Goal: Task Accomplishment & Management: Complete application form

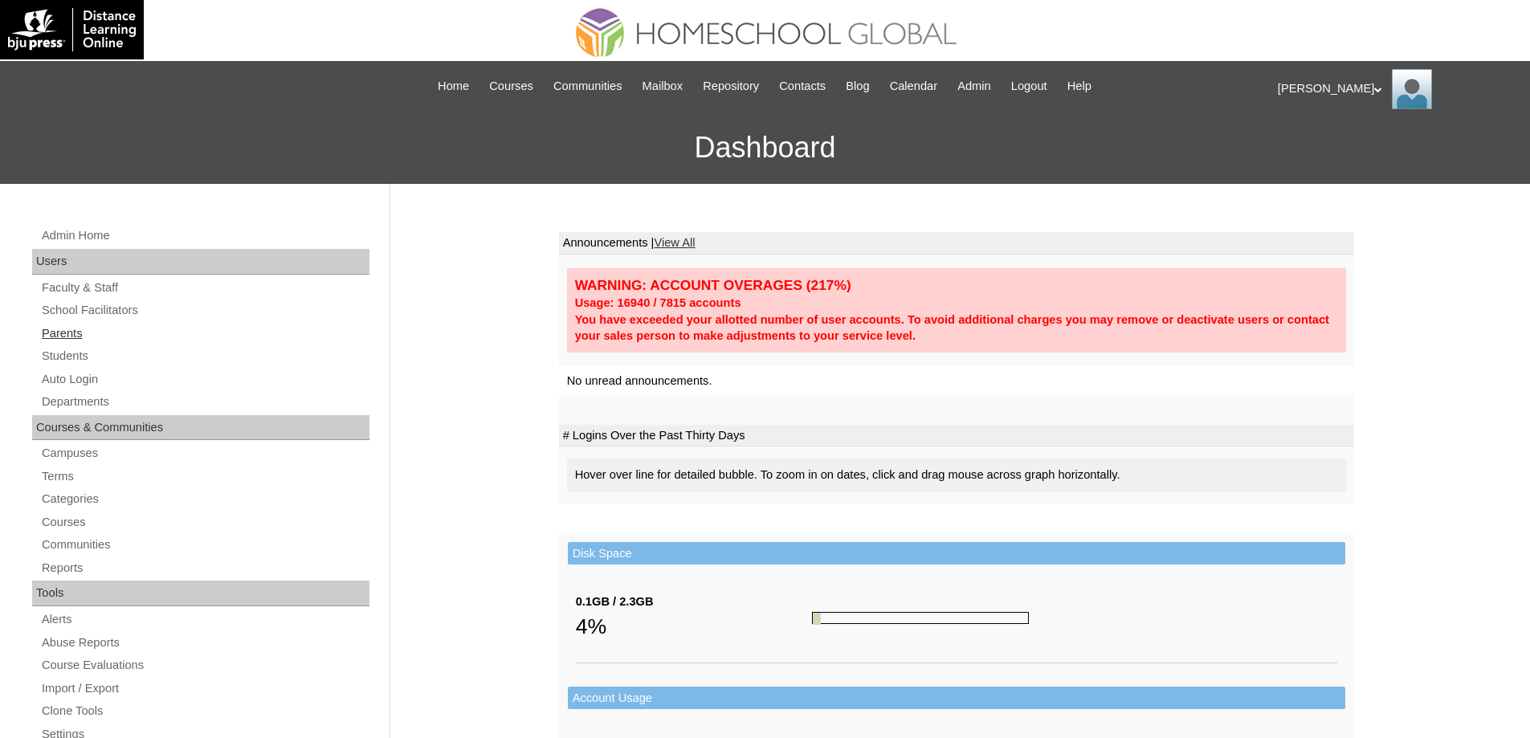
click at [150, 328] on link "Parents" at bounding box center [204, 334] width 329 height 20
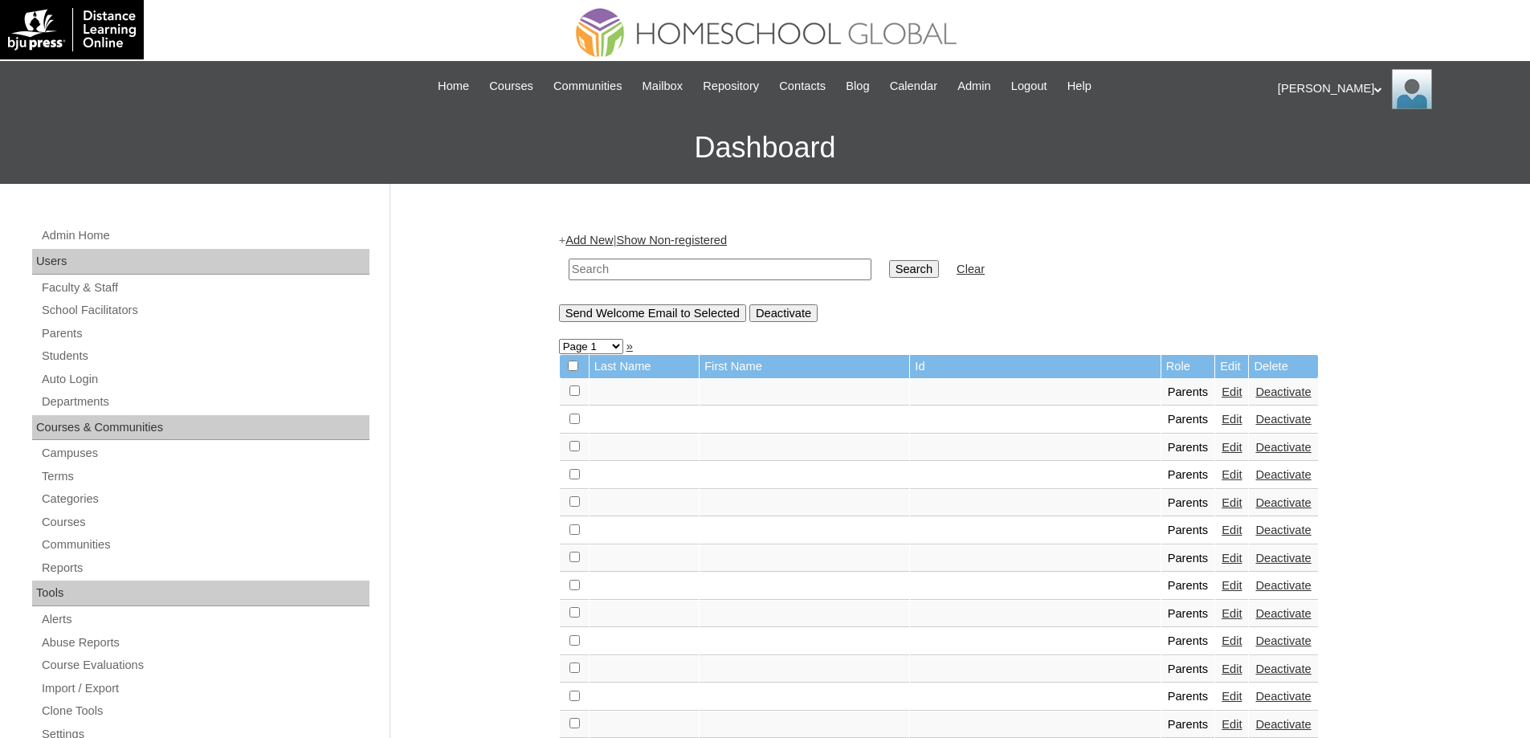
click at [777, 275] on input "text" at bounding box center [719, 270] width 303 height 22
paste input "MHP0222-TECHPH2025"
type input "MHP0222-TECHPH2025"
click at [890, 270] on table "MHP0222-TECHPH2025 Search Clear" at bounding box center [776, 269] width 435 height 41
click at [915, 271] on input "Search" at bounding box center [914, 269] width 50 height 18
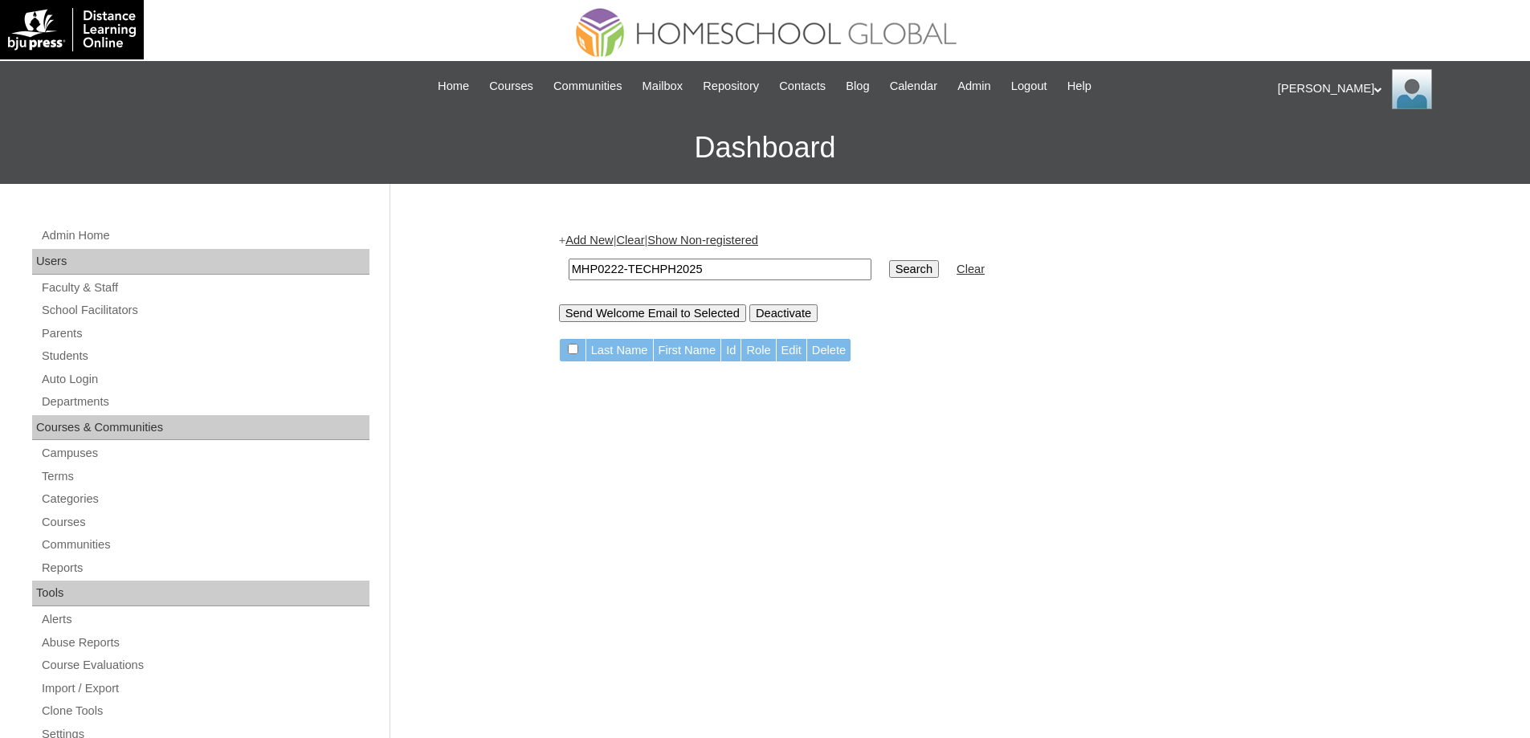
click at [610, 238] on link "Add New" at bounding box center [588, 240] width 47 height 13
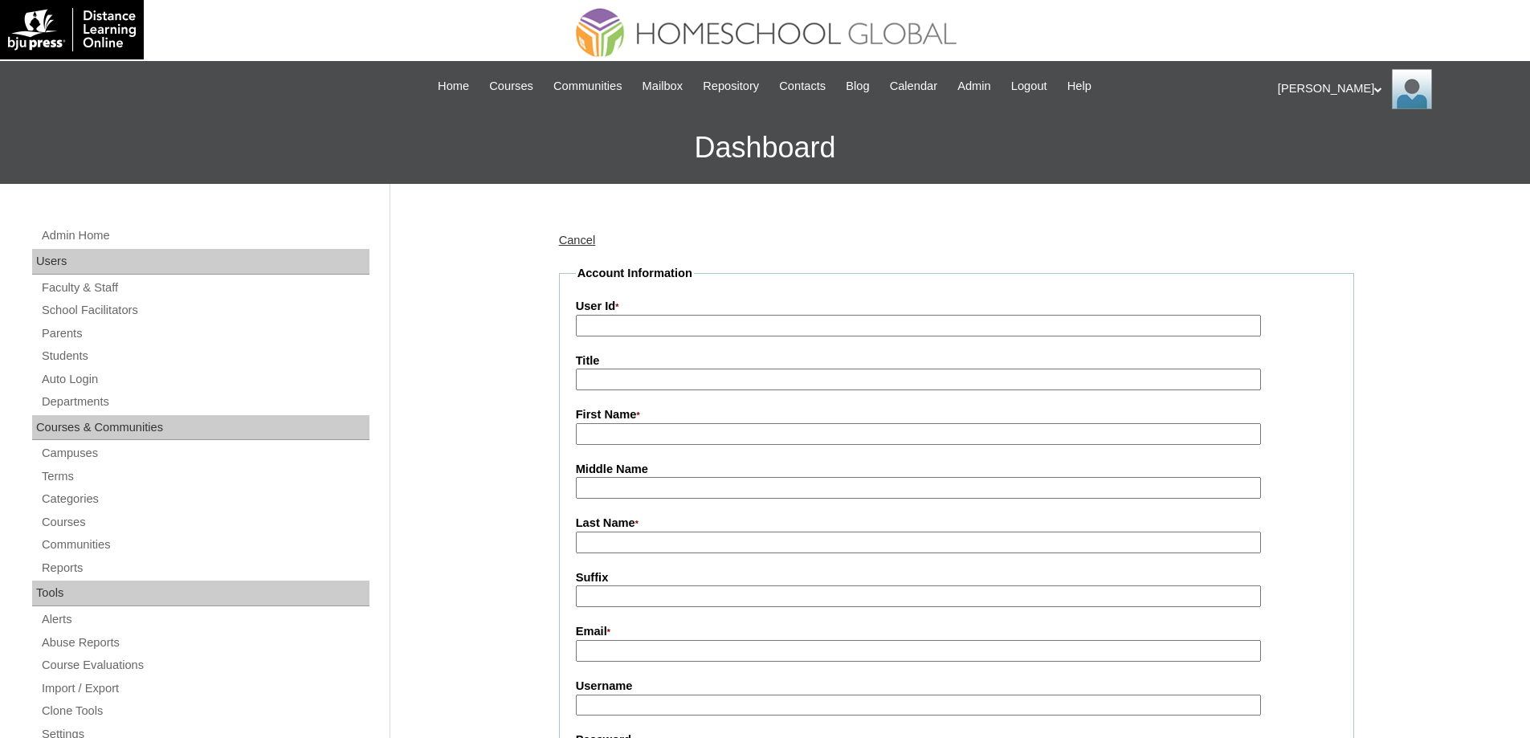
click at [589, 331] on input "User Id *" at bounding box center [918, 326] width 685 height 22
paste input "MHP0222-TECHPH2025"
type input "MHP0222-TECHPH2025"
click at [643, 432] on input "First Name *" at bounding box center [918, 434] width 685 height 22
paste input "Michelle"
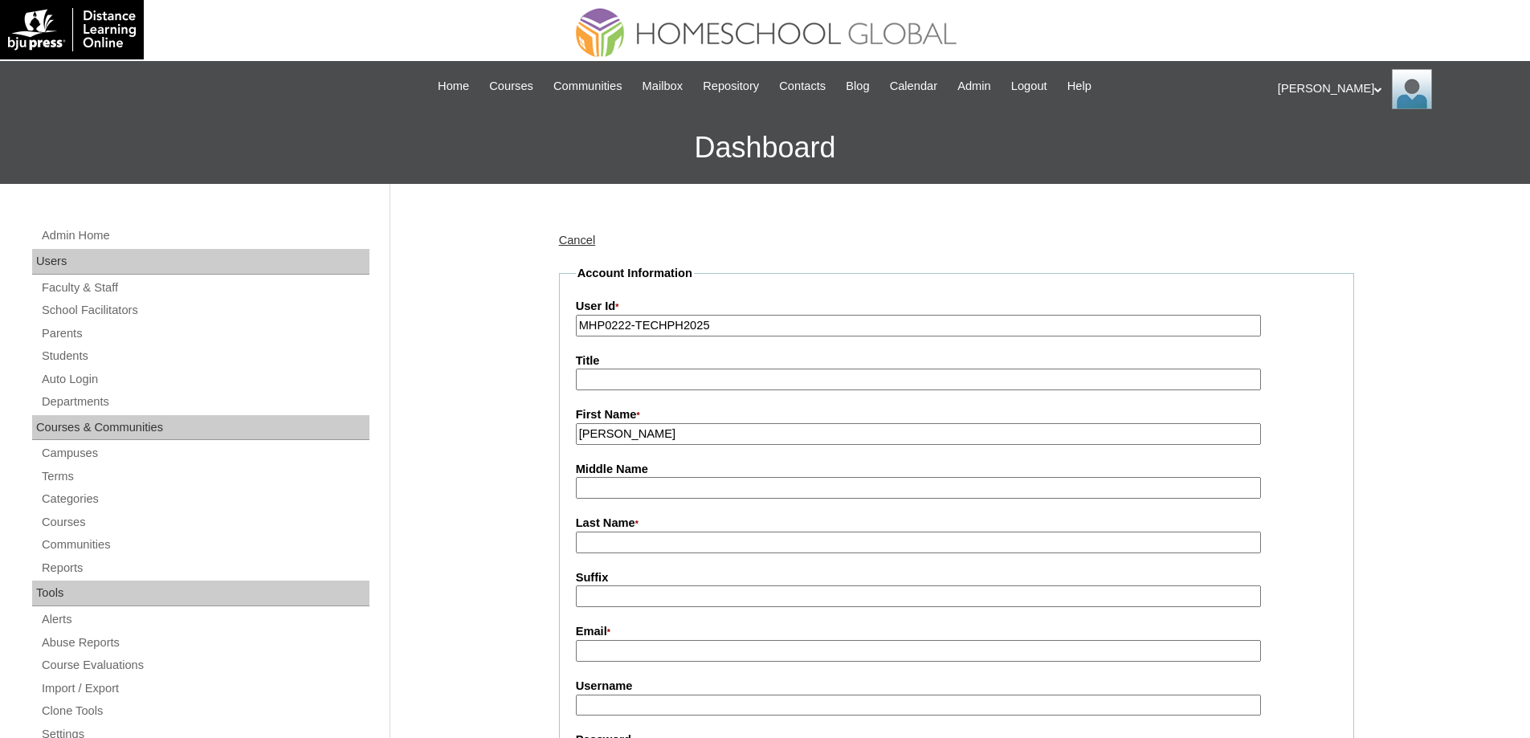
drag, startPoint x: 536, startPoint y: 426, endPoint x: 488, endPoint y: 409, distance: 50.3
type input "MICHELLE"
click at [609, 551] on input "Last Name *" at bounding box center [918, 543] width 685 height 22
drag, startPoint x: 501, startPoint y: 542, endPoint x: 490, endPoint y: 541, distance: 11.3
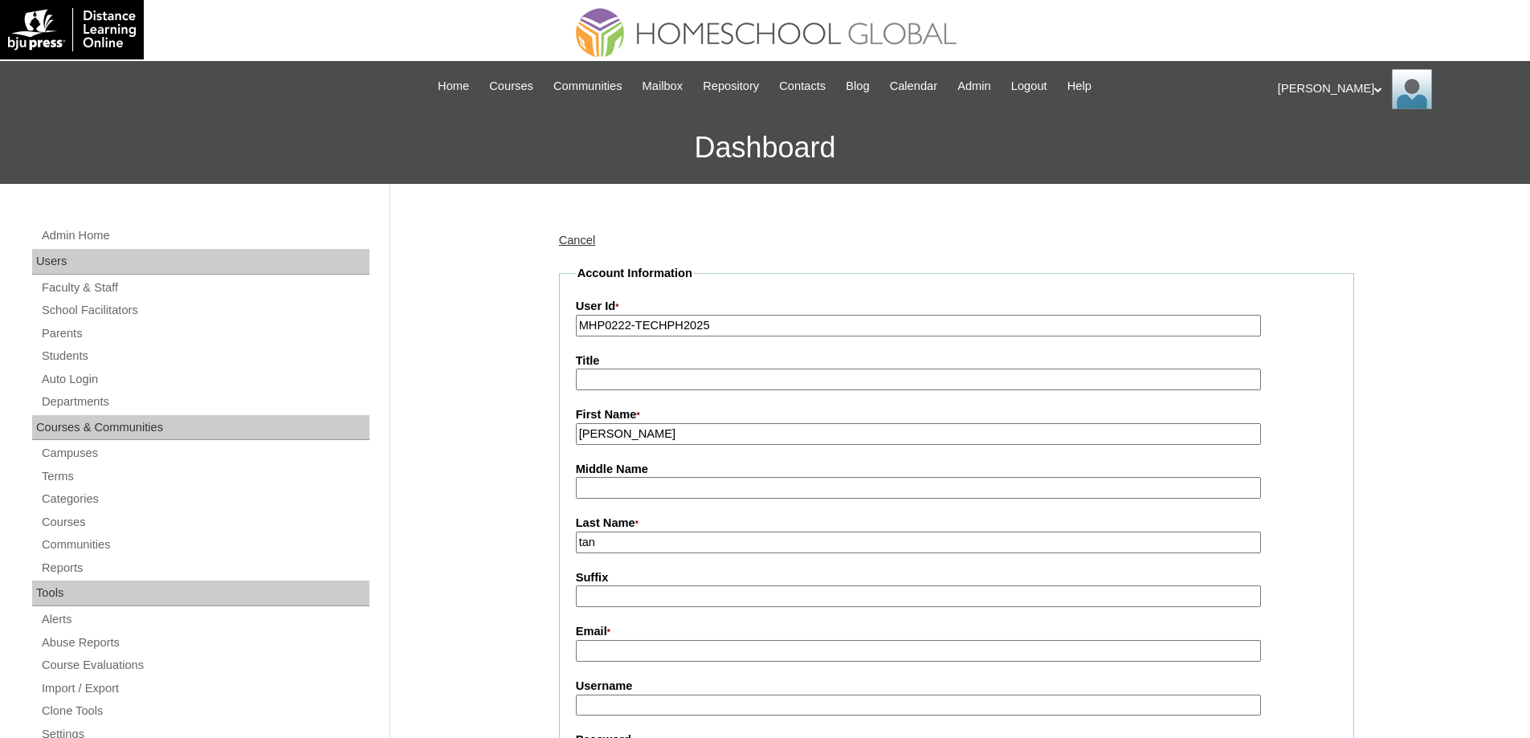
type input "Tan"
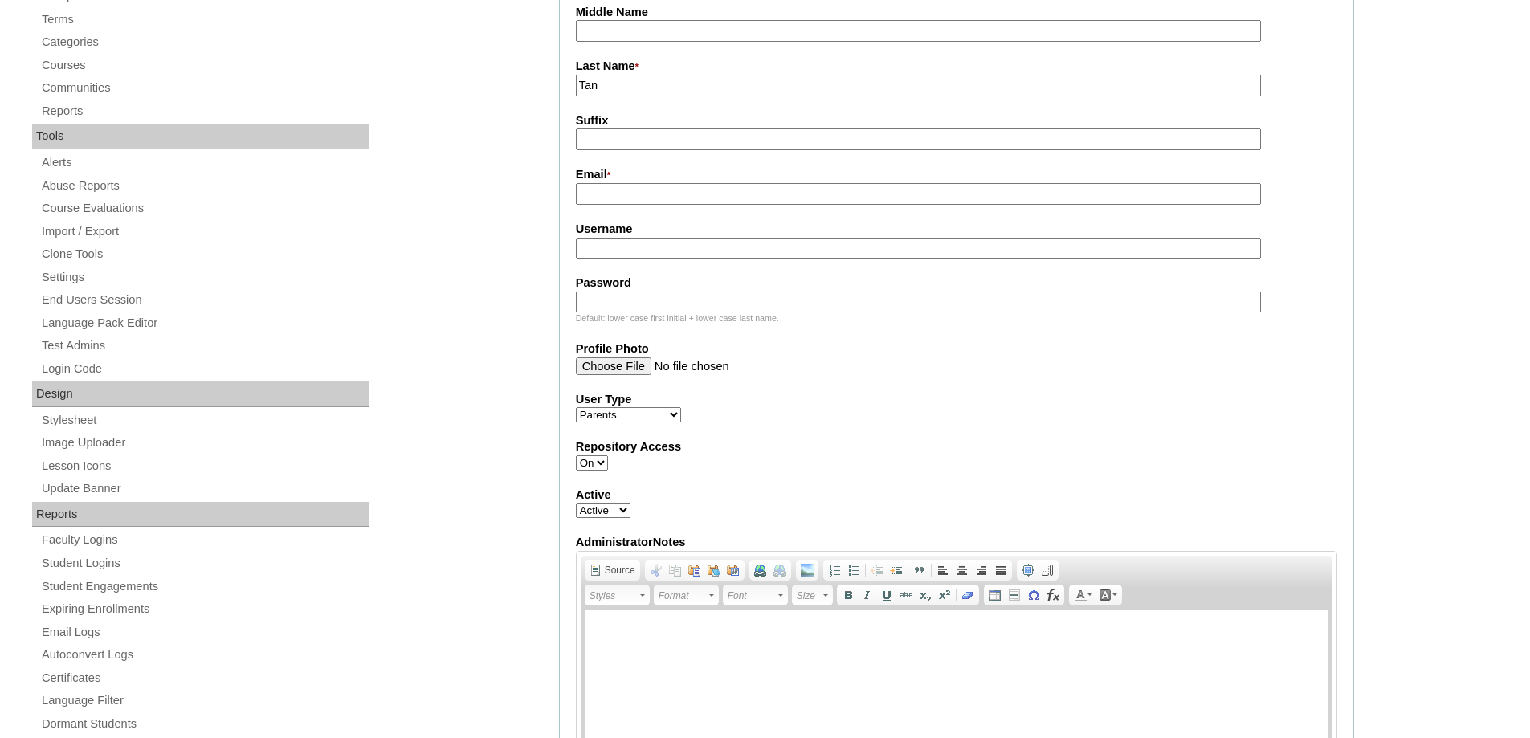
scroll to position [482, 0]
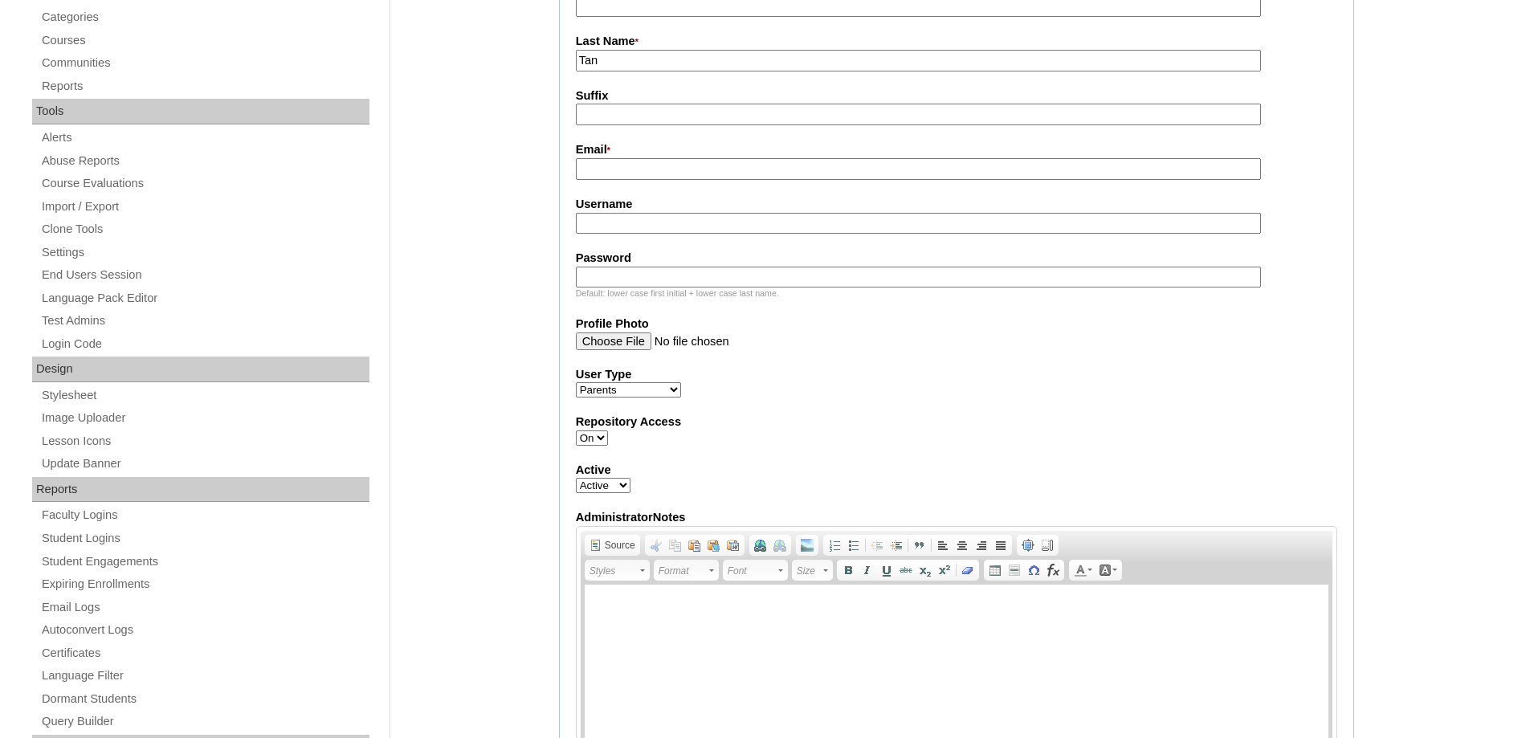
drag, startPoint x: 623, startPoint y: 177, endPoint x: 615, endPoint y: 165, distance: 13.8
click at [618, 171] on input "Email *" at bounding box center [918, 169] width 685 height 22
paste input "mictan888@gmail.com"
type input "mictan888@gmail.com"
click at [684, 238] on fieldset "Account Information User Id * MHP0222-TECHPH2025 Title First Name * MICHELLE Mi…" at bounding box center [956, 293] width 795 height 1021
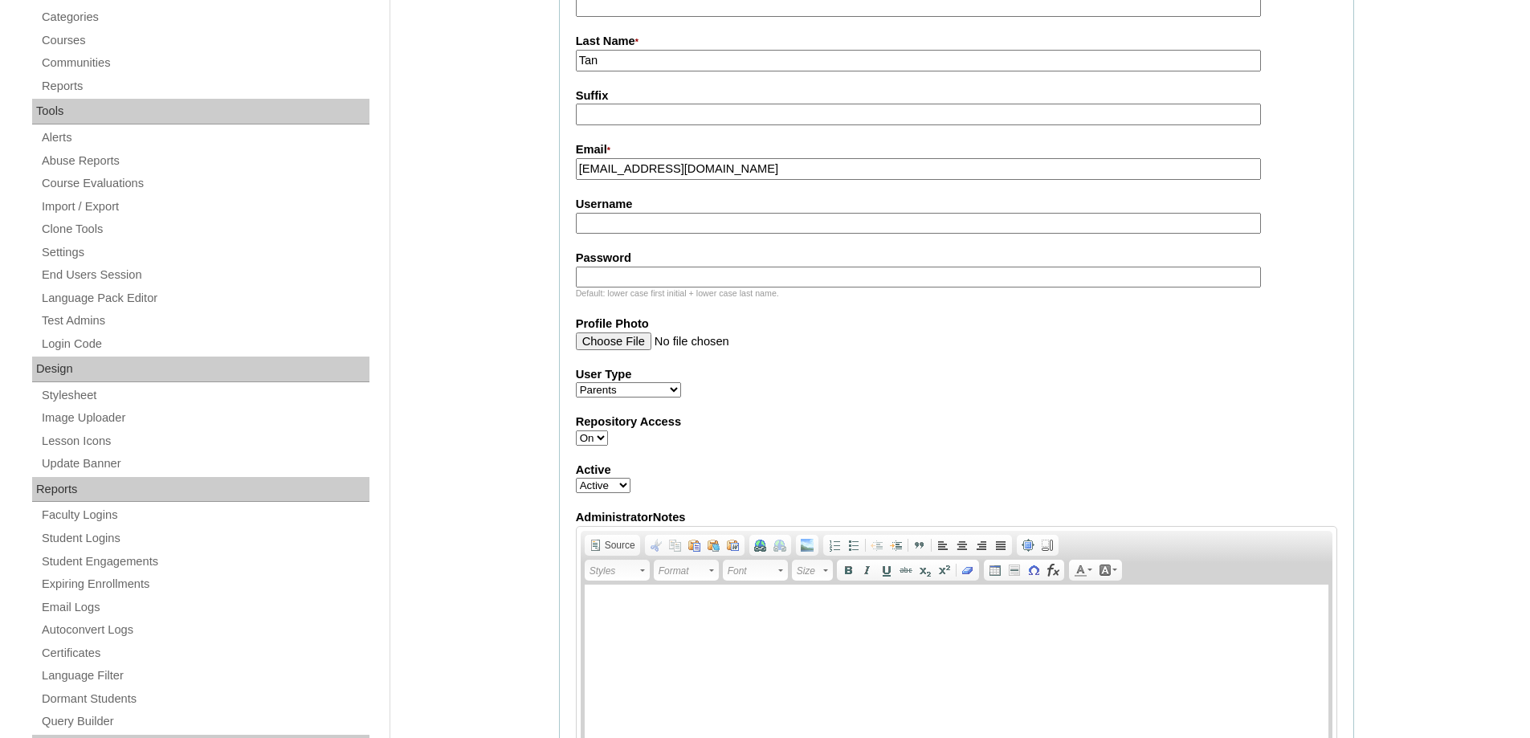
drag, startPoint x: 623, startPoint y: 243, endPoint x: 621, endPoint y: 235, distance: 8.2
click at [622, 242] on fieldset "Account Information User Id * MHP0222-TECHPH2025 Title First Name * MICHELLE Mi…" at bounding box center [956, 293] width 795 height 1021
click at [621, 234] on input "Username" at bounding box center [918, 224] width 685 height 22
paste input "tanMich2025"
type input "tanMich2025"
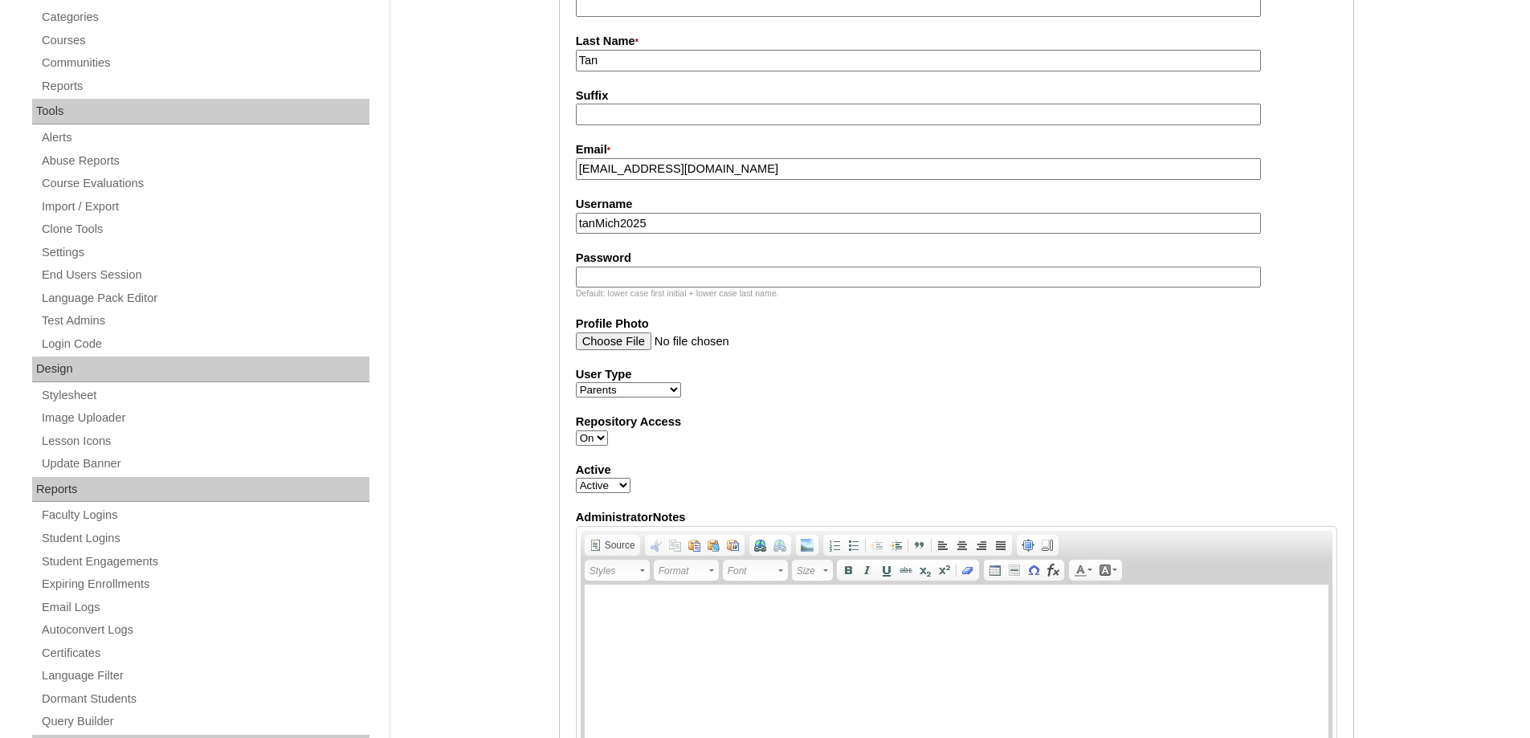
click at [686, 291] on div "Default: lower case first initial + lower case last name." at bounding box center [956, 293] width 761 height 12
click at [613, 279] on input "Password" at bounding box center [918, 278] width 685 height 22
paste input "techvaL123"
type input "techvaL123"
click at [511, 308] on div "Admin Home Users Faculty & Staff School Facilitators Parents Students Auto Logi…" at bounding box center [765, 684] width 1530 height 1964
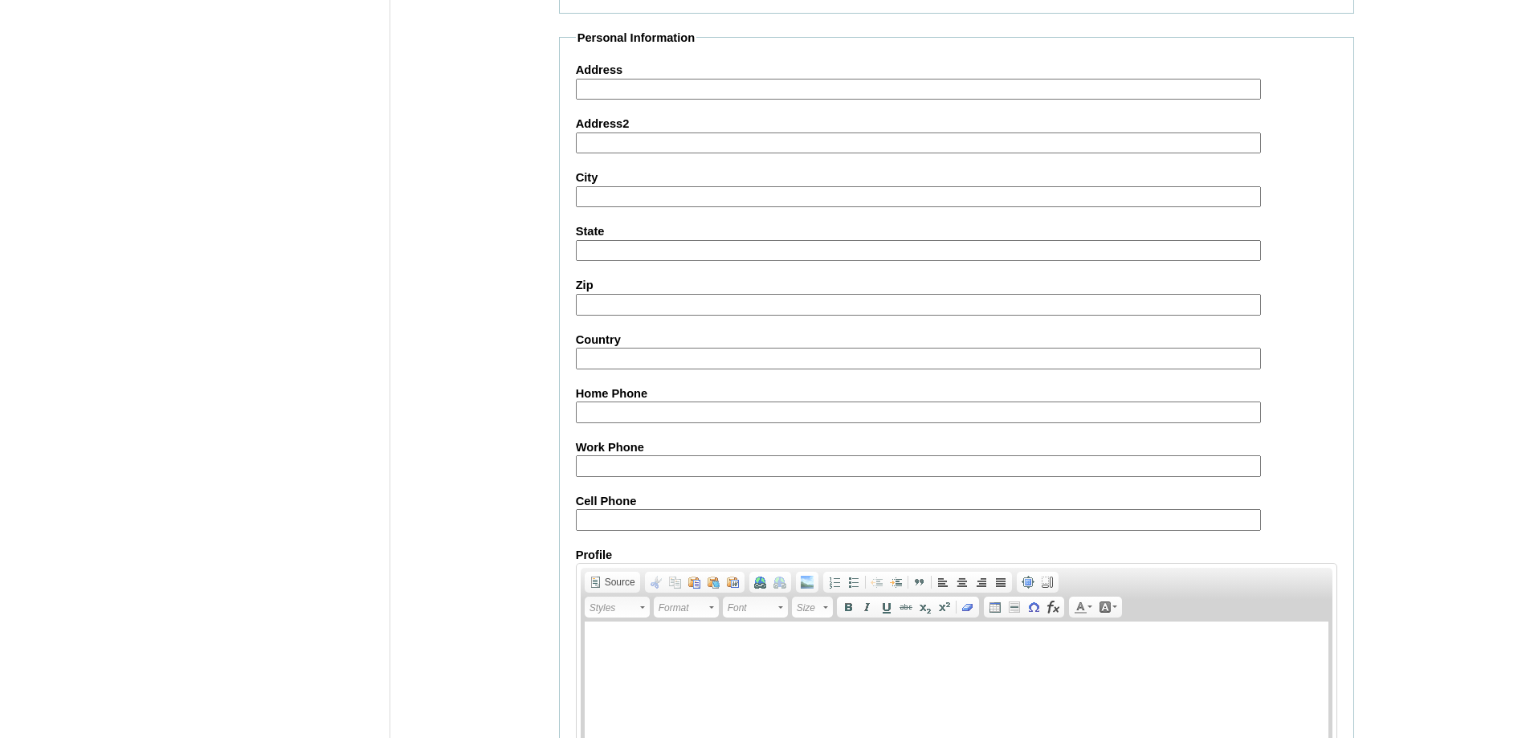
scroll to position [1432, 0]
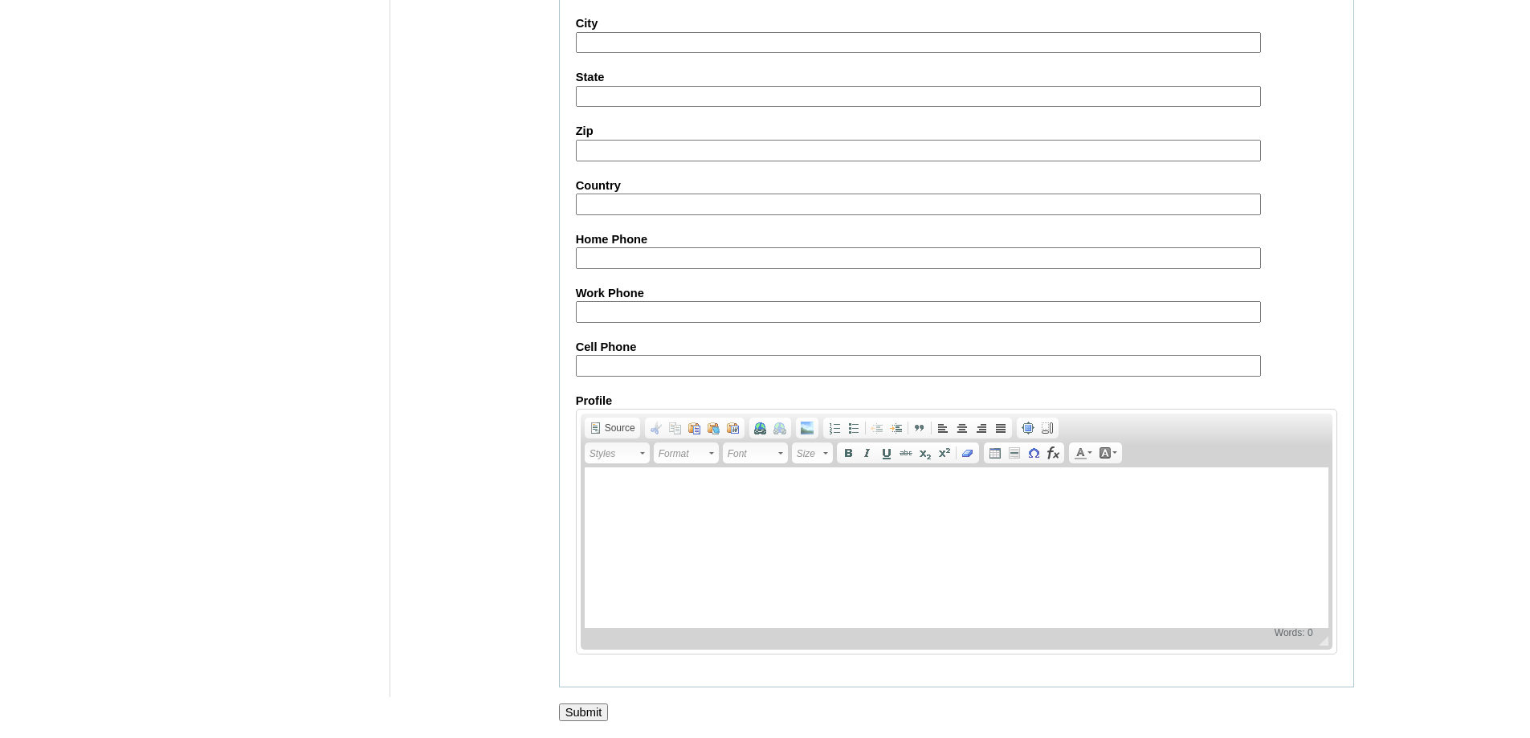
click at [697, 365] on input "Cell Phone" at bounding box center [918, 366] width 685 height 22
paste input "63-9985537299"
type input "63-9985537299"
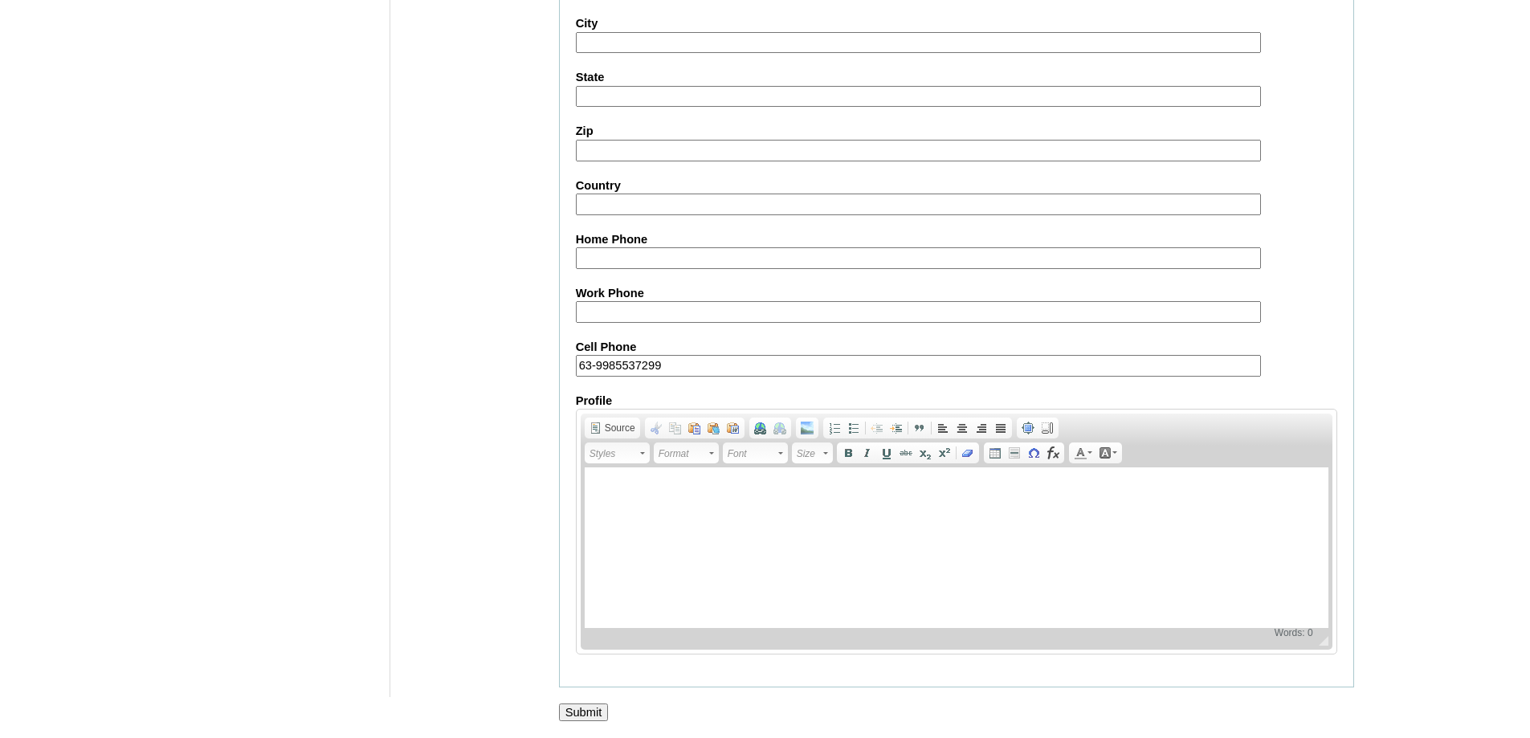
drag, startPoint x: 593, startPoint y: 711, endPoint x: 594, endPoint y: 678, distance: 33.8
click at [593, 711] on input "Submit" at bounding box center [584, 712] width 50 height 18
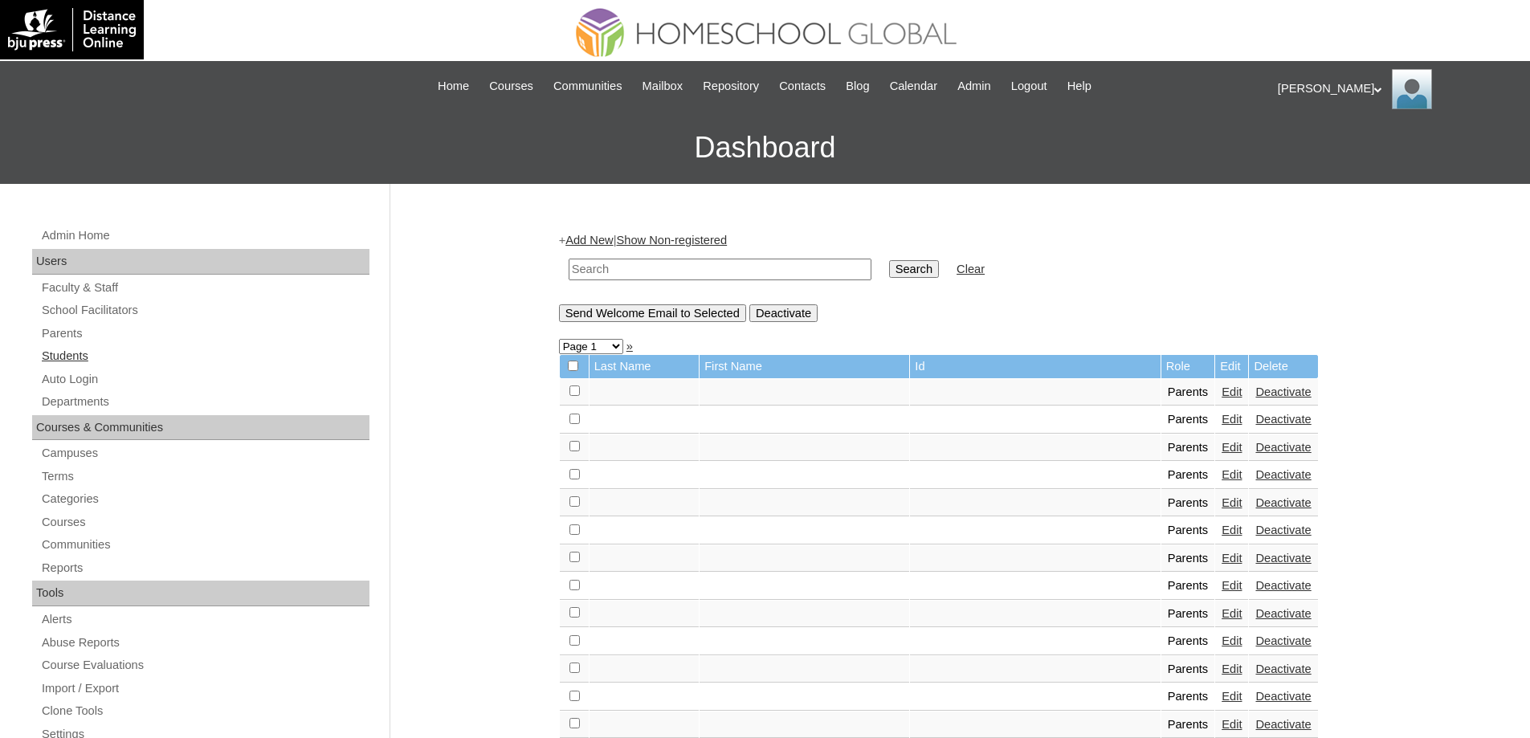
click at [52, 357] on link "Students" at bounding box center [204, 356] width 329 height 20
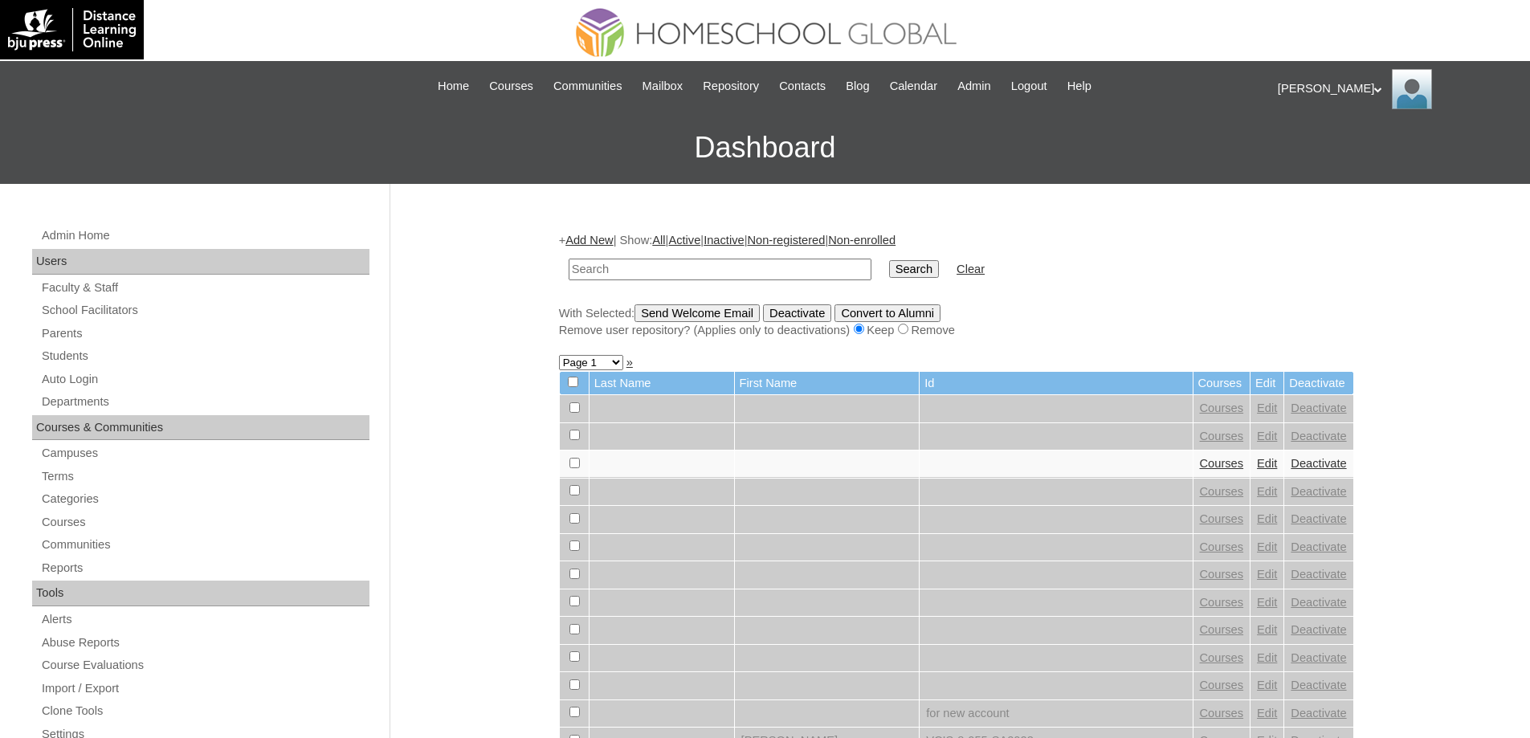
drag, startPoint x: 691, startPoint y: 270, endPoint x: 789, endPoint y: 271, distance: 98.0
click at [694, 270] on input "text" at bounding box center [719, 270] width 303 height 22
paste input "MHS00324-TECHPH2025"
type input "MHS00324-TECHPH2025"
click at [939, 275] on input "Search" at bounding box center [914, 269] width 50 height 18
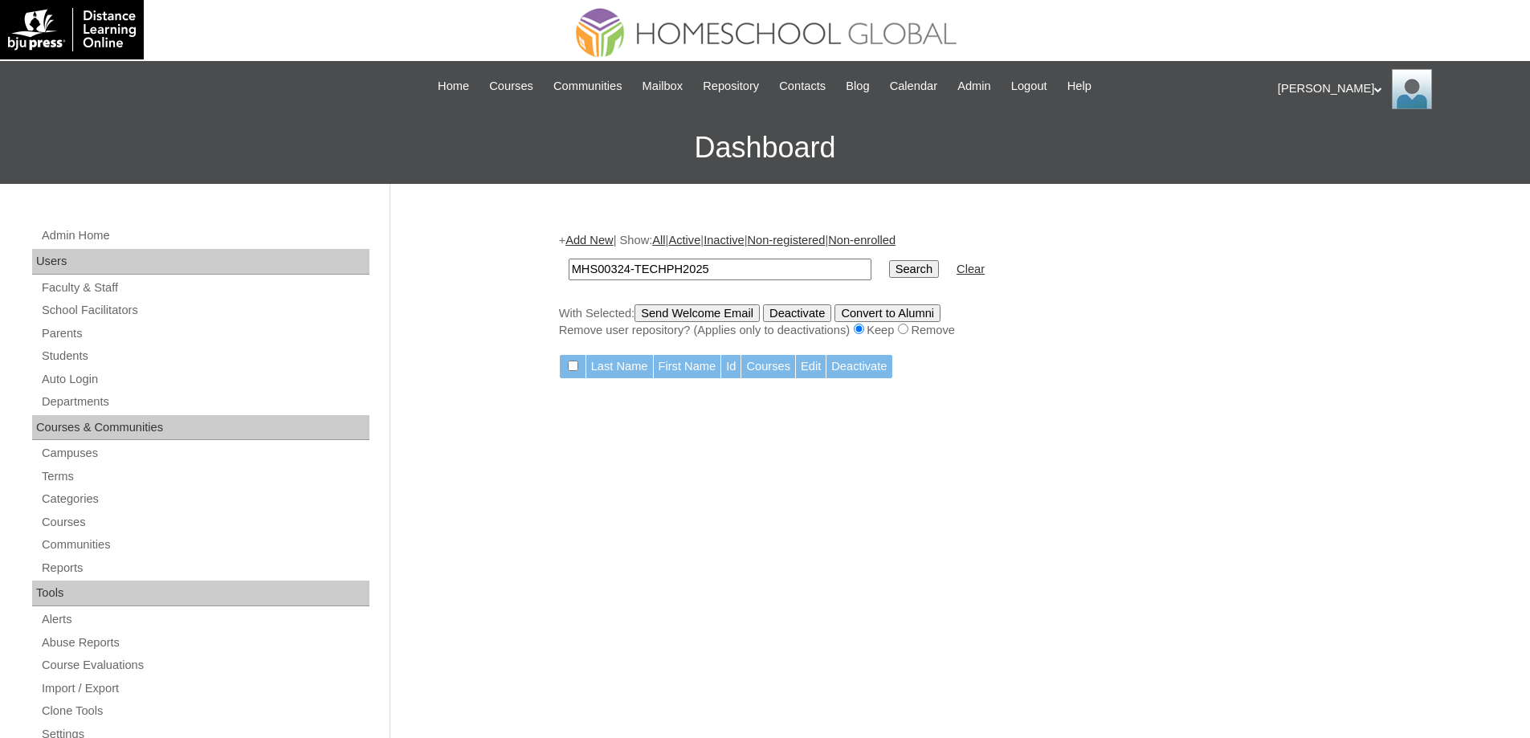
click at [613, 247] on link "Add New" at bounding box center [588, 240] width 47 height 13
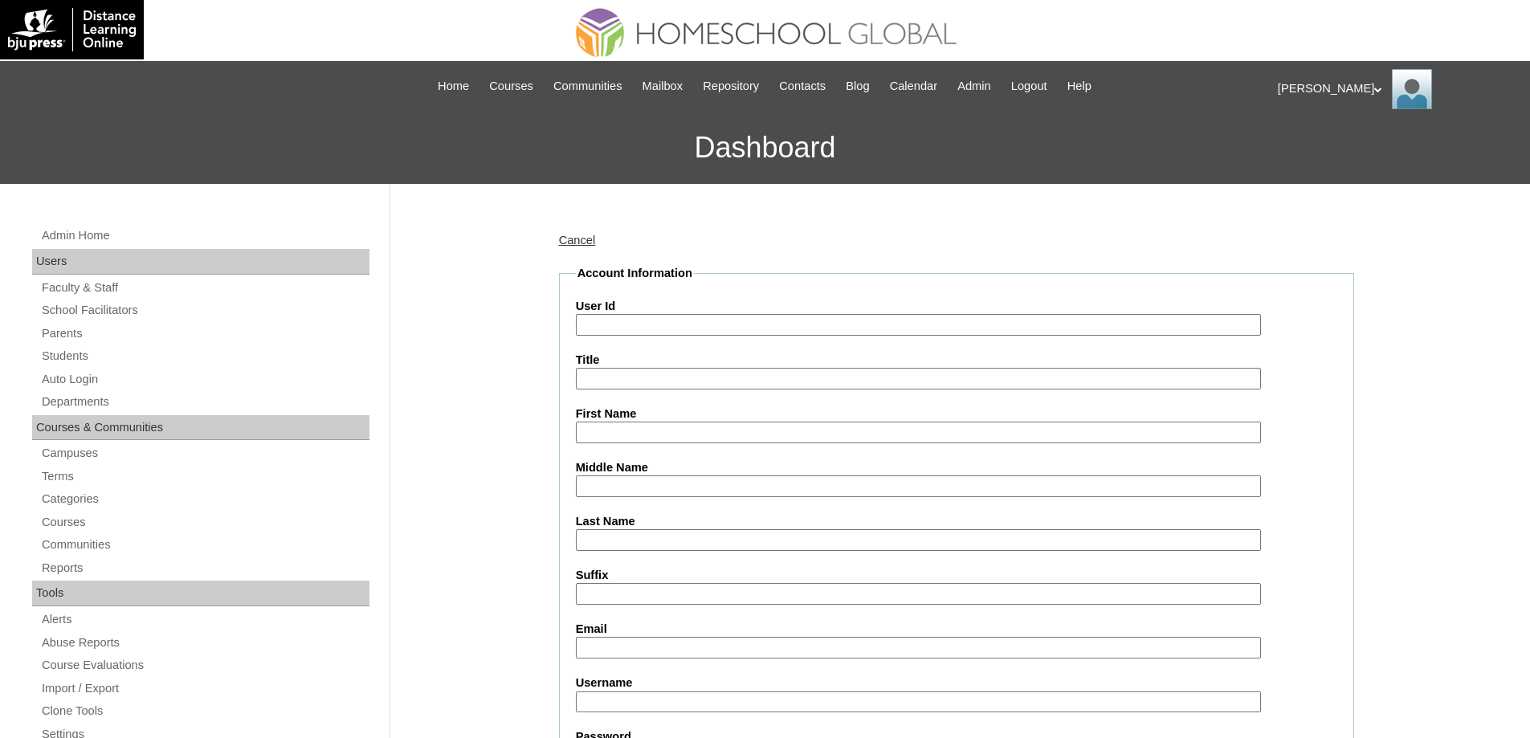
click at [657, 328] on input "User Id" at bounding box center [918, 325] width 685 height 22
paste input "MHS00324-TECHPH2025"
type input "MHS00324-TECHPH2025"
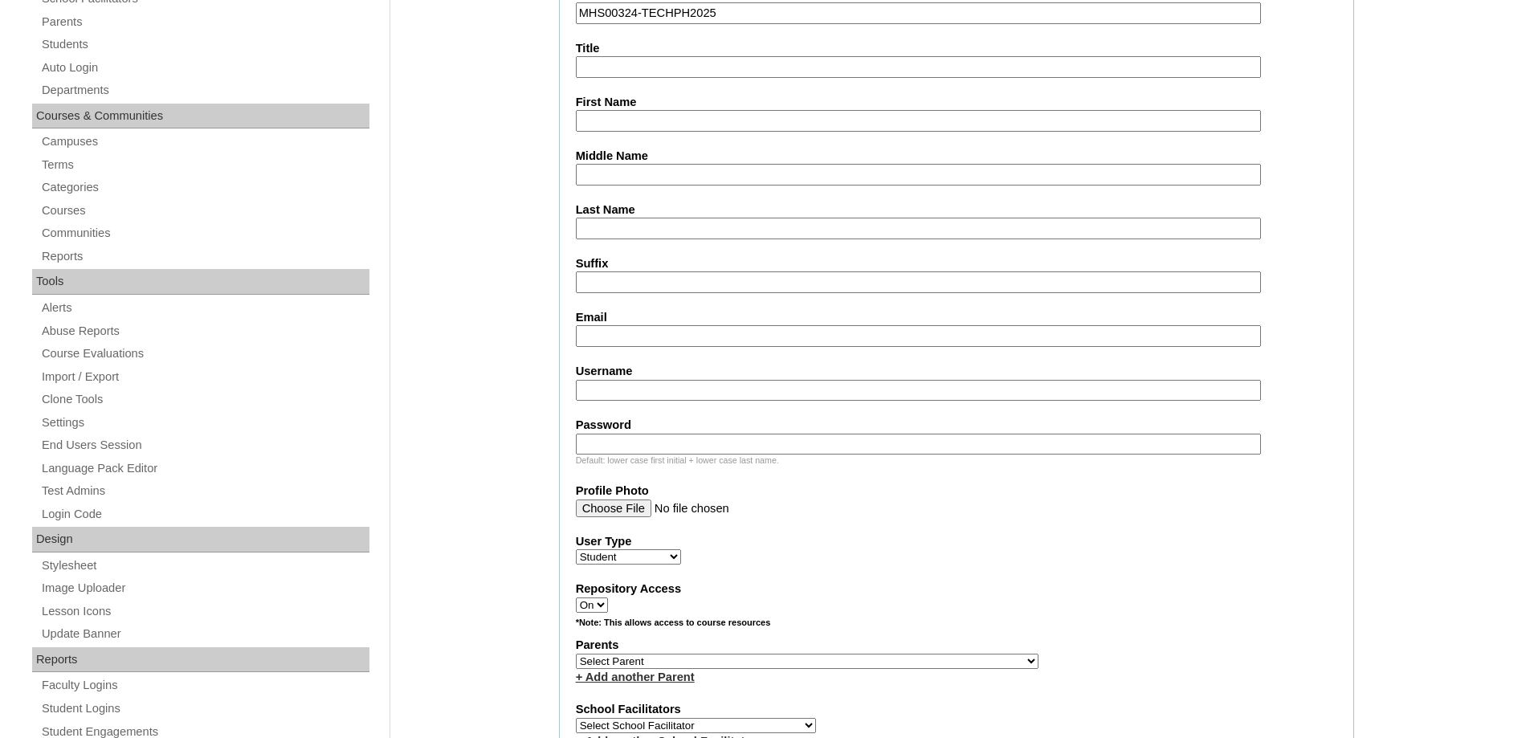
scroll to position [321, 0]
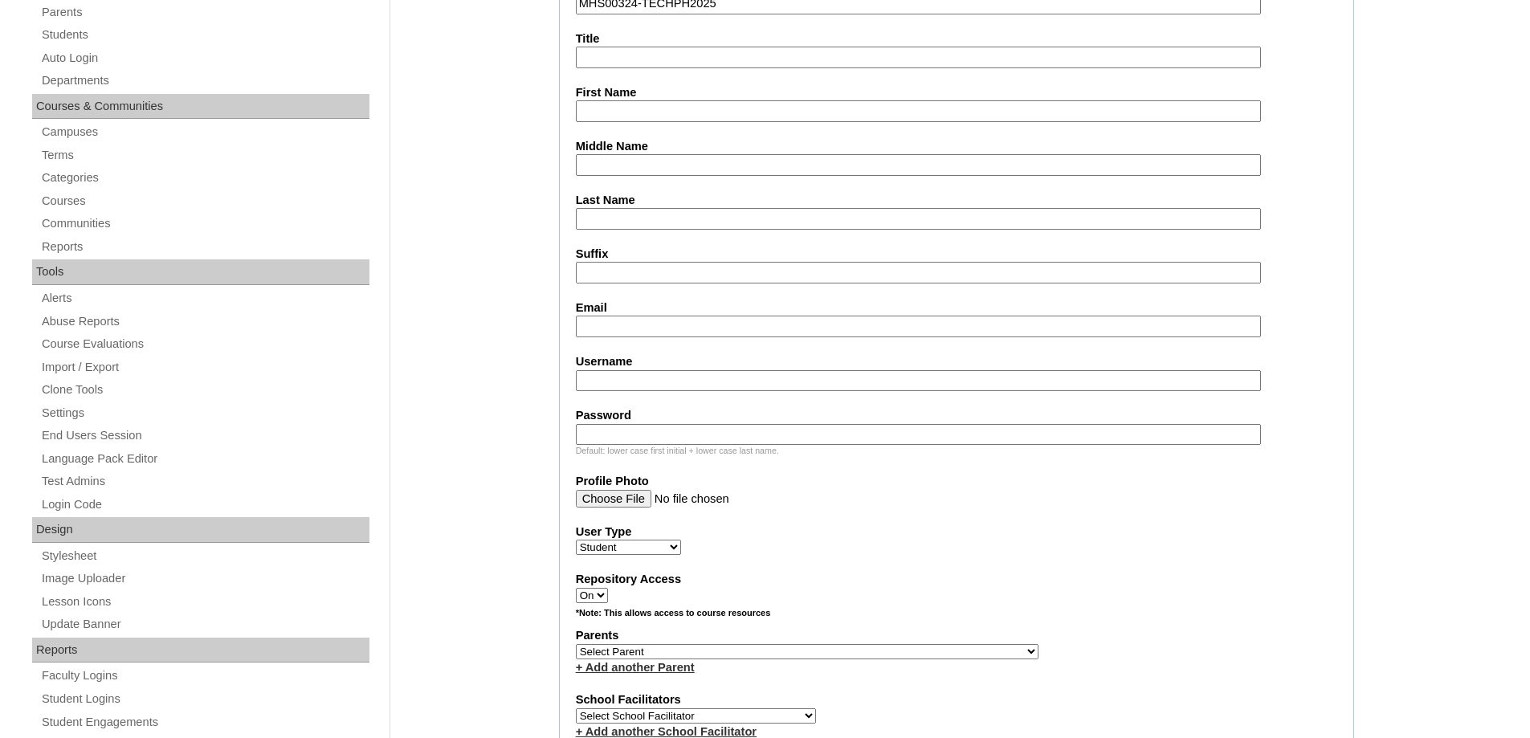
click at [624, 103] on input "First Name" at bounding box center [918, 111] width 685 height 22
paste input "Alexander Rayya"
type input "Alexander Rayya"
click at [603, 155] on input "Middle Name" at bounding box center [918, 165] width 685 height 22
paste input "Guevarra"
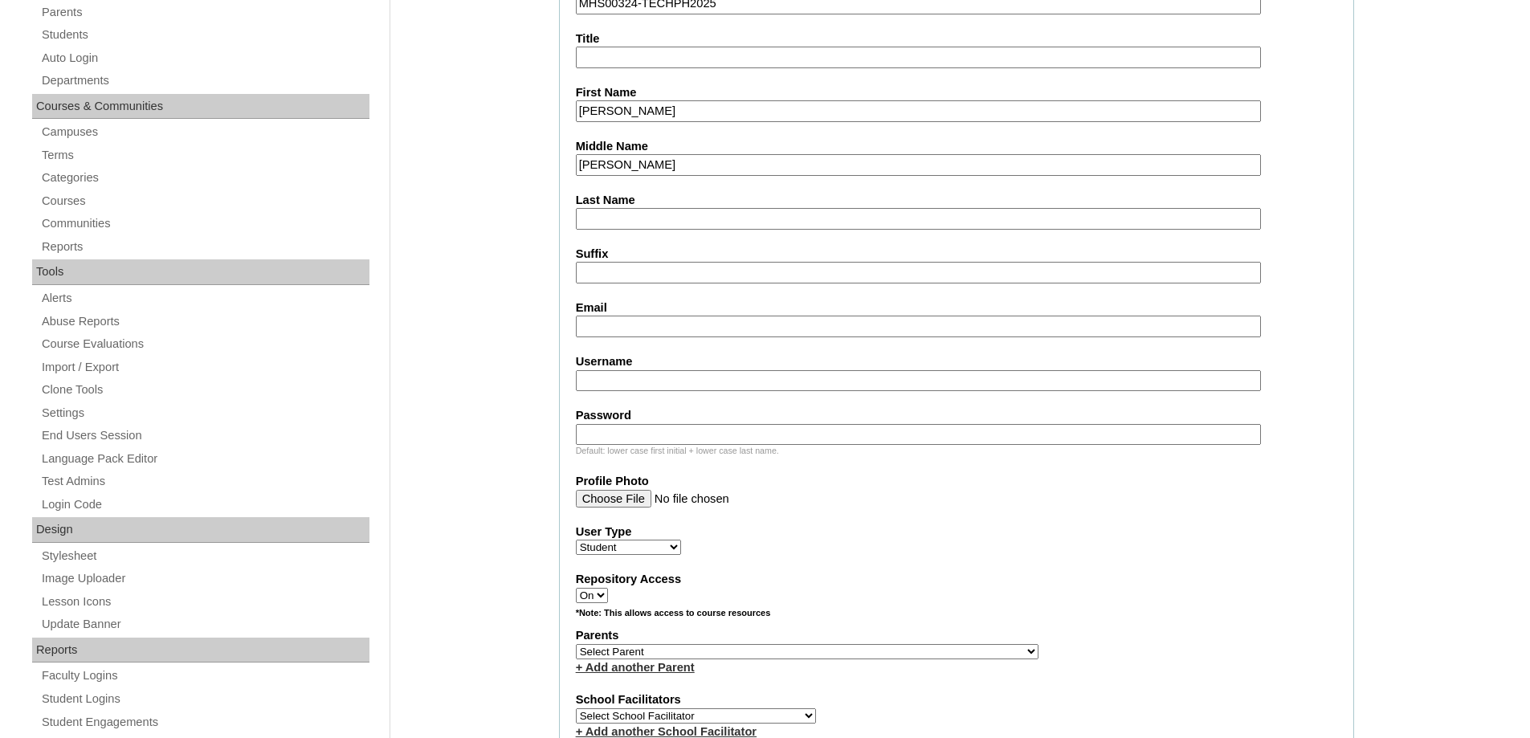
type input "Guevarra"
click at [601, 214] on input "Last Name" at bounding box center [918, 219] width 685 height 22
paste input "Tan"
type input "Tan"
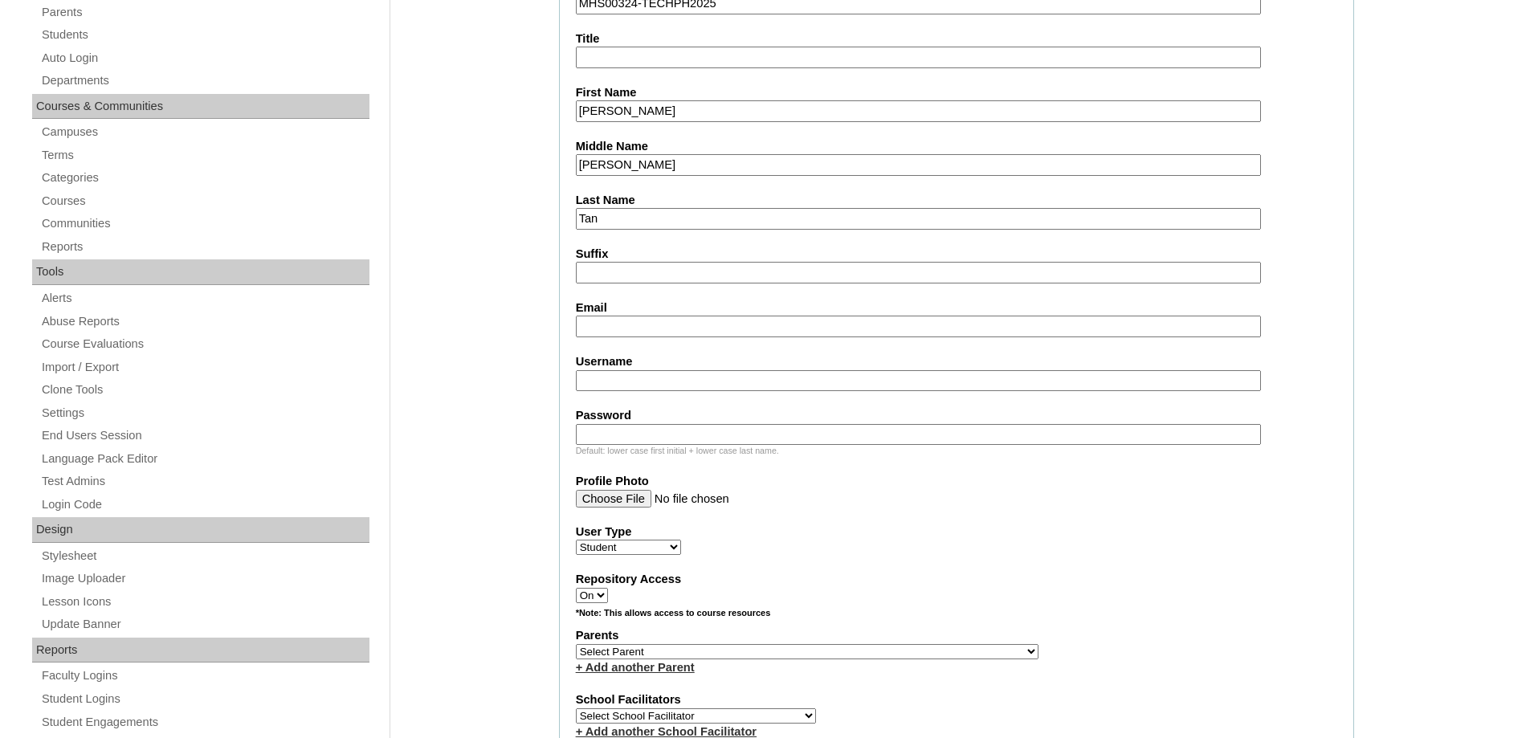
click at [610, 330] on input "Email" at bounding box center [918, 327] width 685 height 22
paste input "mictan888@gmail.com"
type input "mictan888@gmail.com"
click at [645, 380] on input "Username" at bounding box center [918, 381] width 685 height 22
paste input "alexanderrayyatan"
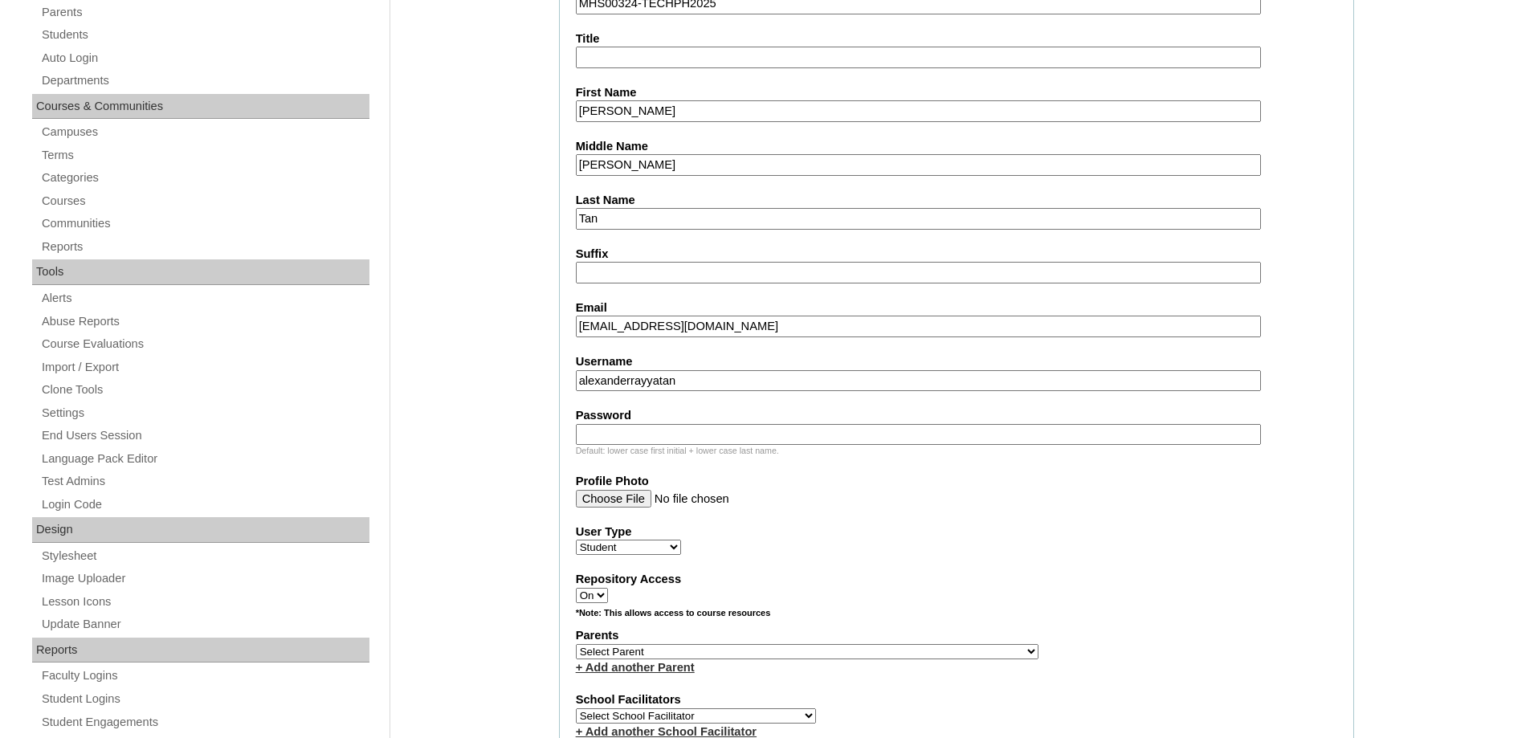
type input "alexanderrayyatan"
drag, startPoint x: 690, startPoint y: 434, endPoint x: 690, endPoint y: 446, distance: 11.2
click at [690, 436] on input "Password" at bounding box center [918, 435] width 685 height 22
paste input "250006511"
type input "250006511"
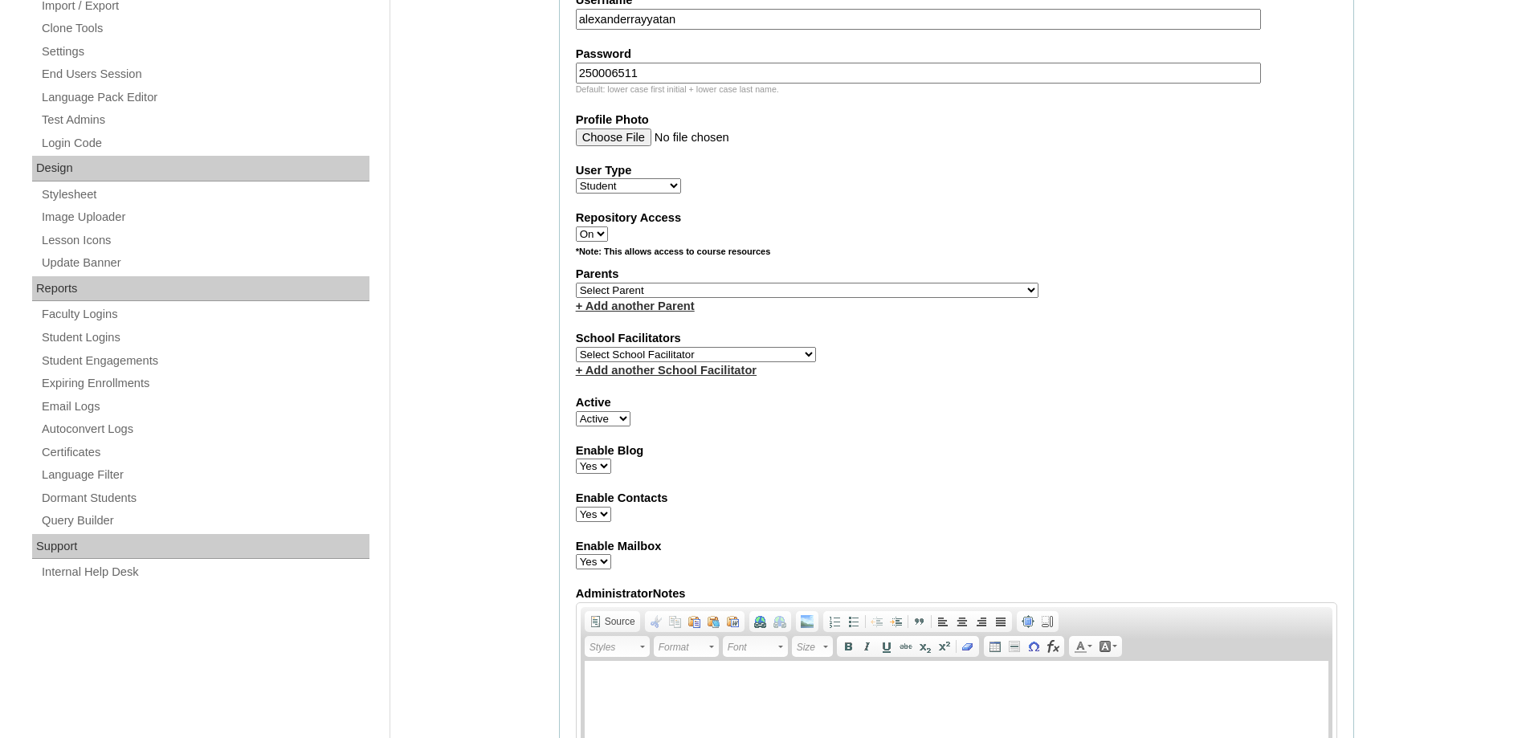
scroll to position [883, 0]
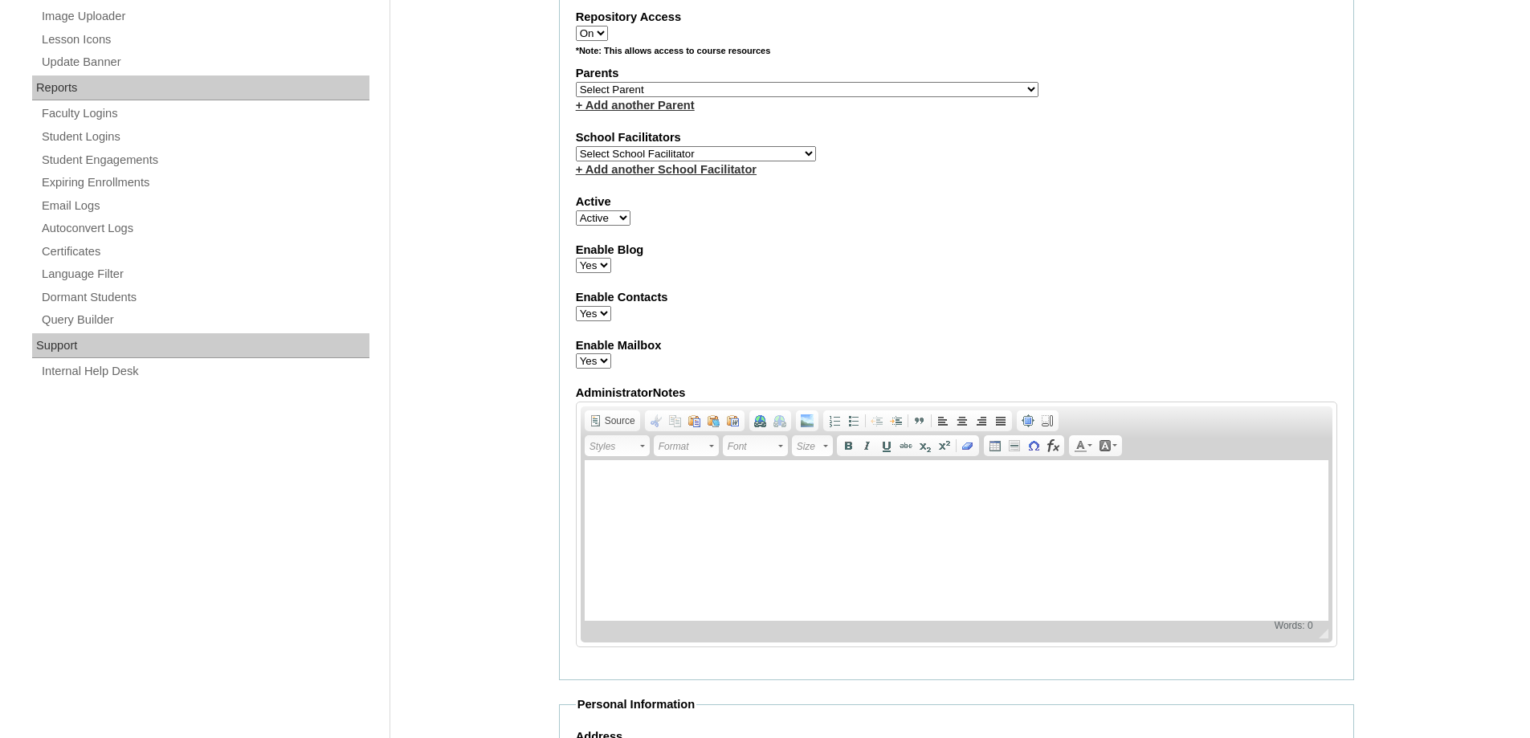
click at [626, 91] on select "Select Parent , , , , , , , , , , , , , , , , , , , , , , , , , , , , , , , , ,…" at bounding box center [807, 89] width 463 height 15
select select "44083"
click at [576, 82] on select "Select Parent , , , , , , , , , , , , , , , , , , , , , , , , , , , , , , , , ,…" at bounding box center [807, 89] width 463 height 15
click at [918, 325] on fieldset "Account Information User Id MHS00324-TECHPH2025 Title First Name Alexander Rayy…" at bounding box center [956, 31] width 795 height 1298
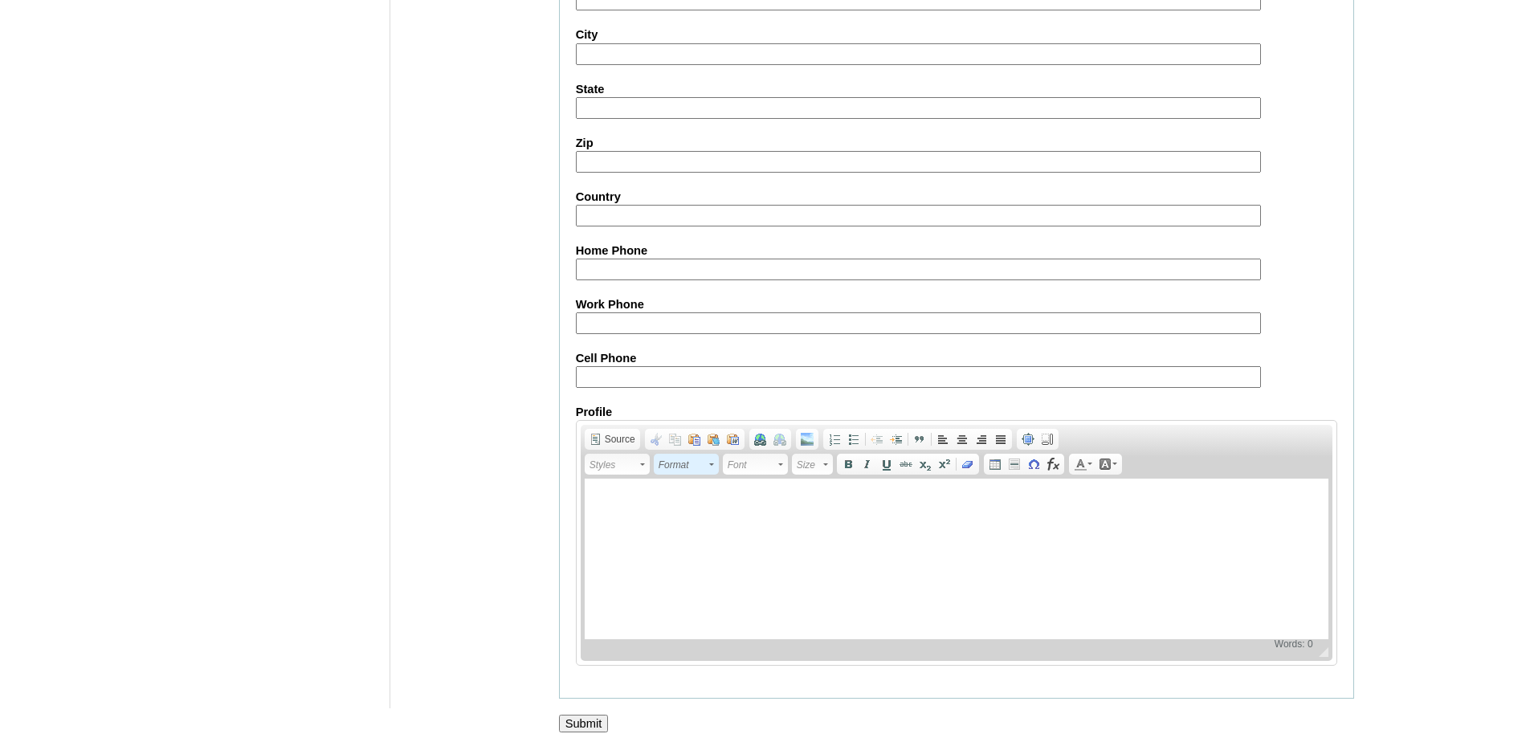
scroll to position [1705, 0]
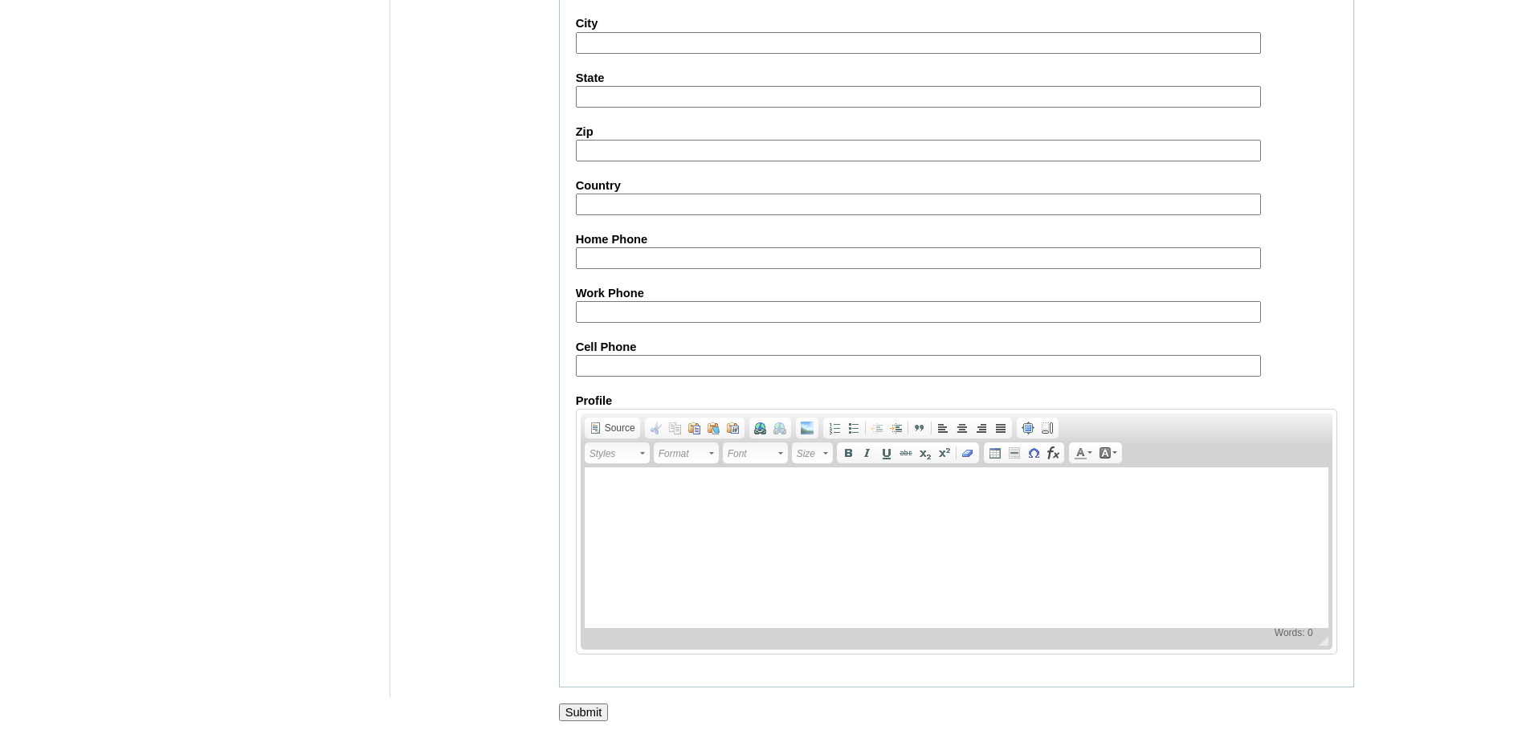
drag, startPoint x: 604, startPoint y: 711, endPoint x: 594, endPoint y: 640, distance: 71.3
click at [604, 710] on input "Submit" at bounding box center [584, 712] width 50 height 18
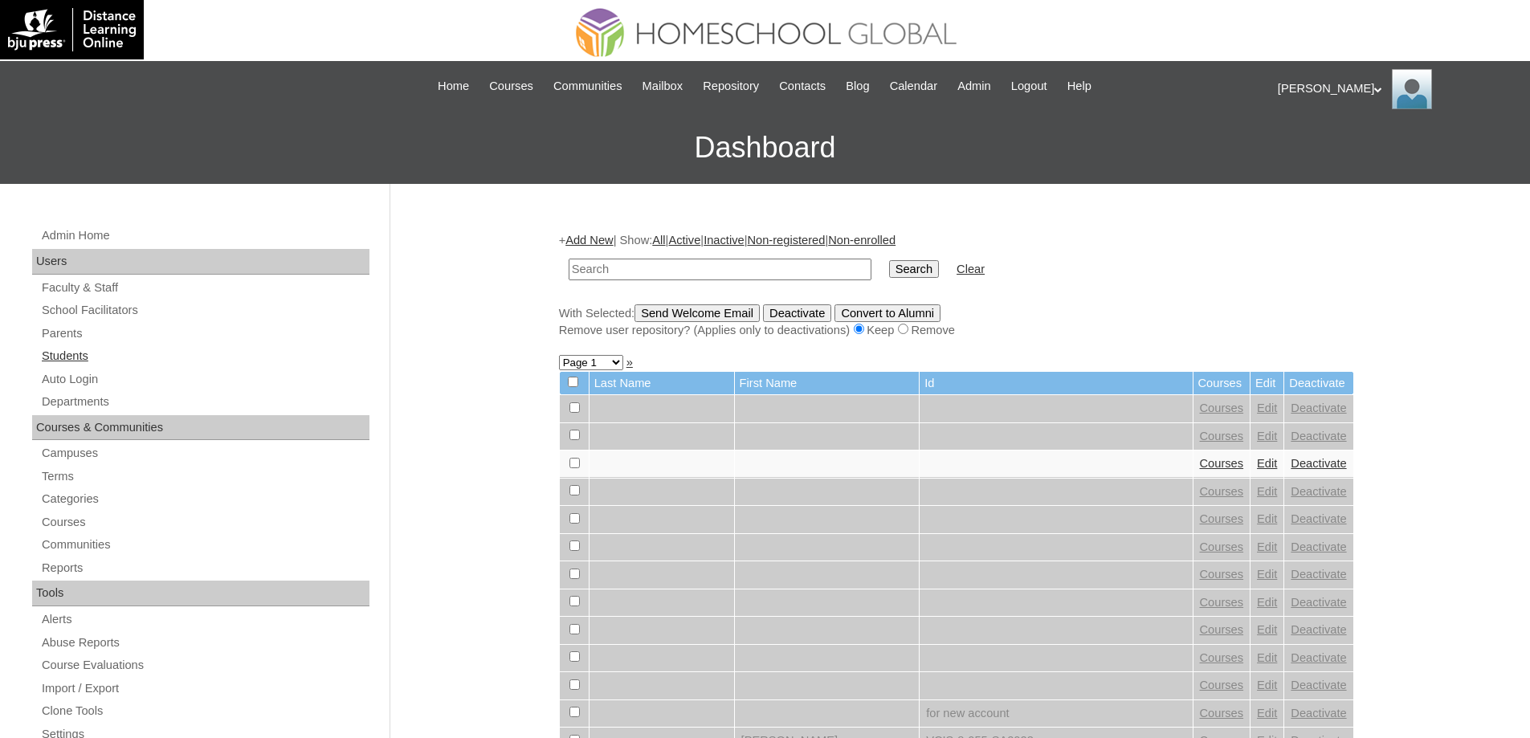
click at [149, 353] on link "Students" at bounding box center [204, 356] width 329 height 20
drag, startPoint x: 626, startPoint y: 275, endPoint x: 687, endPoint y: 280, distance: 61.3
click at [628, 275] on input "text" at bounding box center [719, 270] width 303 height 22
paste input "MHS00324-TECHPH2025"
type input "MHS00324-TECHPH2025"
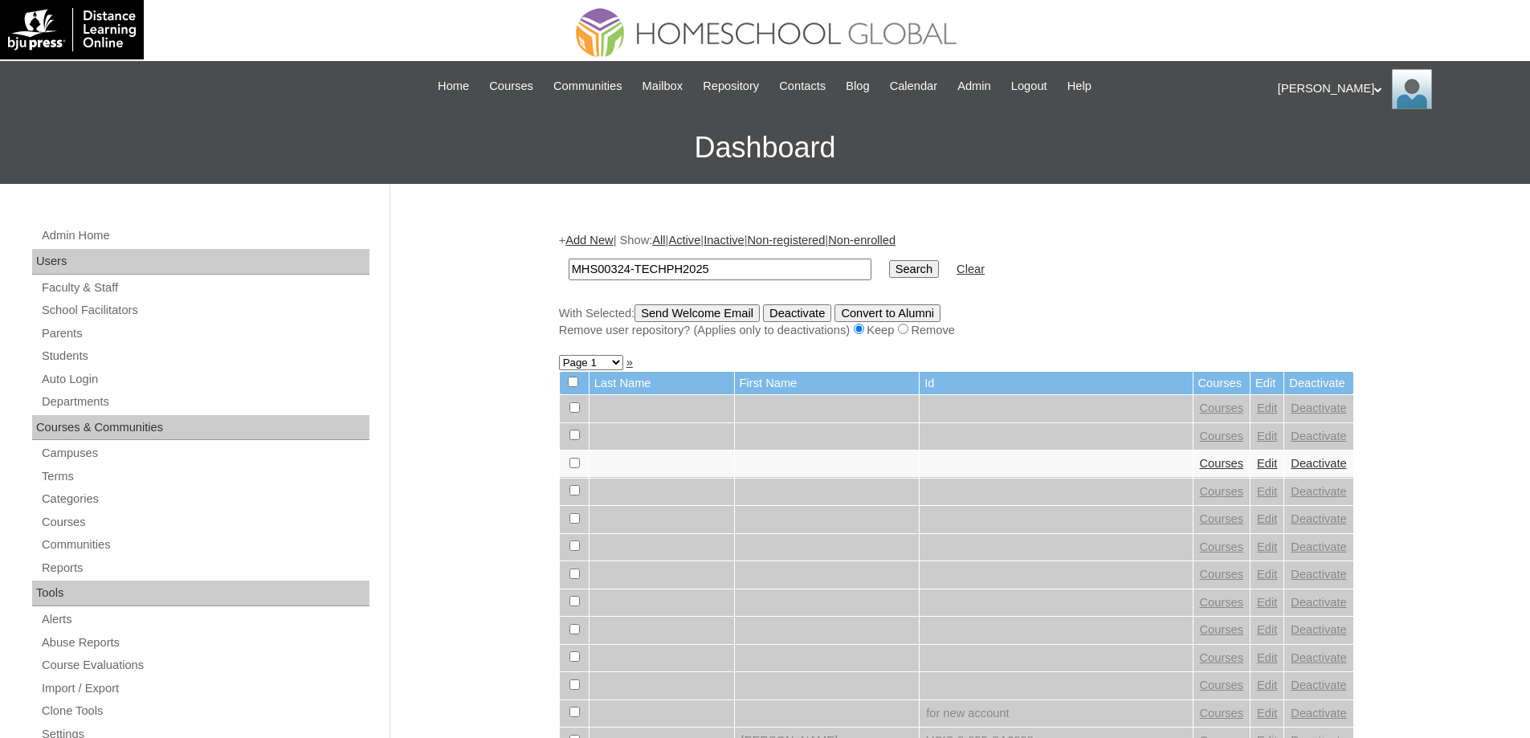
click at [921, 277] on input "Search" at bounding box center [914, 269] width 50 height 18
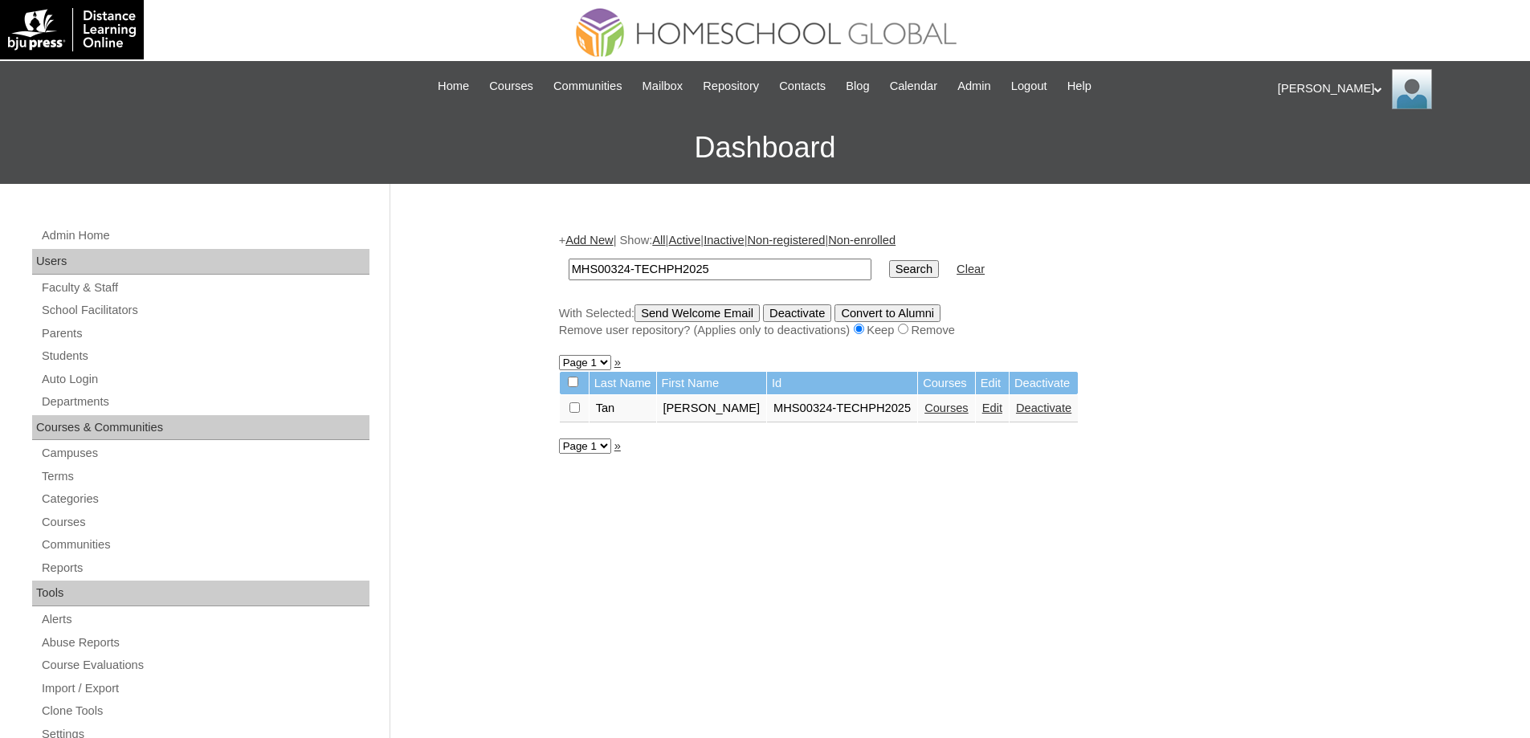
click at [968, 413] on link "Courses" at bounding box center [946, 407] width 44 height 13
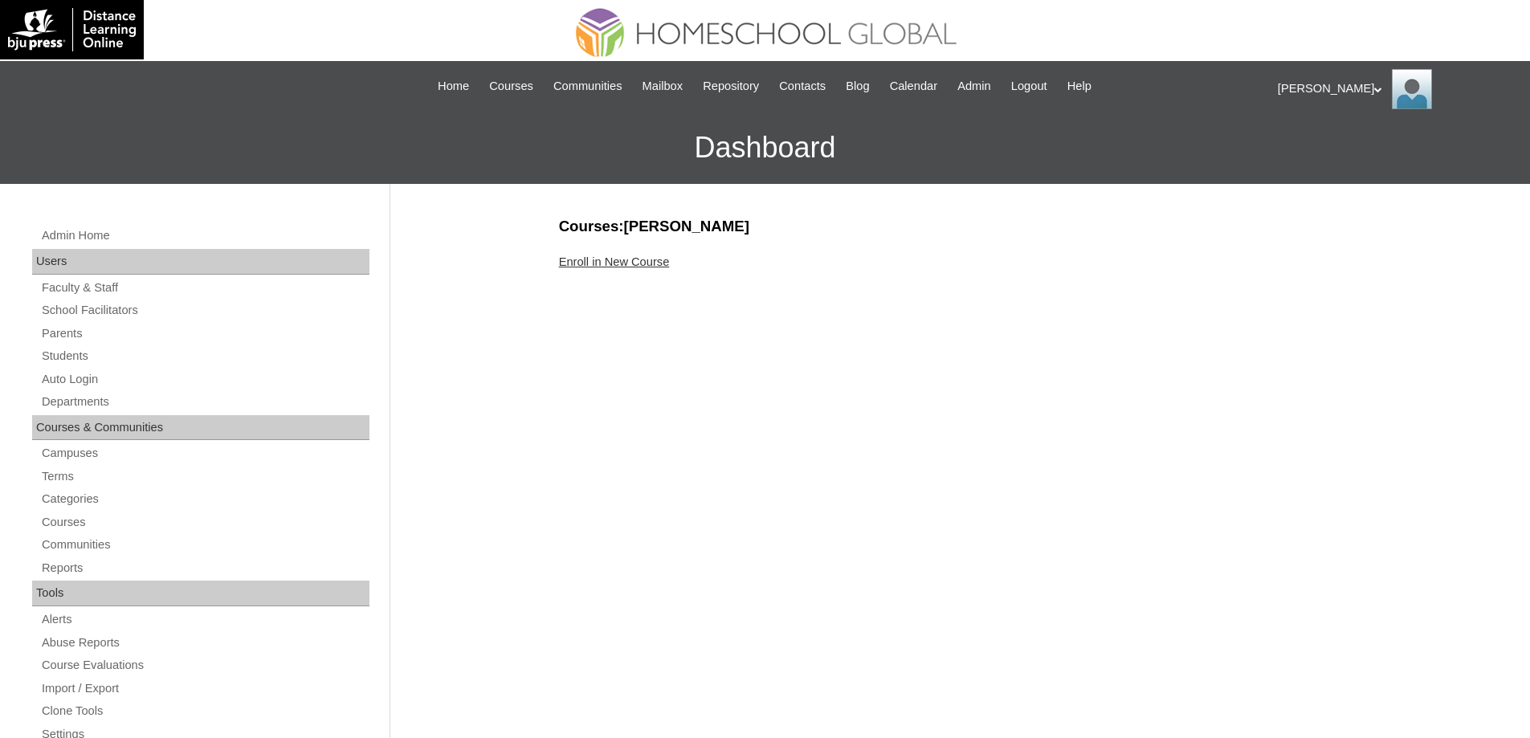
click at [643, 270] on div "Enroll in New Course" at bounding box center [956, 262] width 795 height 17
click at [646, 261] on link "Enroll in New Course" at bounding box center [614, 261] width 111 height 13
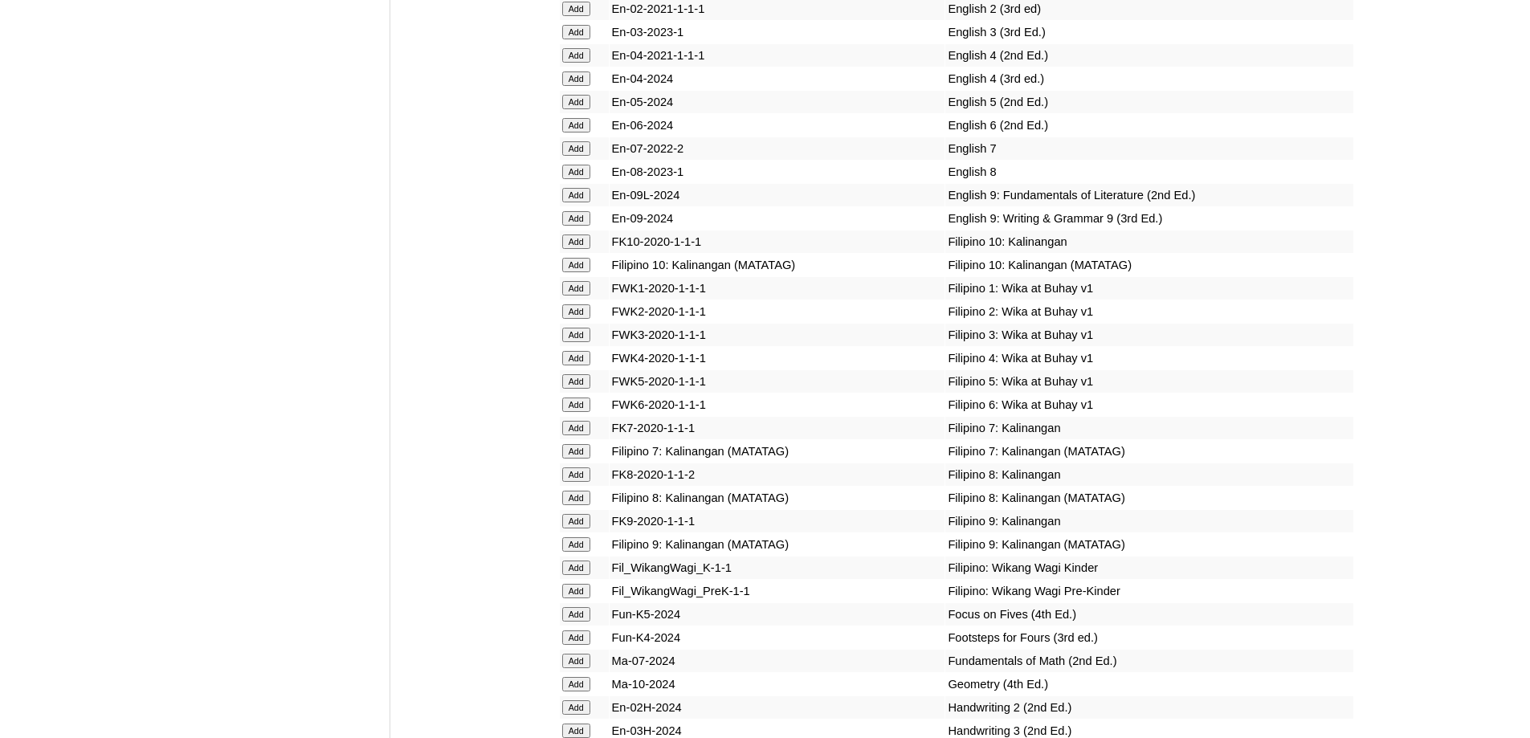
scroll to position [5537, 0]
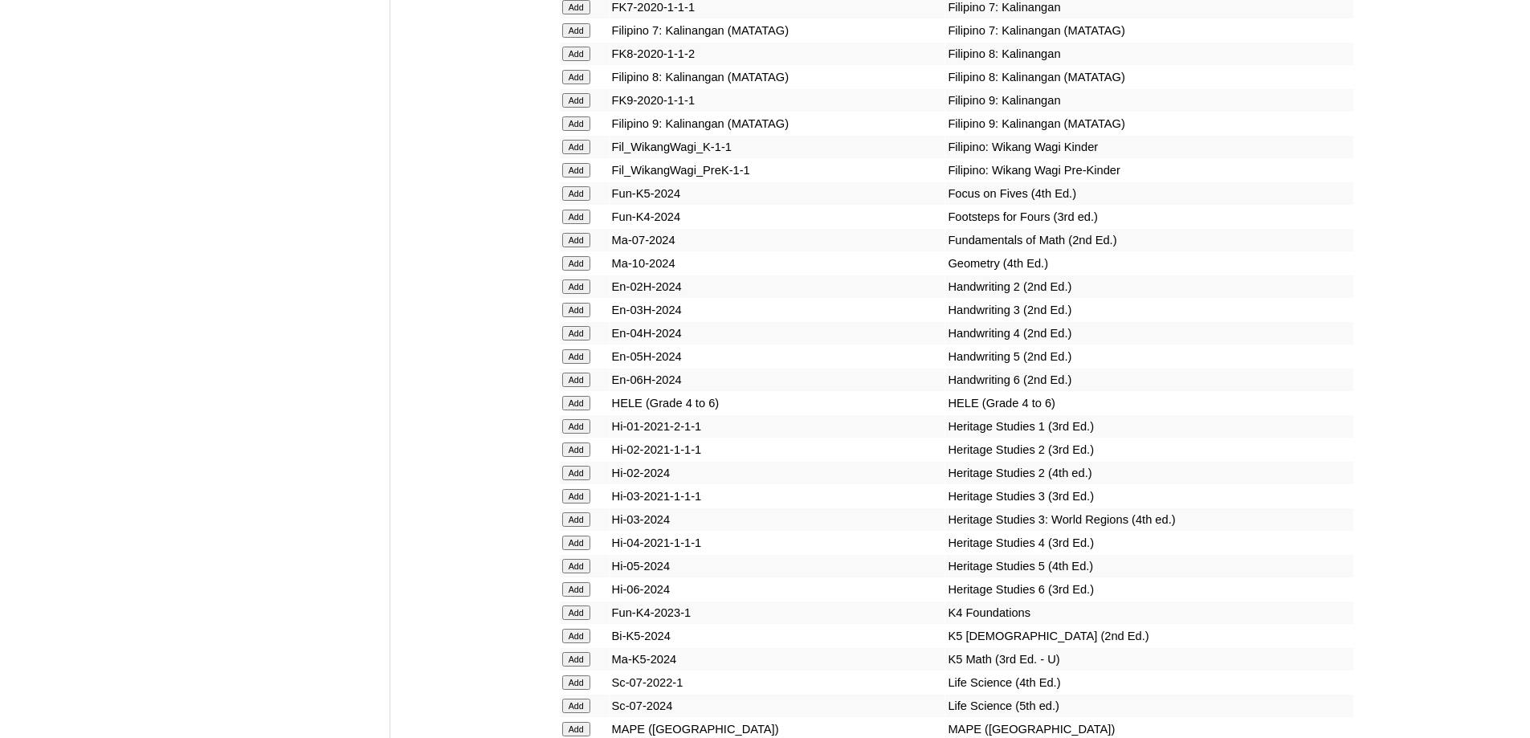
click at [576, 177] on input "Add" at bounding box center [576, 170] width 28 height 14
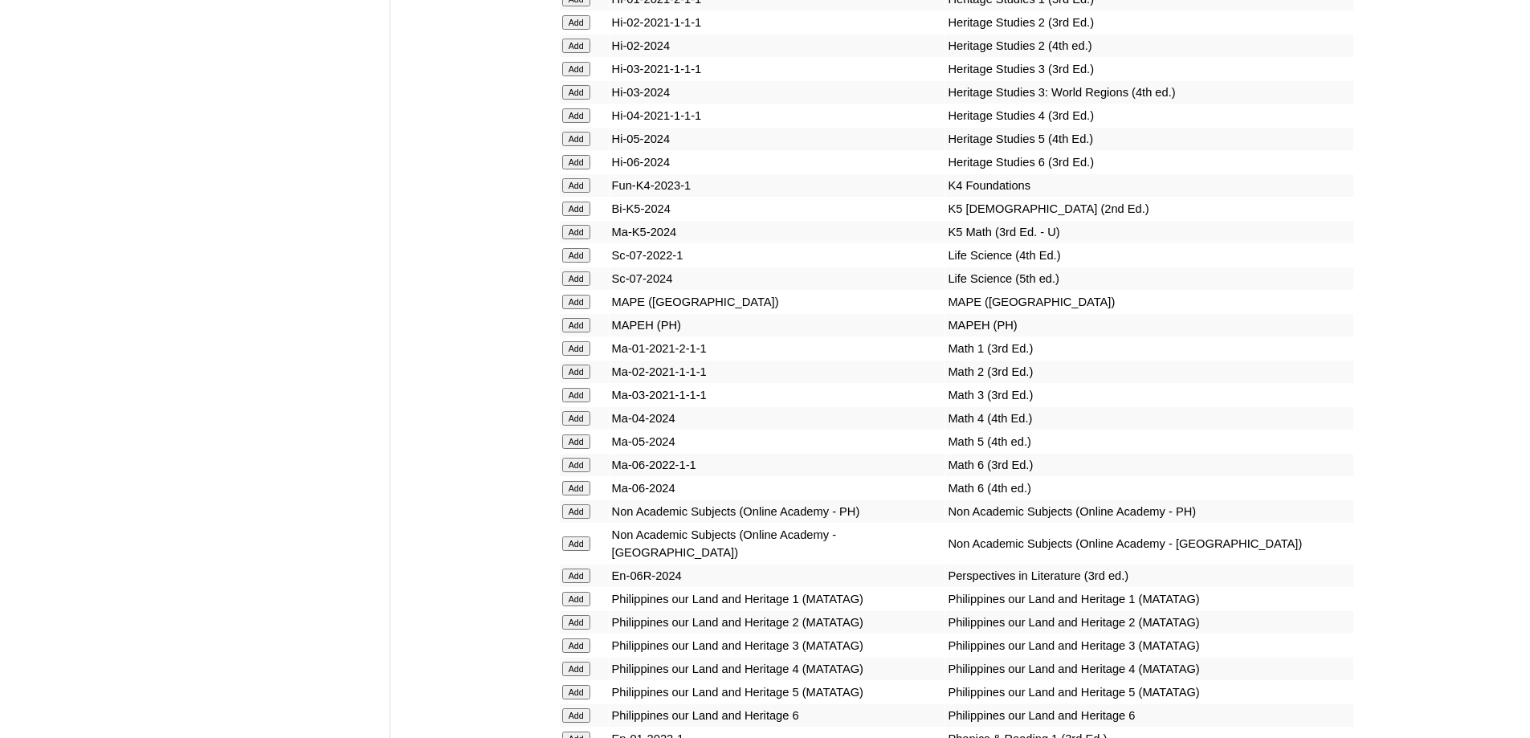
scroll to position [5939, 0]
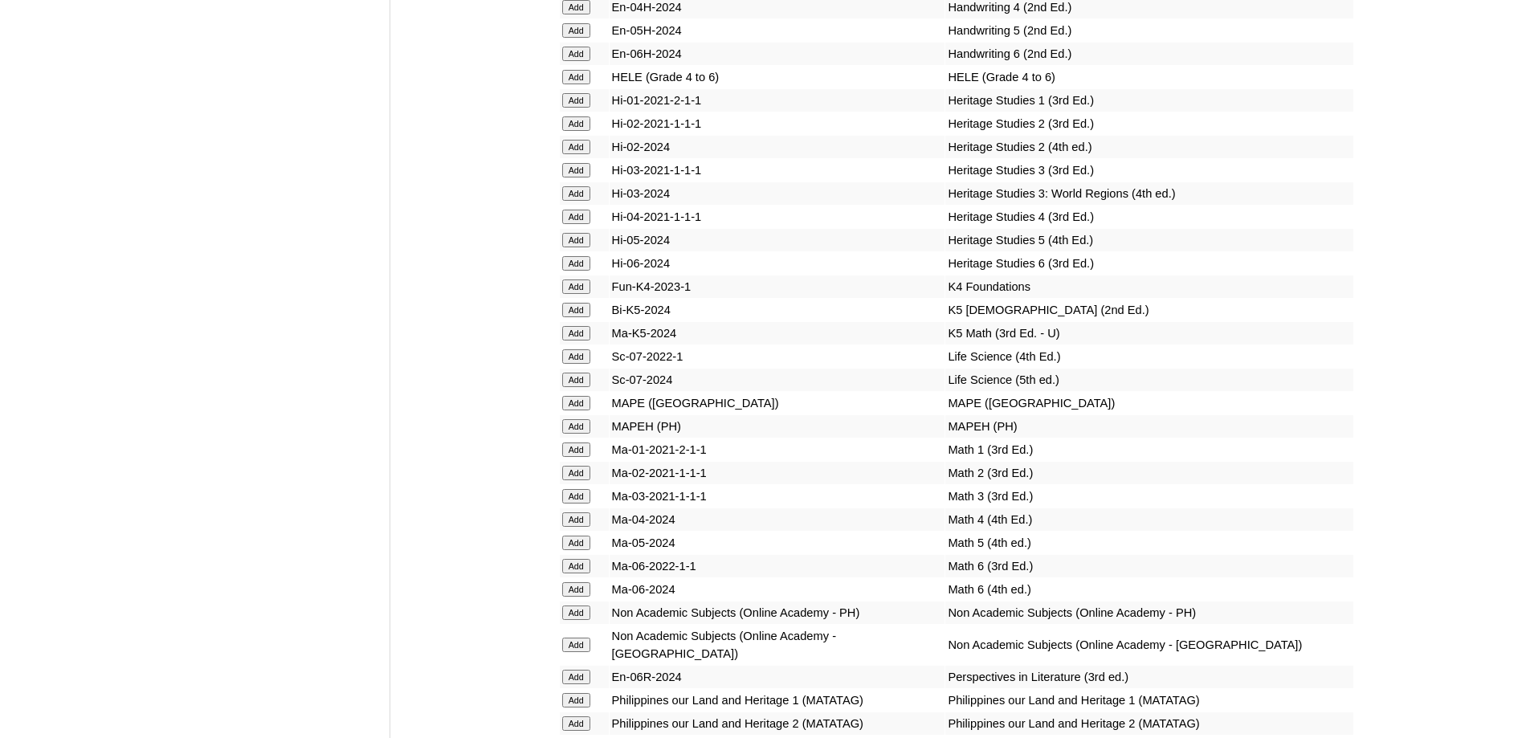
scroll to position [5978, 0]
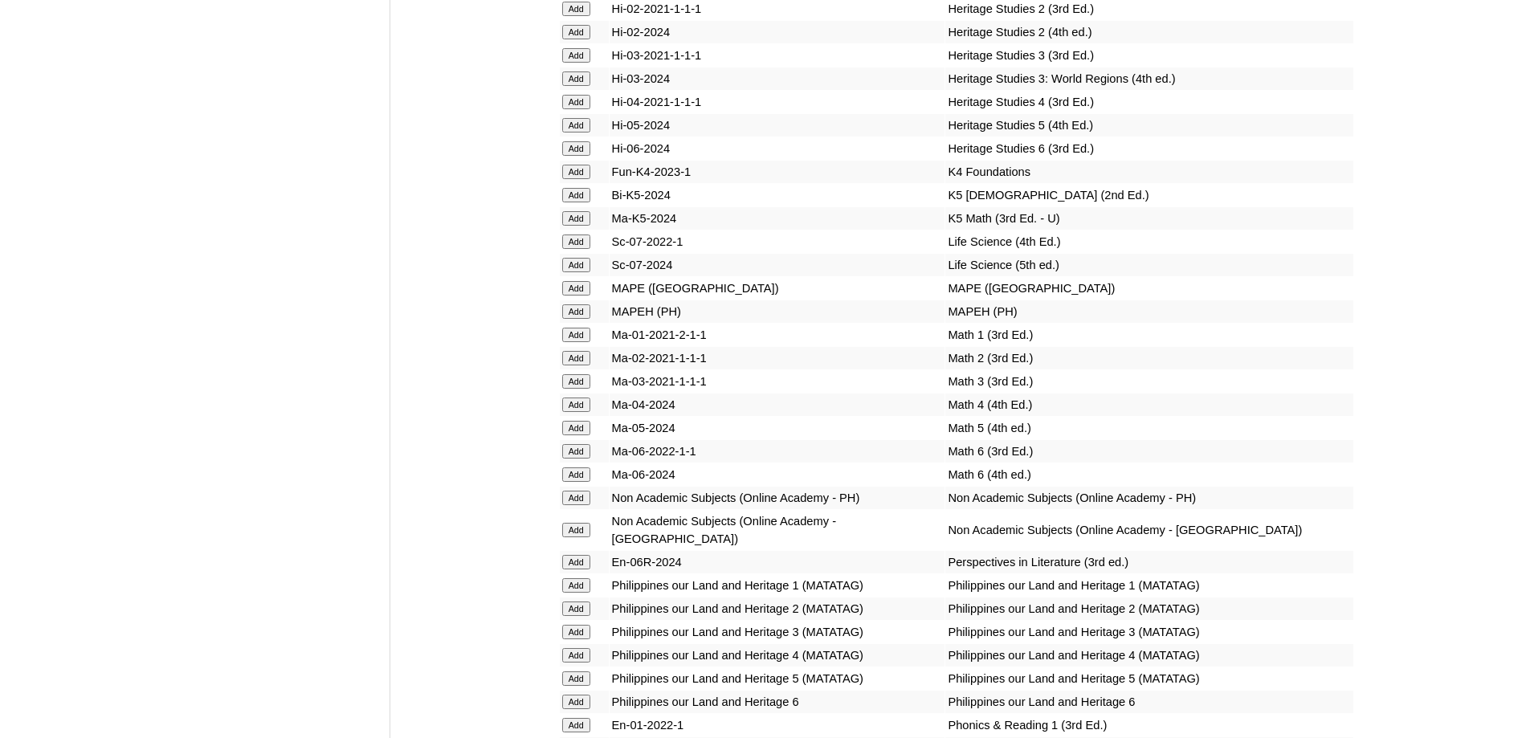
click at [568, 179] on input "Add" at bounding box center [576, 172] width 28 height 14
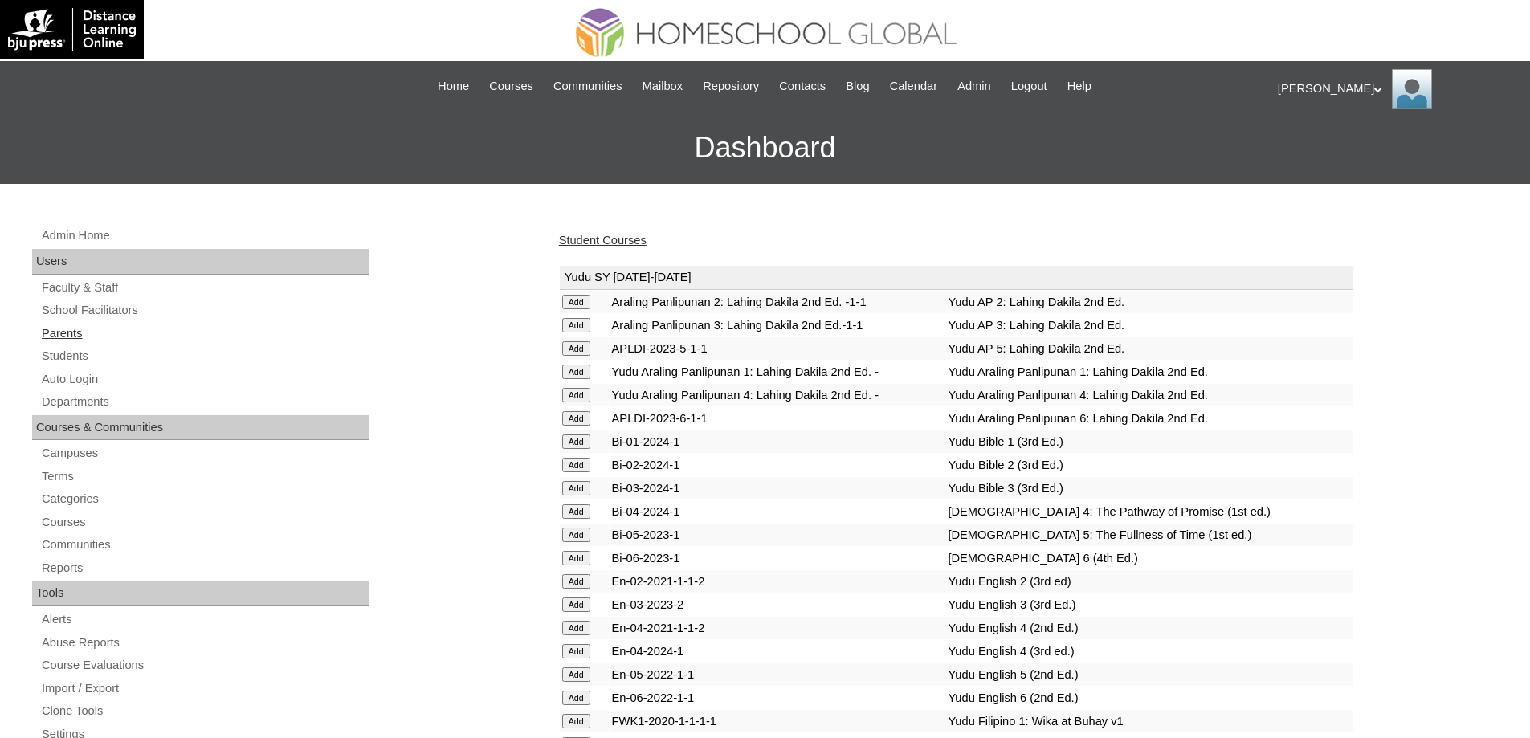
click at [91, 332] on link "Parents" at bounding box center [204, 334] width 329 height 20
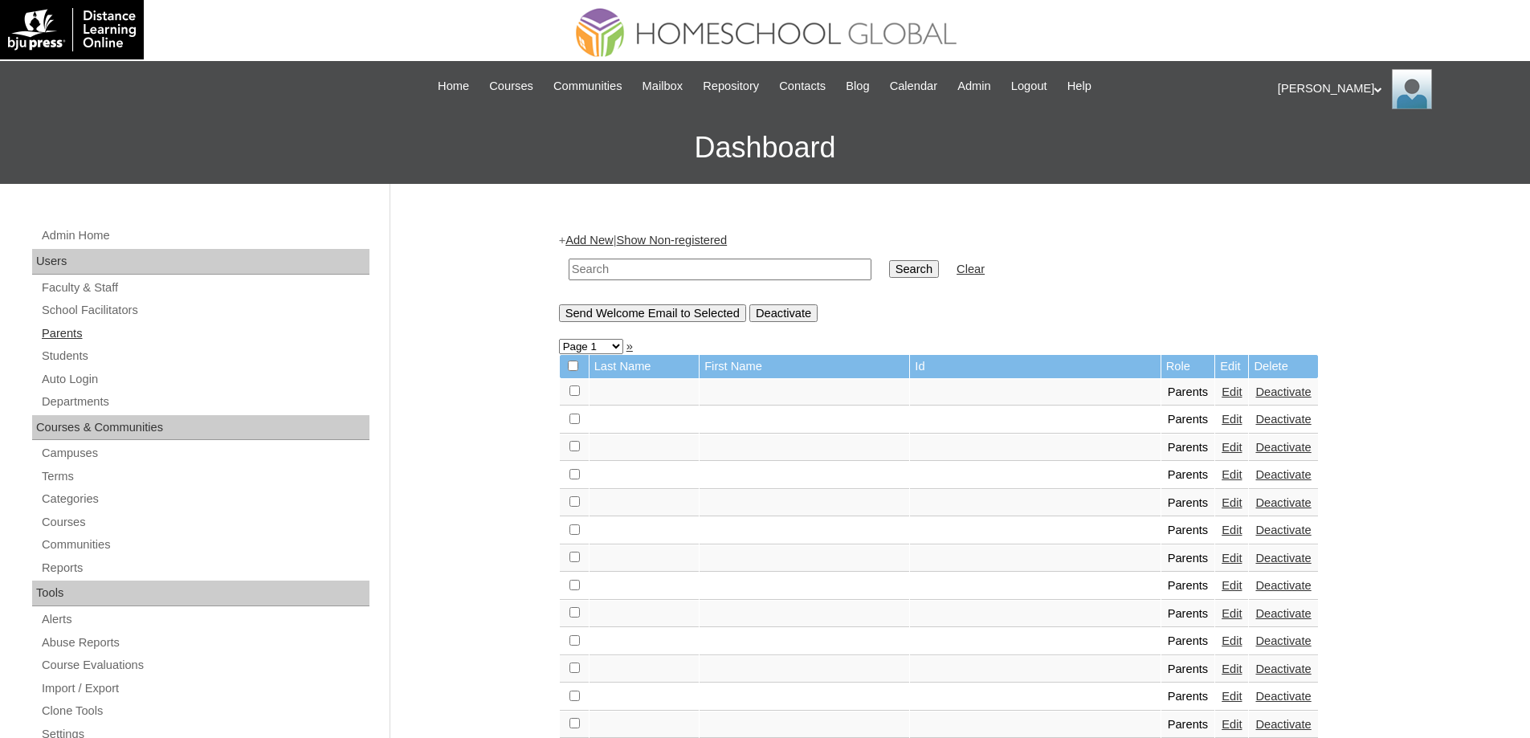
click at [103, 337] on link "Parents" at bounding box center [204, 334] width 329 height 20
click at [659, 265] on input "text" at bounding box center [719, 270] width 303 height 22
paste input "MHP0223-TECHPH2025"
type input "MHP0223-TECHPH2025"
click at [928, 262] on input "Search" at bounding box center [914, 269] width 50 height 18
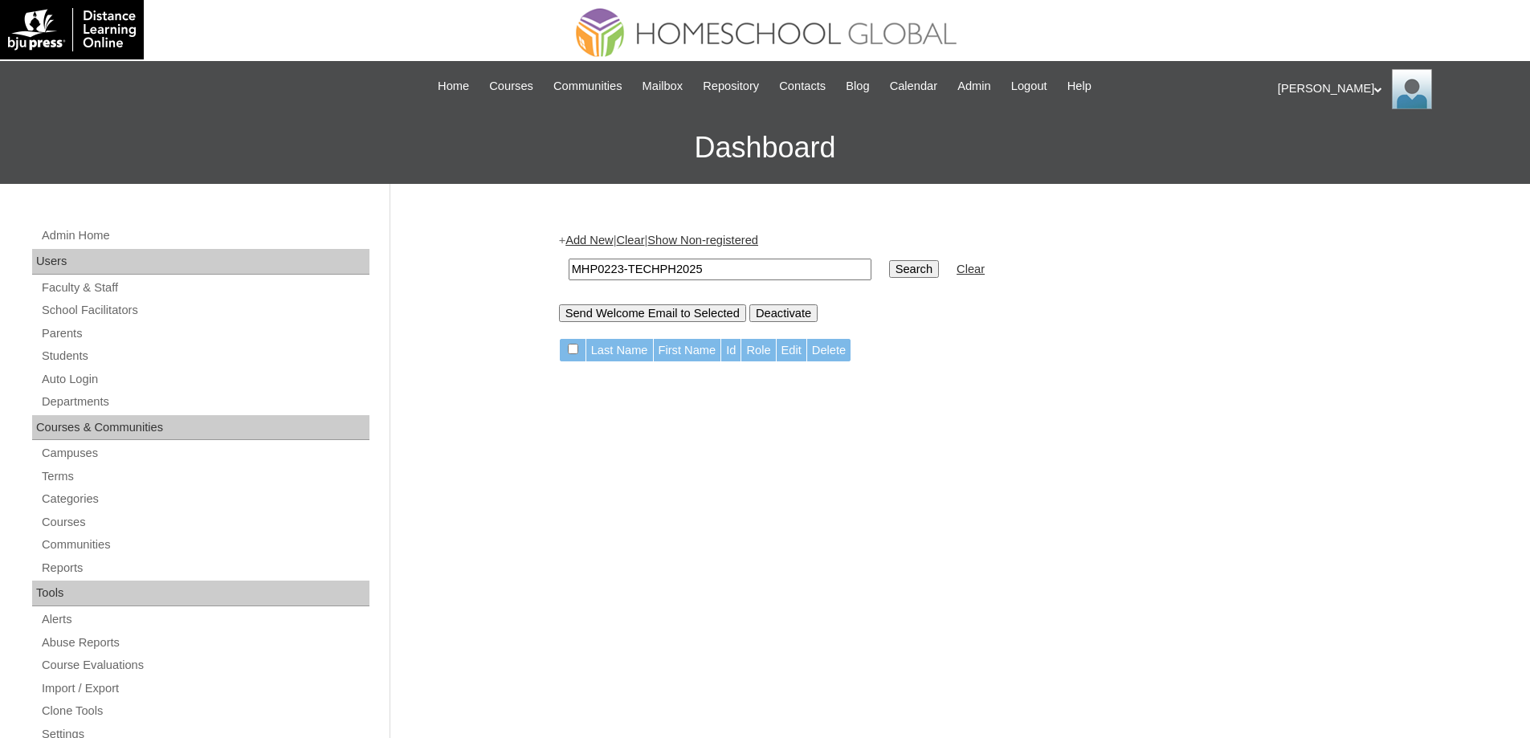
click at [601, 251] on td "MHP0223-TECHPH2025" at bounding box center [719, 270] width 319 height 38
click at [603, 245] on link "Add New" at bounding box center [588, 240] width 47 height 13
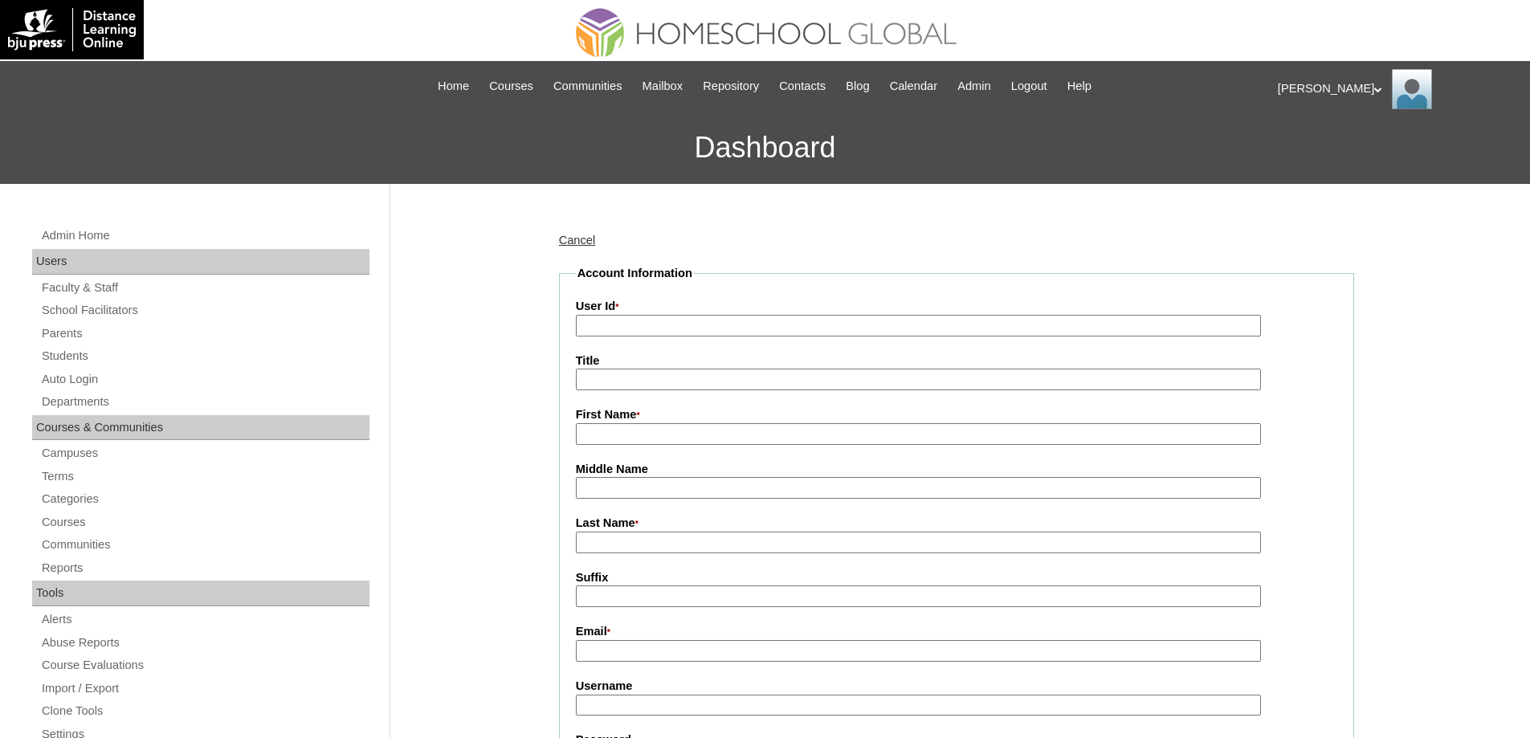
click at [654, 322] on input "User Id *" at bounding box center [918, 326] width 685 height 22
paste input "[PERSON_NAME]"
type input "[PERSON_NAME]"
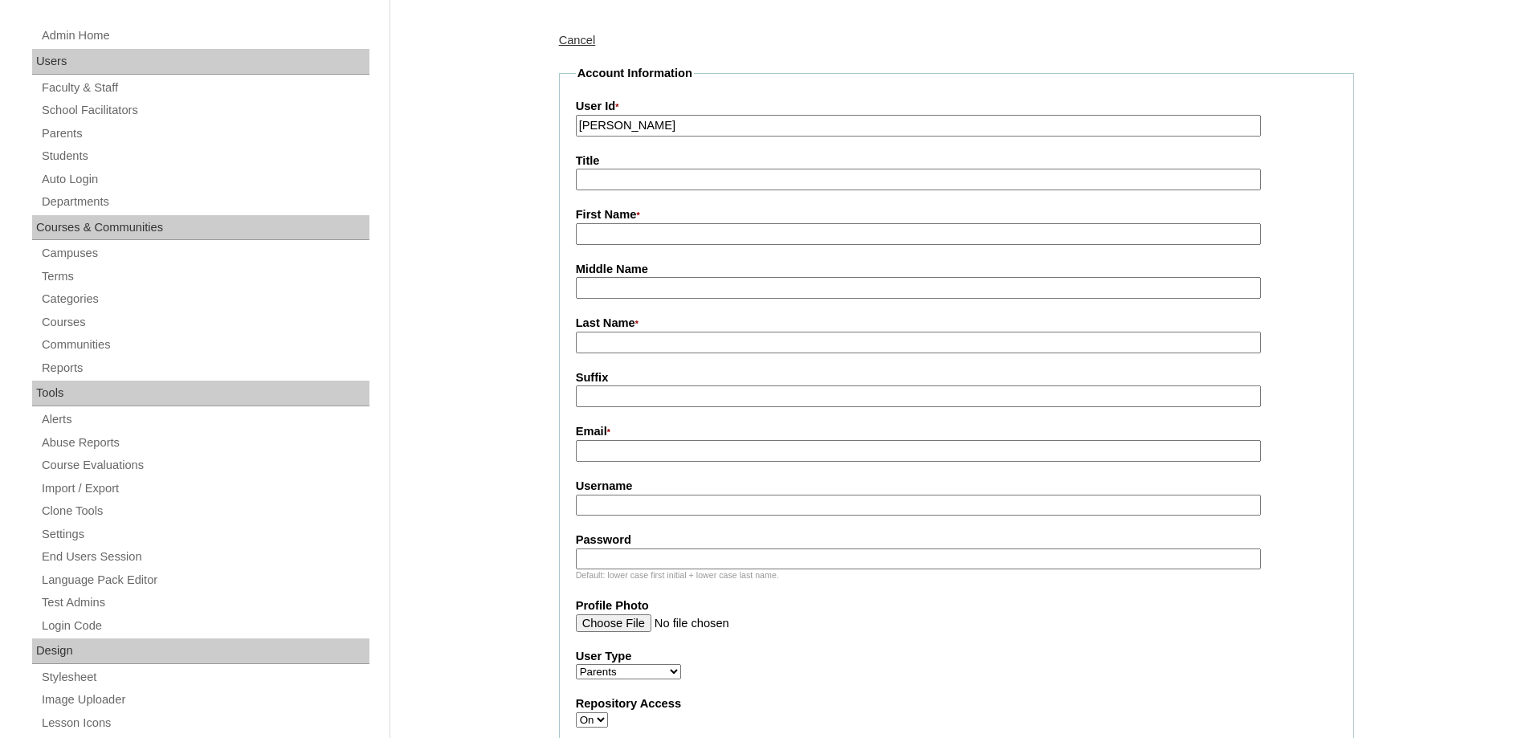
scroll to position [241, 0]
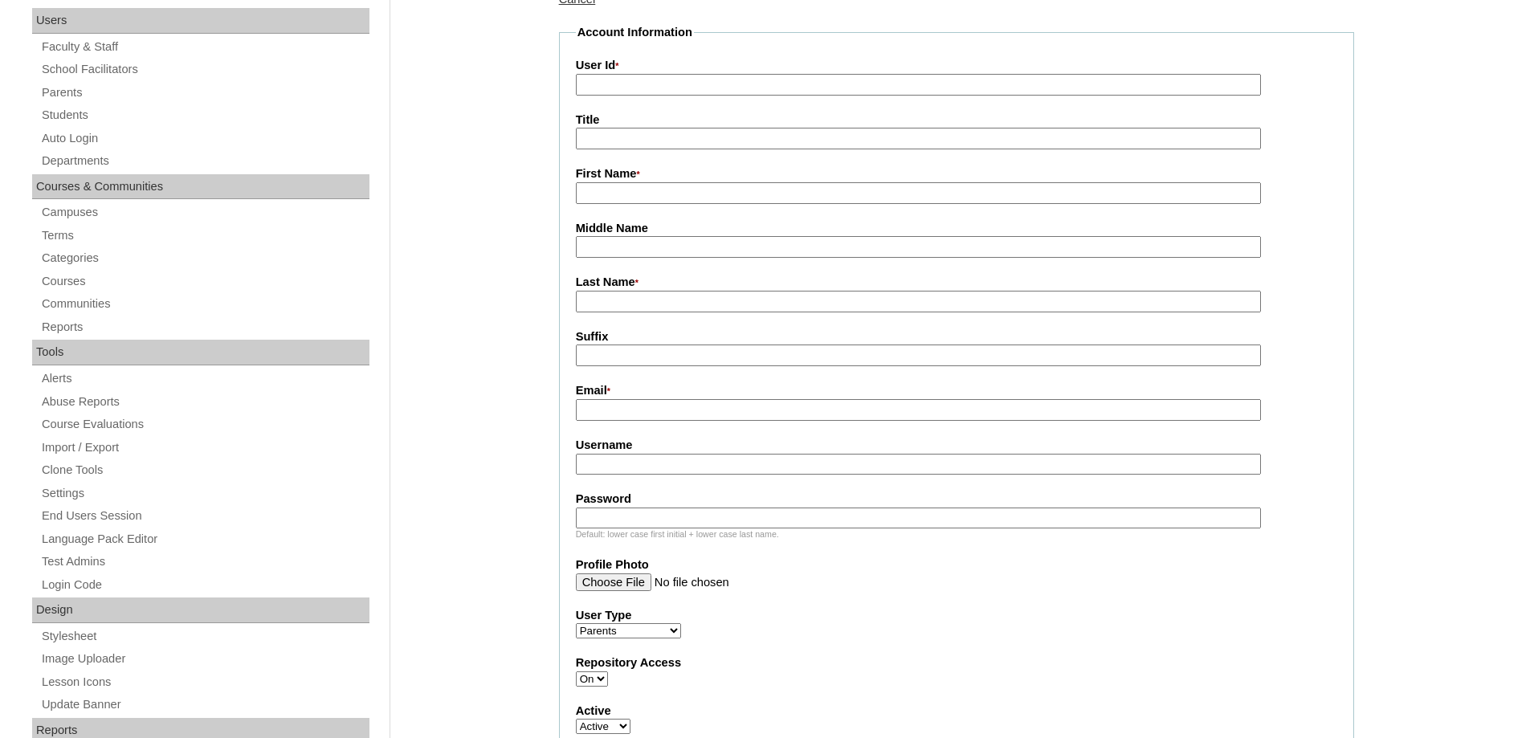
paste input "MHP0223-TECHPH2025"
type input "MHP0223-TECHPH2025"
drag, startPoint x: 647, startPoint y: 410, endPoint x: 642, endPoint y: 394, distance: 16.3
click at [647, 410] on input "Email *" at bounding box center [918, 410] width 685 height 22
paste input "khristine.lingao@gmail.com"
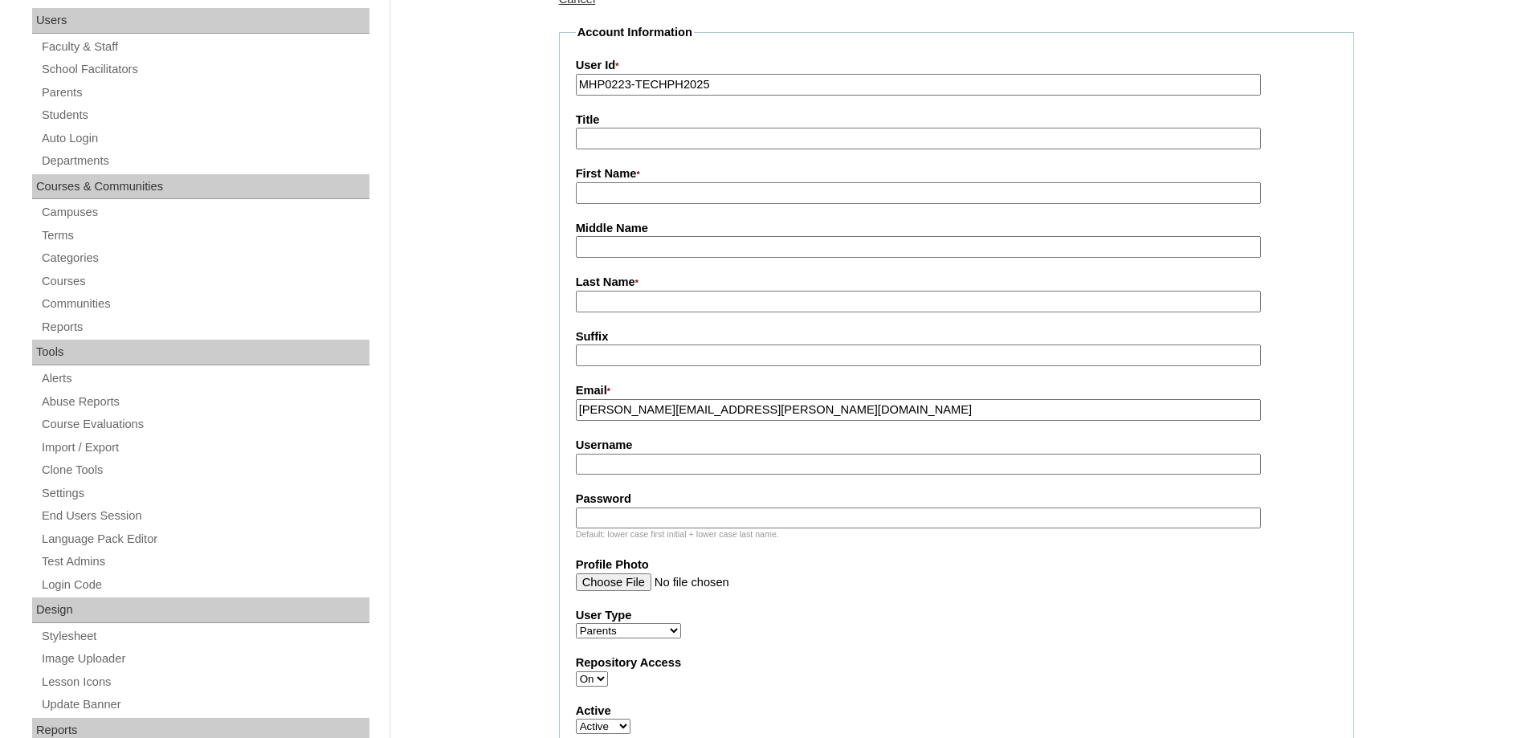
type input "khristine.lingao@gmail.com"
click at [638, 187] on input "First Name *" at bounding box center [918, 193] width 685 height 22
paste input "Khristine Arven"
type input "Khristine Arven"
click at [715, 243] on input "Middle Name" at bounding box center [918, 247] width 685 height 22
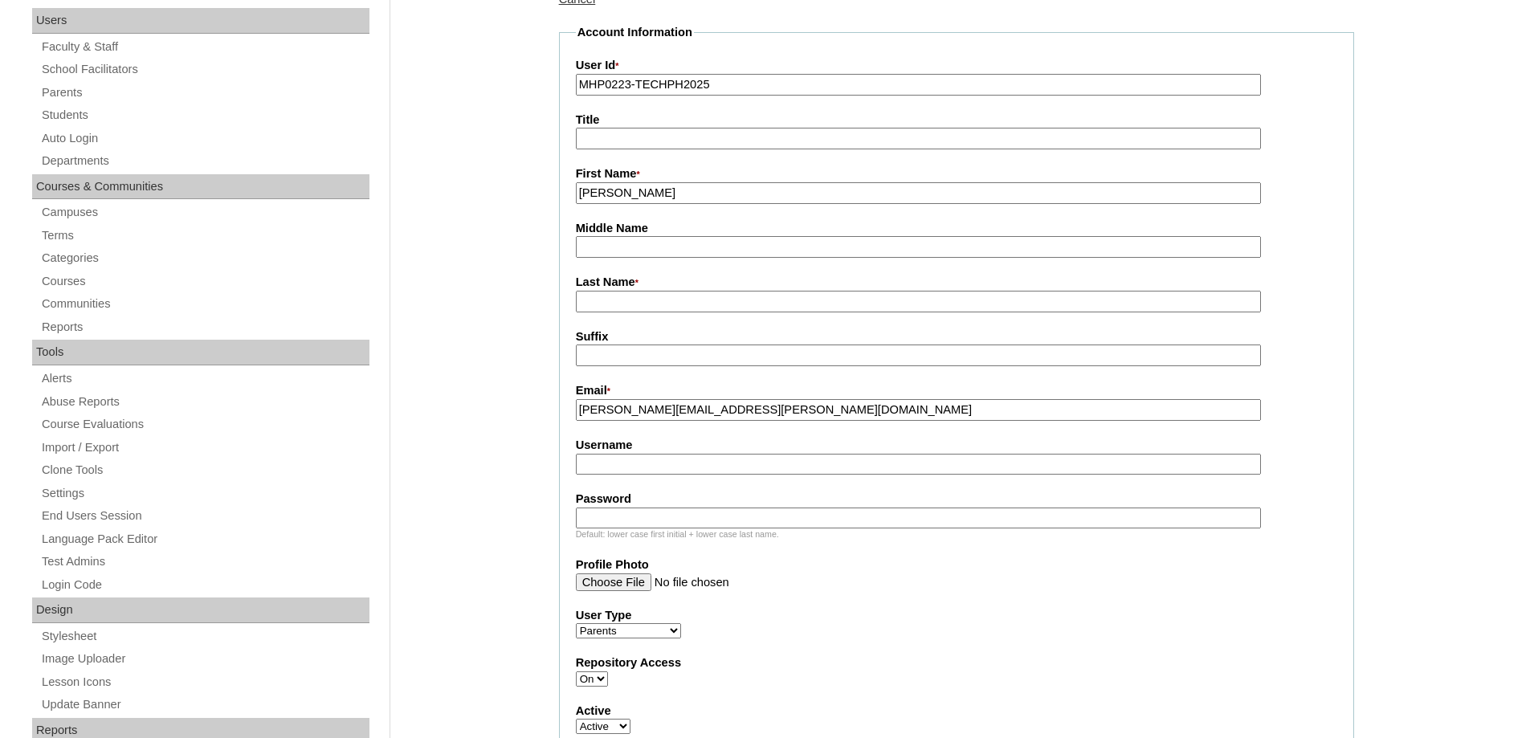
paste input "Lingao"
type input "Lingao"
click at [650, 299] on input "Last Name *" at bounding box center [918, 302] width 685 height 22
paste input "Lingao"
drag, startPoint x: 645, startPoint y: 306, endPoint x: 439, endPoint y: 277, distance: 207.6
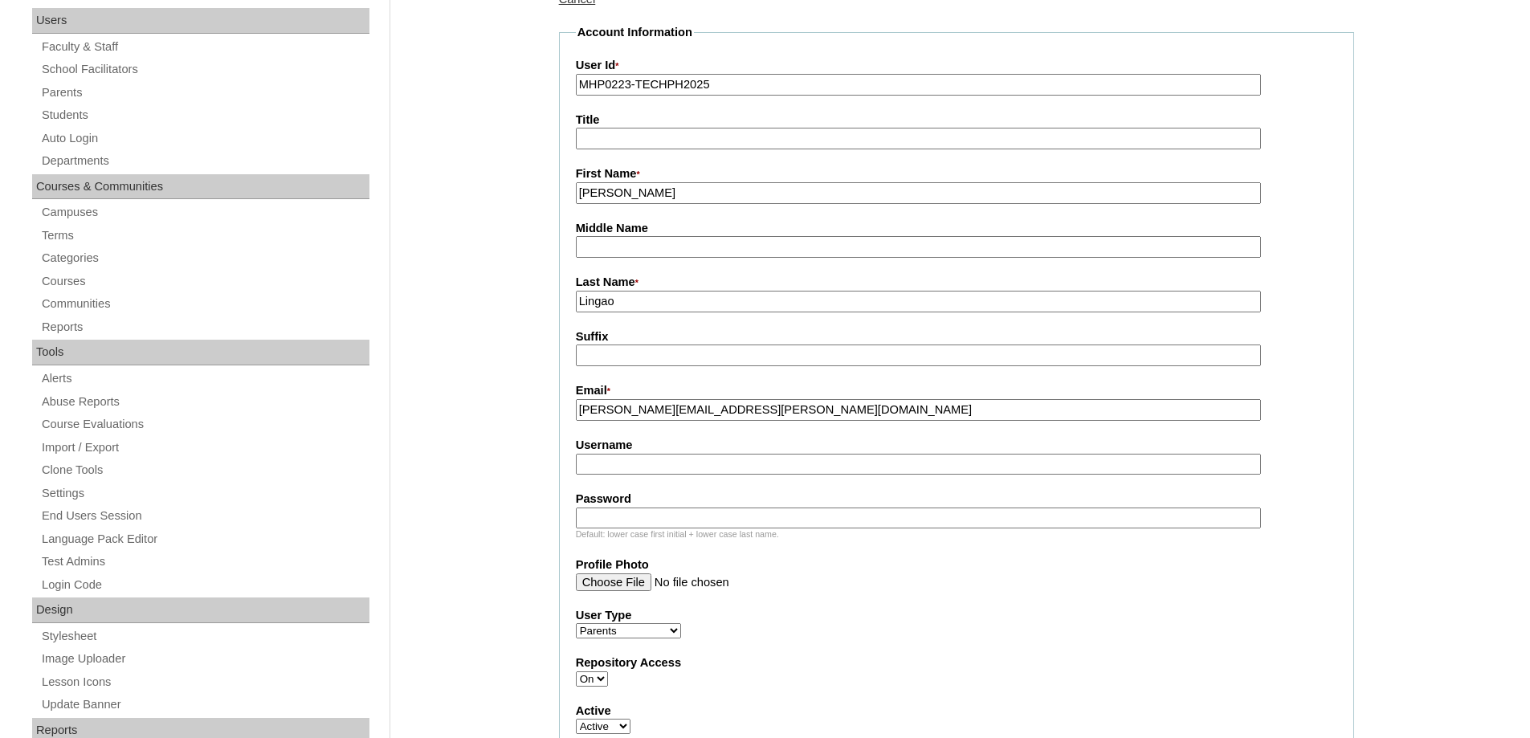
type input "LINGAO"
drag, startPoint x: 482, startPoint y: 309, endPoint x: 505, endPoint y: 346, distance: 43.7
click at [654, 373] on fieldset "Account Information User Id * MHP0223-TECHPH2025 Title First Name * Khristine A…" at bounding box center [956, 534] width 795 height 1021
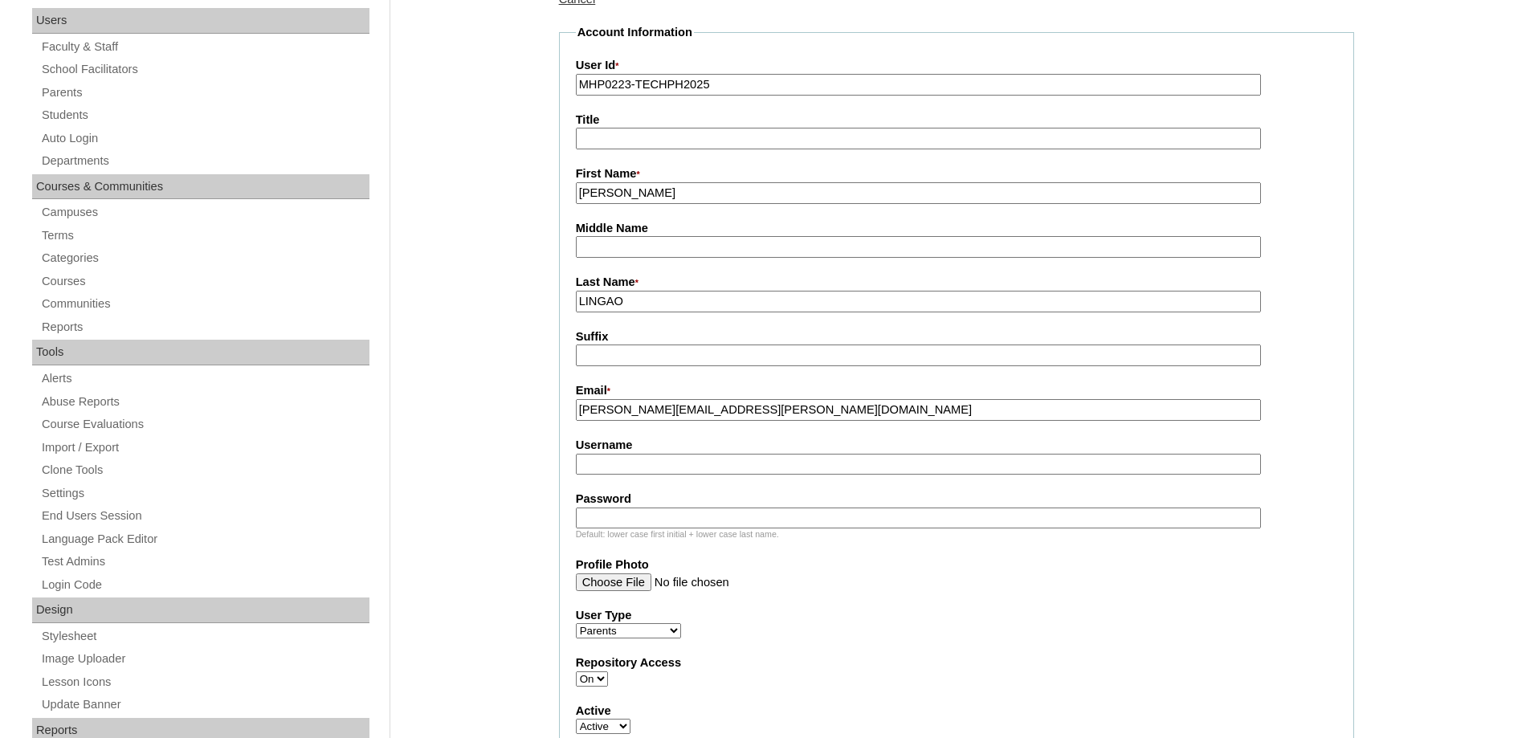
click at [617, 471] on input "Username" at bounding box center [918, 465] width 685 height 22
paste input "lingawKA2025"
type input "lingawKA2025"
click at [634, 528] on input "Password" at bounding box center [918, 518] width 685 height 22
paste input "techvaL124"
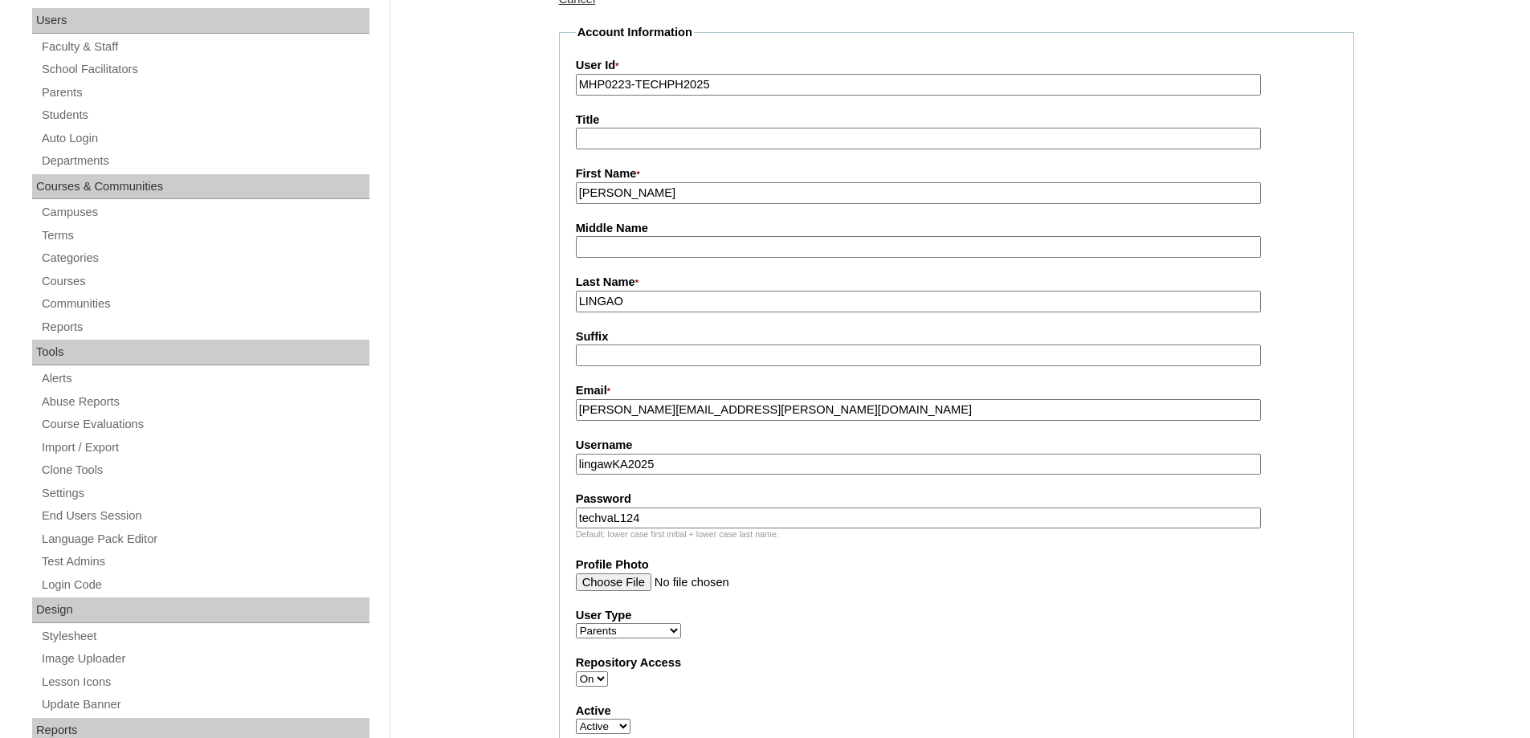
type input "techvaL124"
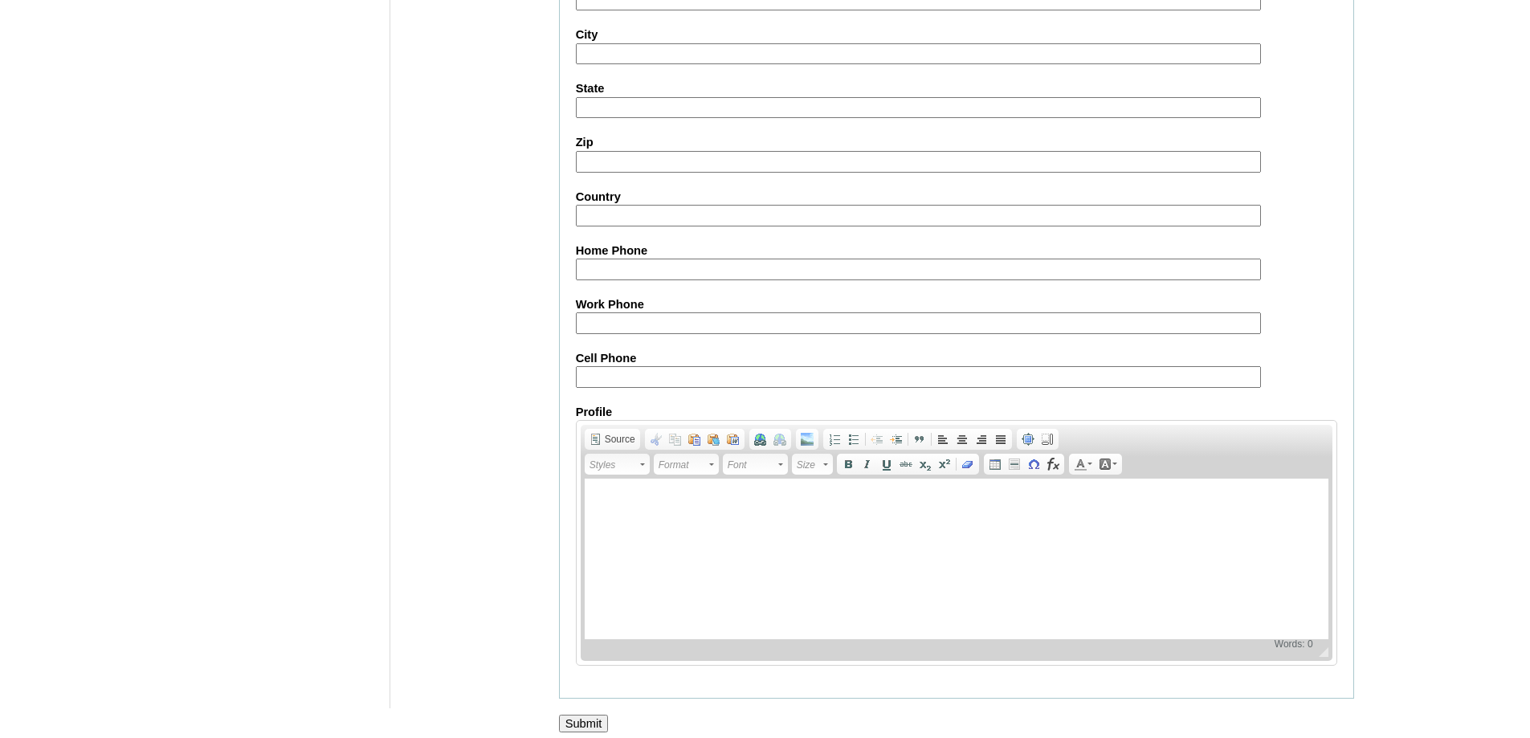
scroll to position [1432, 0]
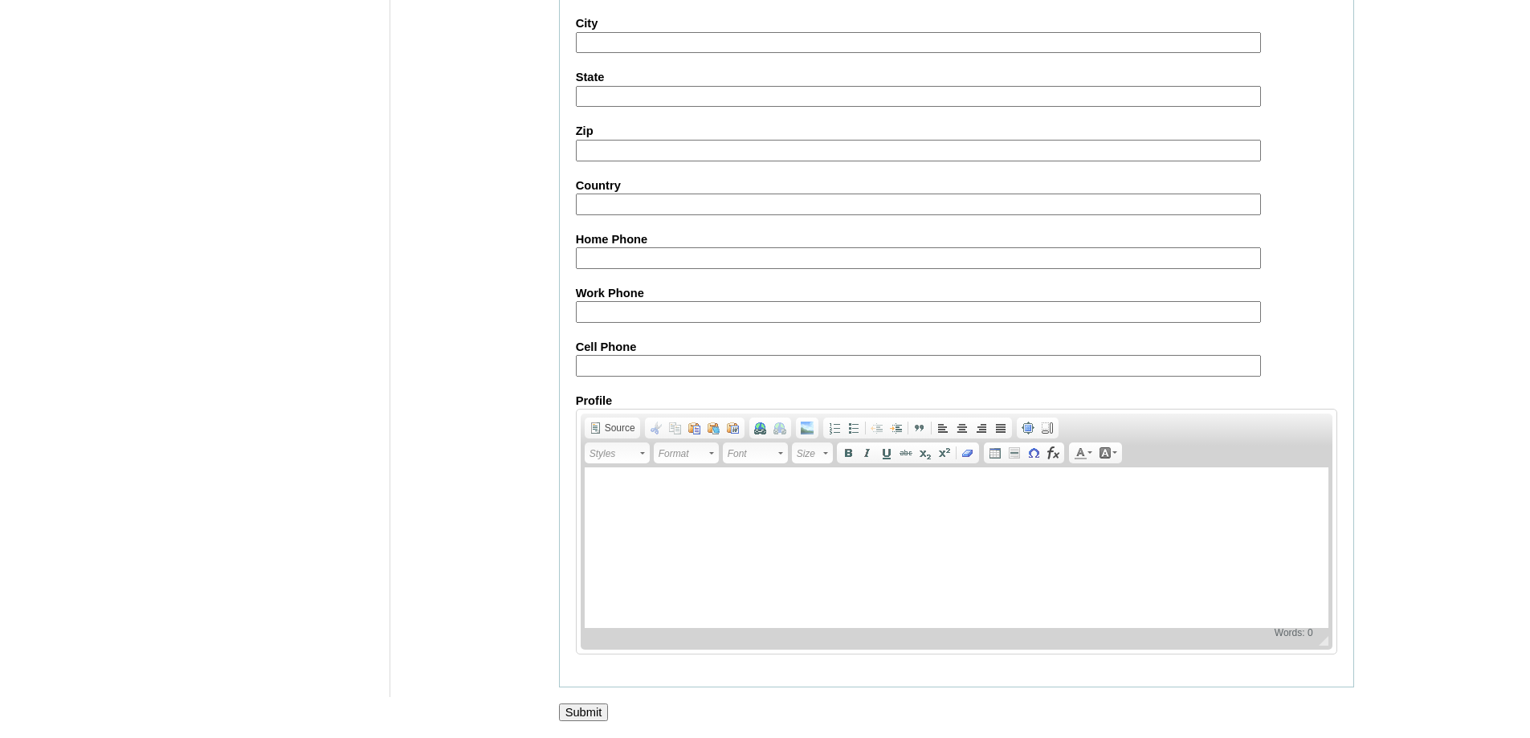
drag, startPoint x: 620, startPoint y: 362, endPoint x: 562, endPoint y: 403, distance: 70.8
click at [620, 362] on input "Cell Phone" at bounding box center [918, 366] width 685 height 22
paste input "1-7806770803"
type input "1-7806770803"
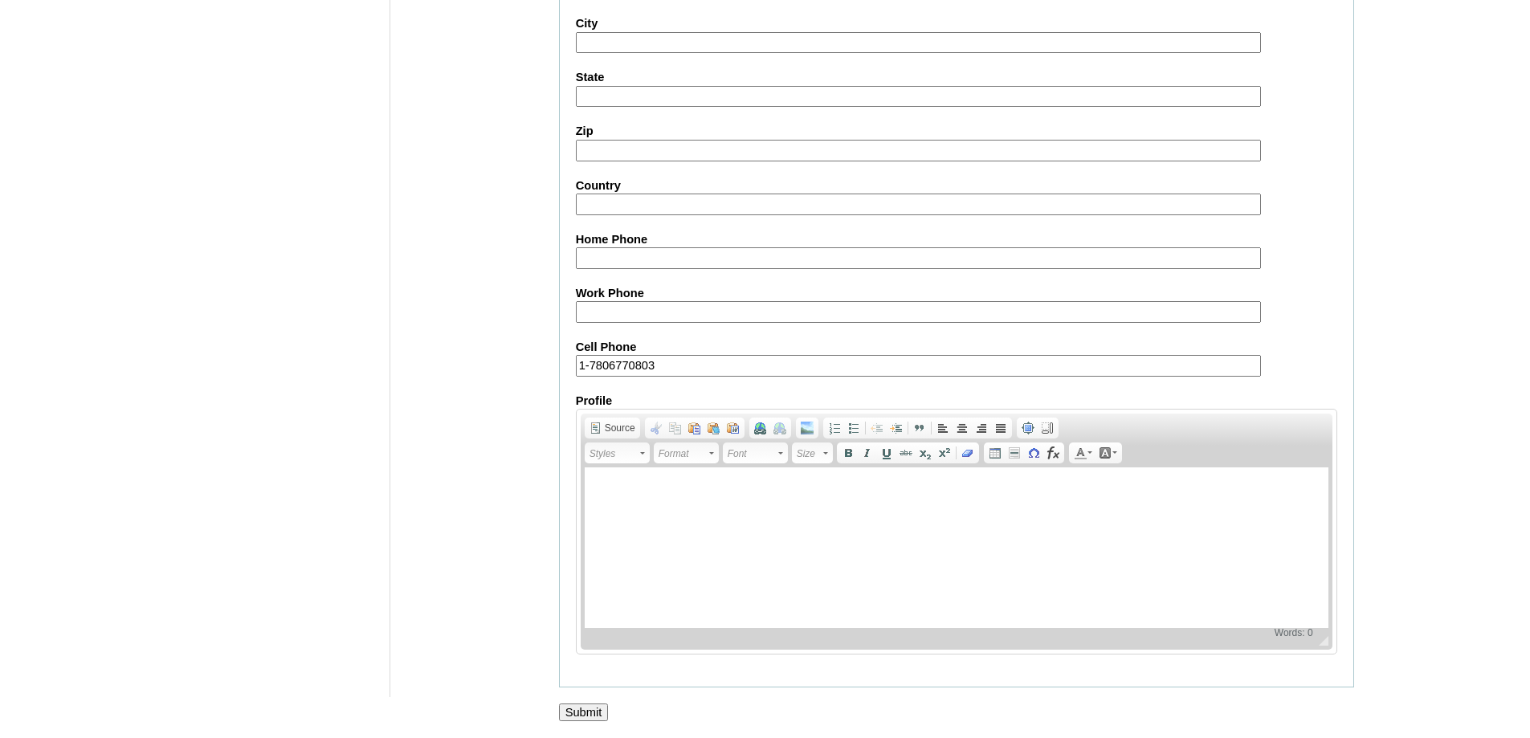
click at [593, 720] on input "Submit" at bounding box center [584, 712] width 50 height 18
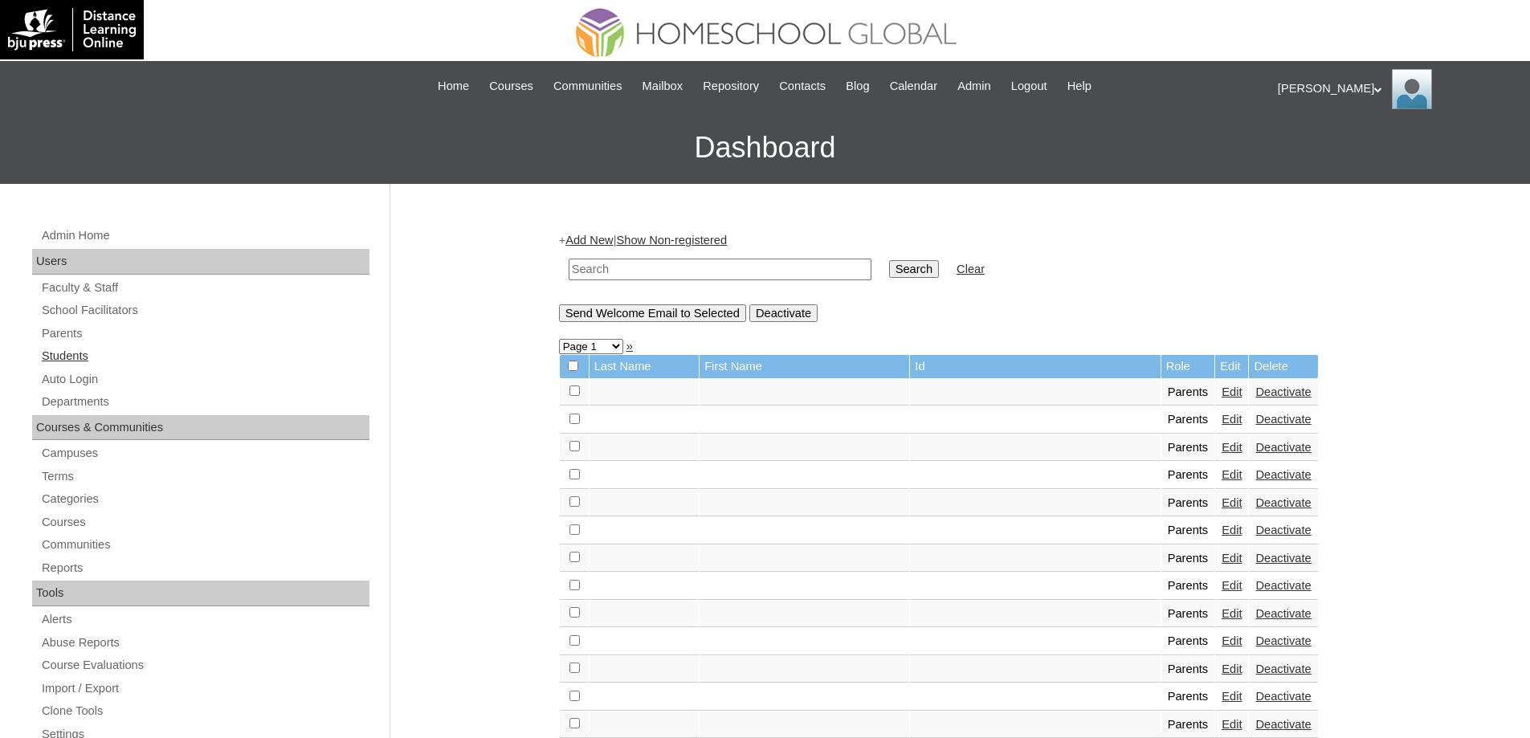
click at [134, 351] on link "Students" at bounding box center [204, 356] width 329 height 20
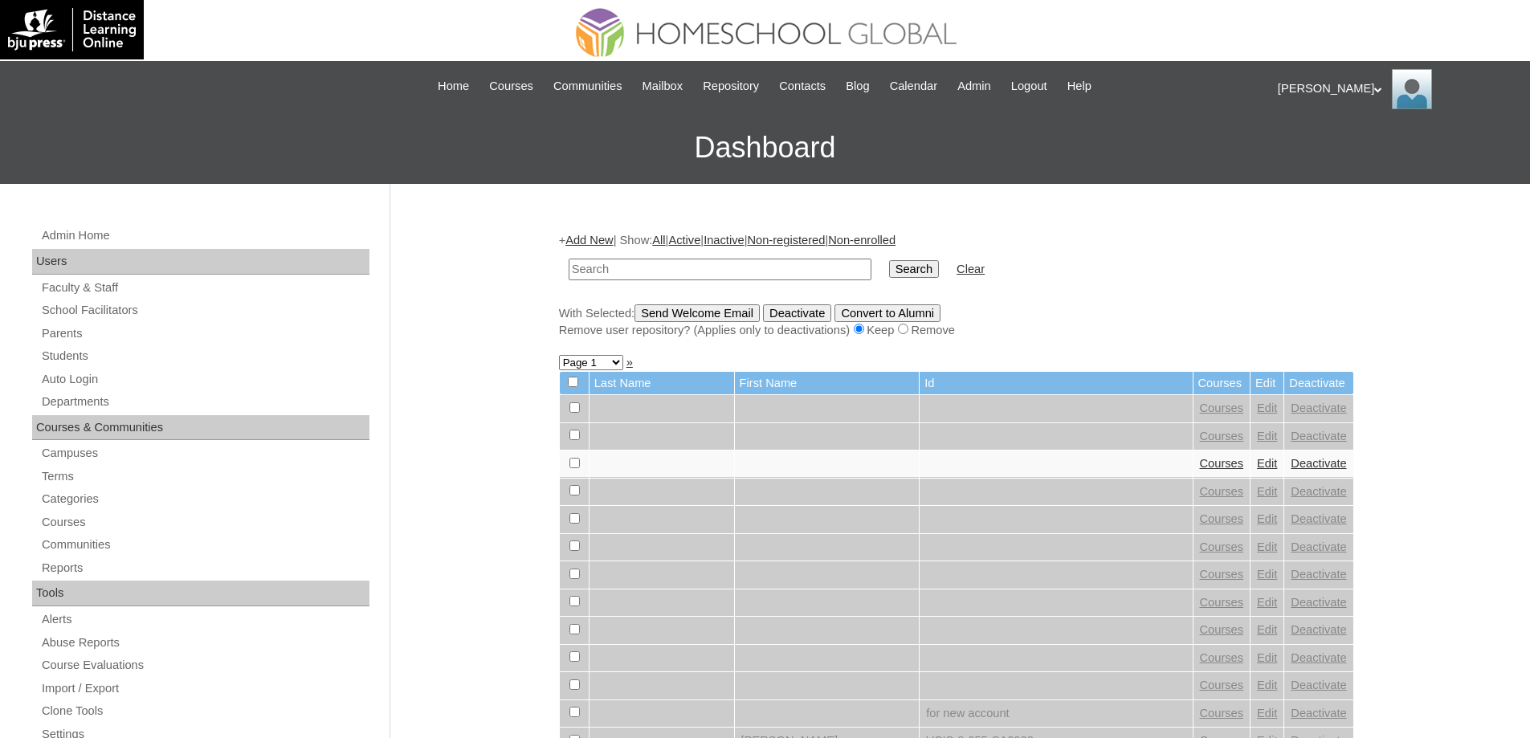
click at [745, 283] on td at bounding box center [719, 270] width 319 height 38
drag, startPoint x: 795, startPoint y: 271, endPoint x: 843, endPoint y: 279, distance: 48.8
click at [796, 271] on input "text" at bounding box center [719, 270] width 303 height 22
paste input "MHS00325-TECHPH2025"
type input "MHS00325-TECHPH2025"
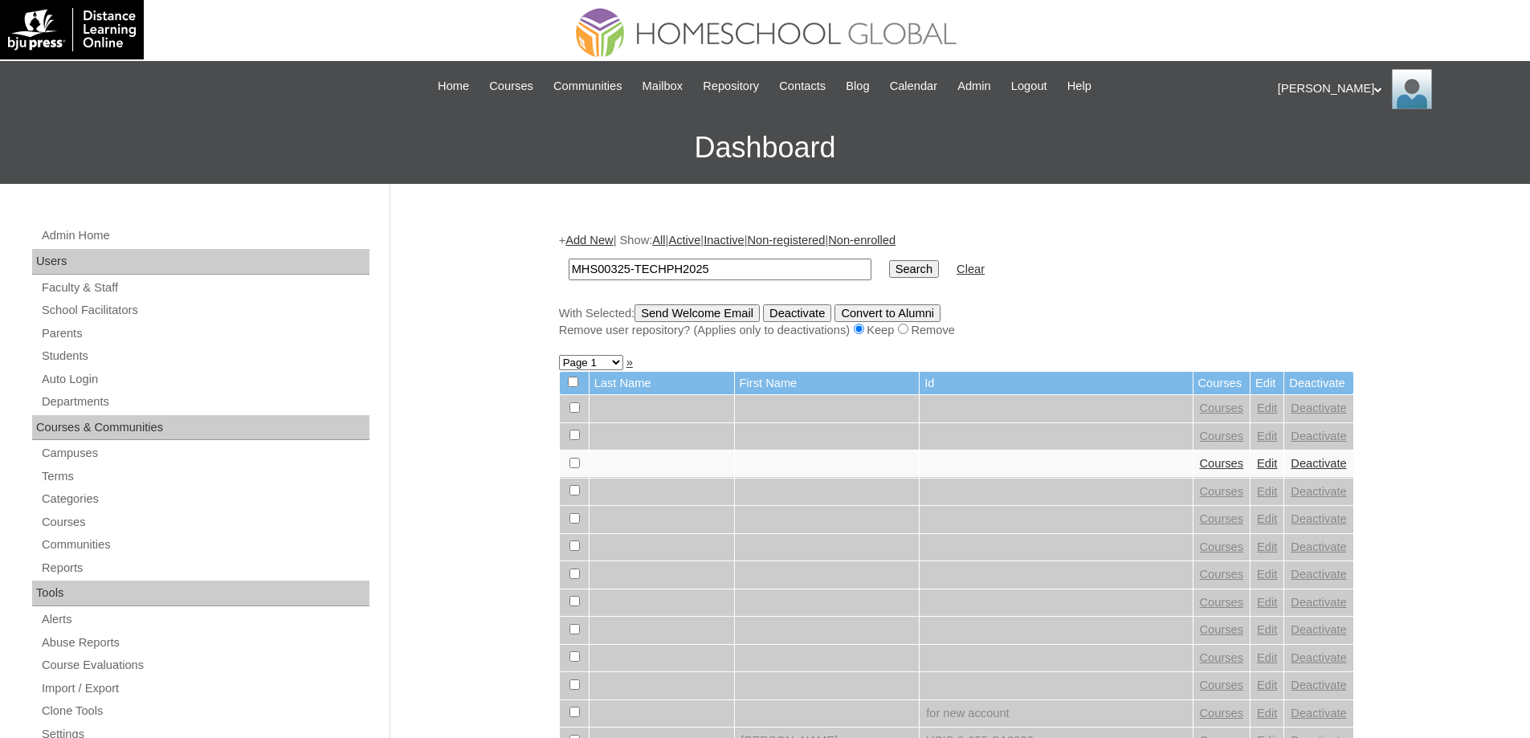
click at [929, 280] on td "Search" at bounding box center [914, 270] width 66 height 38
click at [930, 275] on input "Search" at bounding box center [914, 269] width 50 height 18
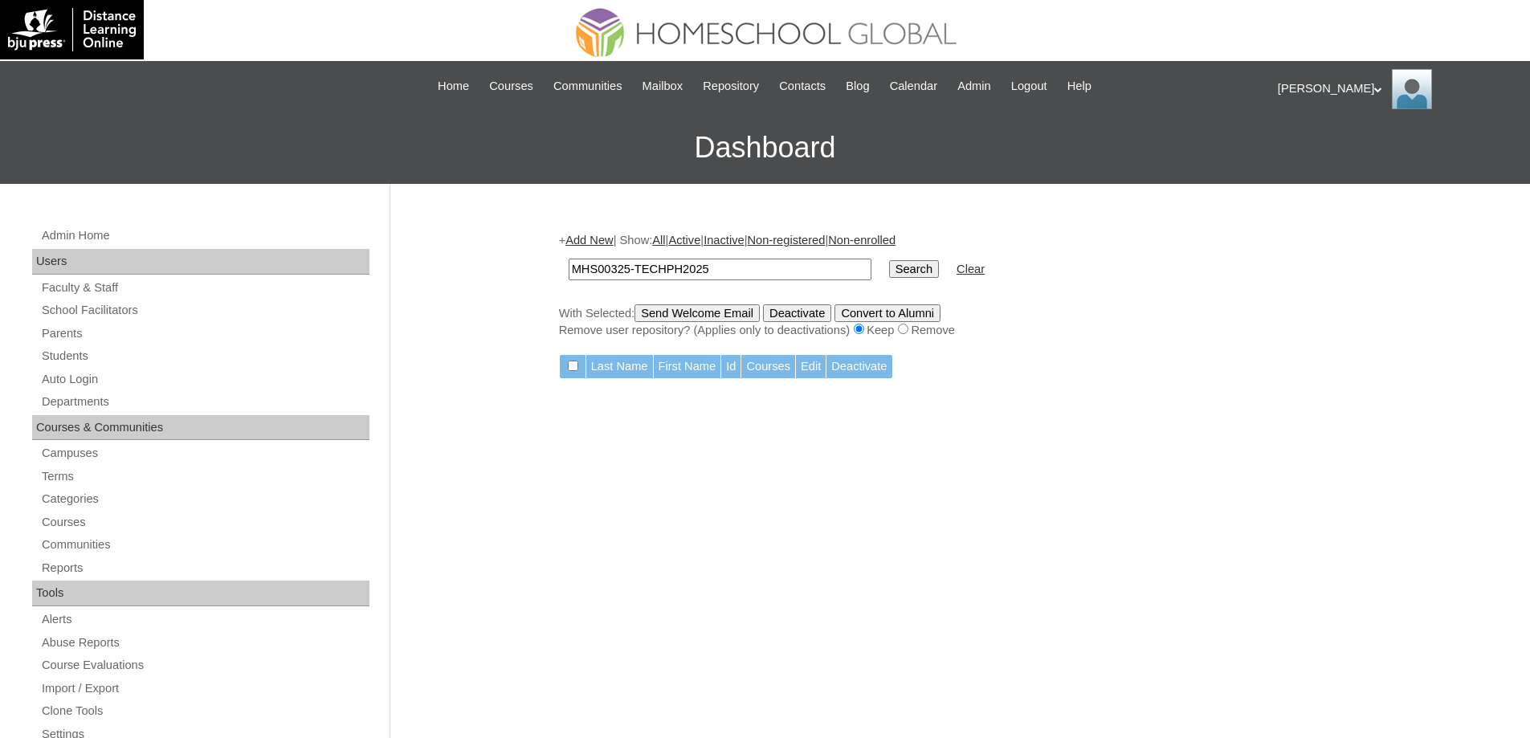
click at [613, 245] on link "Add New" at bounding box center [588, 240] width 47 height 13
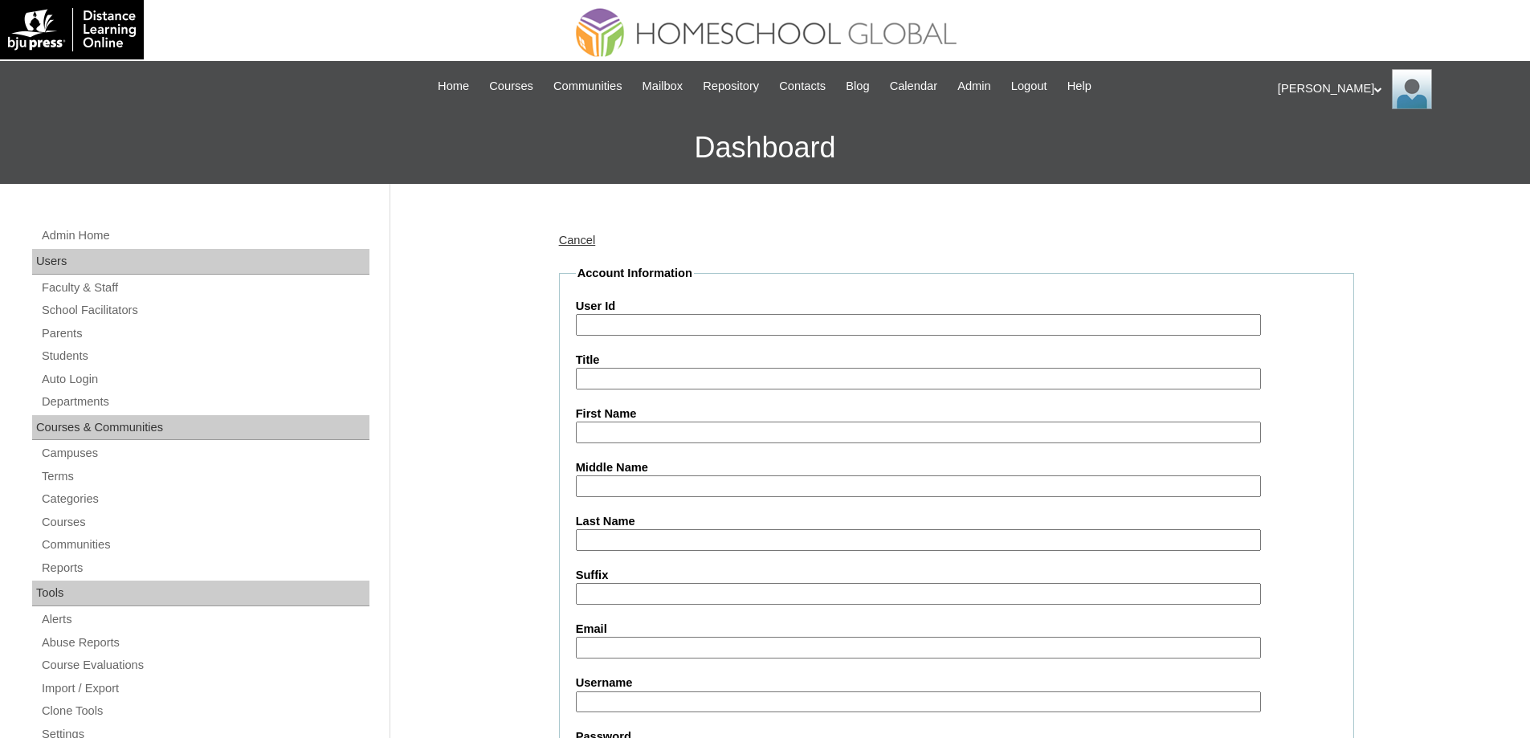
paste input "MHS00325-TECHPH2025"
type input "MHS00325-TECHPH2025"
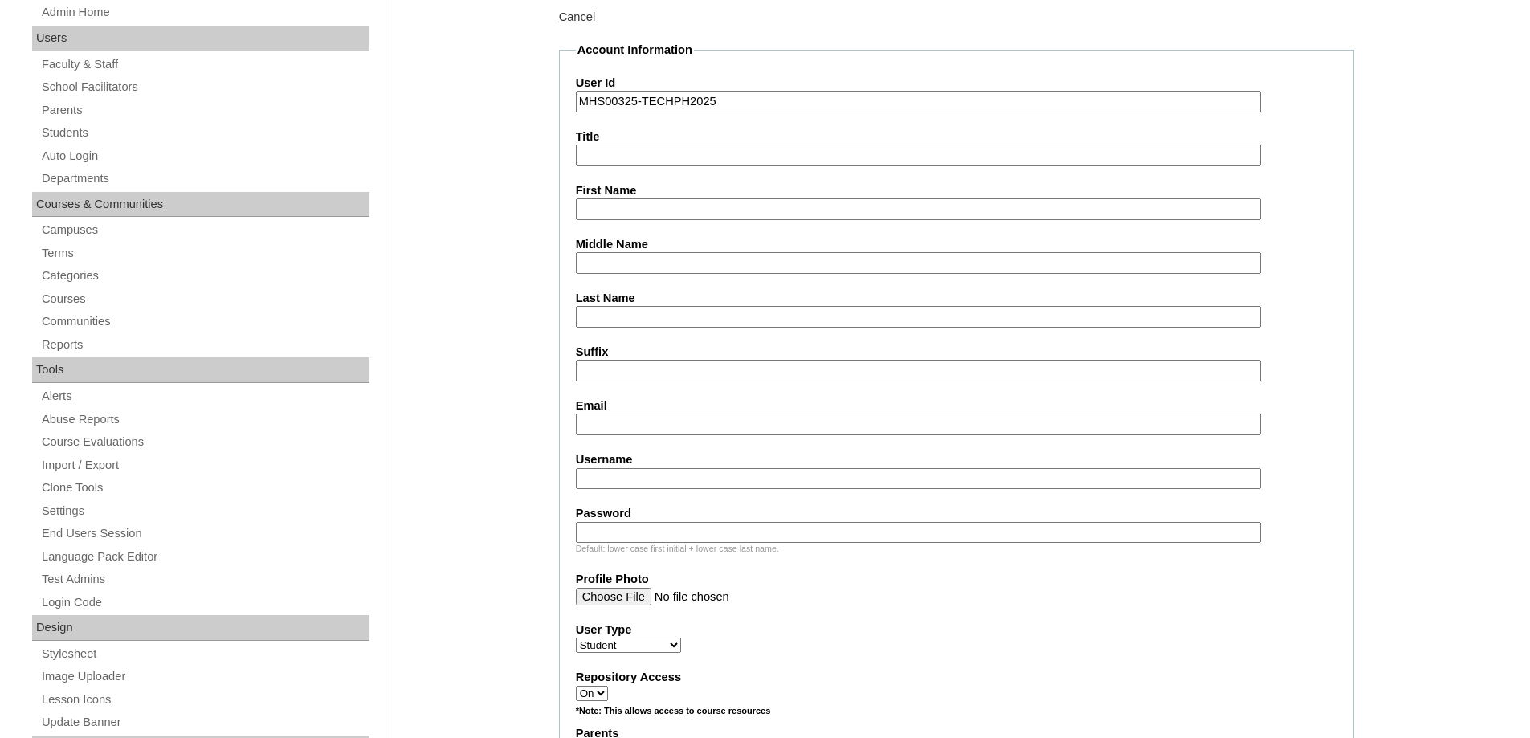
scroll to position [241, 0]
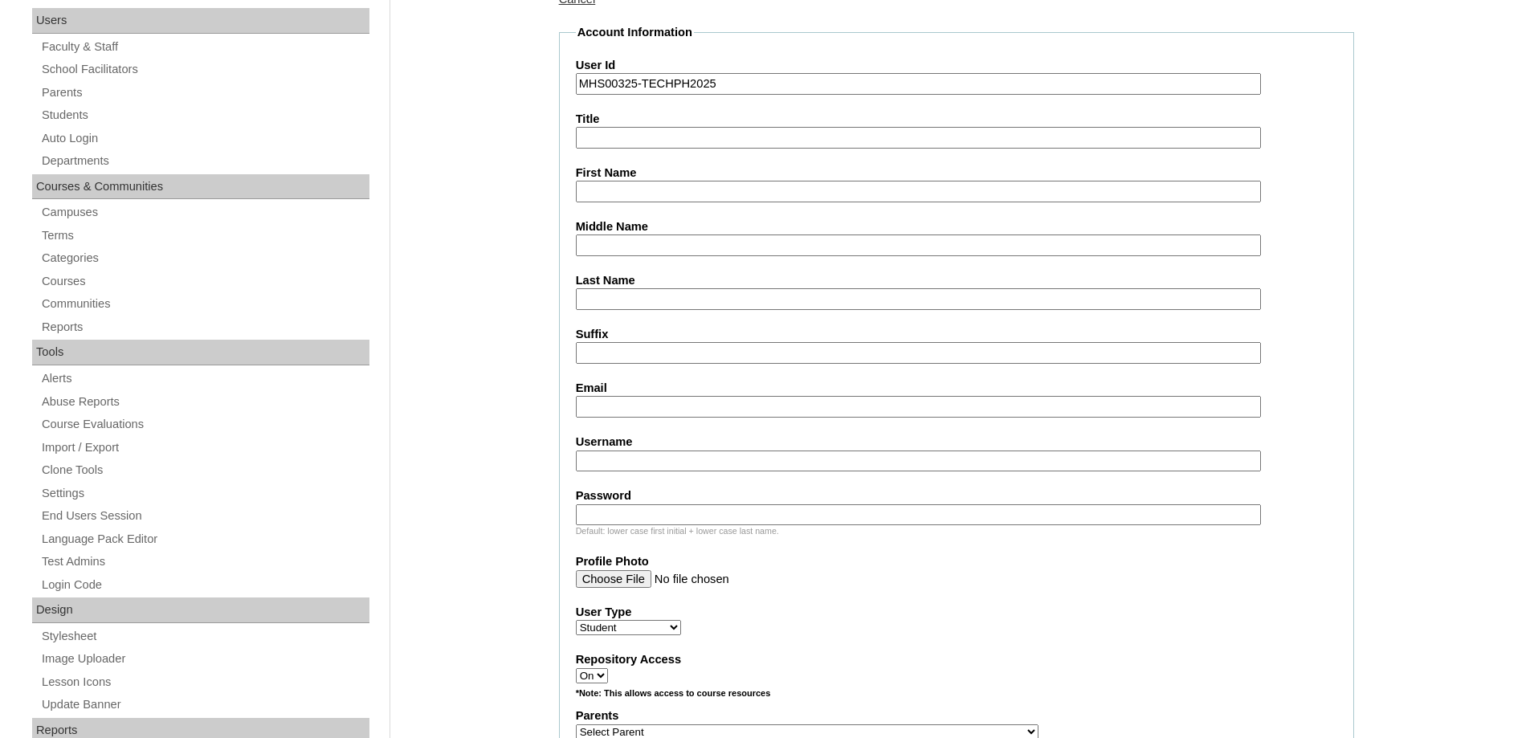
click at [627, 198] on input "First Name" at bounding box center [918, 192] width 685 height 22
paste input "[PERSON_NAME]"
type input "[PERSON_NAME]"
click at [613, 245] on input "Middle Name" at bounding box center [918, 245] width 685 height 22
paste input "[GEOGRAPHIC_DATA]"
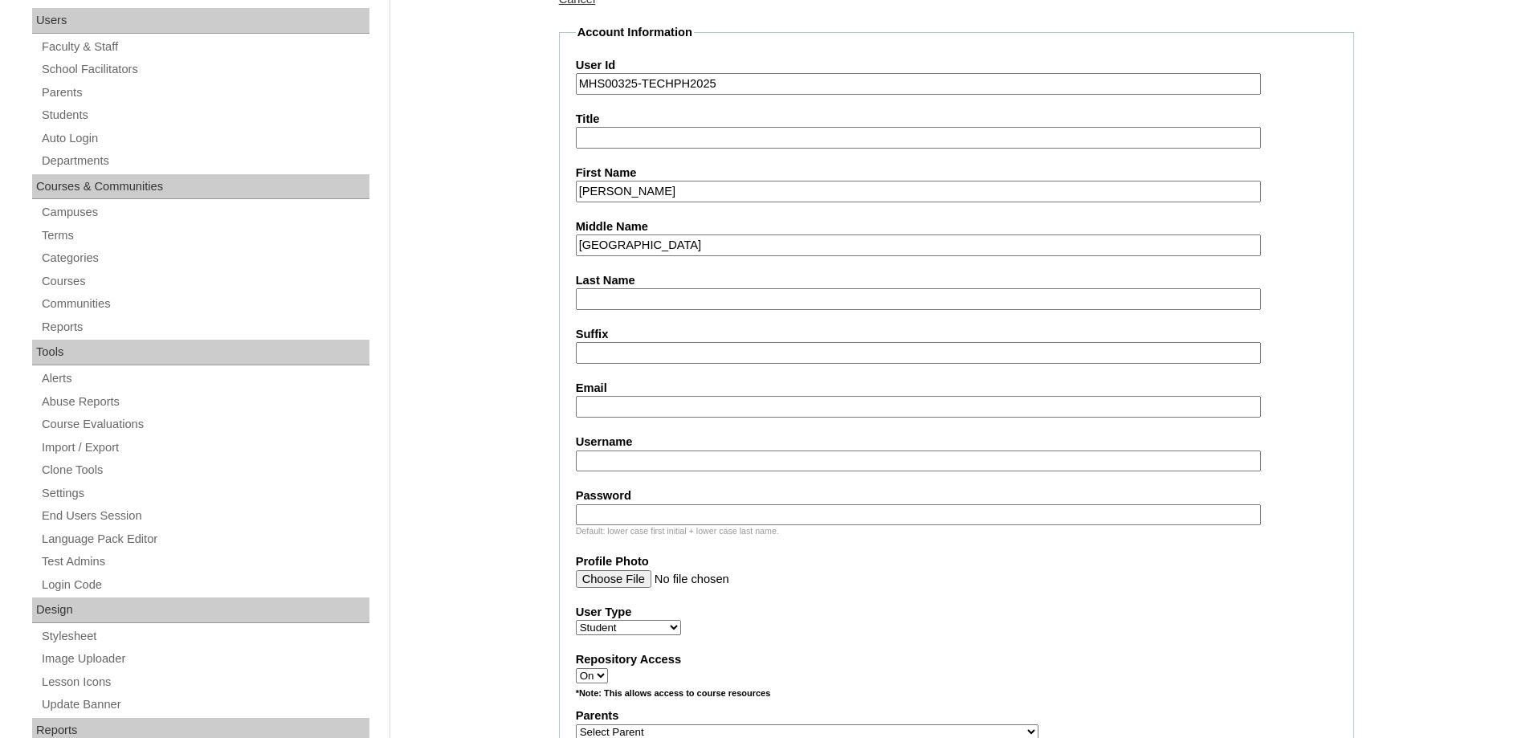
type input "[GEOGRAPHIC_DATA]"
click at [613, 306] on input "Last Name" at bounding box center [918, 299] width 685 height 22
paste input "Lingao"
type input "Lingao"
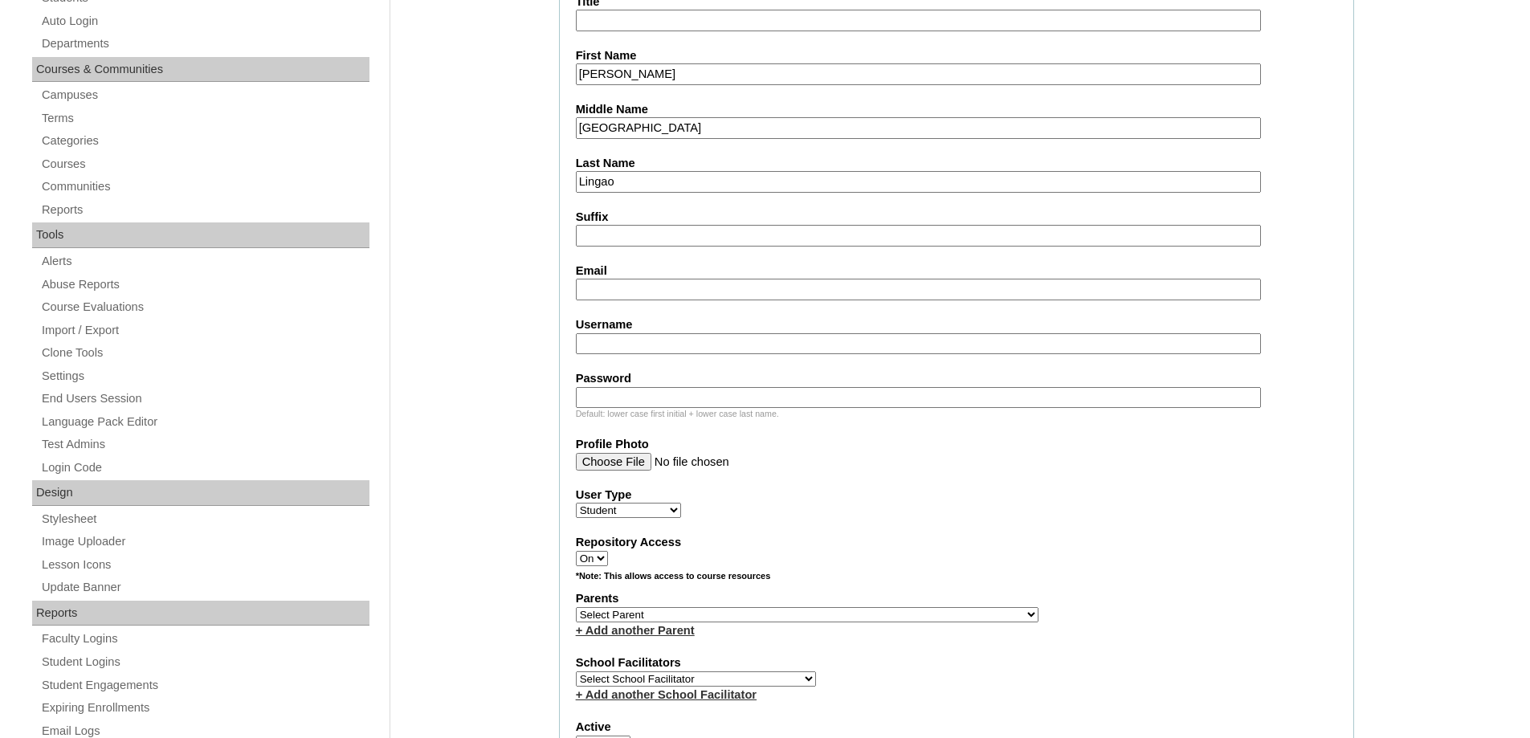
scroll to position [401, 0]
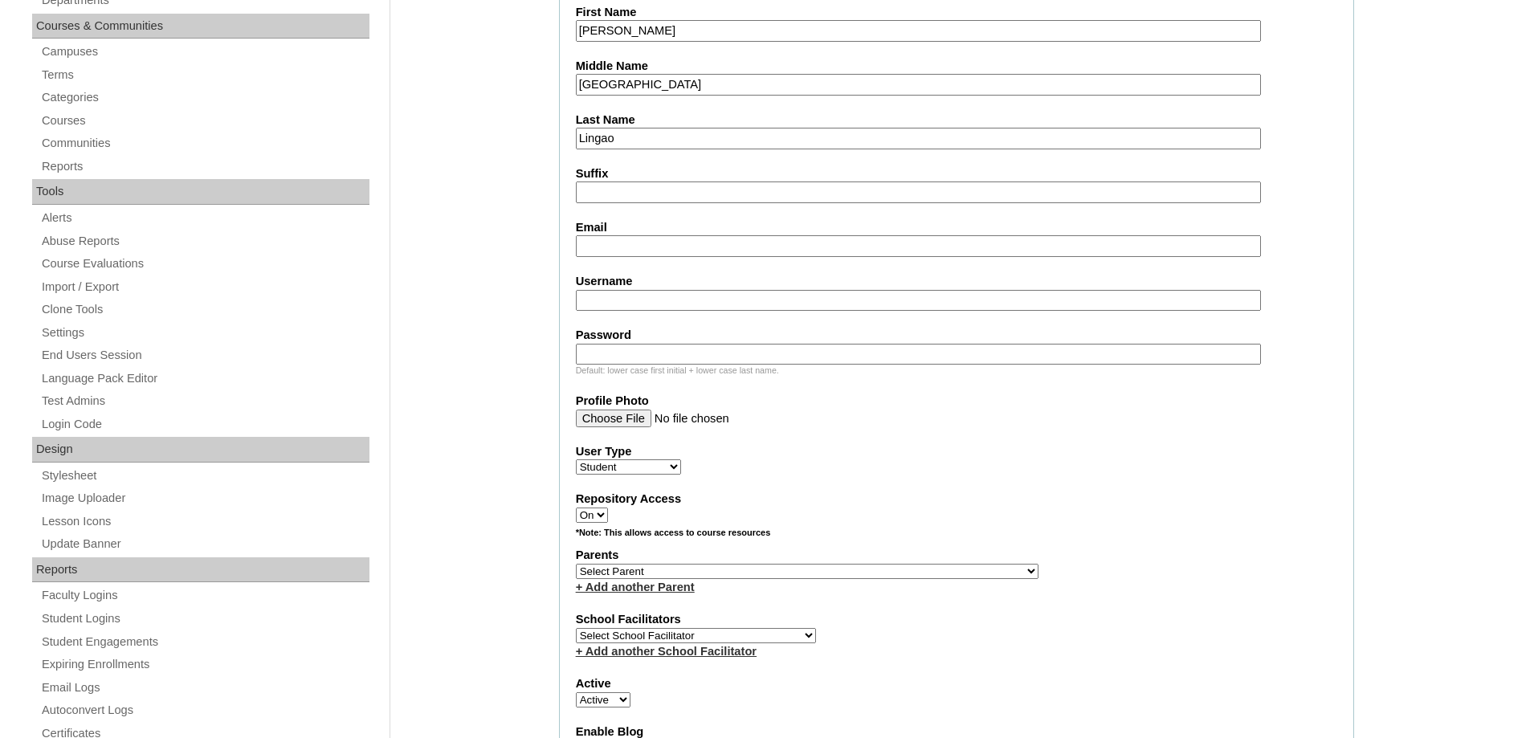
click at [594, 259] on fieldset "Account Information User Id MHS00325-TECHPH2025 Title First Name Antonio Pio Mi…" at bounding box center [956, 512] width 795 height 1298
click at [621, 239] on input "Email" at bounding box center [918, 246] width 685 height 22
paste input "khristine.lingao@gmail.com"
type input "khristine.lingao@gmail.com"
click at [622, 291] on input "Username" at bounding box center [918, 301] width 685 height 22
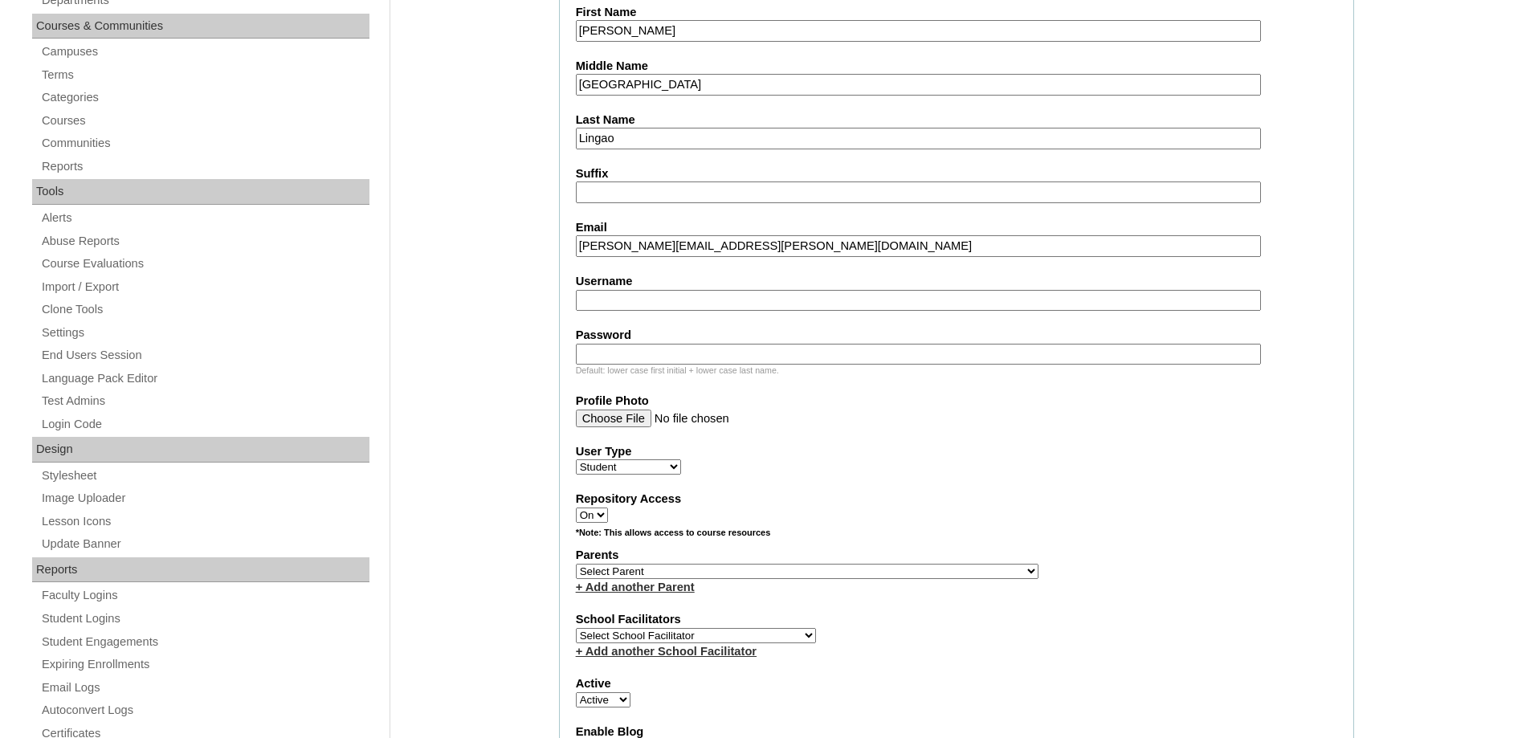
paste input "antoniopiolingao"
type input "antoniopiolingao"
click at [698, 348] on input "Password" at bounding box center [918, 355] width 685 height 22
paste input "250007160"
type input "250007160"
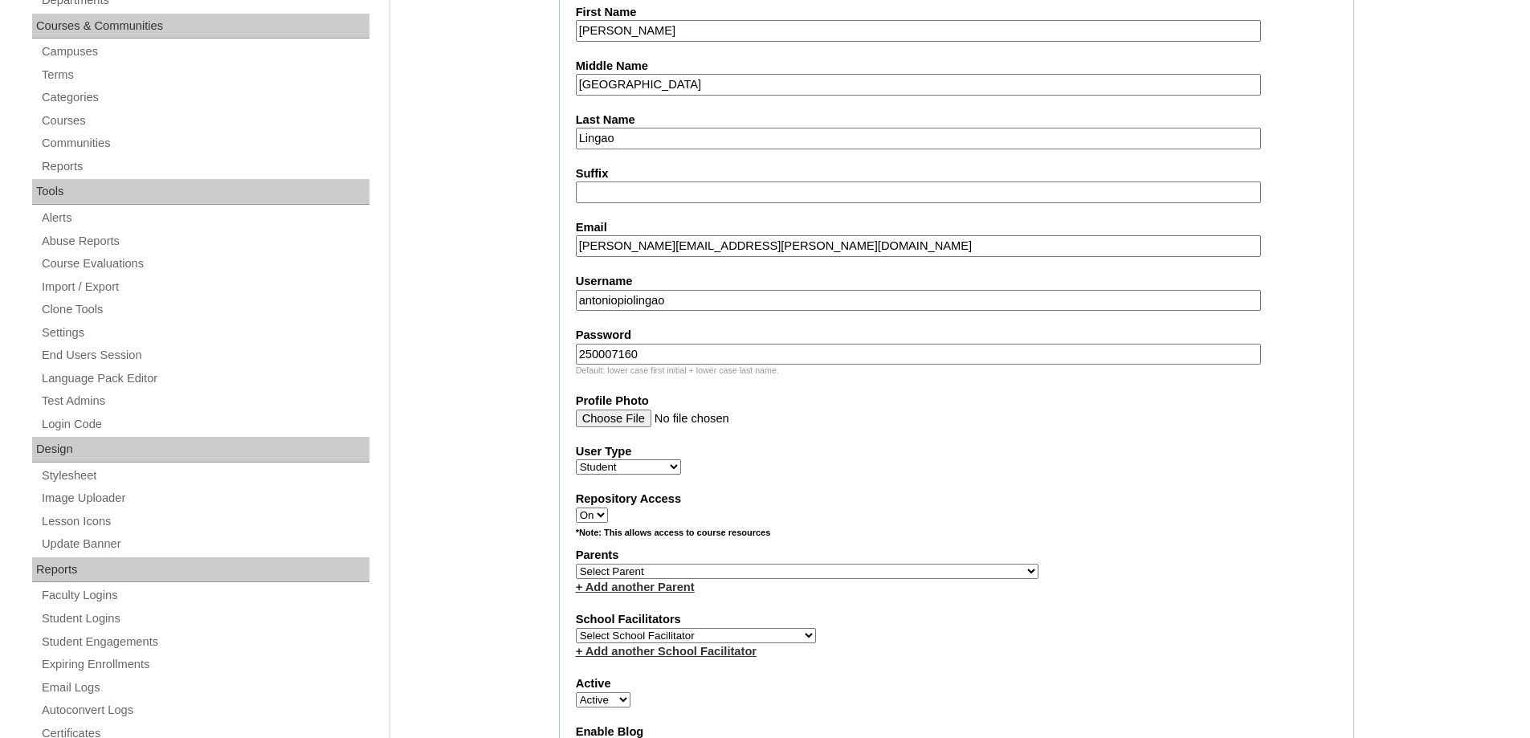
click at [597, 460] on span "Faculty Staff Student Parents School Facilitators" at bounding box center [628, 466] width 105 height 13
click at [633, 569] on select "Select Parent , , , , , , , , , , , , , , , , , , , , , , , , , , , , , , , , ,…" at bounding box center [807, 571] width 463 height 15
select select "44085"
click at [576, 564] on select "Select Parent , , , , , , , , , , , , , , , , , , , , , , , , , , , , , , , , ,…" at bounding box center [807, 571] width 463 height 15
drag, startPoint x: 952, startPoint y: 467, endPoint x: 966, endPoint y: 469, distance: 14.5
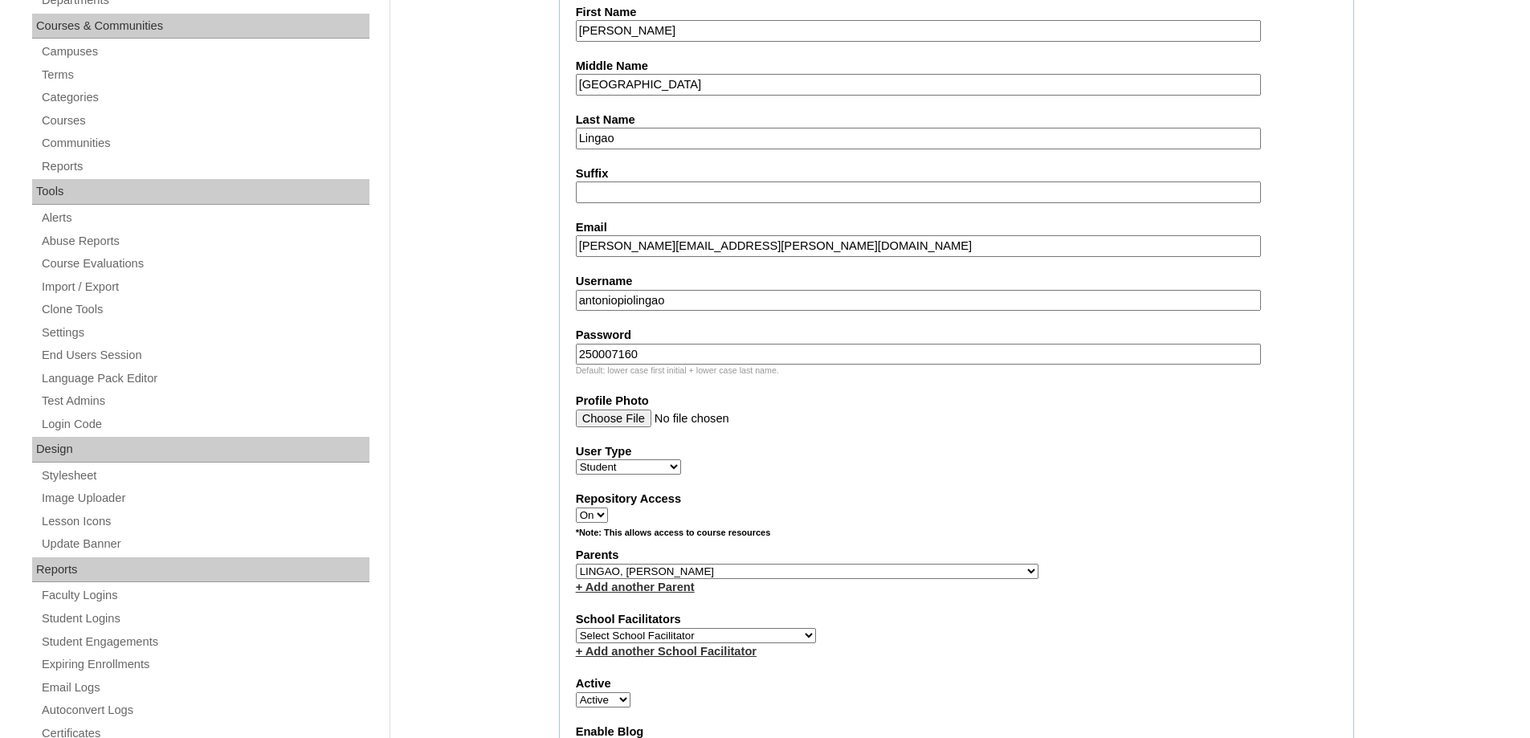
click at [955, 467] on div "User Type Faculty Staff Student Parents School Facilitators" at bounding box center [956, 459] width 761 height 32
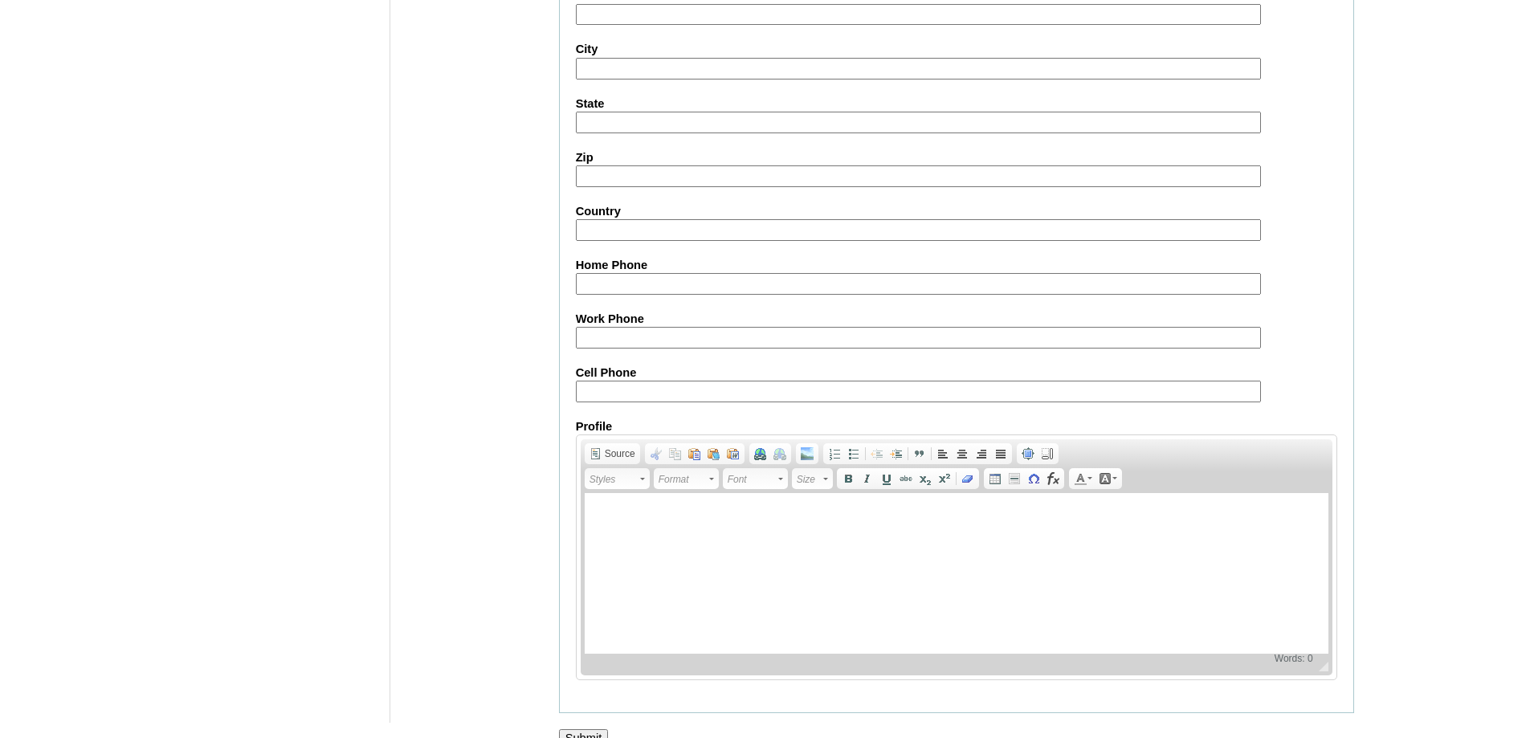
scroll to position [1705, 0]
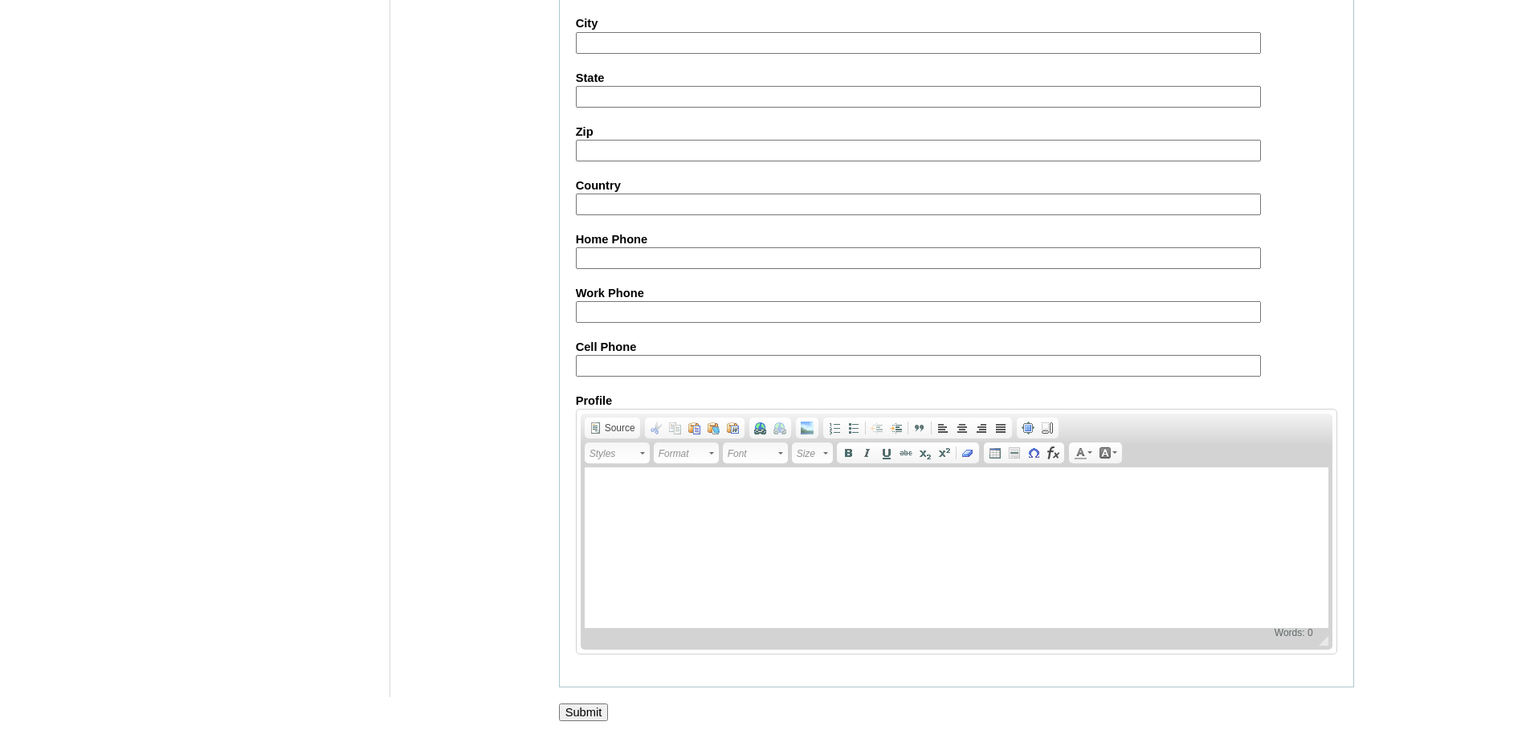
click at [588, 718] on input "Submit" at bounding box center [584, 712] width 50 height 18
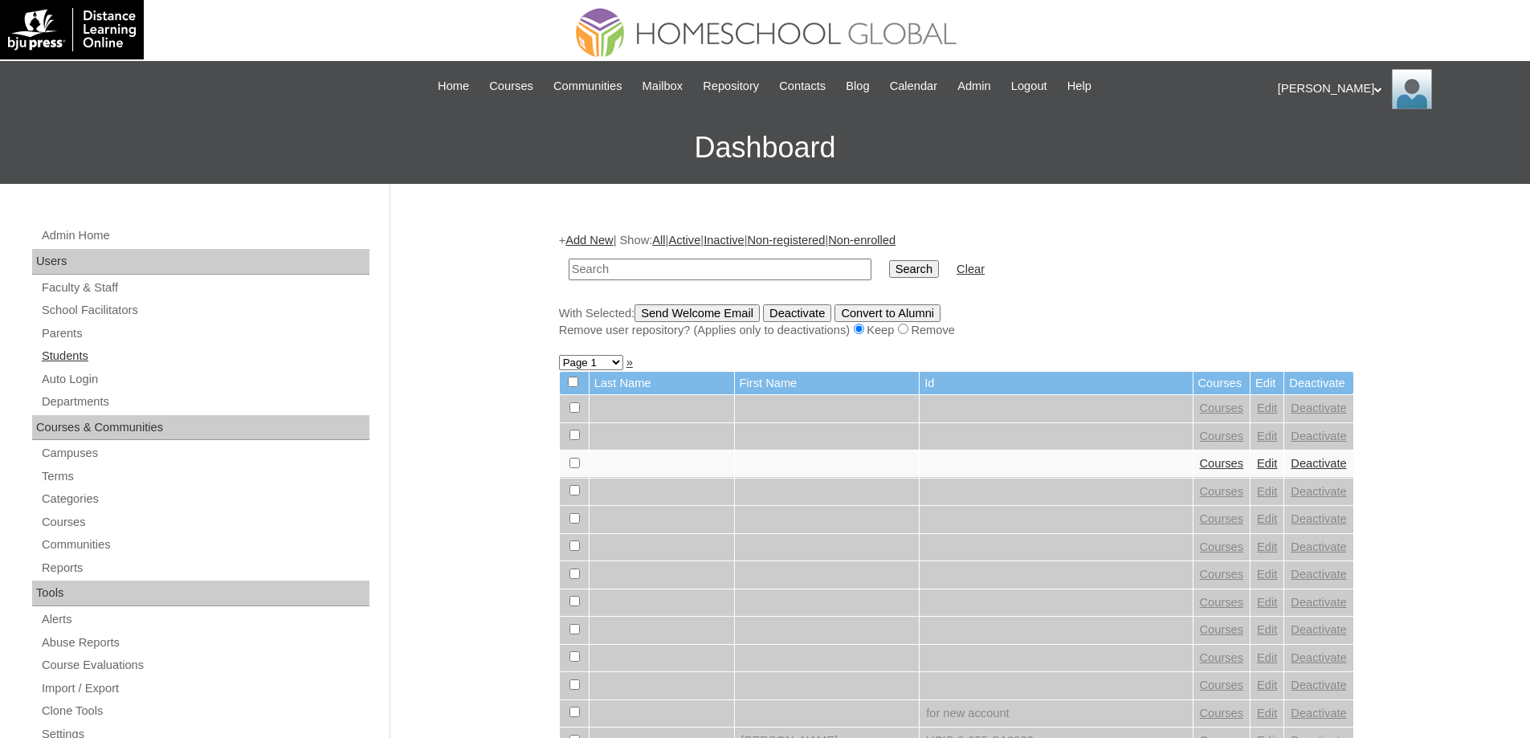
click at [93, 356] on link "Students" at bounding box center [204, 356] width 329 height 20
click at [612, 263] on input "text" at bounding box center [719, 270] width 303 height 22
paste input "MHS00325-TECHPH2025"
type input "MHS00325-TECHPH2025"
click at [911, 271] on input "Search" at bounding box center [914, 269] width 50 height 18
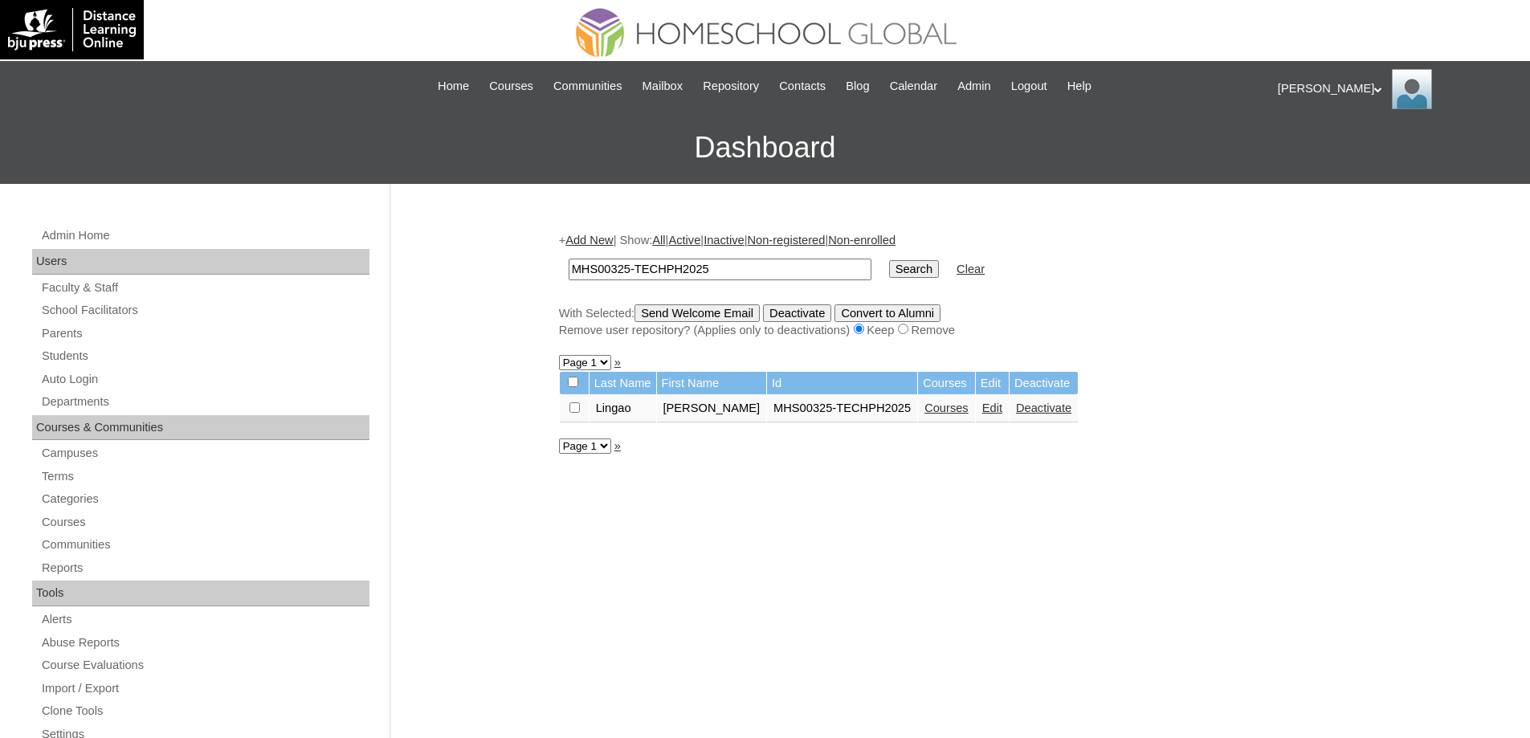
click at [920, 419] on td "Courses" at bounding box center [946, 408] width 57 height 27
click at [924, 414] on link "Courses" at bounding box center [946, 407] width 44 height 13
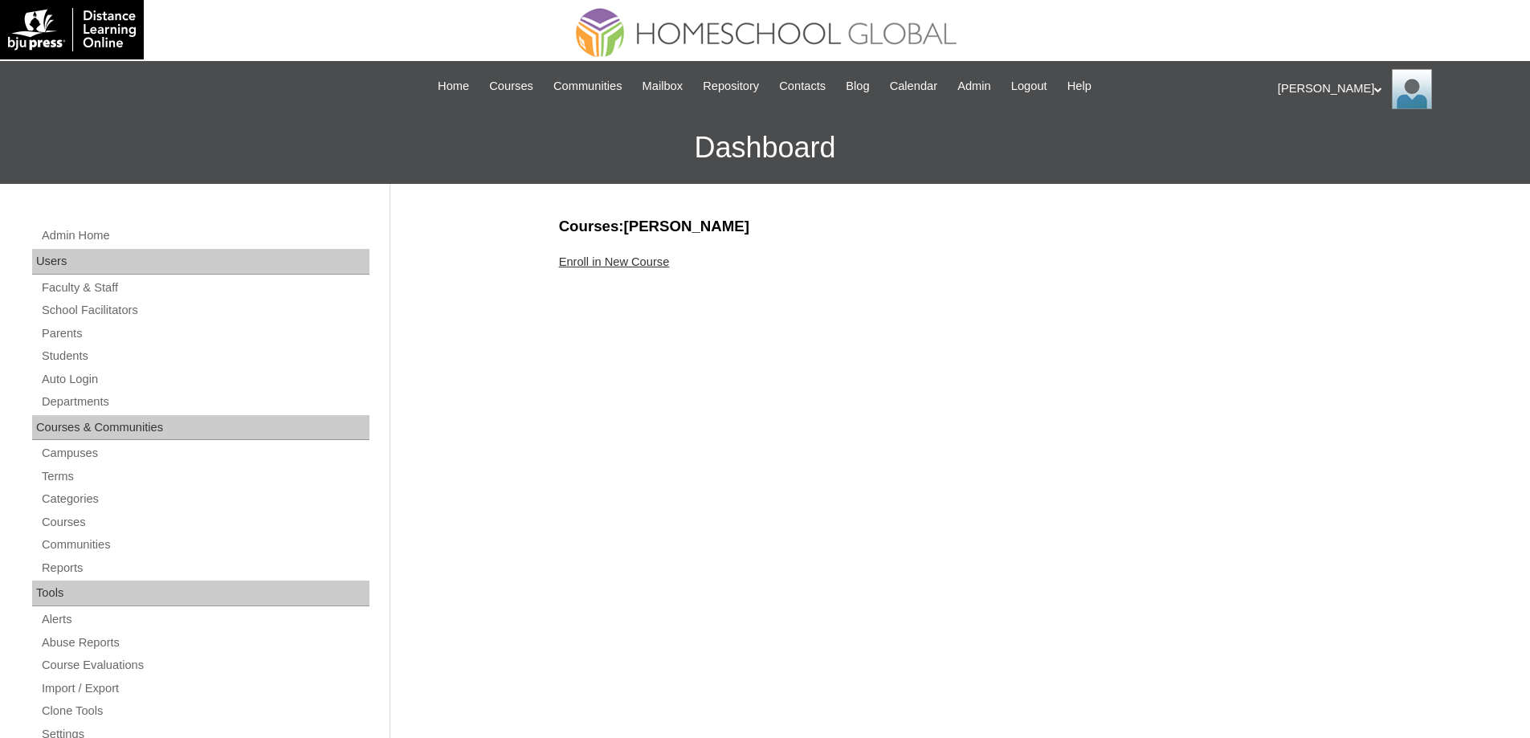
click at [664, 262] on link "Enroll in New Course" at bounding box center [614, 261] width 111 height 13
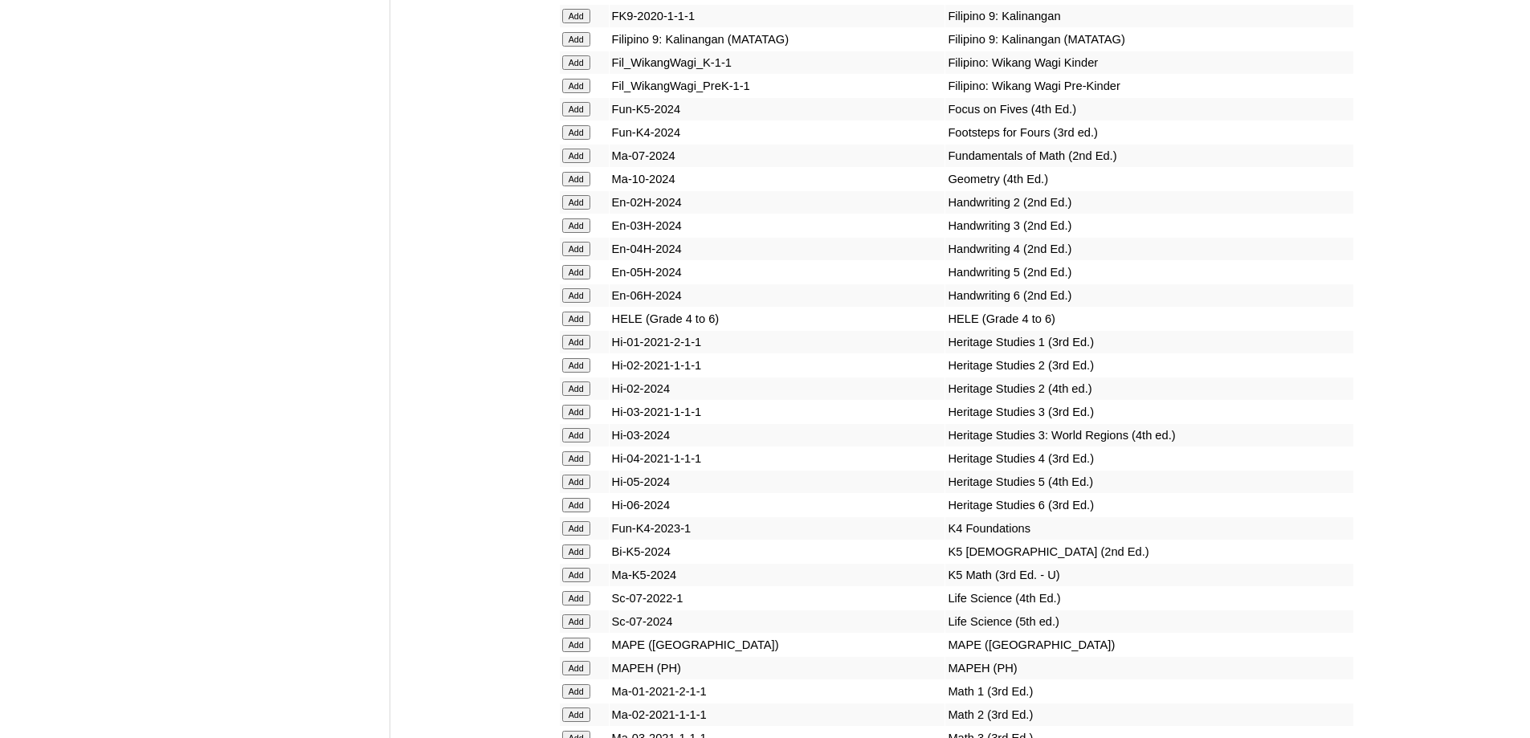
scroll to position [5620, 0]
click at [573, 71] on input "Add" at bounding box center [576, 64] width 28 height 14
click at [576, 118] on input "Add" at bounding box center [576, 111] width 28 height 14
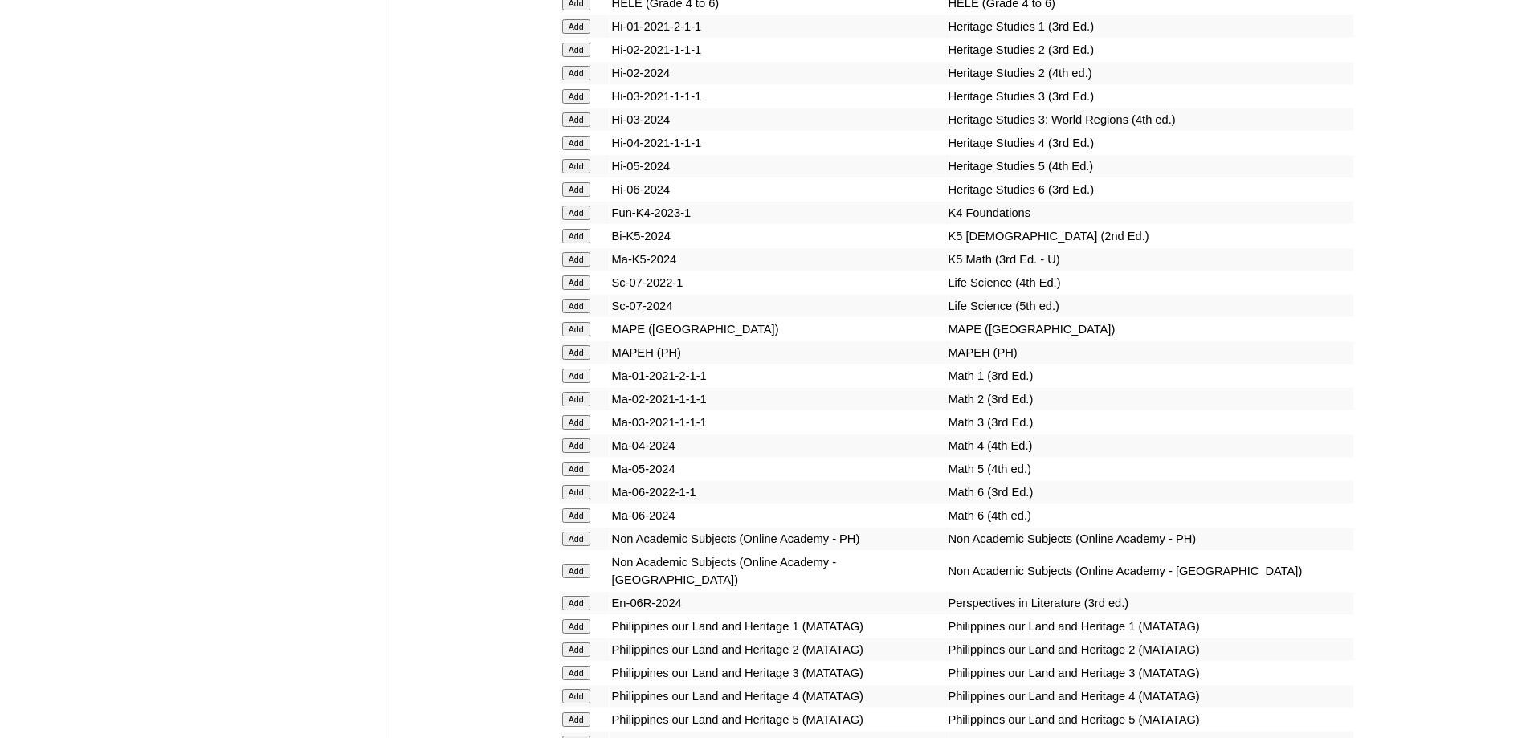
scroll to position [5941, 0]
click at [586, 239] on input "Add" at bounding box center [576, 232] width 28 height 14
click at [577, 263] on input "Add" at bounding box center [576, 255] width 28 height 14
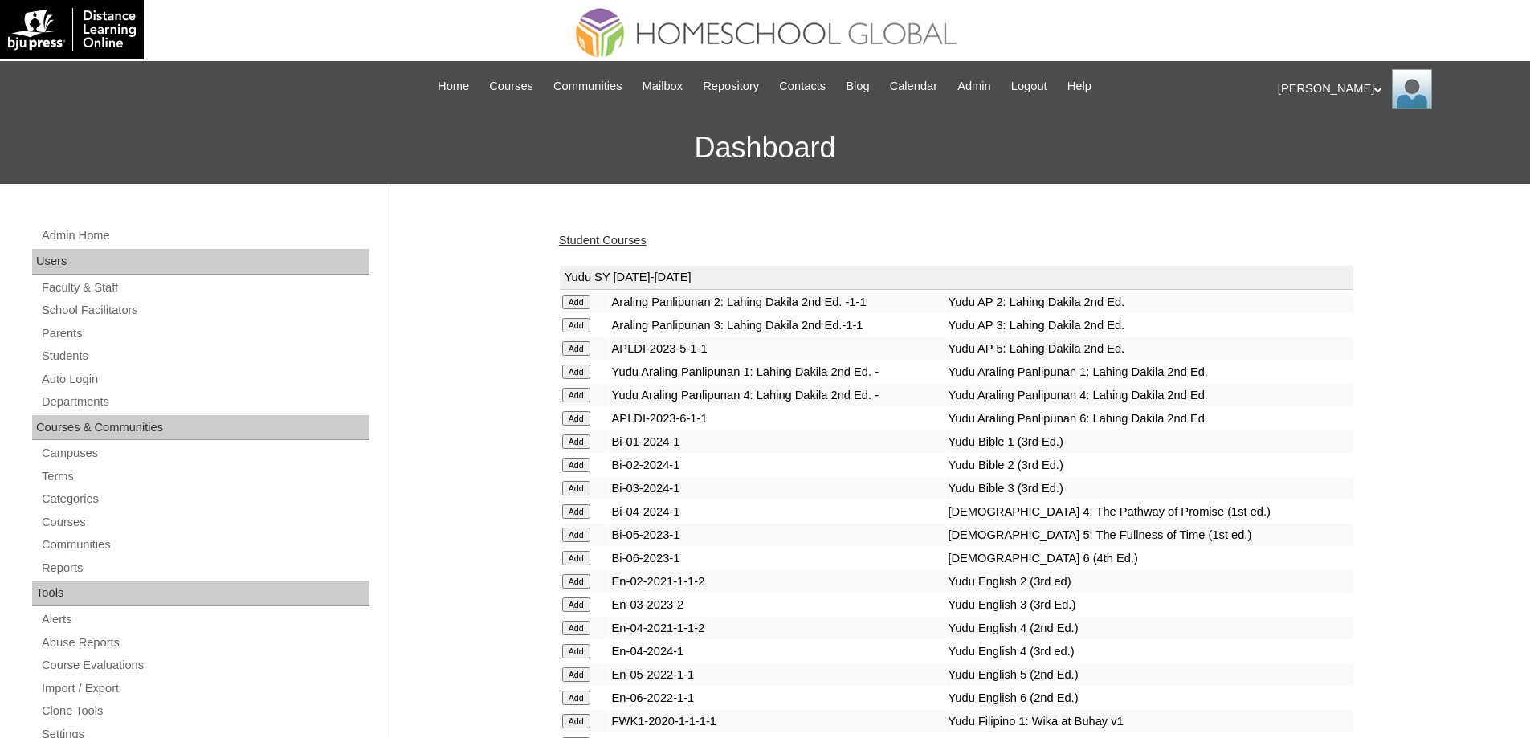
click at [618, 240] on link "Student Courses" at bounding box center [603, 240] width 88 height 13
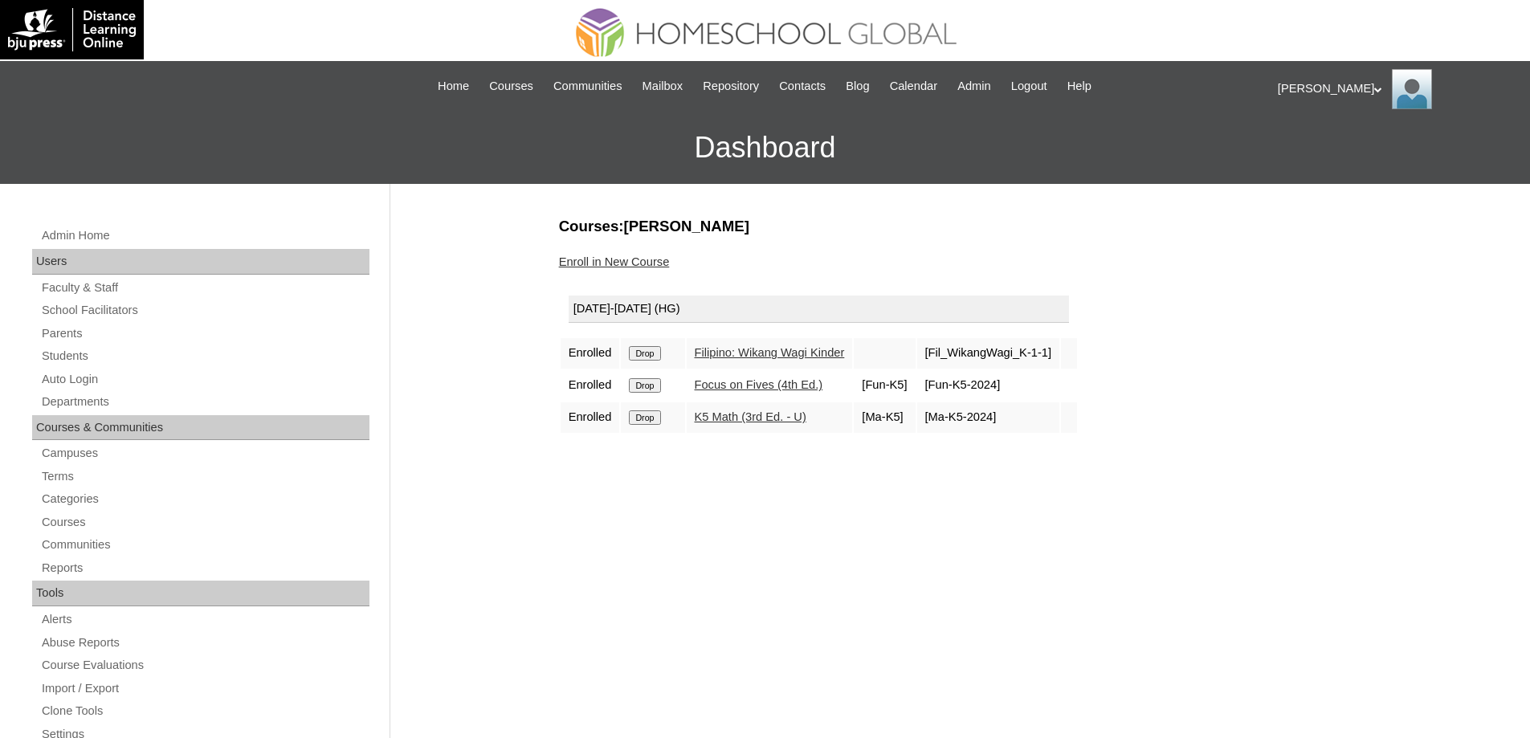
click at [632, 262] on link "Enroll in New Course" at bounding box center [614, 261] width 111 height 13
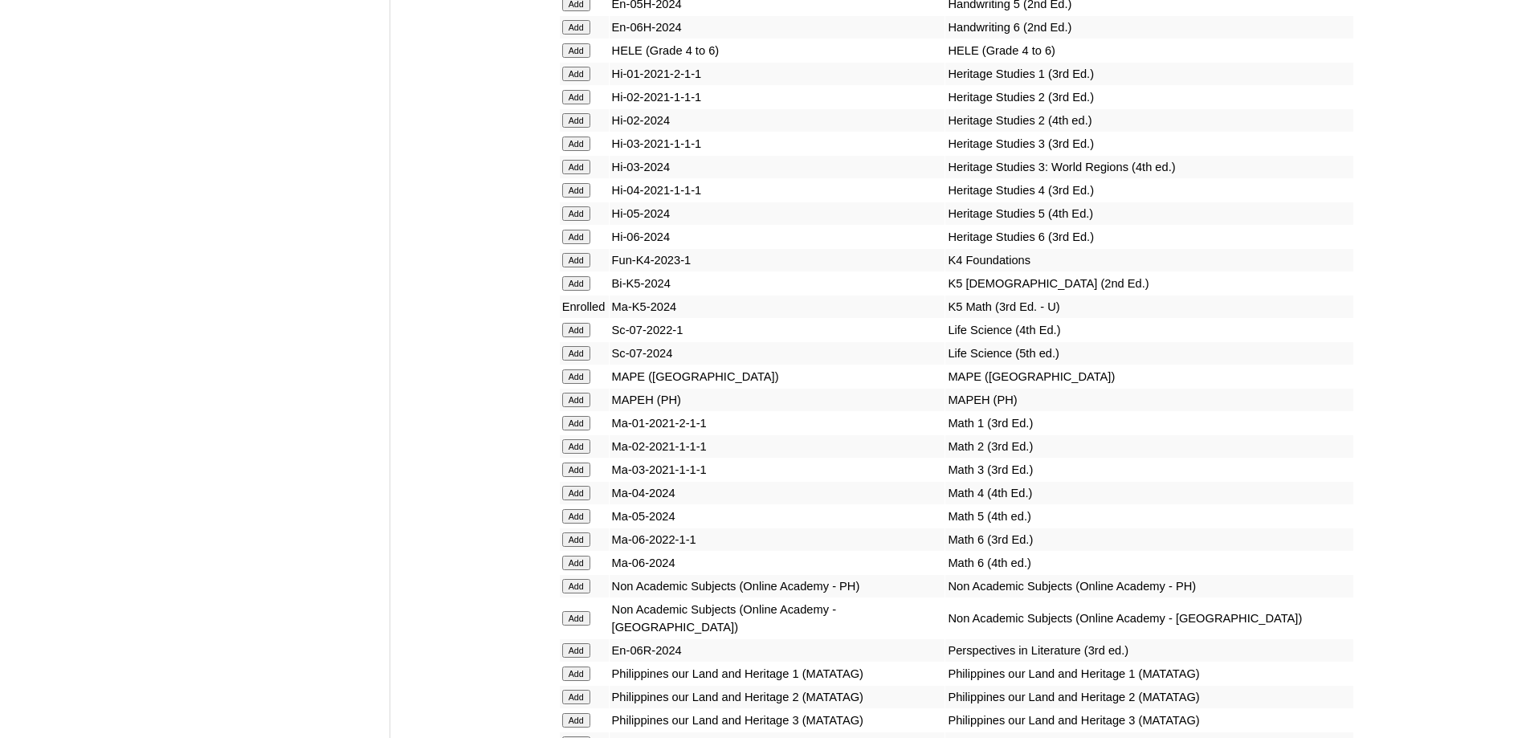
scroll to position [5891, 0]
click at [580, 289] on input "Add" at bounding box center [576, 282] width 28 height 14
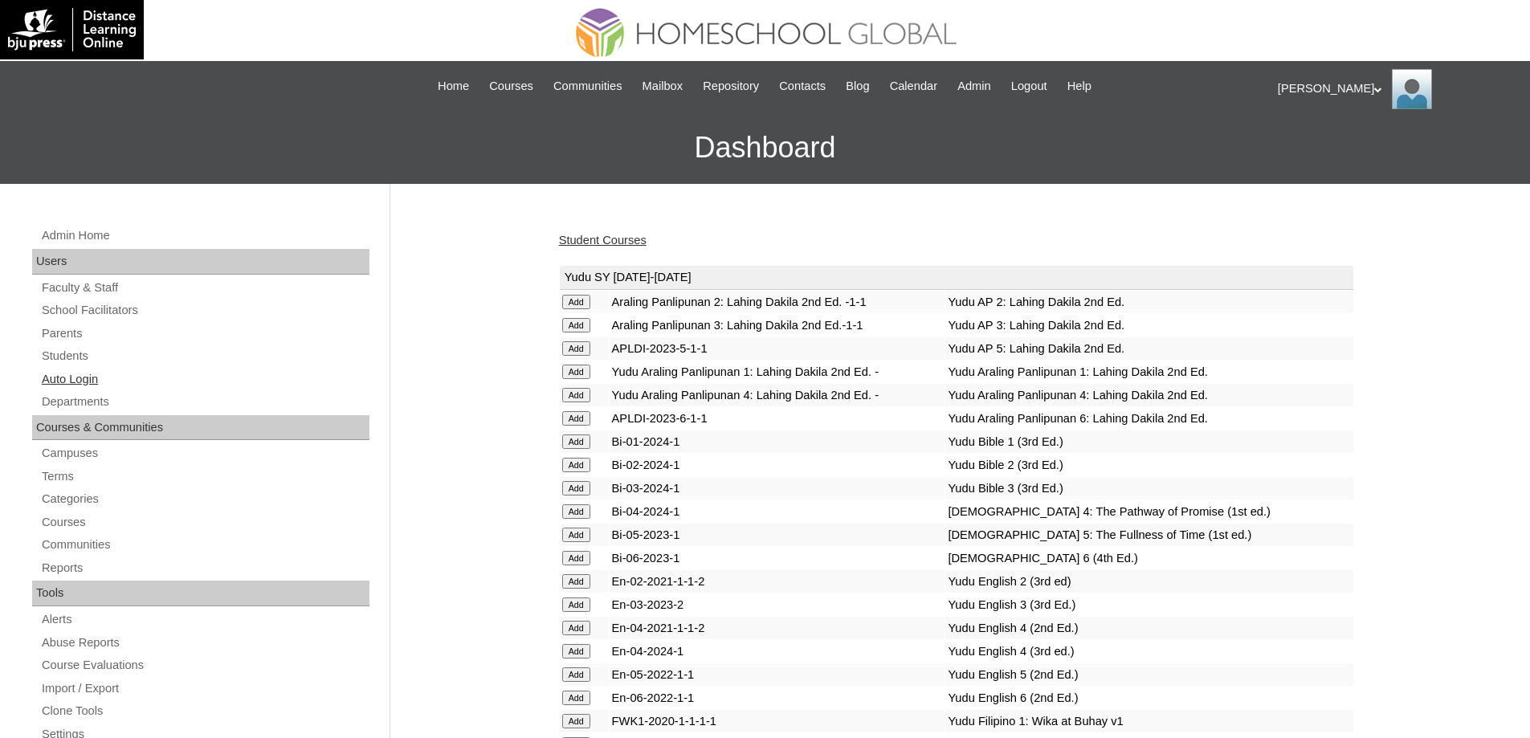
click at [82, 369] on link "Auto Login" at bounding box center [204, 379] width 329 height 20
click at [78, 351] on link "Students" at bounding box center [204, 356] width 329 height 20
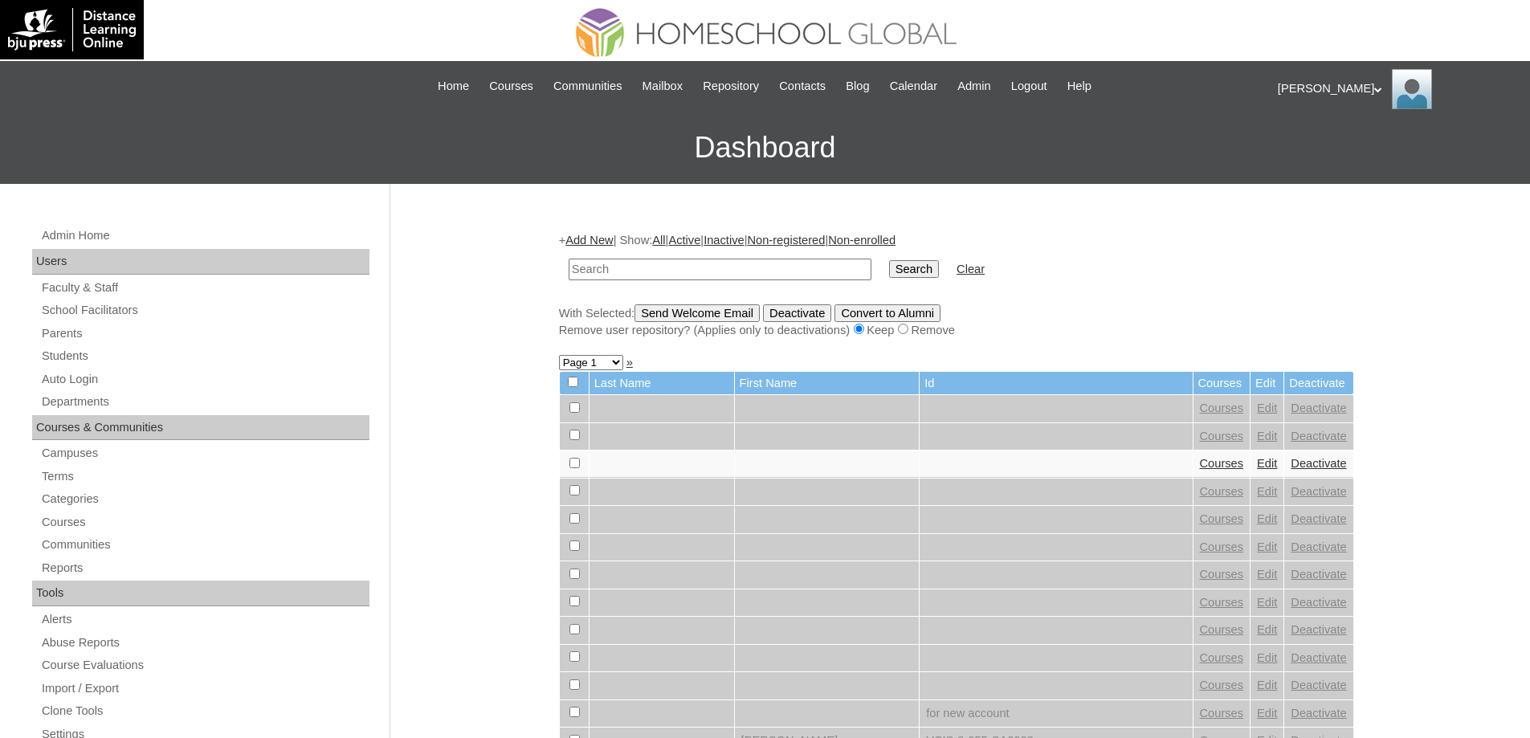
click at [682, 253] on td at bounding box center [719, 270] width 319 height 38
drag, startPoint x: 685, startPoint y: 261, endPoint x: 862, endPoint y: 273, distance: 177.9
click at [687, 261] on input "text" at bounding box center [719, 270] width 303 height 22
paste input "MHS0794-TECHPH2022"
type input "MHS0794-TECHPH2022"
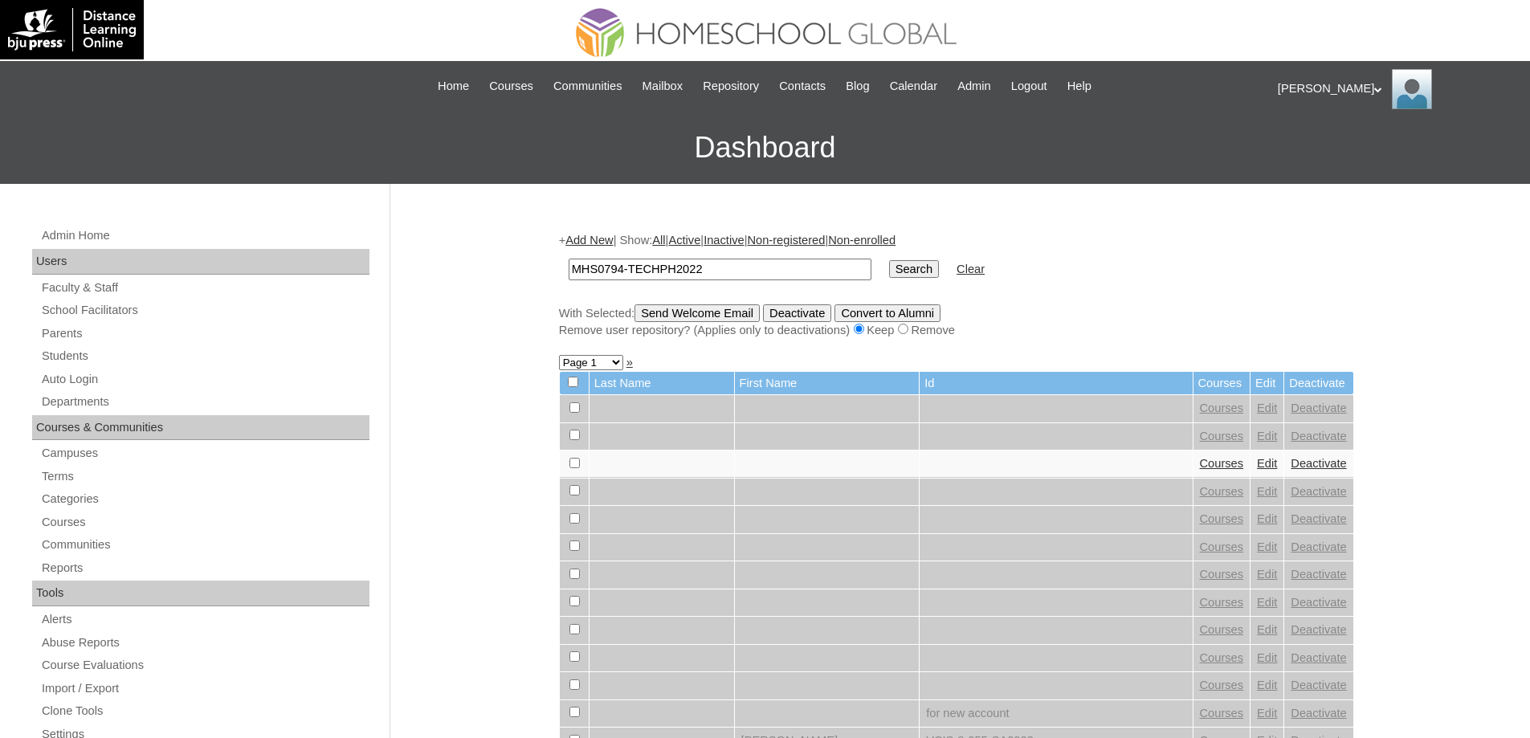
click at [912, 262] on input "Search" at bounding box center [914, 269] width 50 height 18
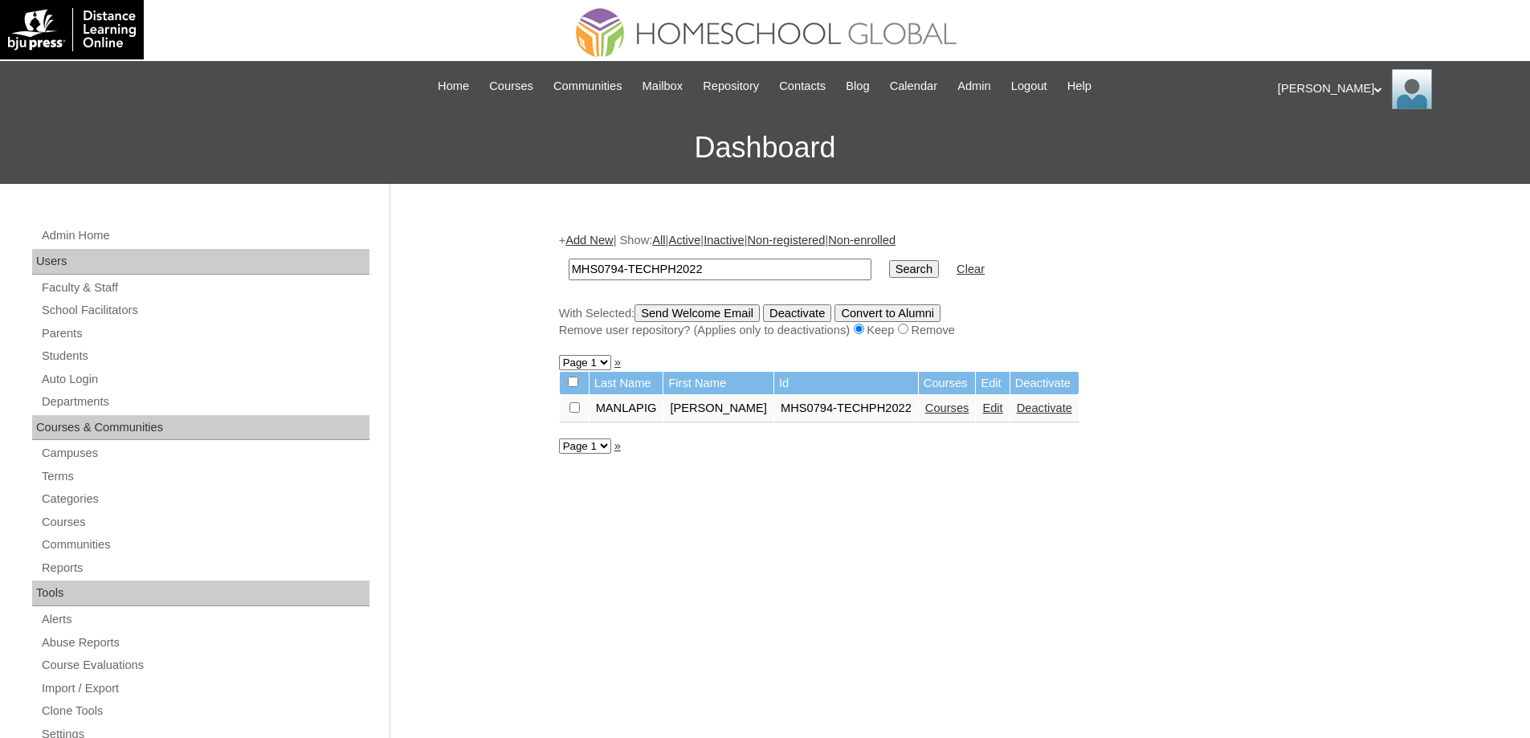
click at [969, 409] on link "Courses" at bounding box center [947, 407] width 44 height 13
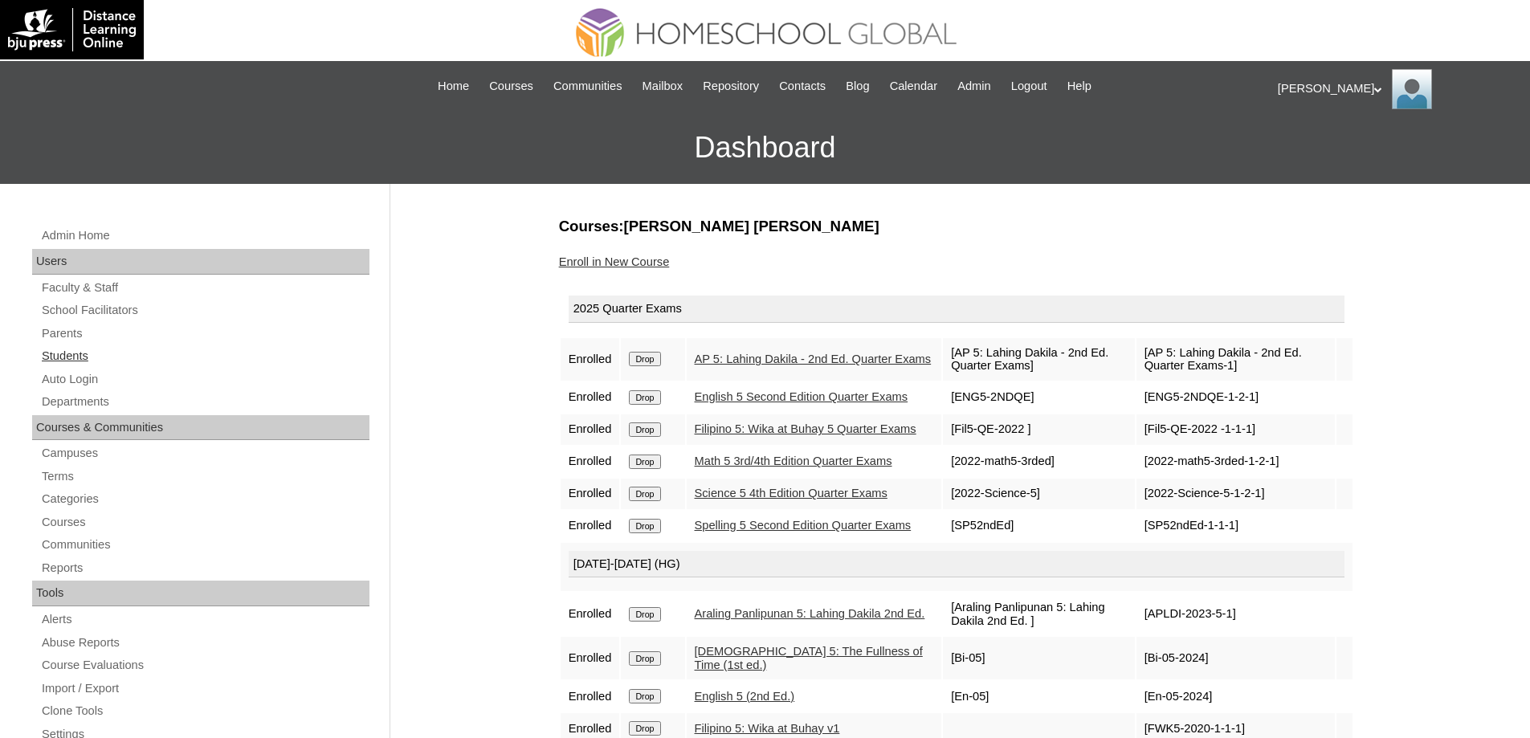
click at [108, 348] on link "Students" at bounding box center [204, 356] width 329 height 20
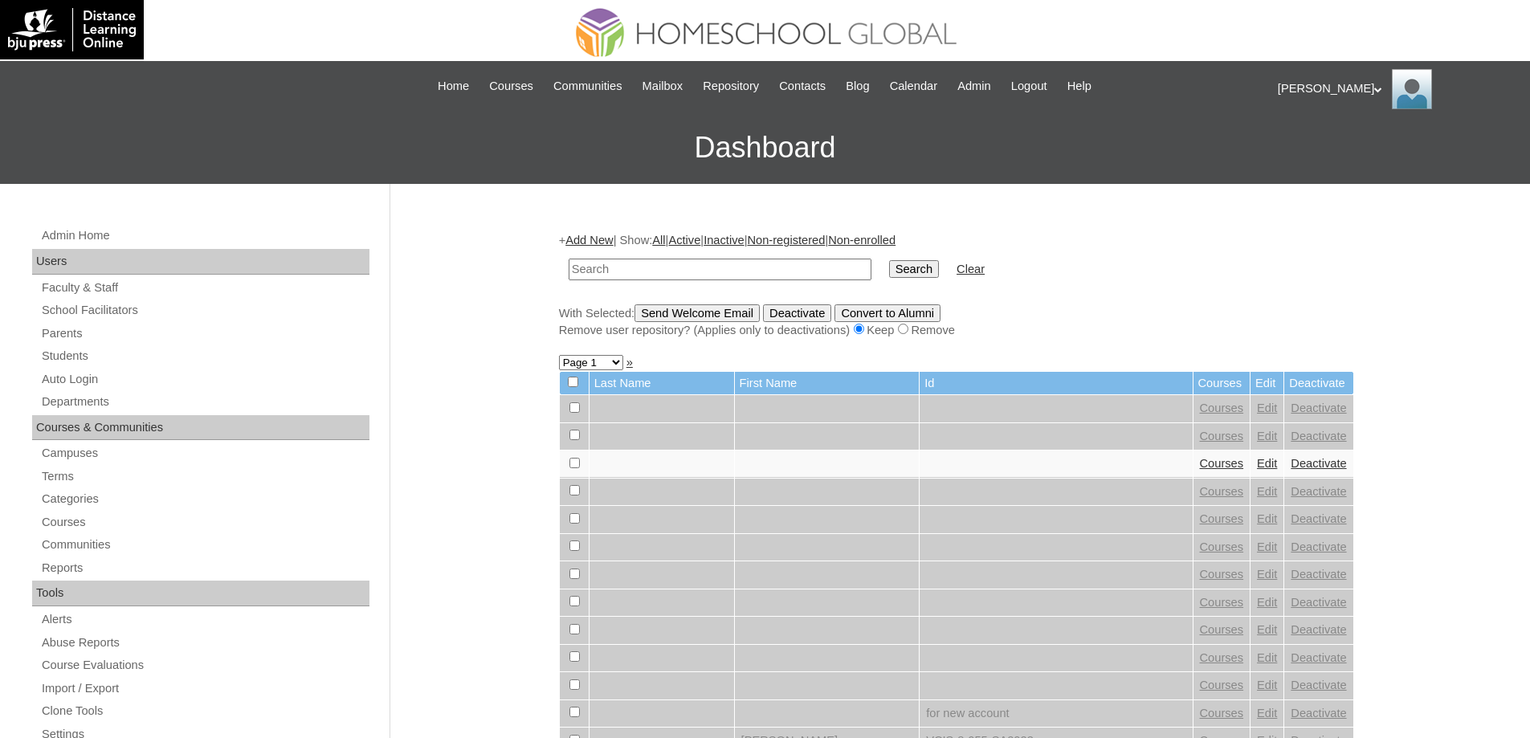
click at [744, 269] on input "text" at bounding box center [719, 270] width 303 height 22
type input "MHS00332-TECHPH2025"
click at [927, 265] on input "Search" at bounding box center [914, 269] width 50 height 18
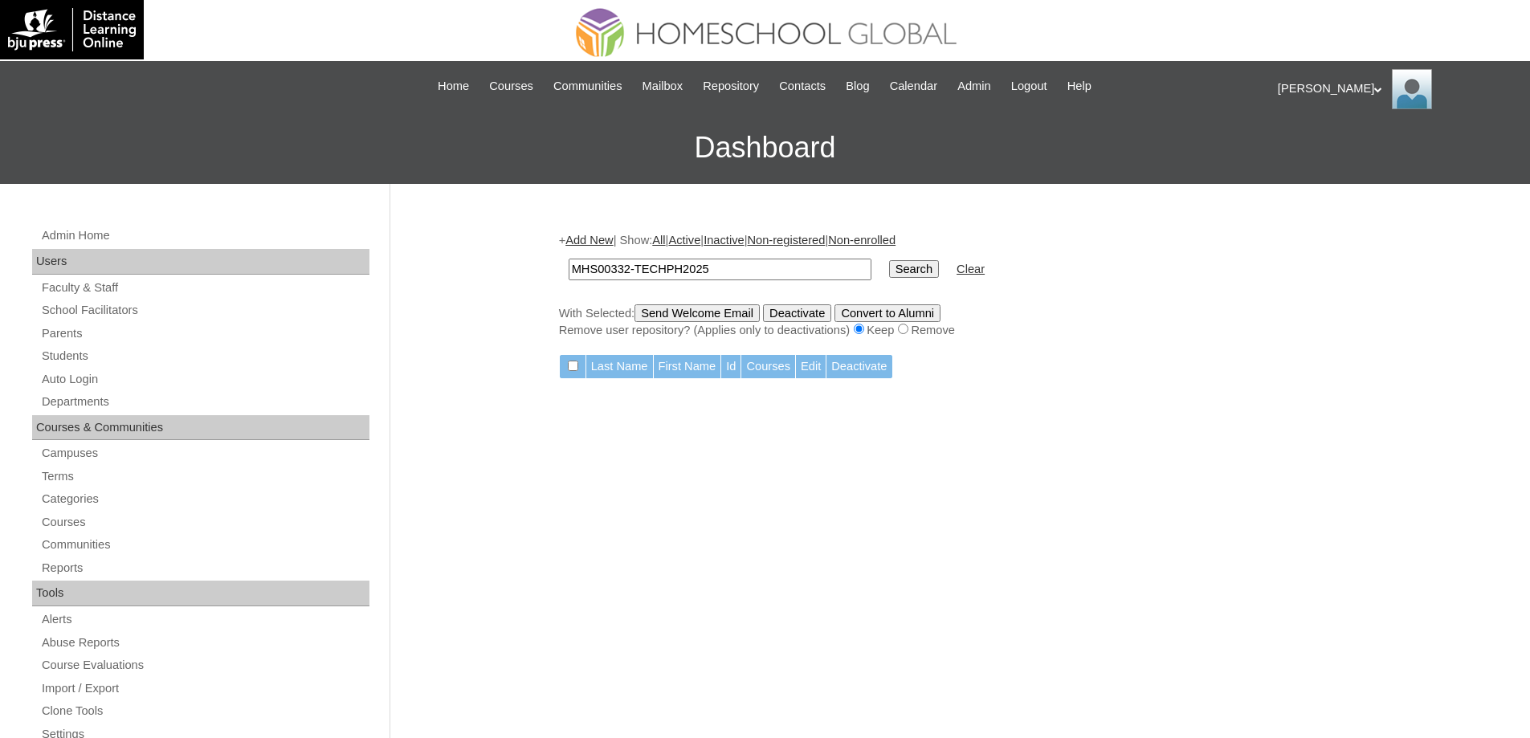
click at [603, 242] on link "Add New" at bounding box center [588, 240] width 47 height 13
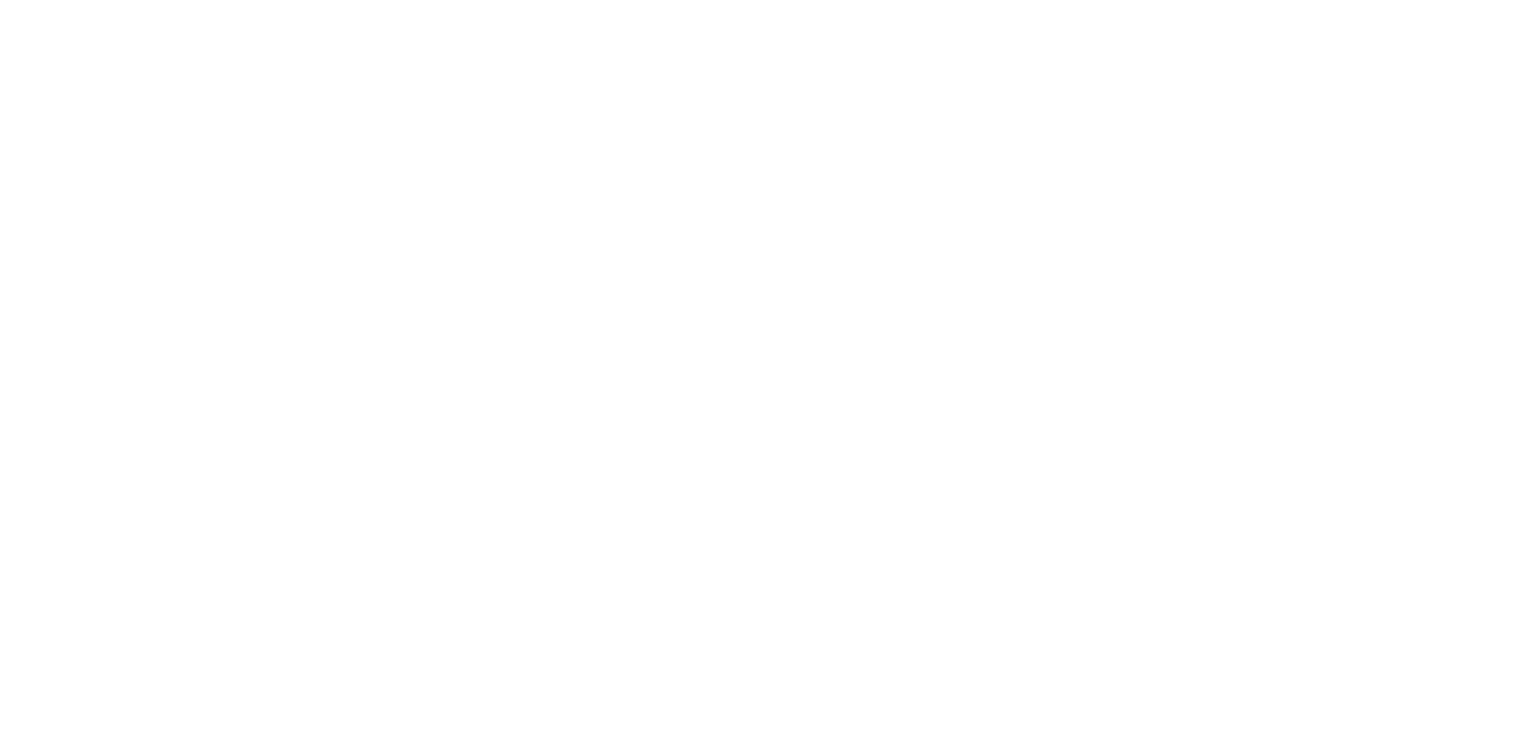
drag, startPoint x: 636, startPoint y: 321, endPoint x: 598, endPoint y: 4, distance: 319.4
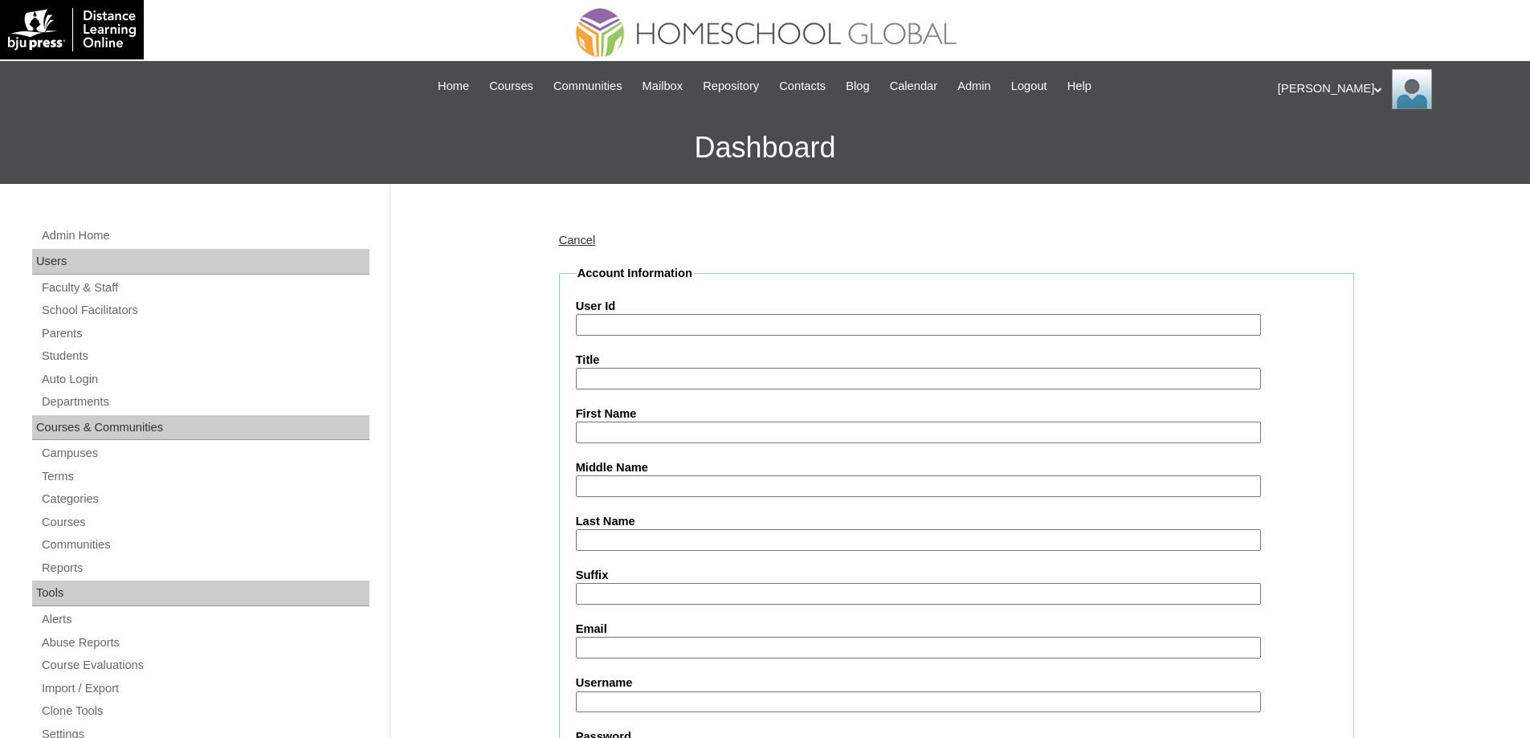
paste input "MHS00332-TECHPH2025"
type input "MHS00332-TECHPH2025"
click at [84, 335] on link "Parents" at bounding box center [204, 334] width 329 height 20
click at [641, 432] on input "First Name" at bounding box center [918, 433] width 685 height 22
paste input "Nemarcus Joaquinn"
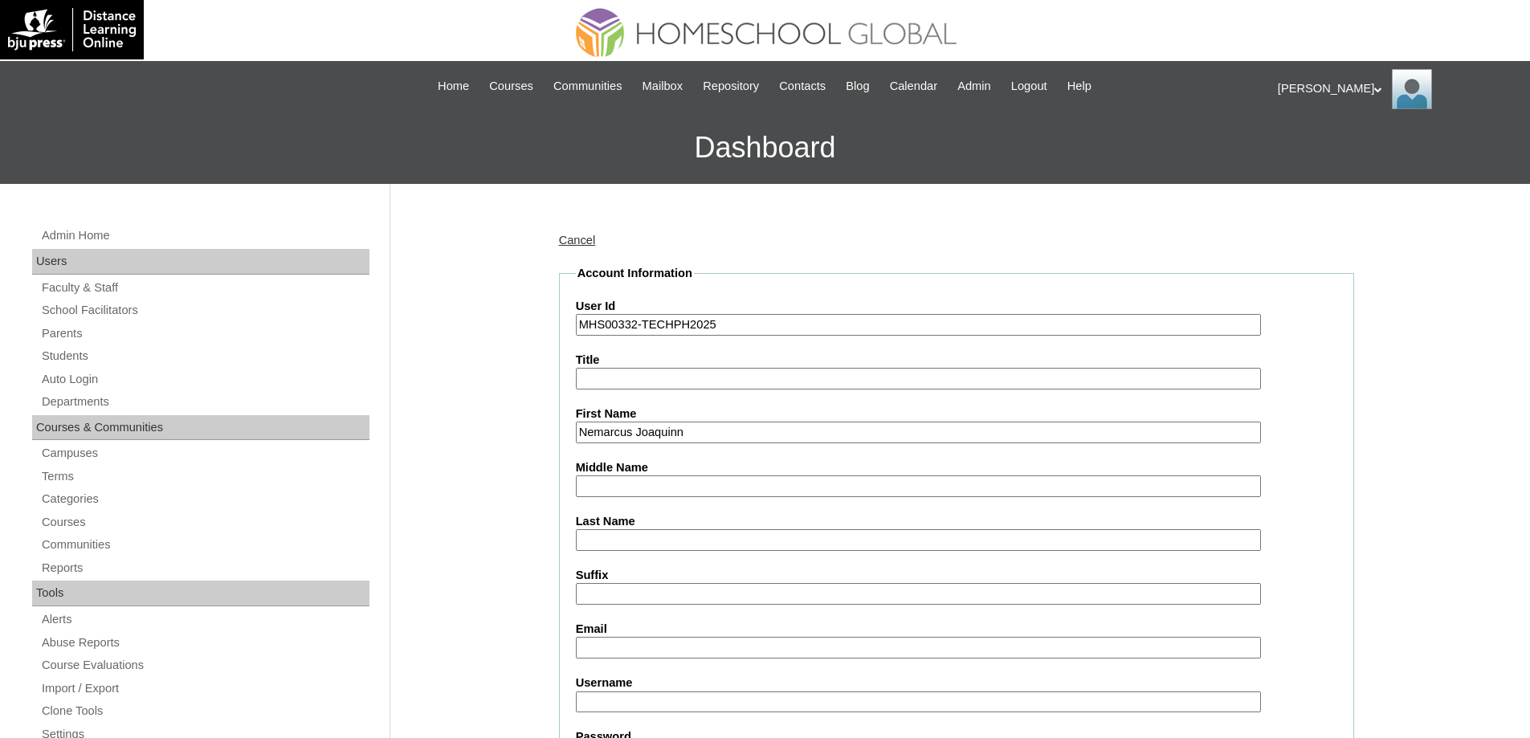
type input "Nemarcus Joaquinn"
drag, startPoint x: 659, startPoint y: 506, endPoint x: 652, endPoint y: 491, distance: 16.2
click at [652, 491] on input "Middle Name" at bounding box center [918, 486] width 685 height 22
paste input "Manlapig"
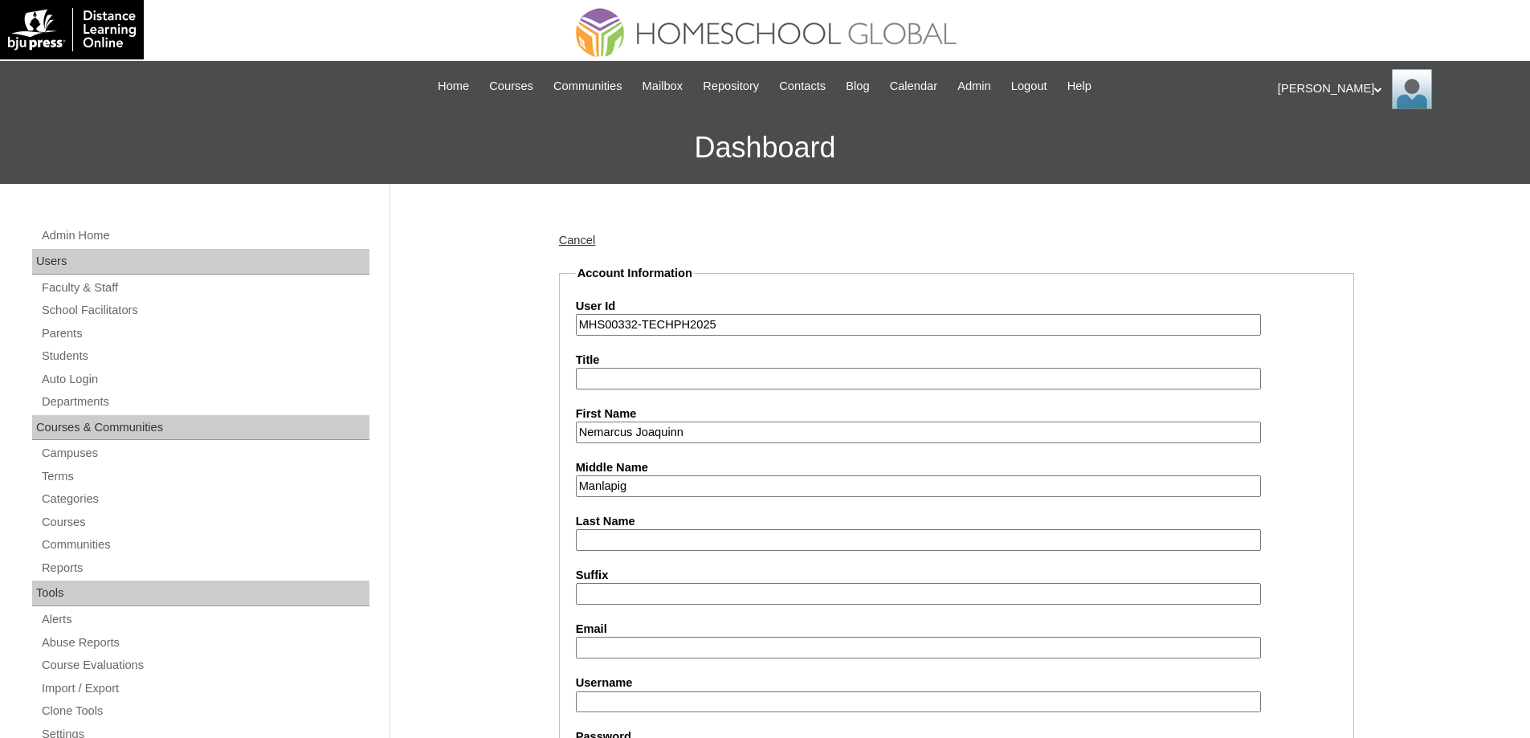
type input "Manlapig"
click at [610, 541] on input "Last Name" at bounding box center [918, 540] width 685 height 22
paste input "Manlapig"
type input "Manlapig"
click at [637, 483] on input "Middle Name" at bounding box center [918, 486] width 685 height 22
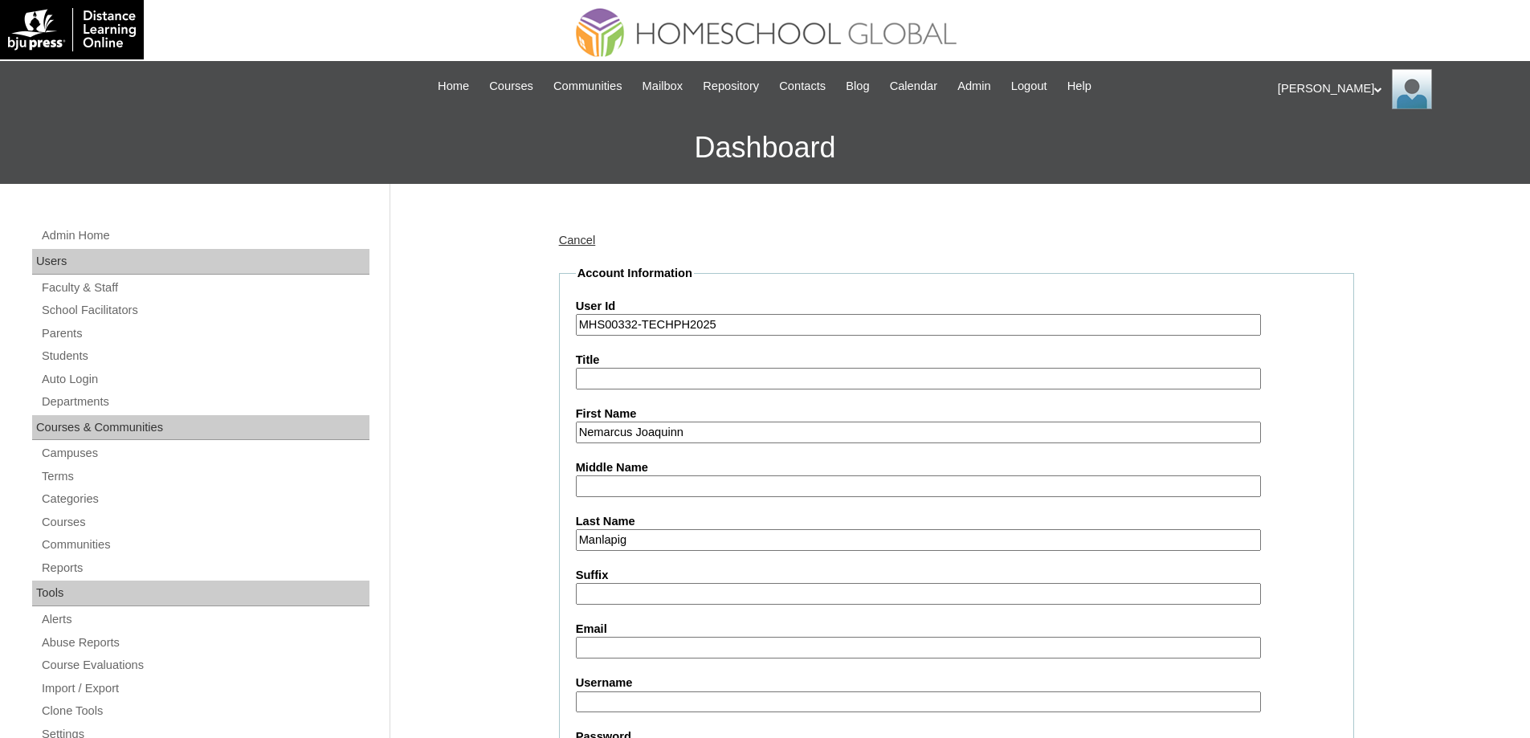
paste input "Esguerra"
type input "Esguerra"
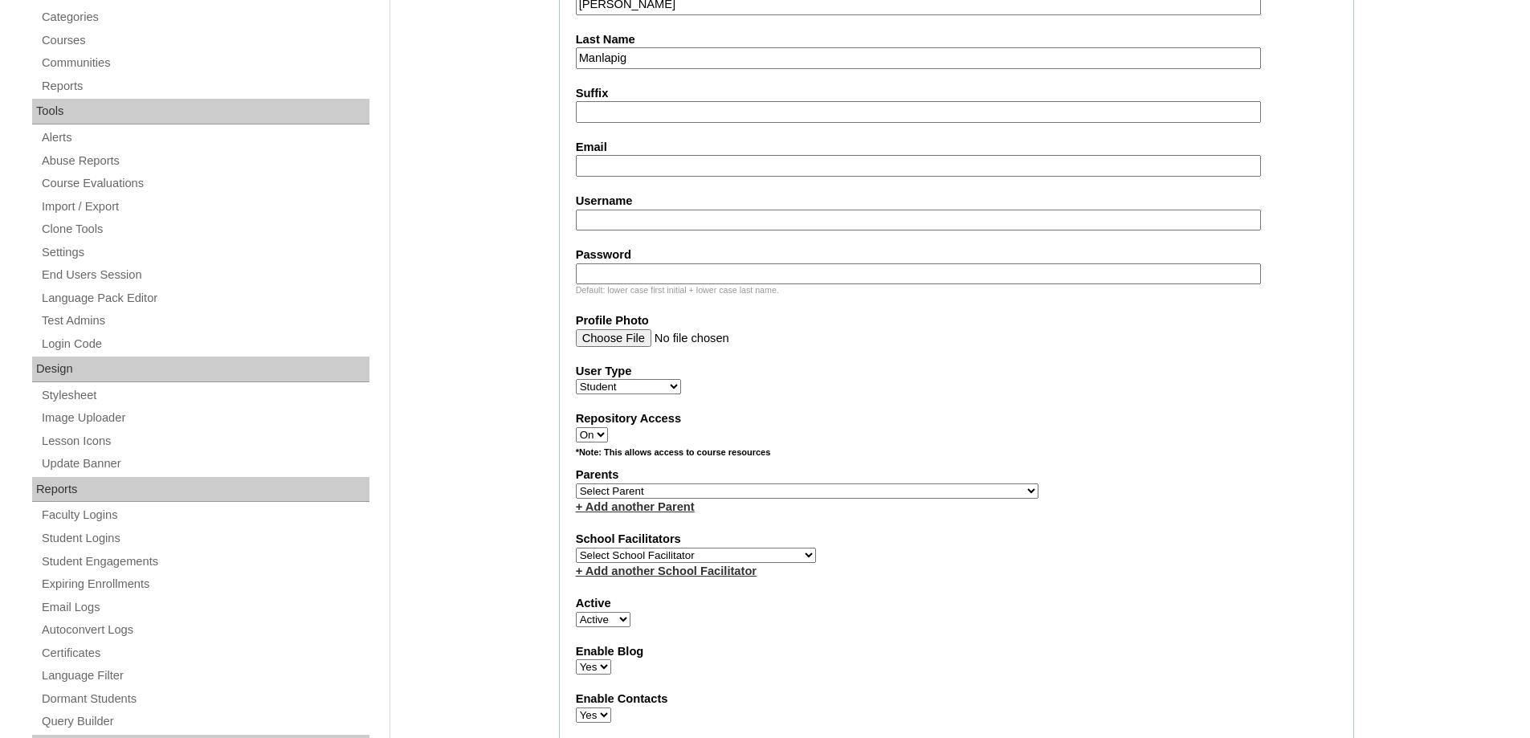
click at [622, 170] on input "Email" at bounding box center [918, 166] width 685 height 22
click at [661, 162] on input "Email" at bounding box center [918, 166] width 685 height 22
paste input "joanmanlapig24@gmail.com"
type input "joanmanlapig24@gmail.com"
click at [671, 218] on input "Username" at bounding box center [918, 221] width 685 height 22
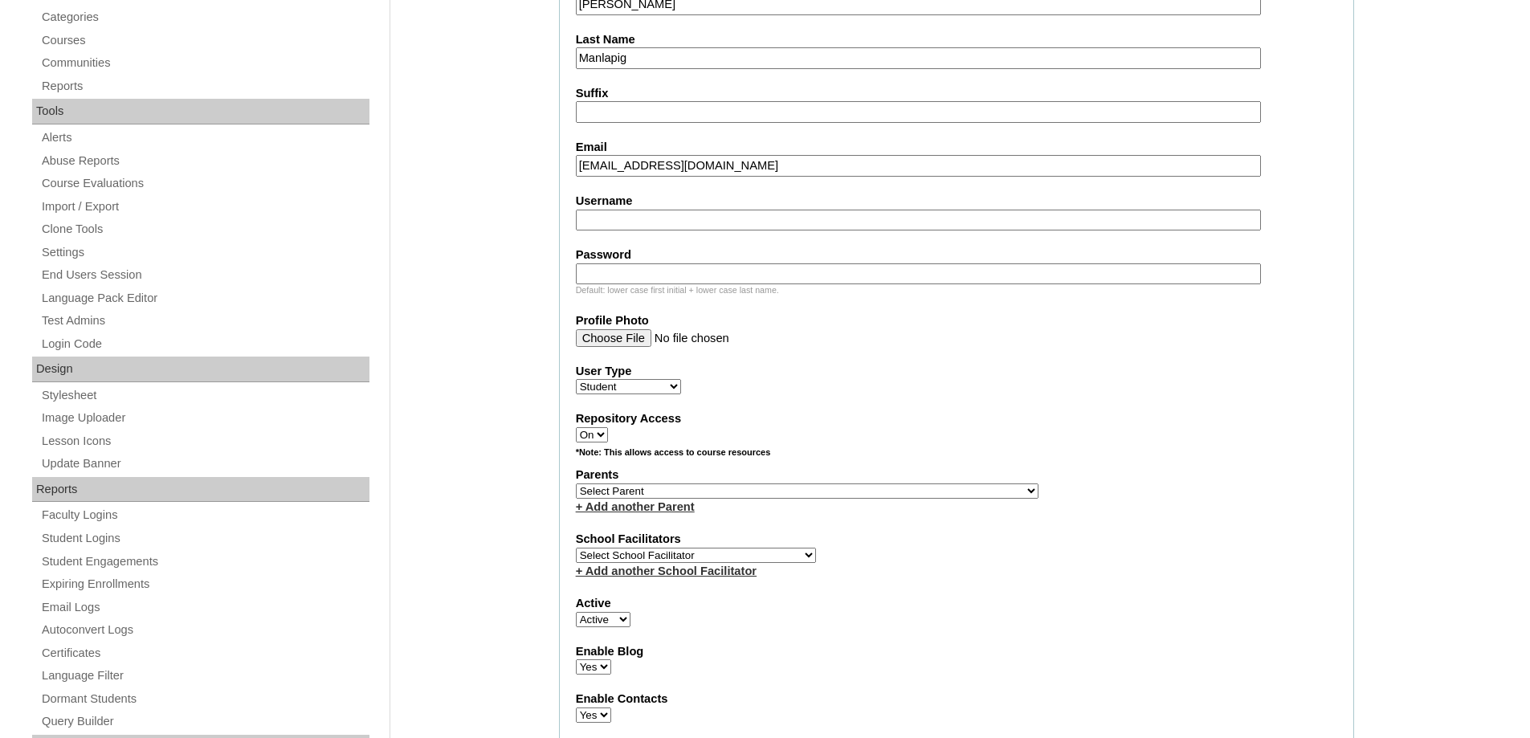
paste input "nemarcusmanlapig"
type input "nemarcusmanlapig"
click at [705, 278] on input "Password" at bounding box center [918, 274] width 685 height 22
paste input "250007209"
type input "250007209"
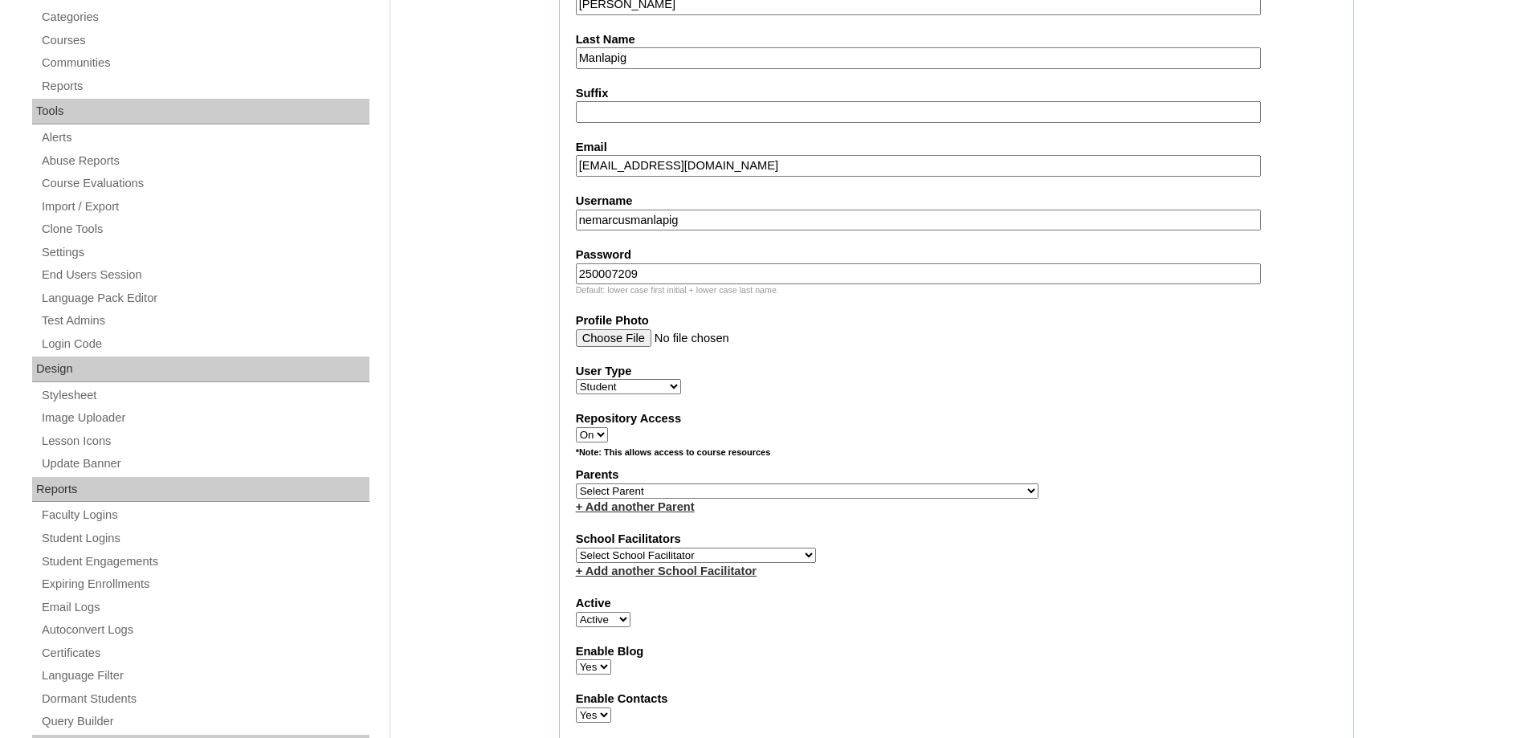
click at [560, 310] on fieldset "Account Information User Id MHS00332-TECHPH2025 Title First Name Nemarcus Joaqu…" at bounding box center [956, 432] width 795 height 1298
click at [615, 491] on select "Select Parent , , , , , , , , , , , , , , , , , , , , , , , , , , , , , , , , ,…" at bounding box center [807, 490] width 463 height 15
click at [609, 480] on label "Parents" at bounding box center [956, 475] width 761 height 17
click at [616, 493] on select "Select Parent , , , , , , , , , , , , , , , , , , , , , , , , , , , , , , , , ,…" at bounding box center [807, 490] width 463 height 15
select select "33960"
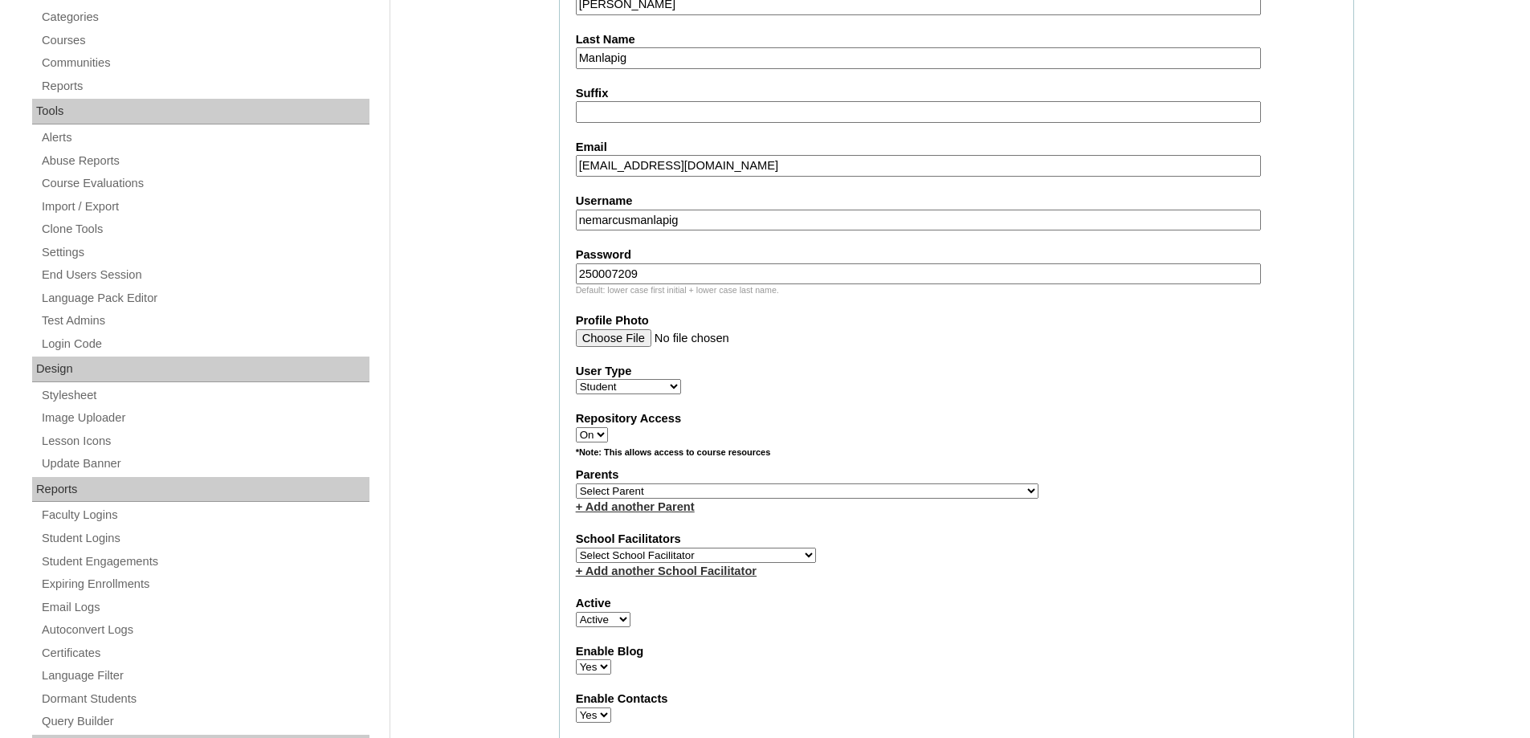
click at [576, 483] on select "Select Parent , , , , , , , , , , , , , , , , , , , , , , , , , , , , , , , , ,…" at bounding box center [807, 490] width 463 height 15
click at [979, 426] on label "Repository Access" at bounding box center [956, 418] width 761 height 17
click at [608, 427] on select "On Off" at bounding box center [592, 434] width 32 height 15
click at [890, 397] on fieldset "Account Information User Id MHS00332-TECHPH2025 Title First Name Nemarcus Joaqu…" at bounding box center [956, 432] width 795 height 1298
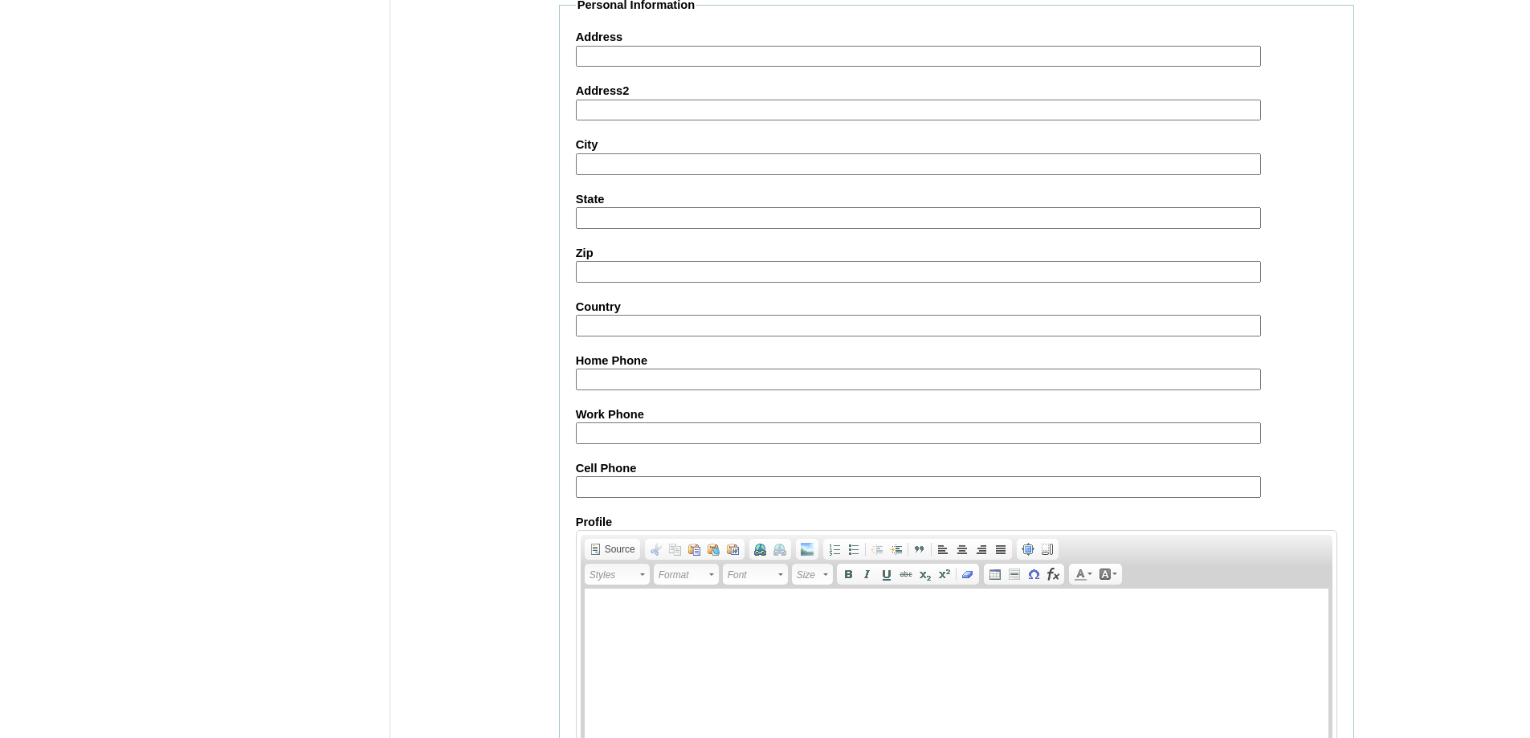
scroll to position [1705, 0]
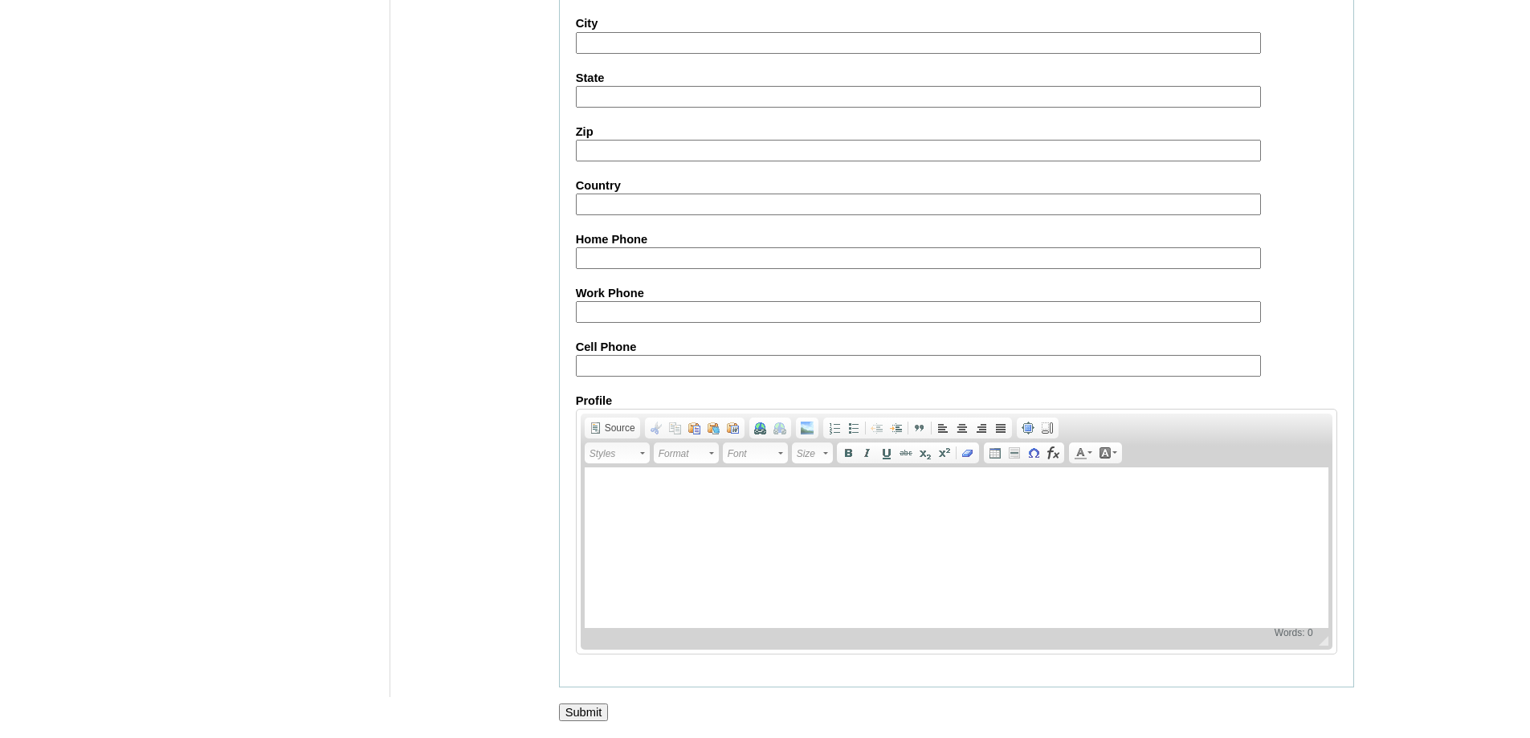
click at [573, 720] on input "Submit" at bounding box center [584, 712] width 50 height 18
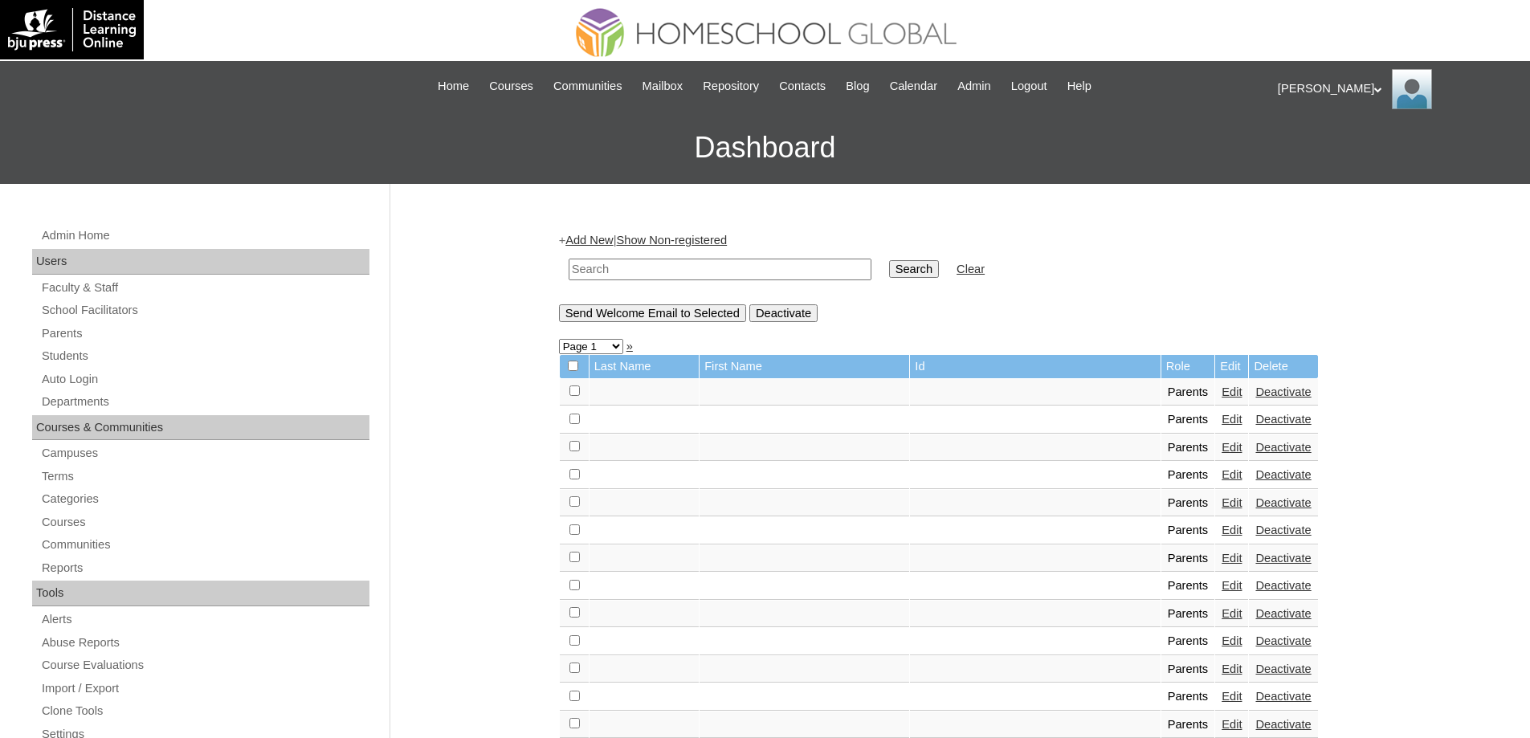
click at [694, 271] on input "text" at bounding box center [719, 270] width 303 height 22
paste input "MHP00196-TECHPH2022"
type input "MHP00196-TECHPH2022"
click at [890, 263] on td "Search" at bounding box center [914, 270] width 66 height 38
click at [907, 260] on input "Search" at bounding box center [914, 269] width 50 height 18
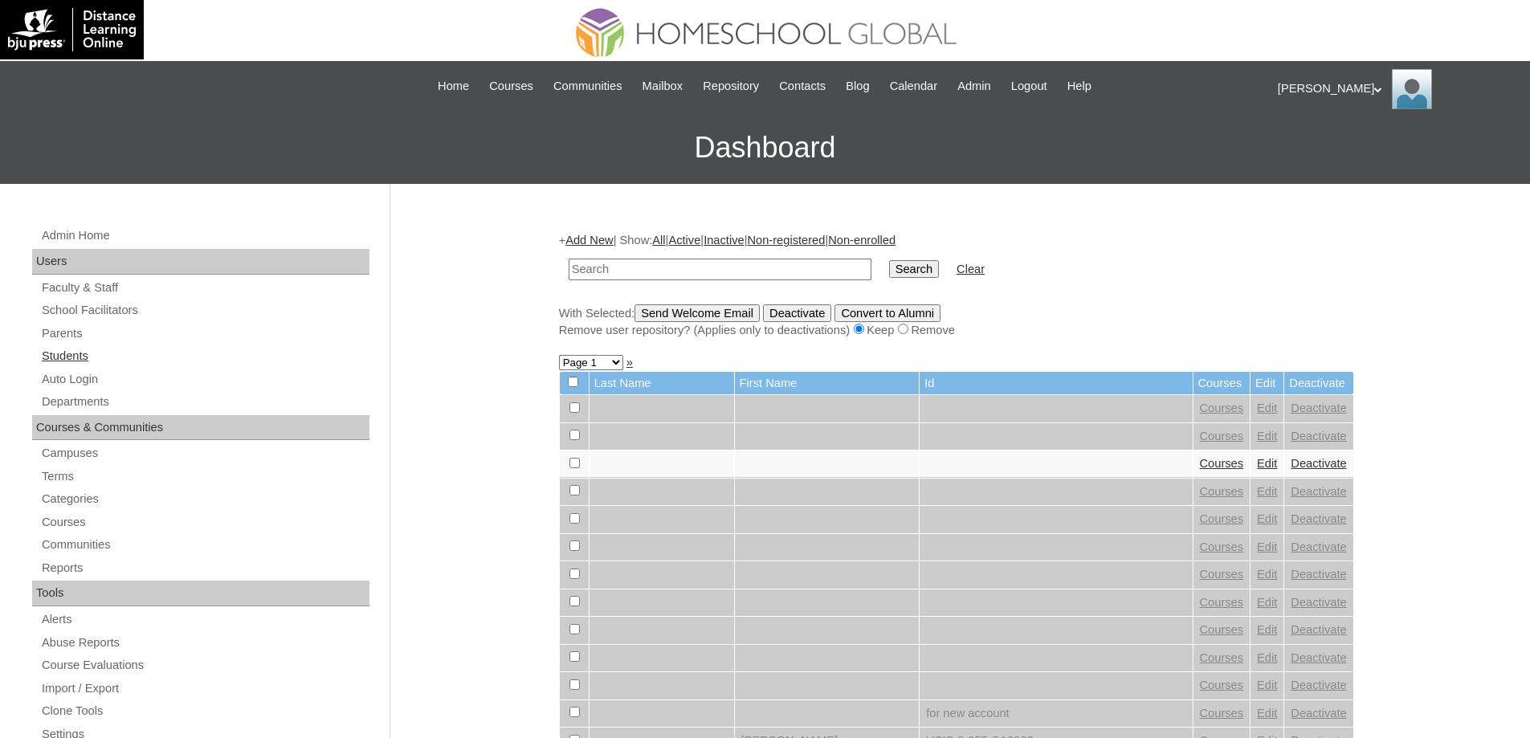
drag, startPoint x: 138, startPoint y: 351, endPoint x: 238, endPoint y: 263, distance: 133.7
click at [138, 350] on link "Students" at bounding box center [204, 356] width 329 height 20
click at [643, 266] on input "text" at bounding box center [719, 270] width 303 height 22
paste input "MHS00332-TECHPH2025"
type input "MHS00332-TECHPH2025"
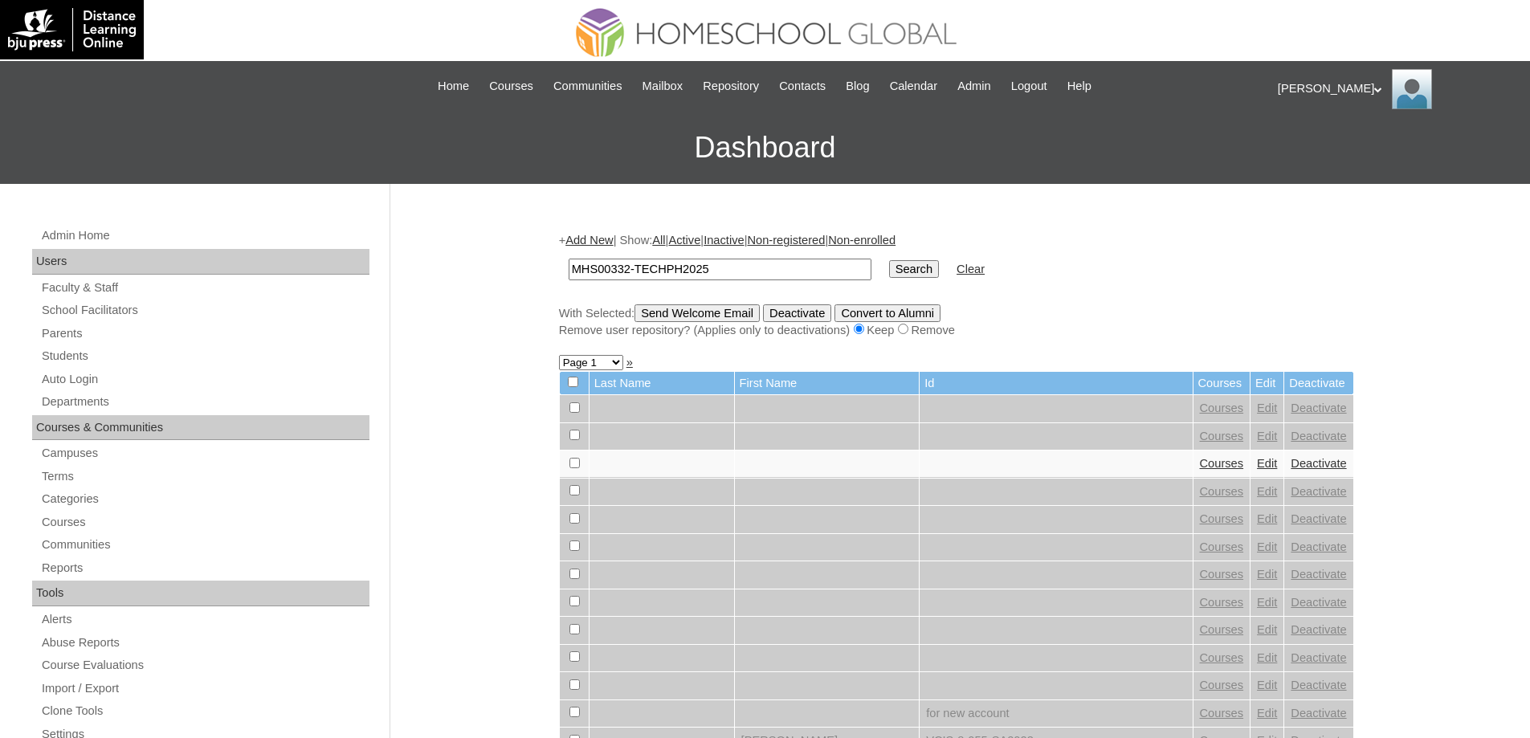
drag, startPoint x: 936, startPoint y: 279, endPoint x: 932, endPoint y: 271, distance: 9.7
click at [936, 279] on td "Search" at bounding box center [914, 270] width 66 height 38
click at [932, 271] on input "Search" at bounding box center [914, 269] width 50 height 18
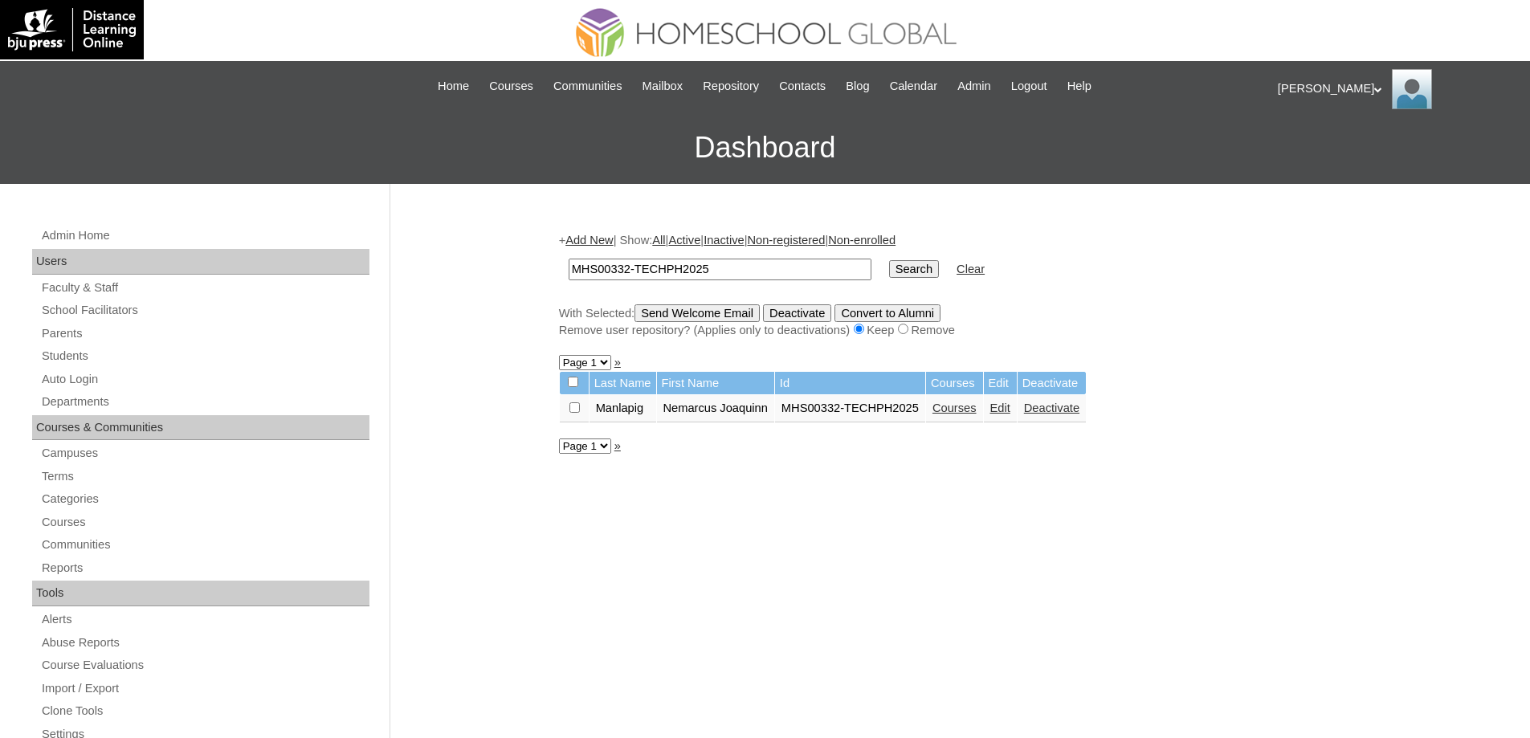
click at [983, 419] on td "Courses" at bounding box center [954, 408] width 57 height 27
click at [976, 410] on link "Courses" at bounding box center [954, 407] width 44 height 13
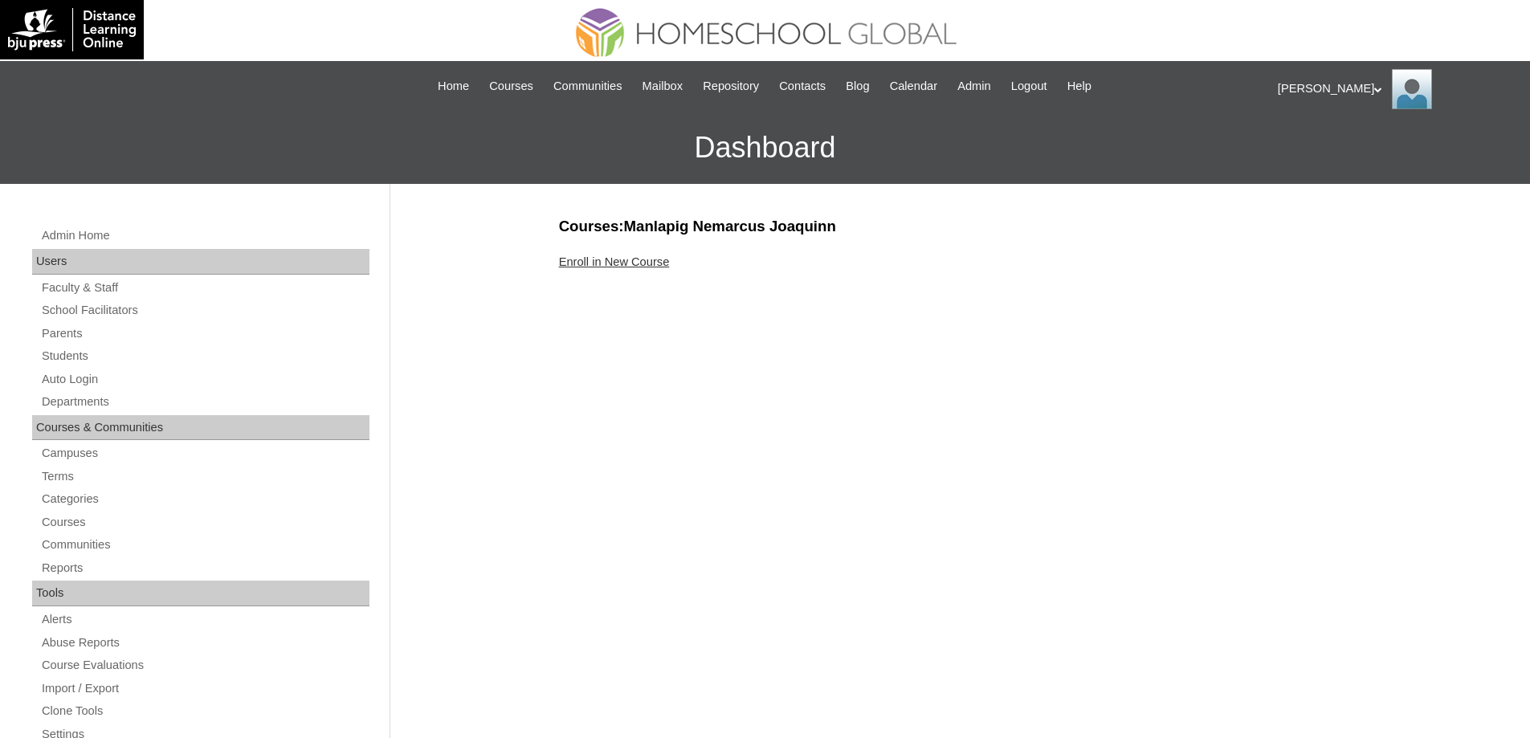
click at [606, 269] on div "Enroll in New Course" at bounding box center [956, 262] width 795 height 17
click at [606, 260] on link "Enroll in New Course" at bounding box center [614, 261] width 111 height 13
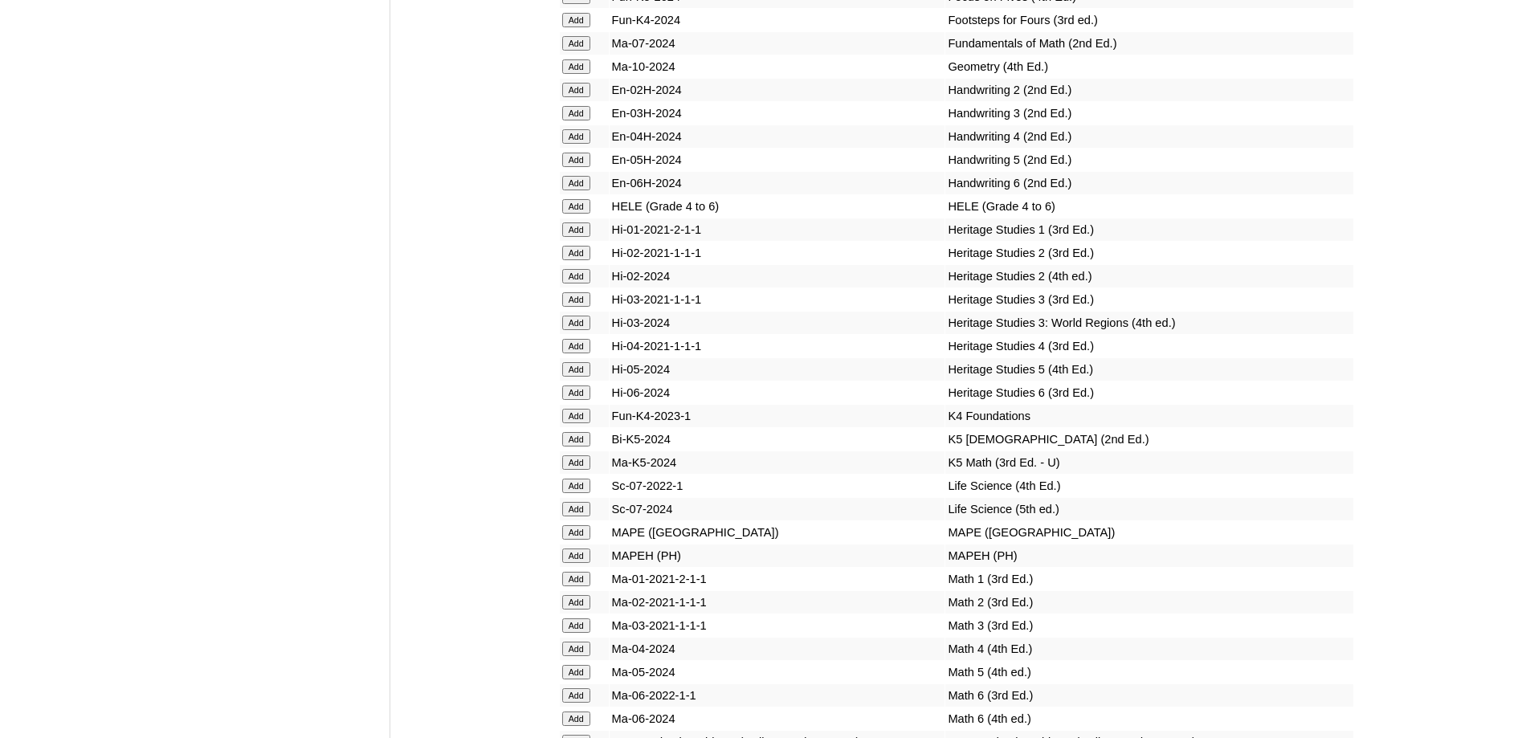
scroll to position [5726, 0]
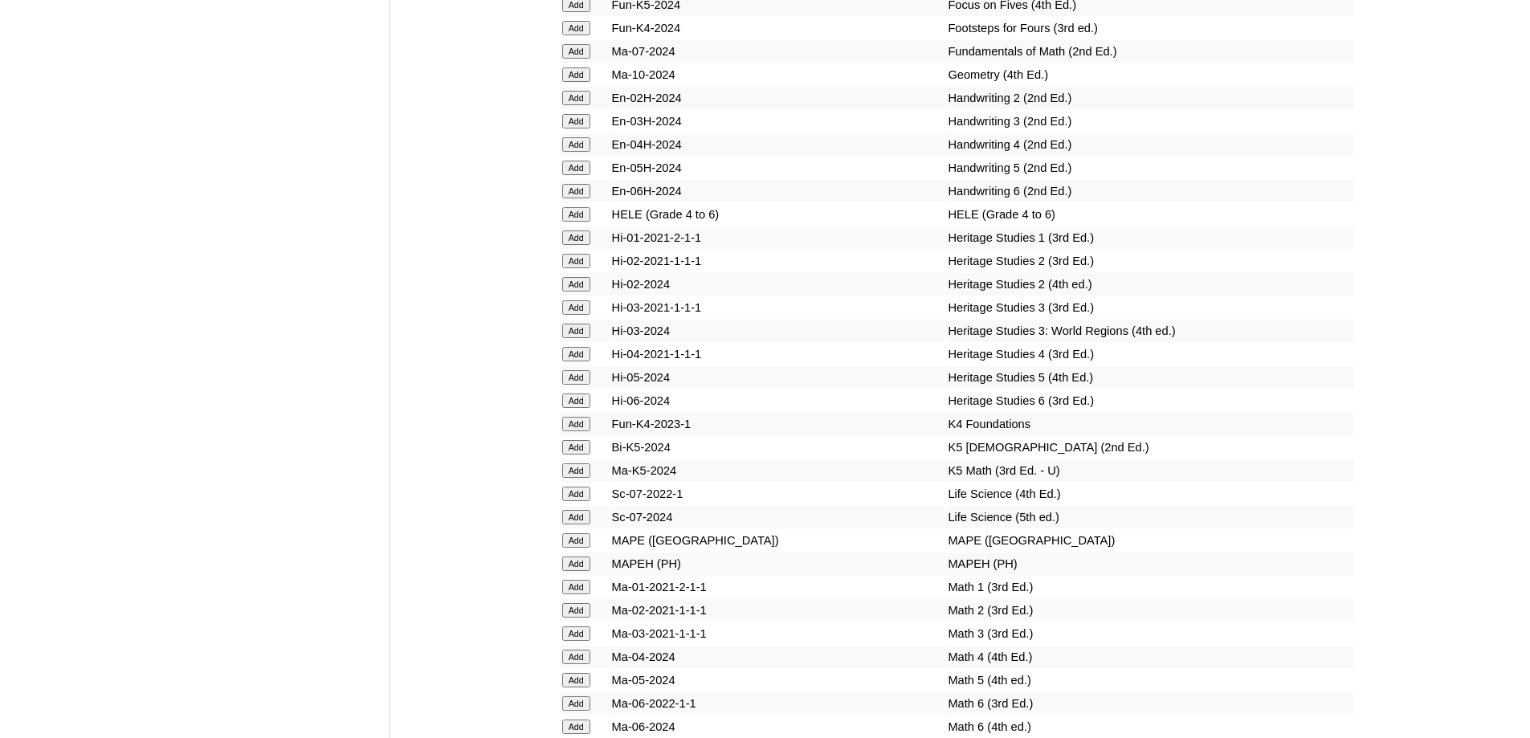
click at [581, 12] on input "Add" at bounding box center [576, 5] width 28 height 14
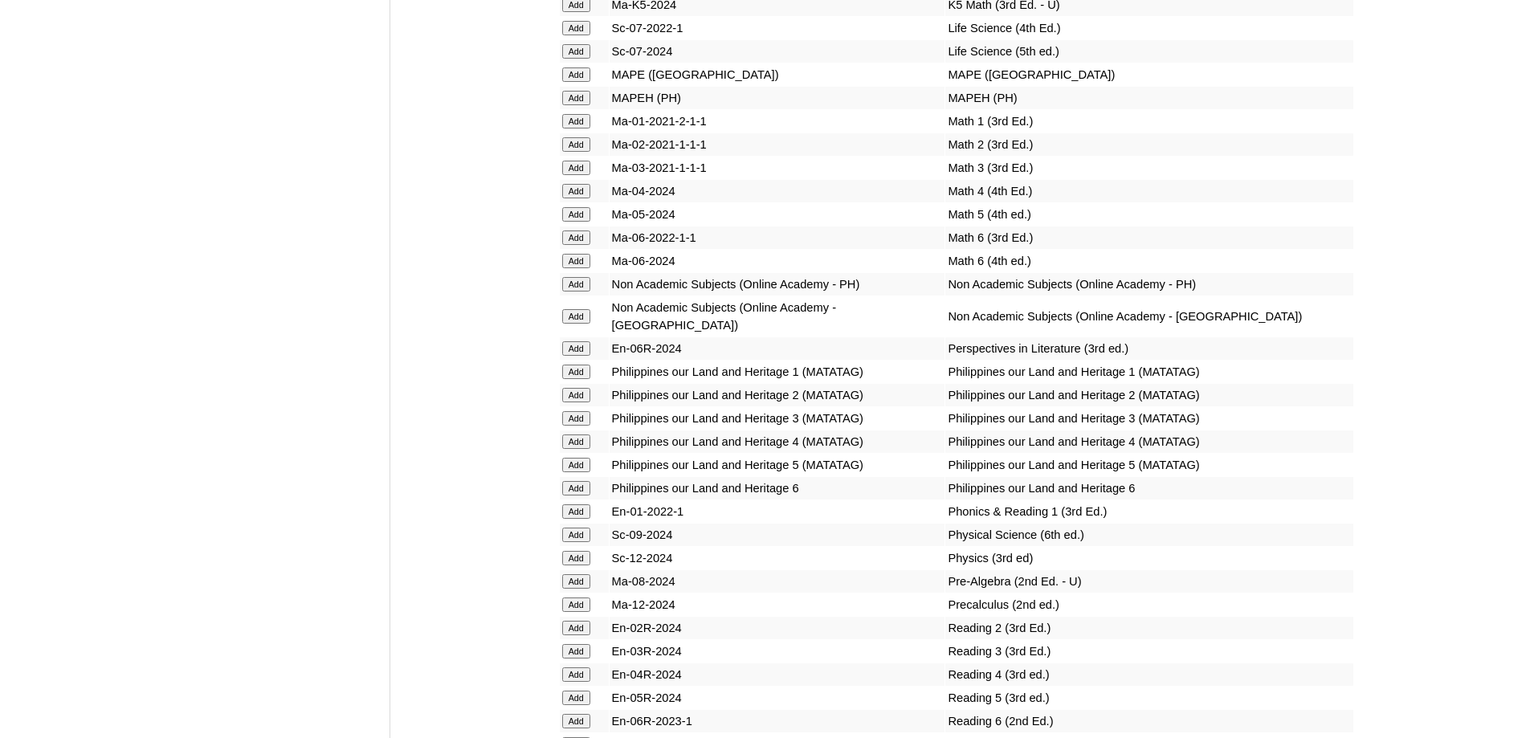
scroll to position [5938, 0]
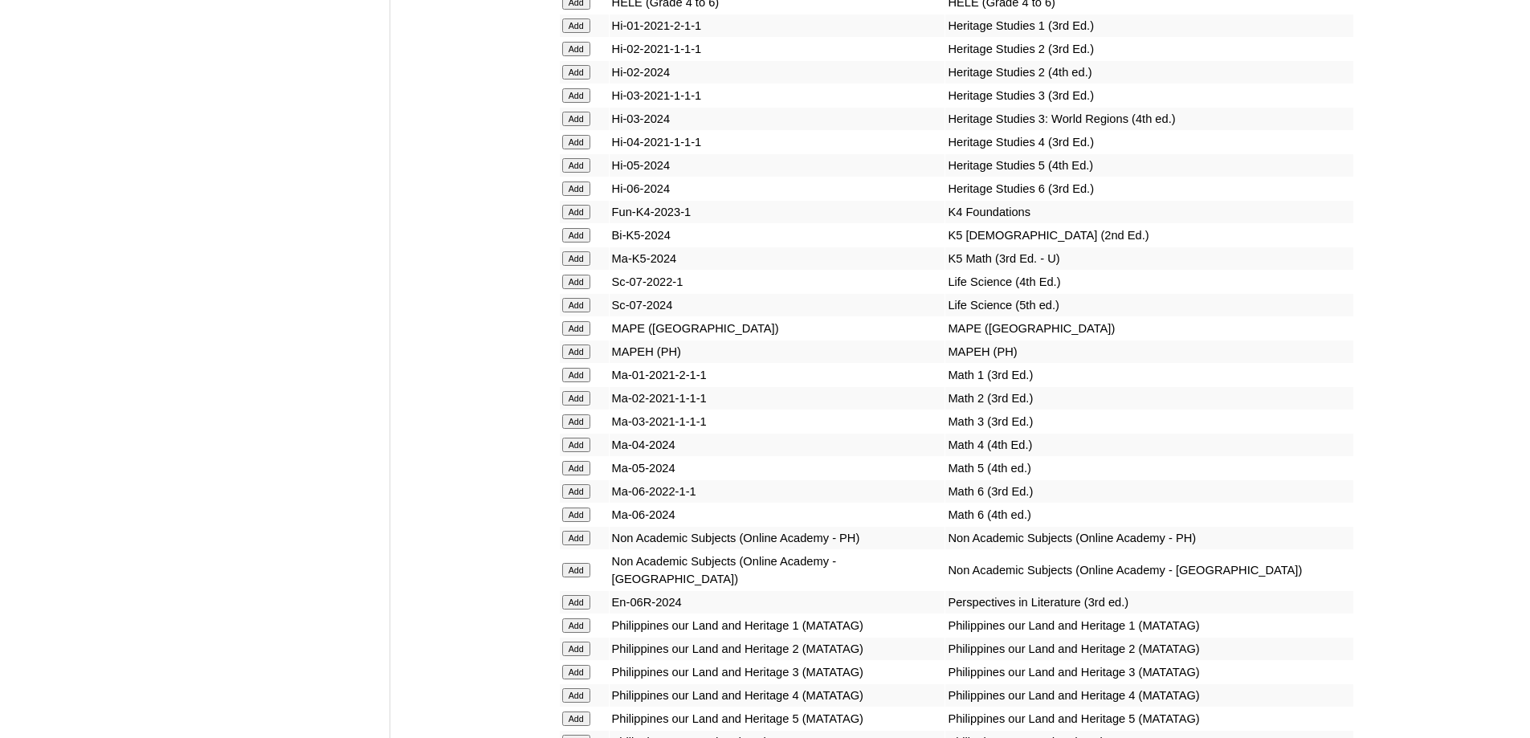
click at [581, 242] on input "Add" at bounding box center [576, 235] width 28 height 14
click at [577, 266] on input "Add" at bounding box center [576, 258] width 28 height 14
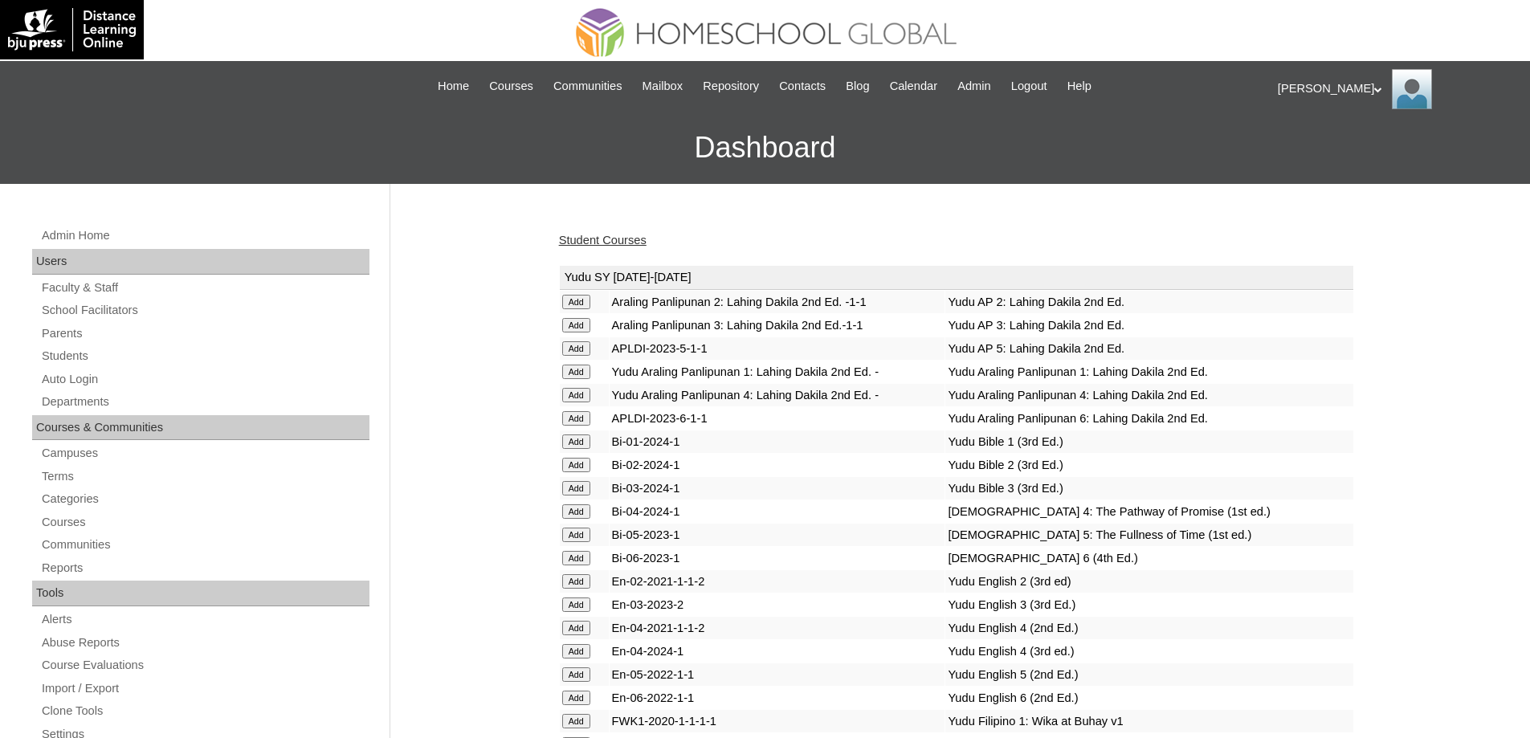
click at [639, 234] on link "Student Courses" at bounding box center [603, 240] width 88 height 13
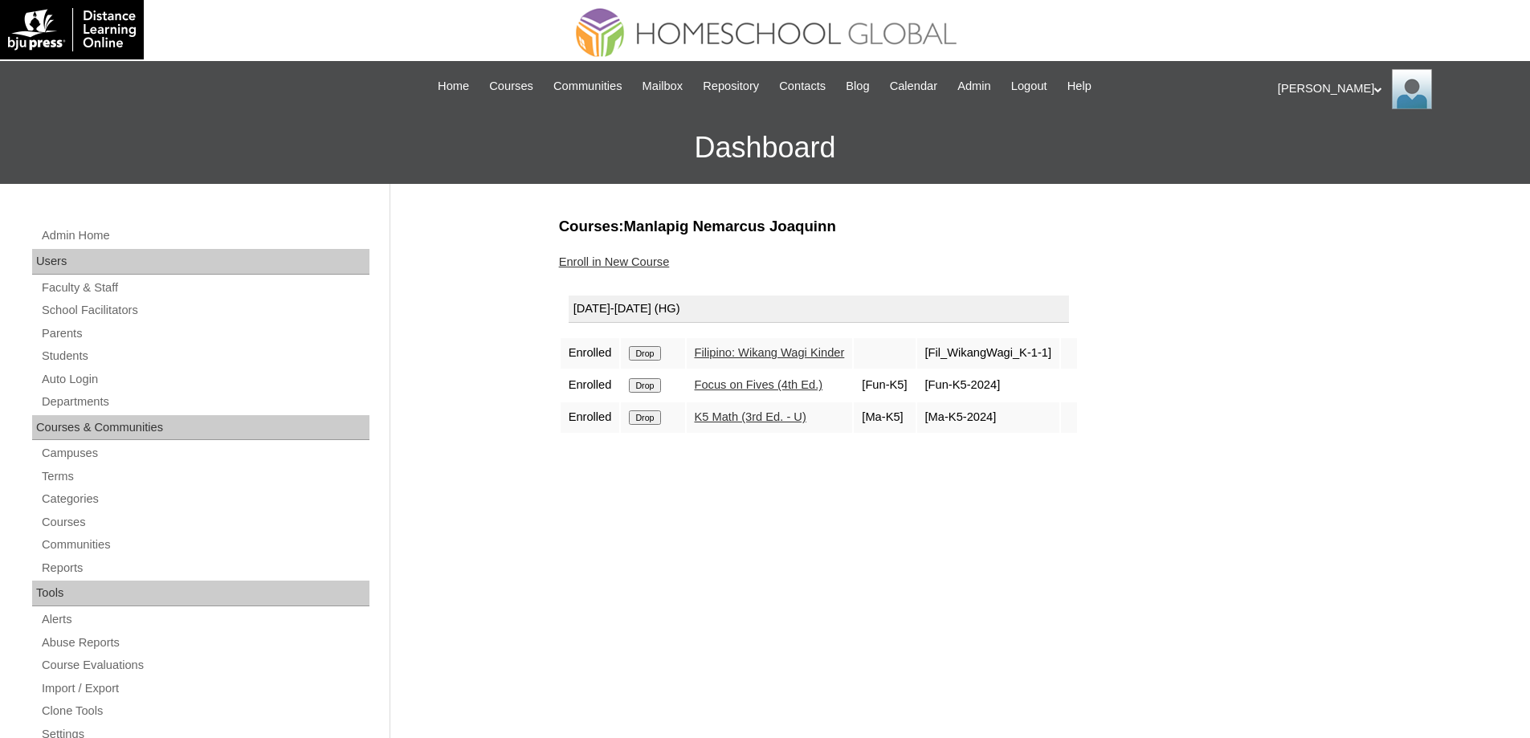
click at [643, 261] on link "Enroll in New Course" at bounding box center [614, 261] width 111 height 13
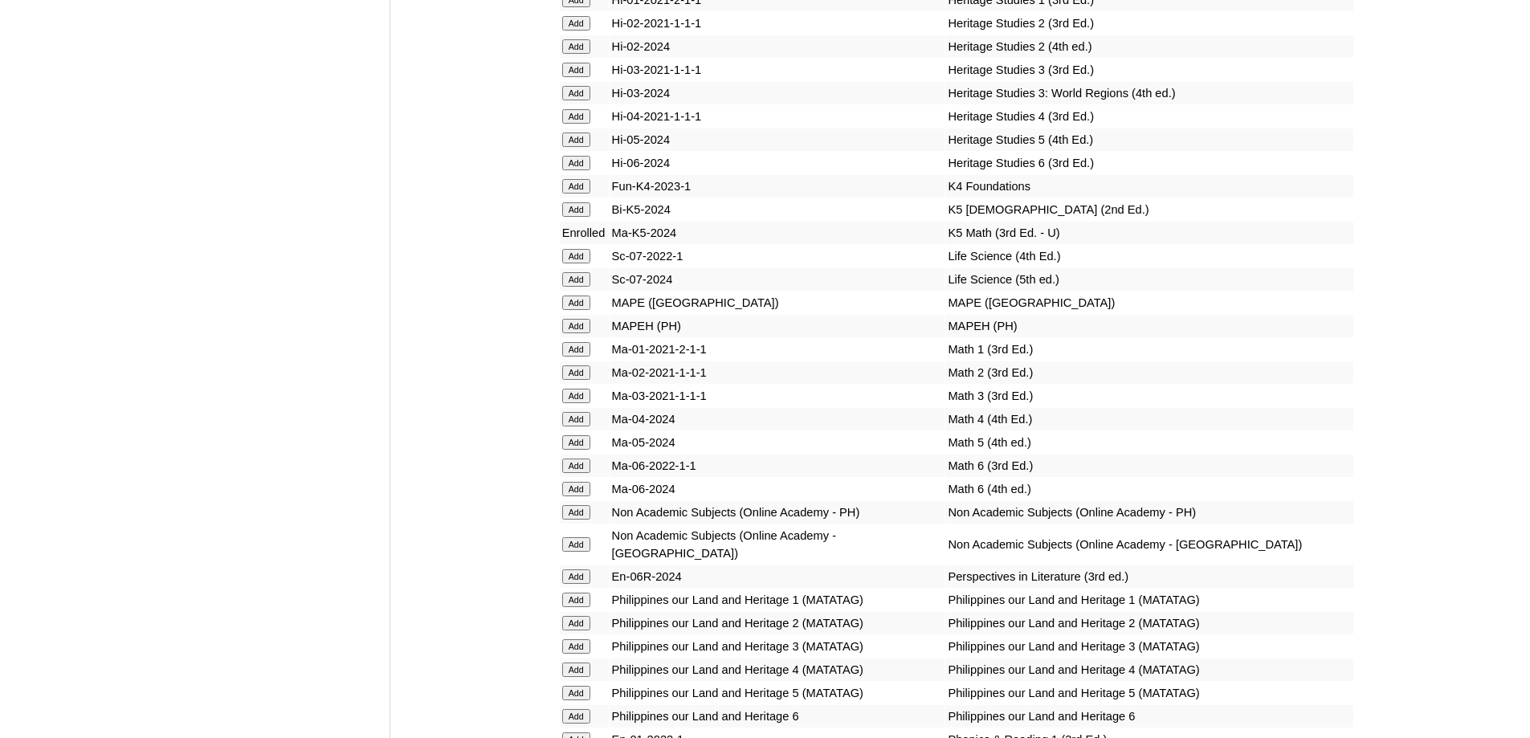
scroll to position [6008, 0]
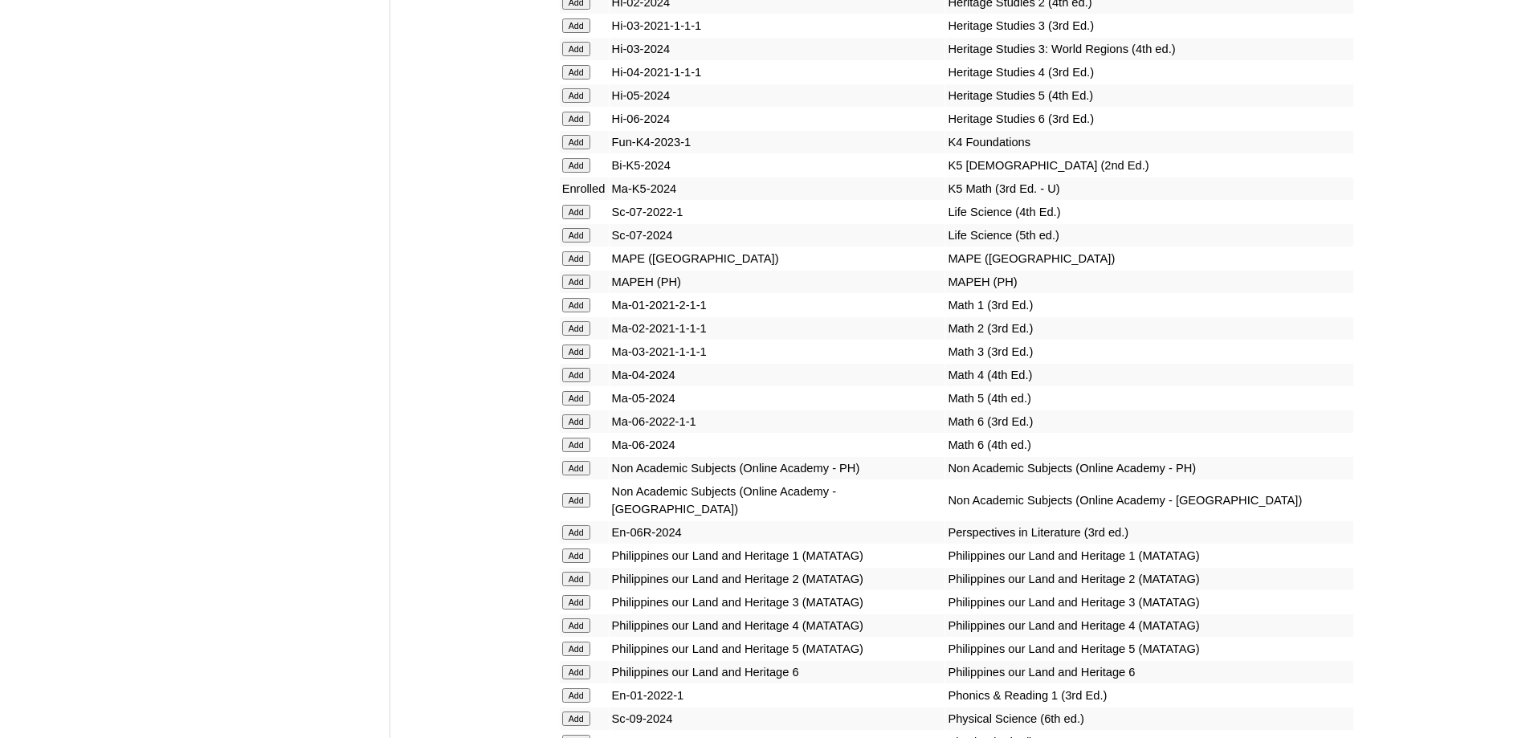
click at [569, 173] on input "Add" at bounding box center [576, 165] width 28 height 14
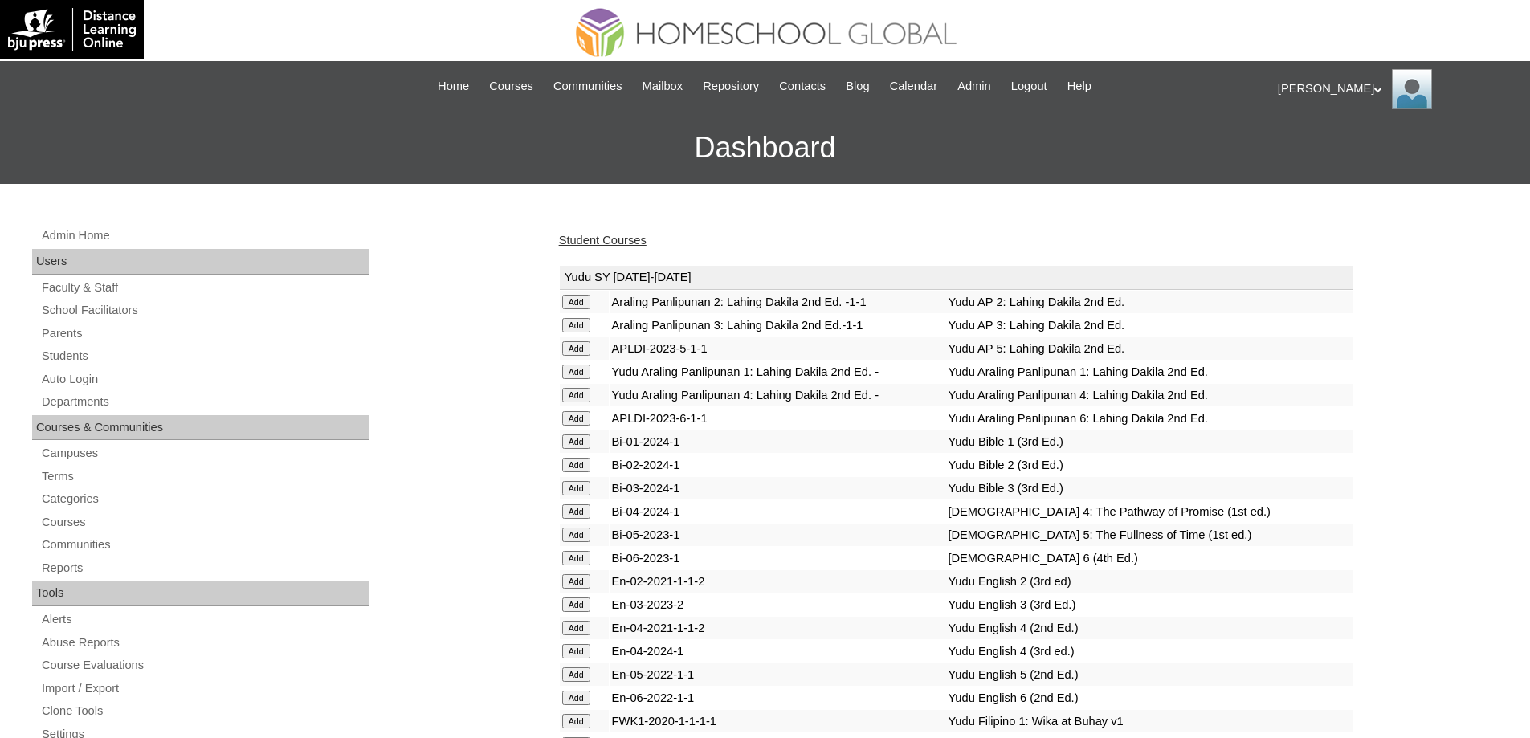
click at [599, 243] on link "Student Courses" at bounding box center [603, 240] width 88 height 13
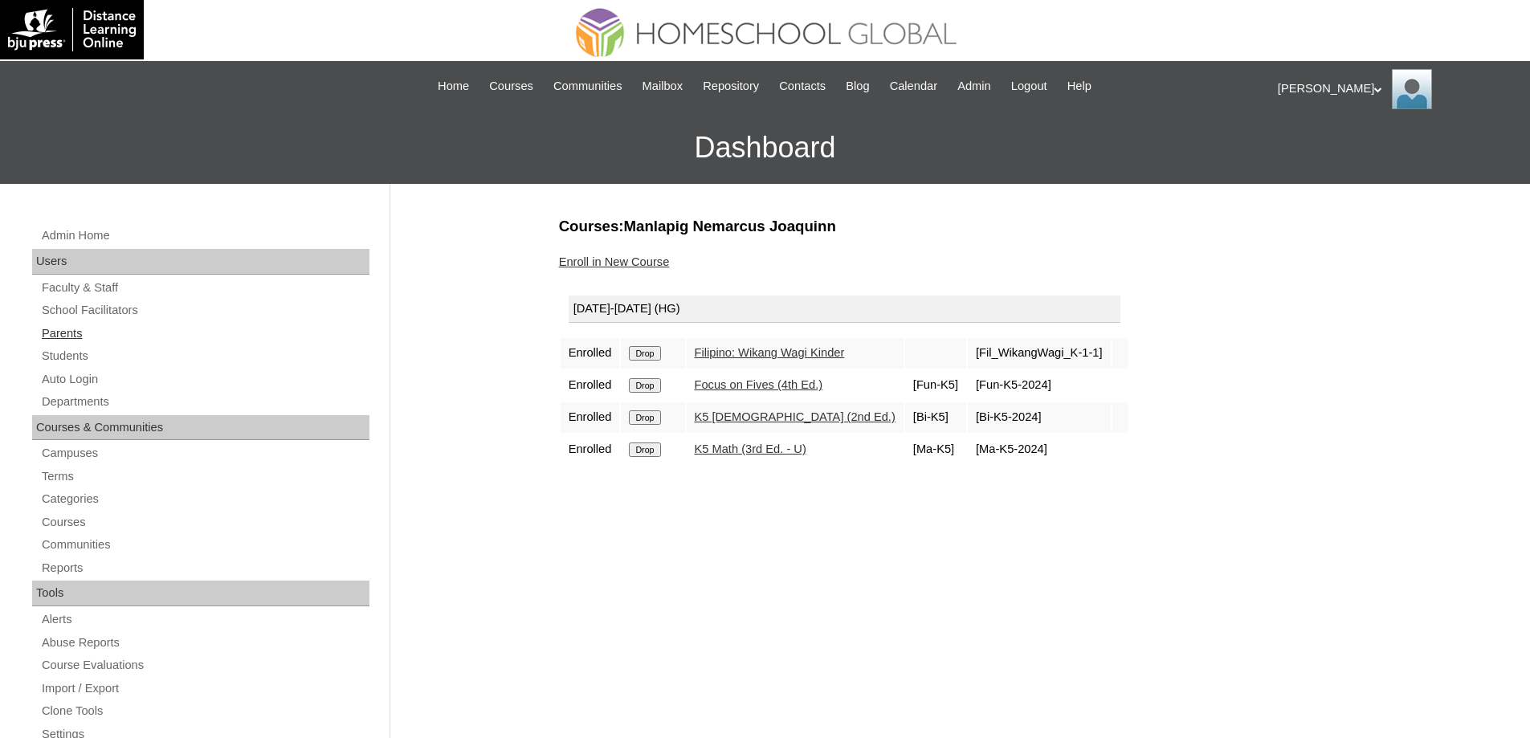
click at [90, 336] on link "Parents" at bounding box center [204, 334] width 329 height 20
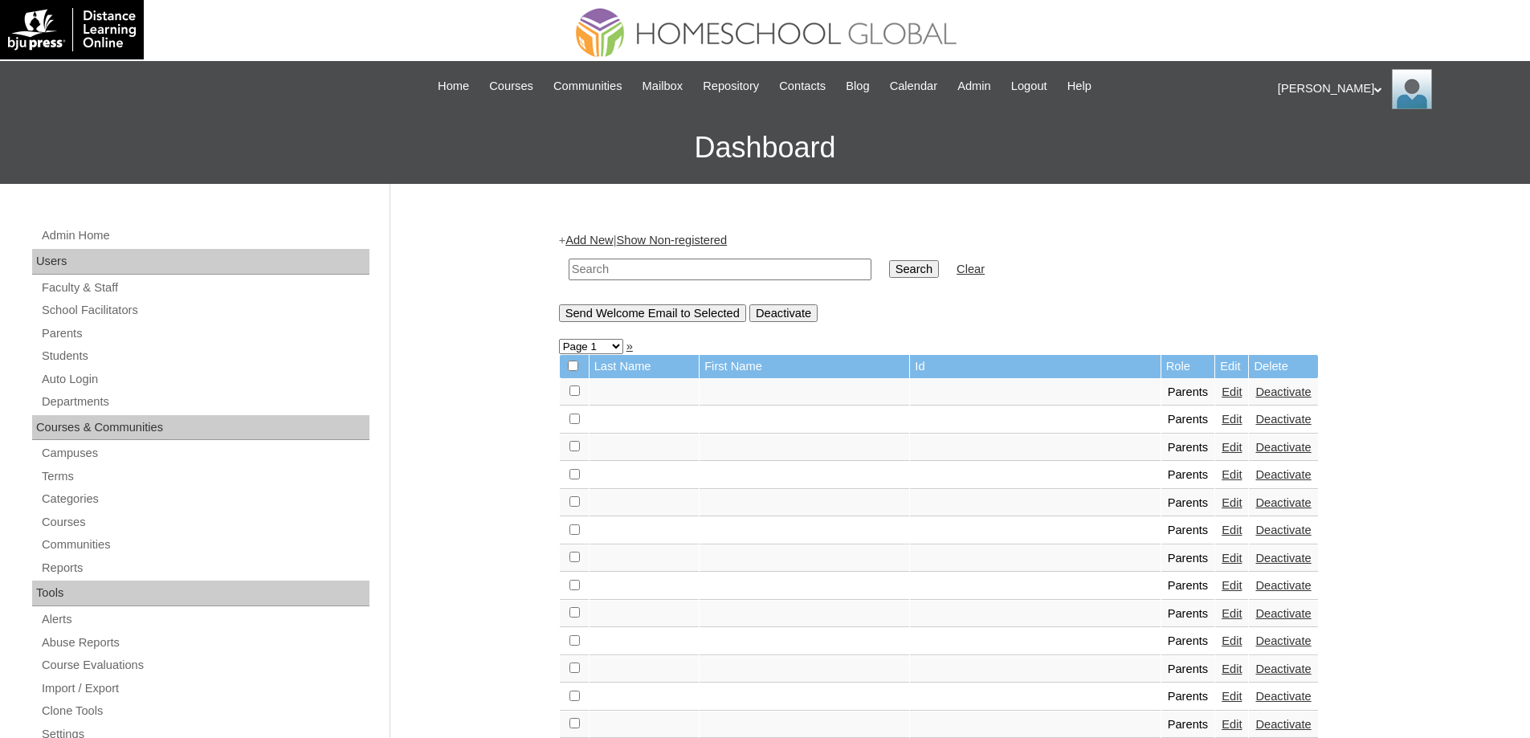
drag, startPoint x: 651, startPoint y: 279, endPoint x: 662, endPoint y: 279, distance: 11.2
click at [654, 279] on input "text" at bounding box center [719, 270] width 303 height 22
paste input "MHP0226-TECHPH2025"
type input "MHP0226-TECHPH2025"
click at [916, 269] on input "Search" at bounding box center [914, 269] width 50 height 18
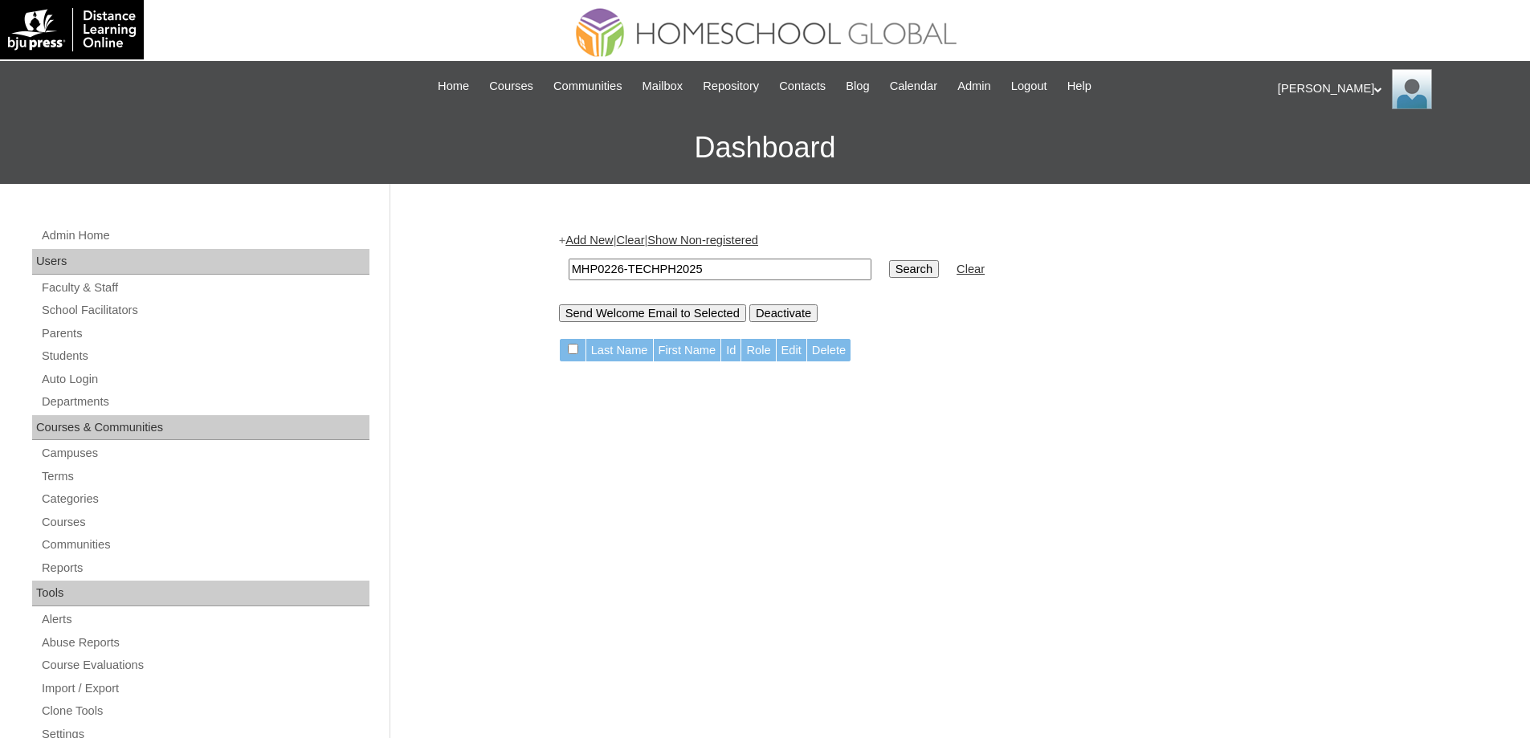
click at [603, 250] on table "MHP0226-TECHPH2025 Search Clear" at bounding box center [776, 269] width 435 height 41
click at [598, 241] on link "Add New" at bounding box center [588, 240] width 47 height 13
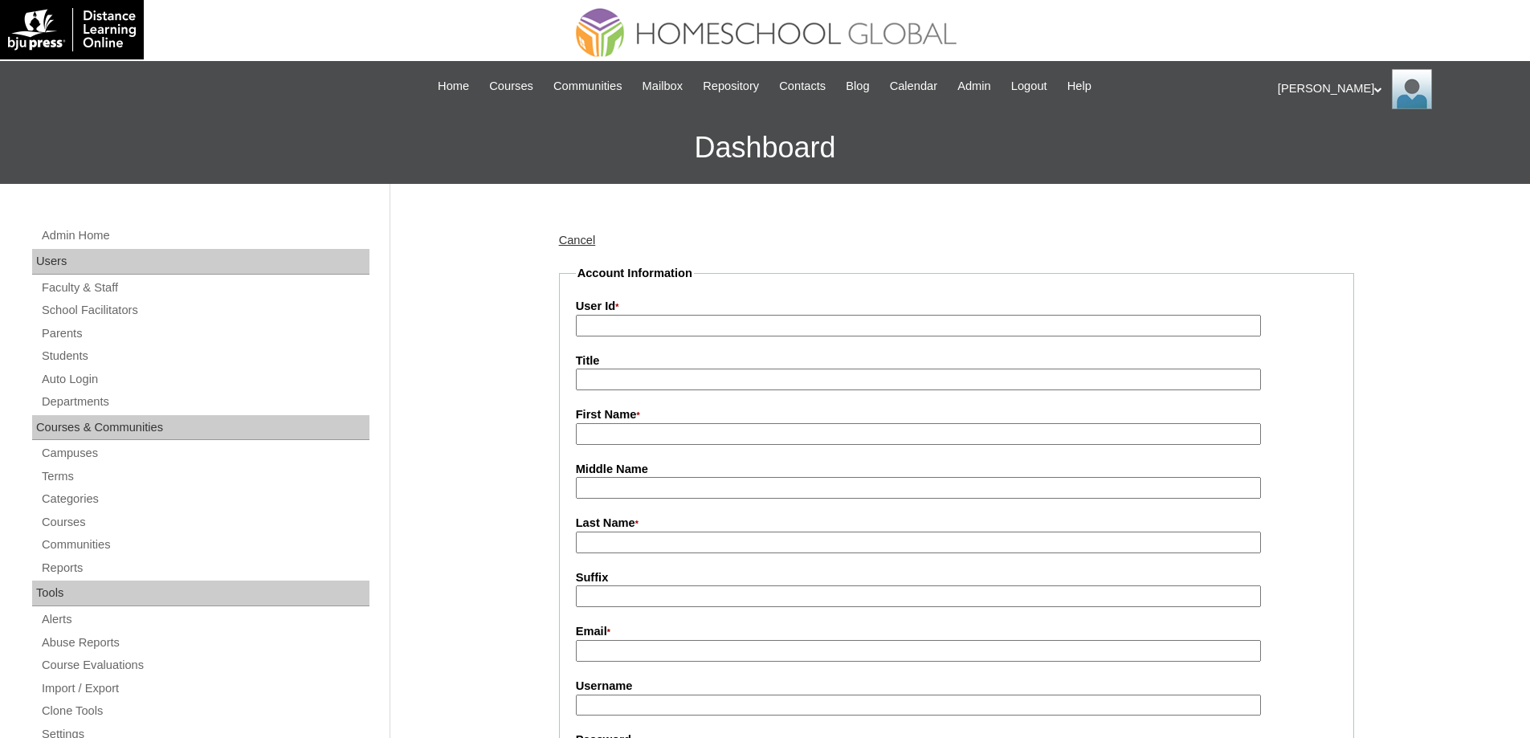
click at [646, 327] on input "User Id *" at bounding box center [918, 326] width 685 height 22
paste input "MHP0226-TECHPH2025"
type input "MHP0226-TECHPH2025"
drag, startPoint x: 594, startPoint y: 380, endPoint x: 598, endPoint y: 418, distance: 38.0
click at [597, 383] on input "Title" at bounding box center [918, 380] width 685 height 22
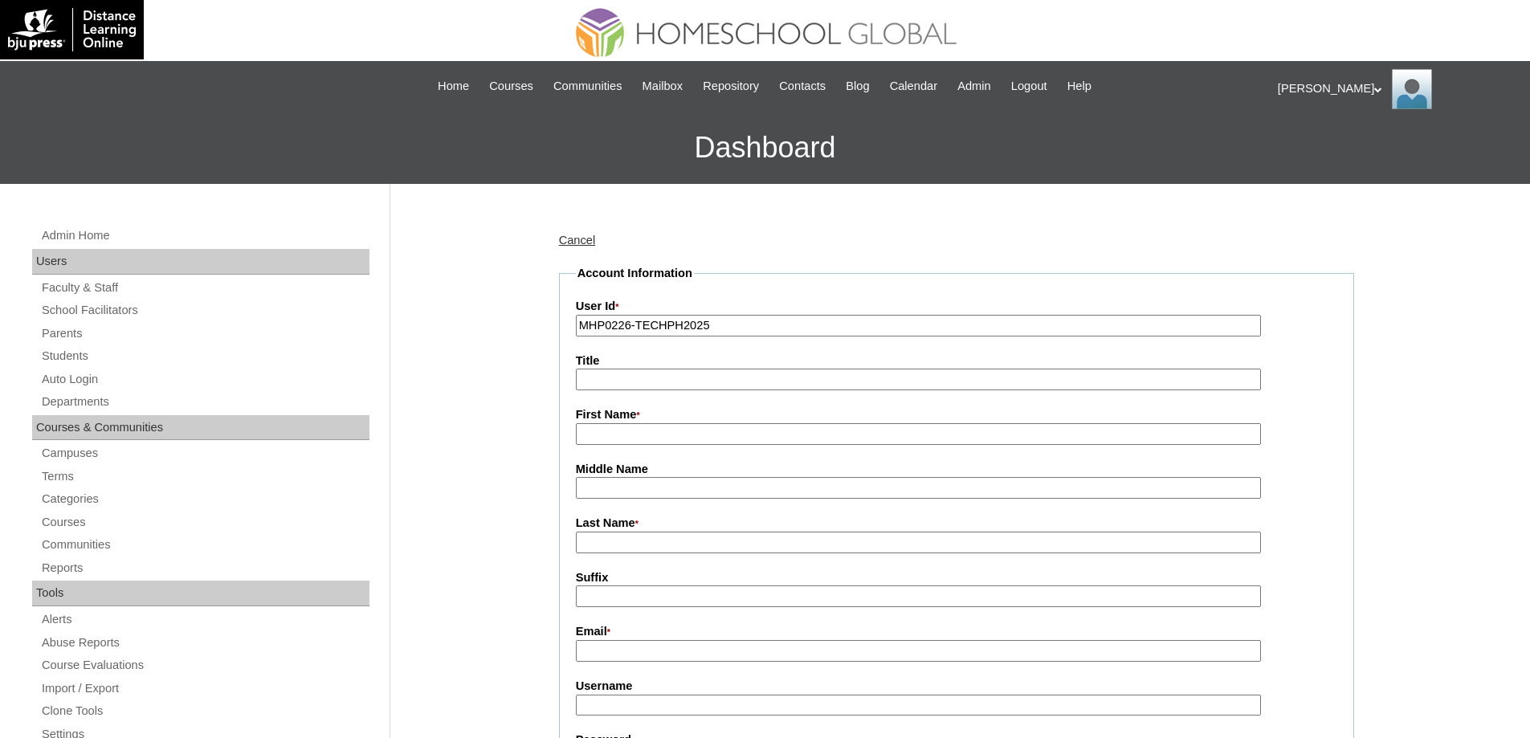
click at [597, 432] on input "First Name *" at bounding box center [918, 434] width 685 height 22
click at [630, 438] on input "First Name *" at bounding box center [918, 434] width 685 height 22
paste input "Sarah"
type input "Sarah"
click at [621, 553] on input "Last Name *" at bounding box center [918, 543] width 685 height 22
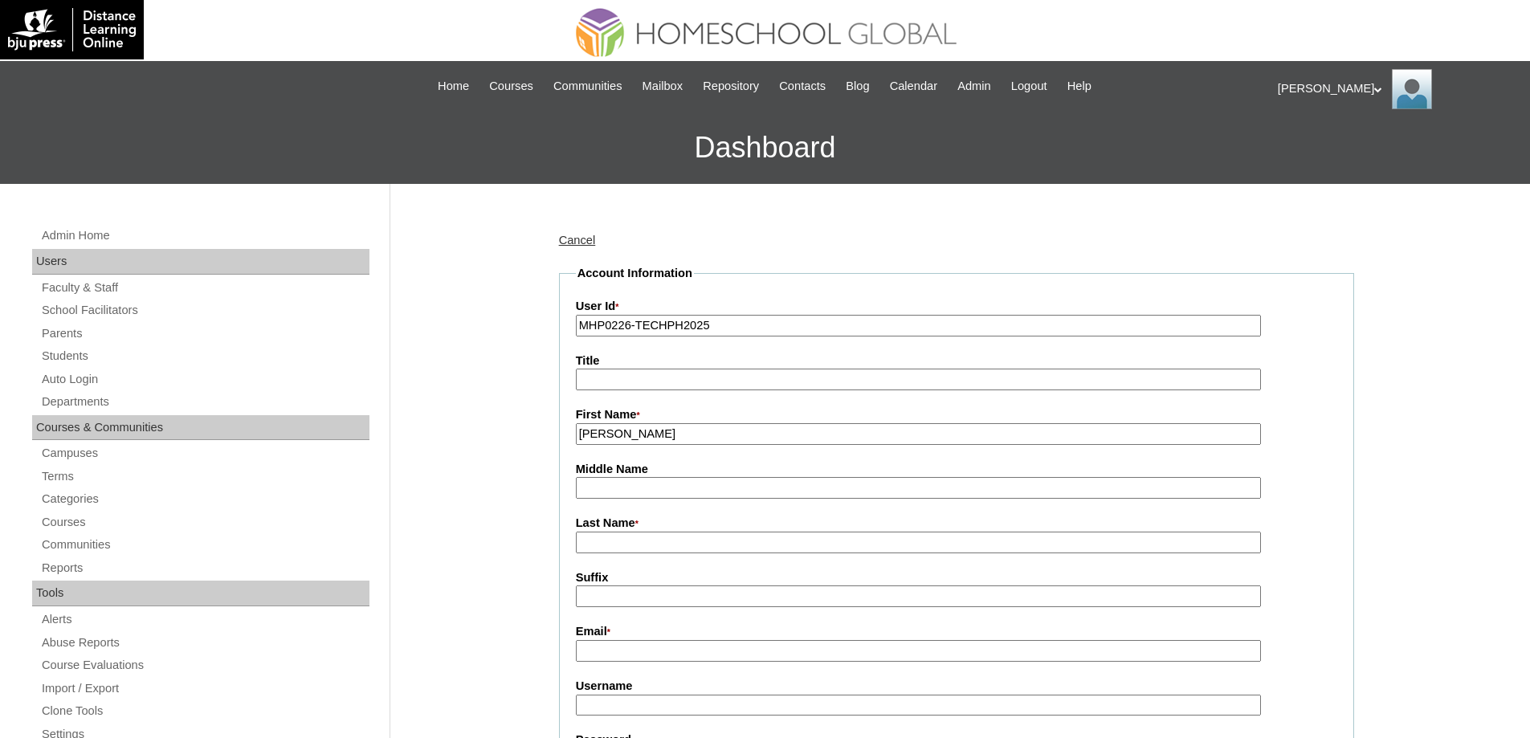
paste input "[PERSON_NAME]"
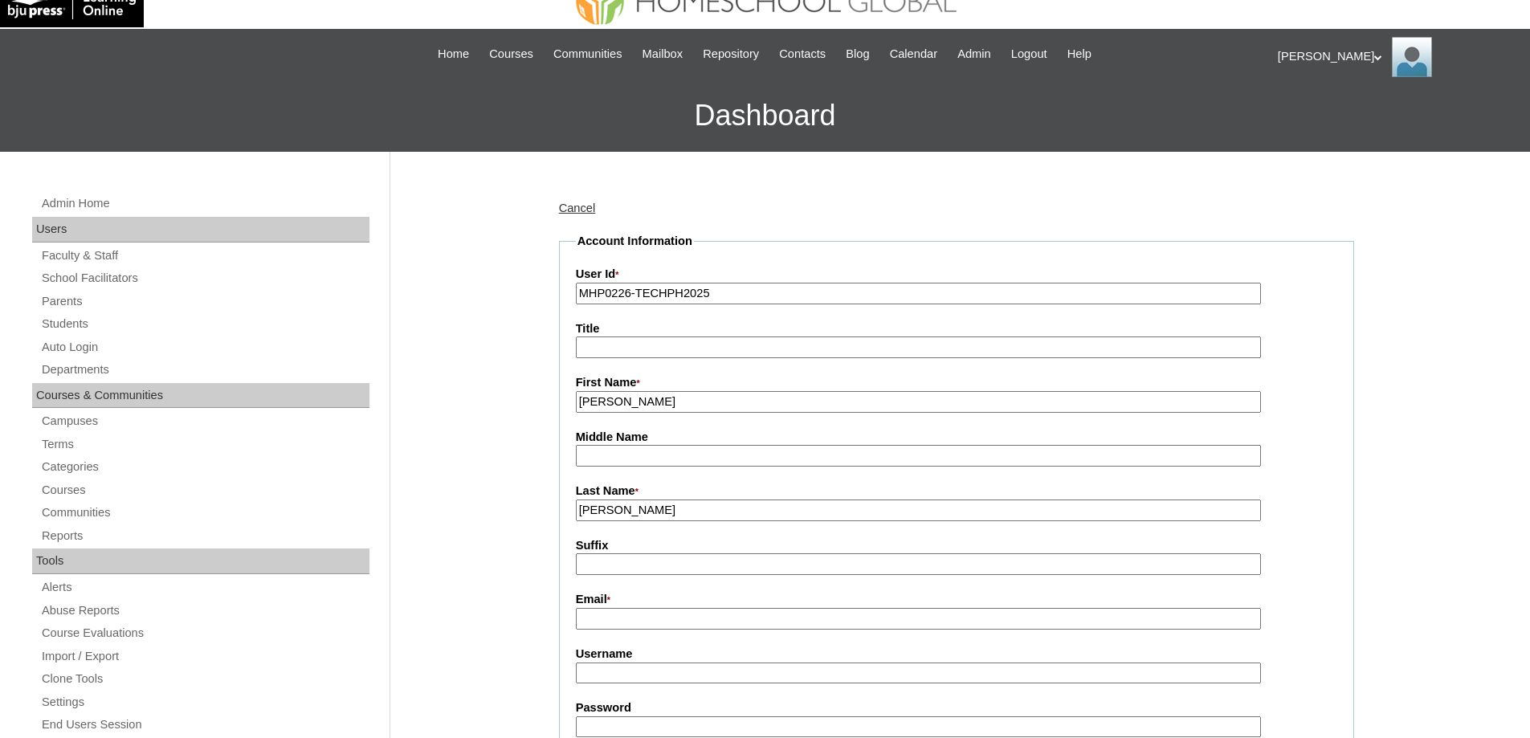
scroll to position [161, 0]
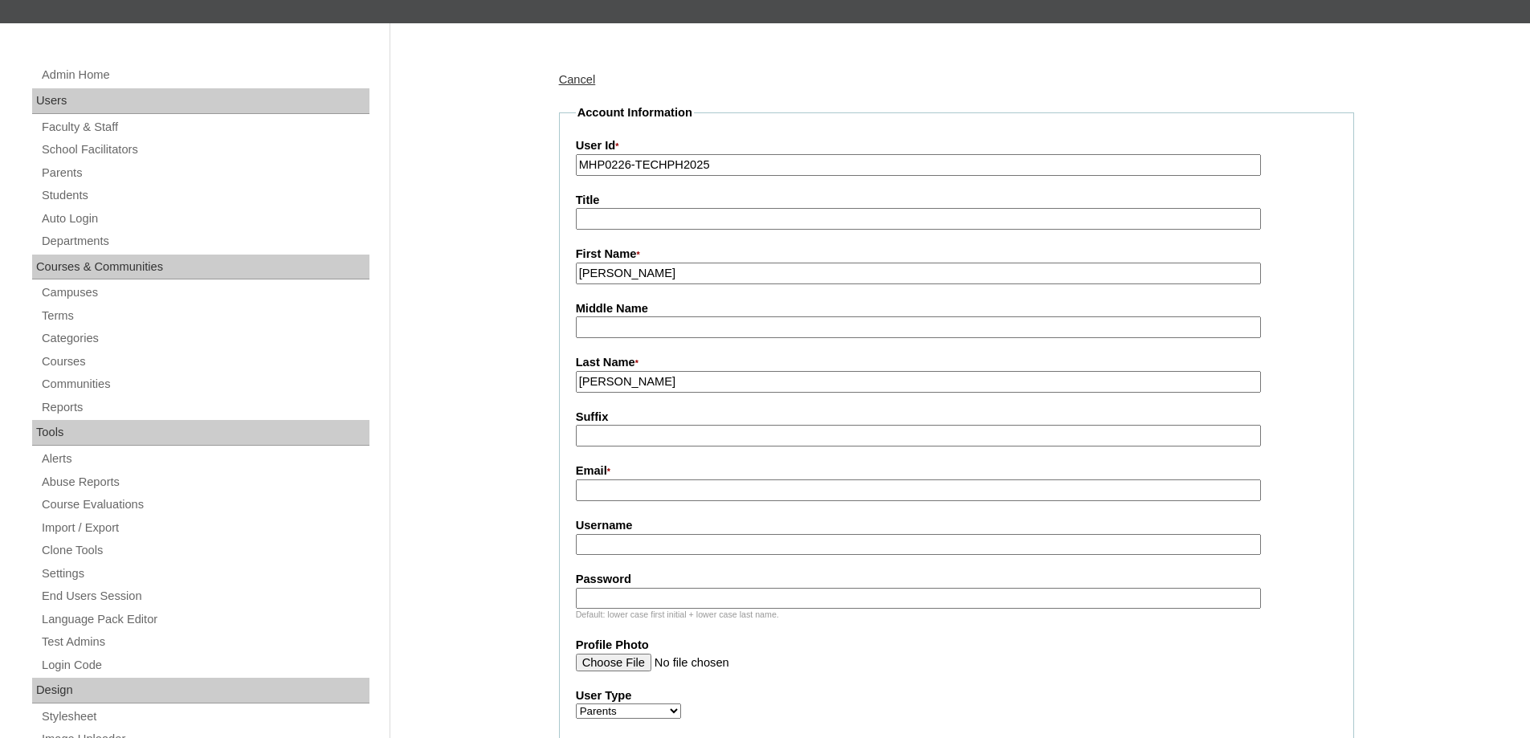
drag, startPoint x: 664, startPoint y: 383, endPoint x: 436, endPoint y: 35, distance: 415.8
type input "VALERIO"
click at [638, 434] on input "Suffix" at bounding box center [918, 436] width 685 height 22
click at [634, 472] on label "Email *" at bounding box center [956, 472] width 761 height 18
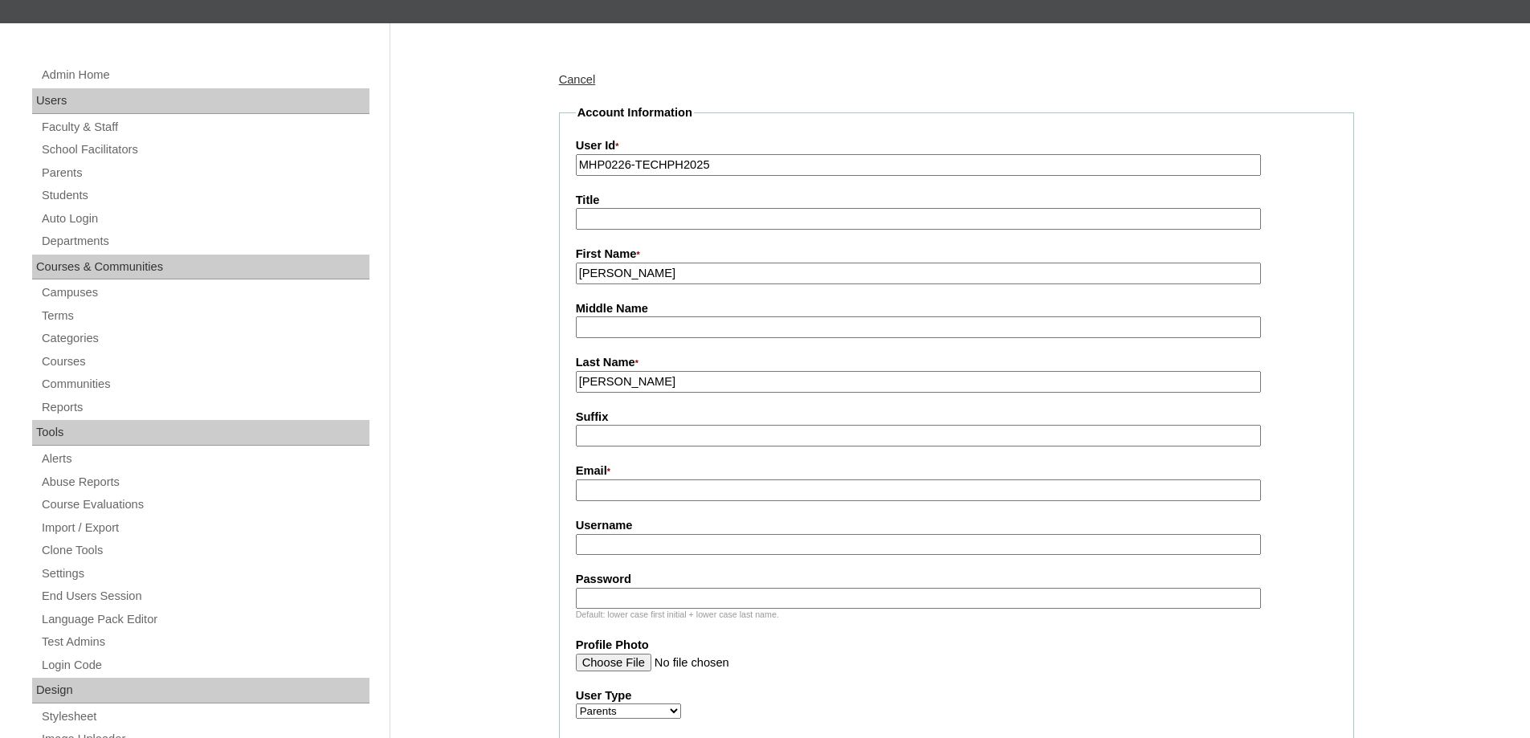
click at [634, 479] on input "Email *" at bounding box center [918, 490] width 685 height 22
click at [631, 488] on input "Email *" at bounding box center [918, 490] width 685 height 22
paste input "valeriosarah01@gmail.com"
type input "valeriosarah01@gmail.com"
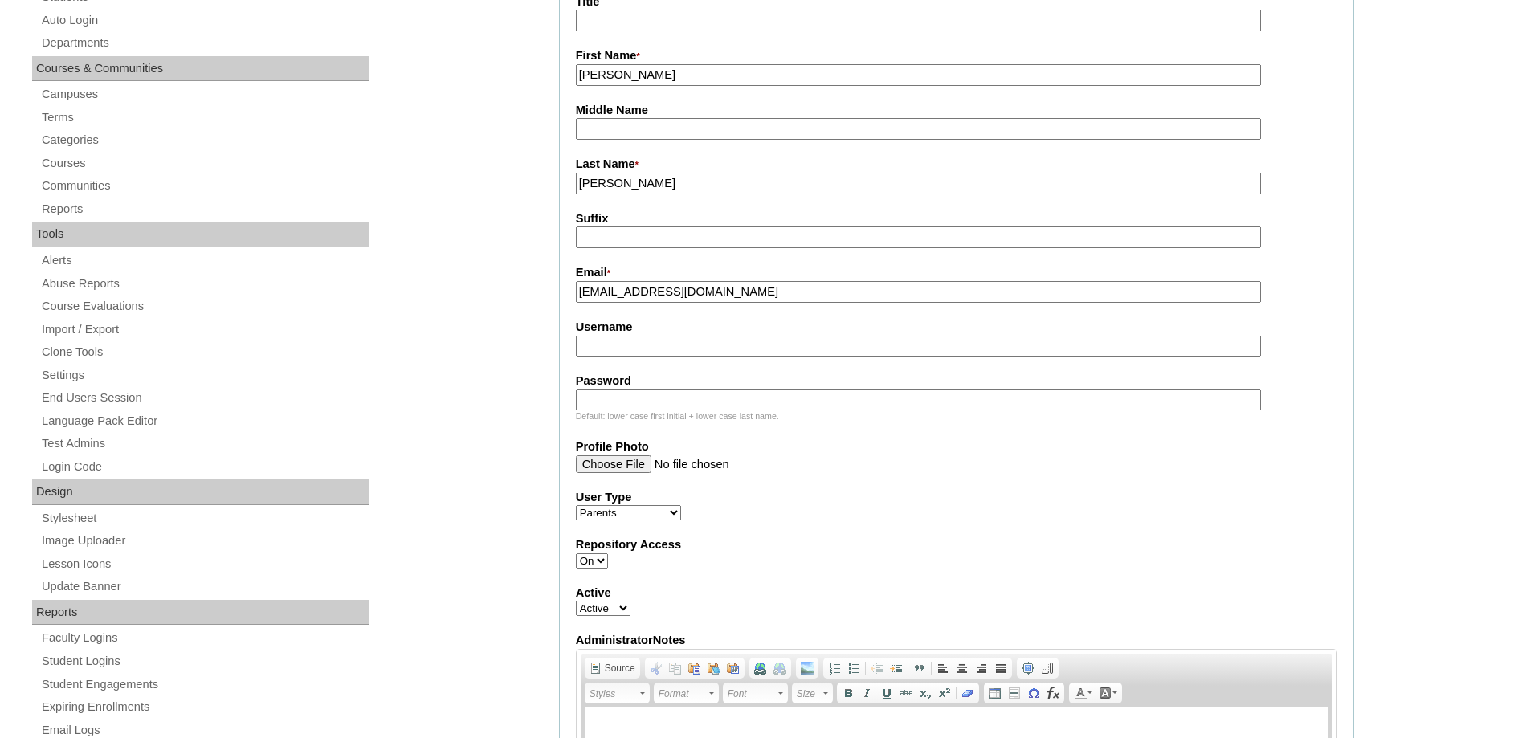
scroll to position [401, 0]
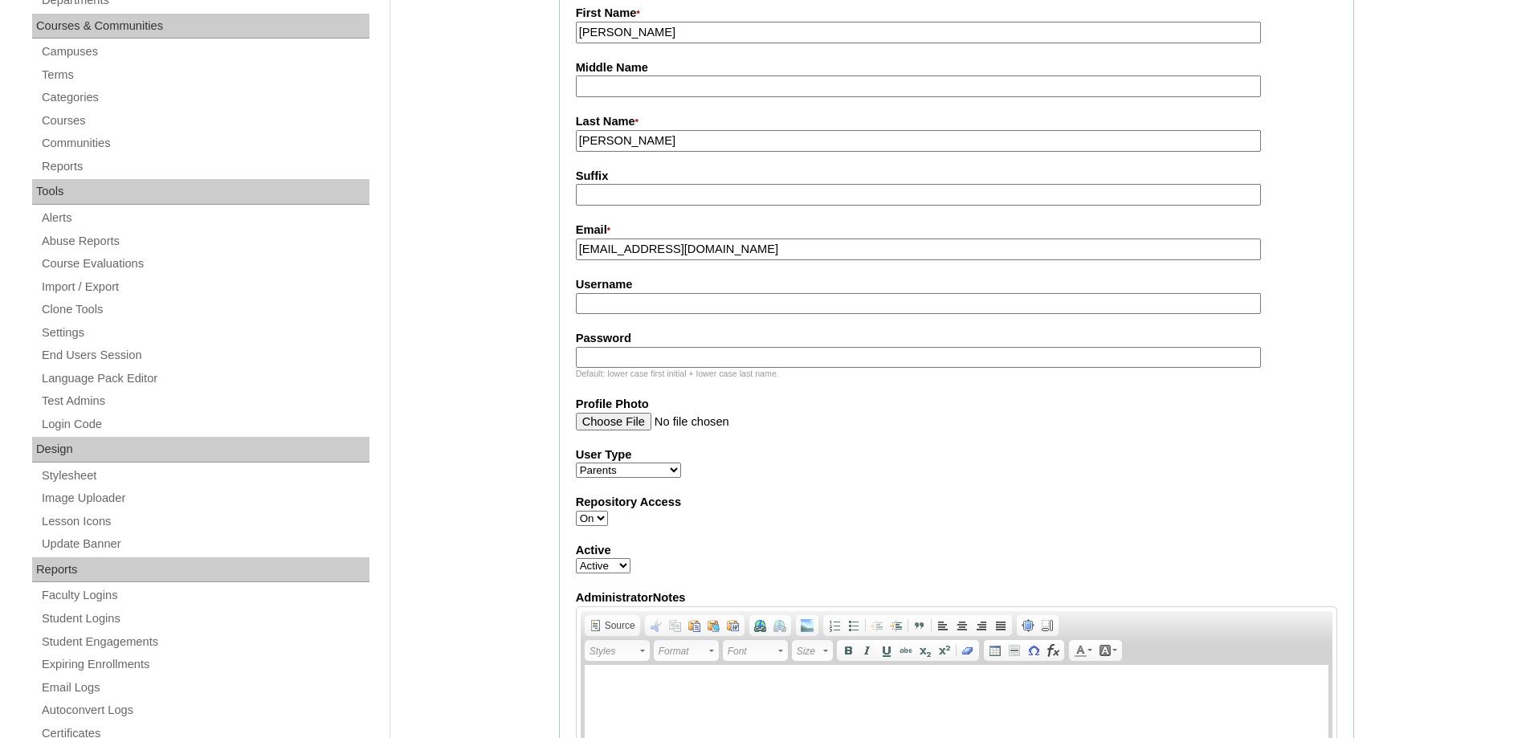
click at [643, 305] on input "Username" at bounding box center [918, 304] width 685 height 22
click at [636, 307] on input "Username" at bounding box center [918, 304] width 685 height 22
paste input "elopreS2025"
type input "elopreS2025"
click at [658, 364] on input "Password" at bounding box center [918, 358] width 685 height 22
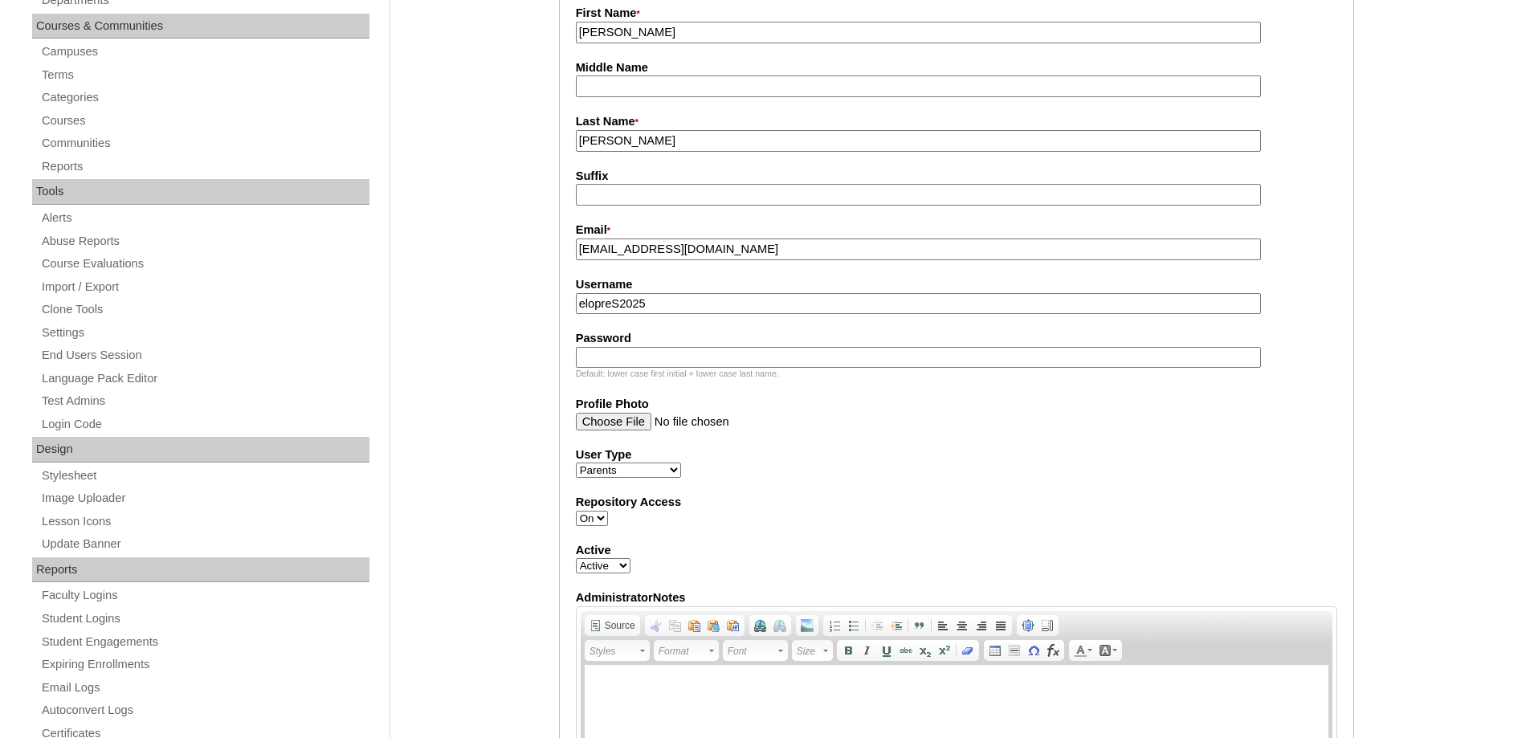
paste input "technJe368"
type input "technJe368"
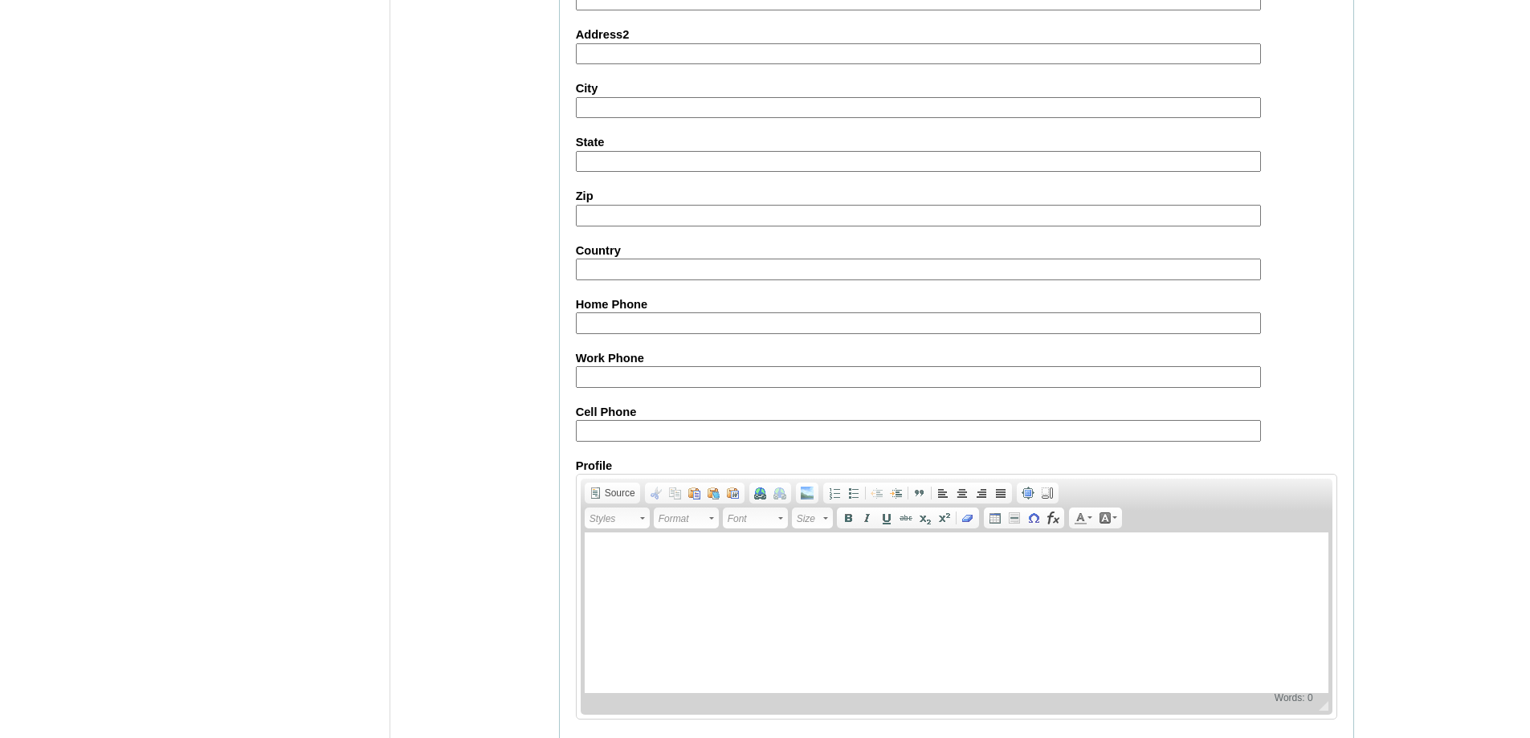
scroll to position [1432, 0]
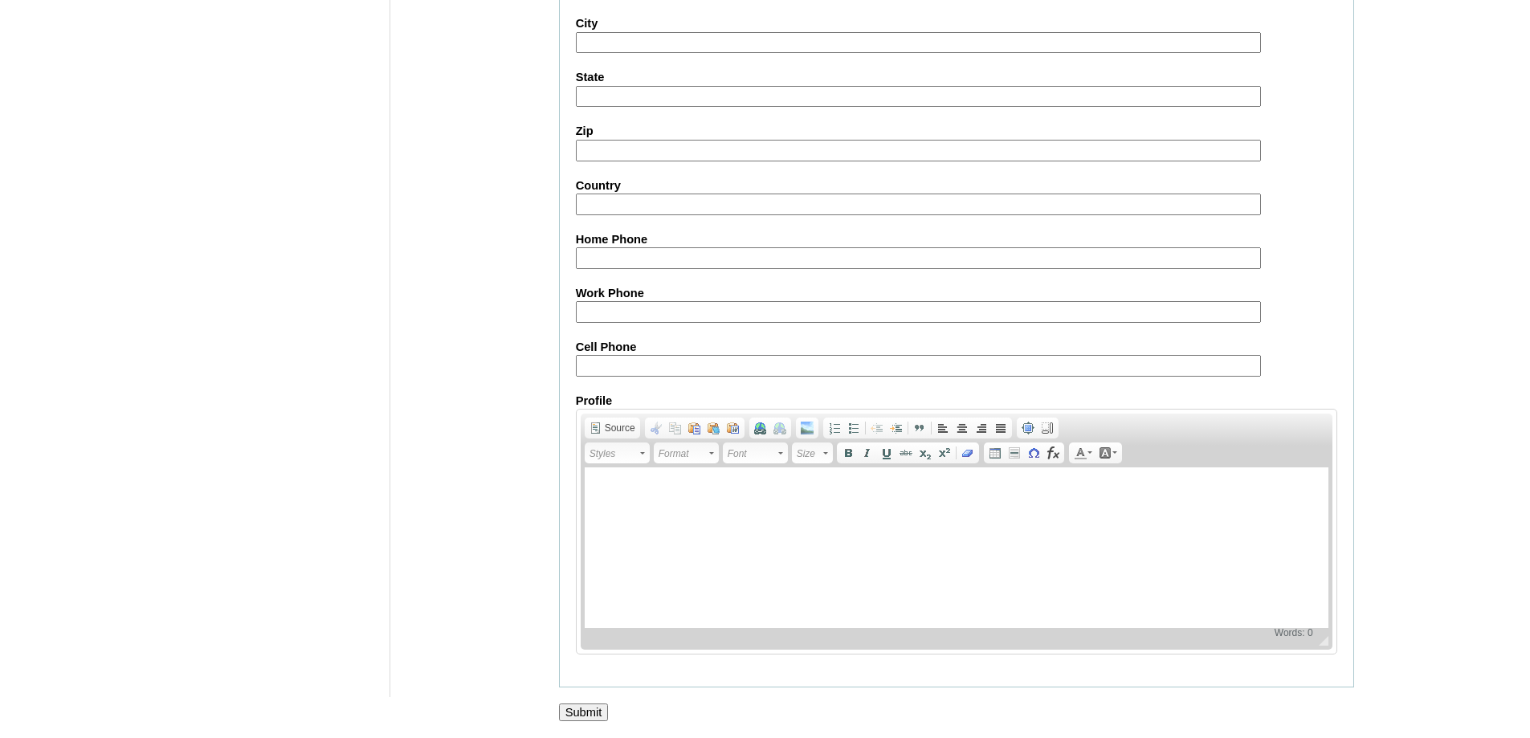
drag, startPoint x: 597, startPoint y: 716, endPoint x: 586, endPoint y: 691, distance: 27.0
click at [596, 713] on input "Submit" at bounding box center [584, 712] width 50 height 18
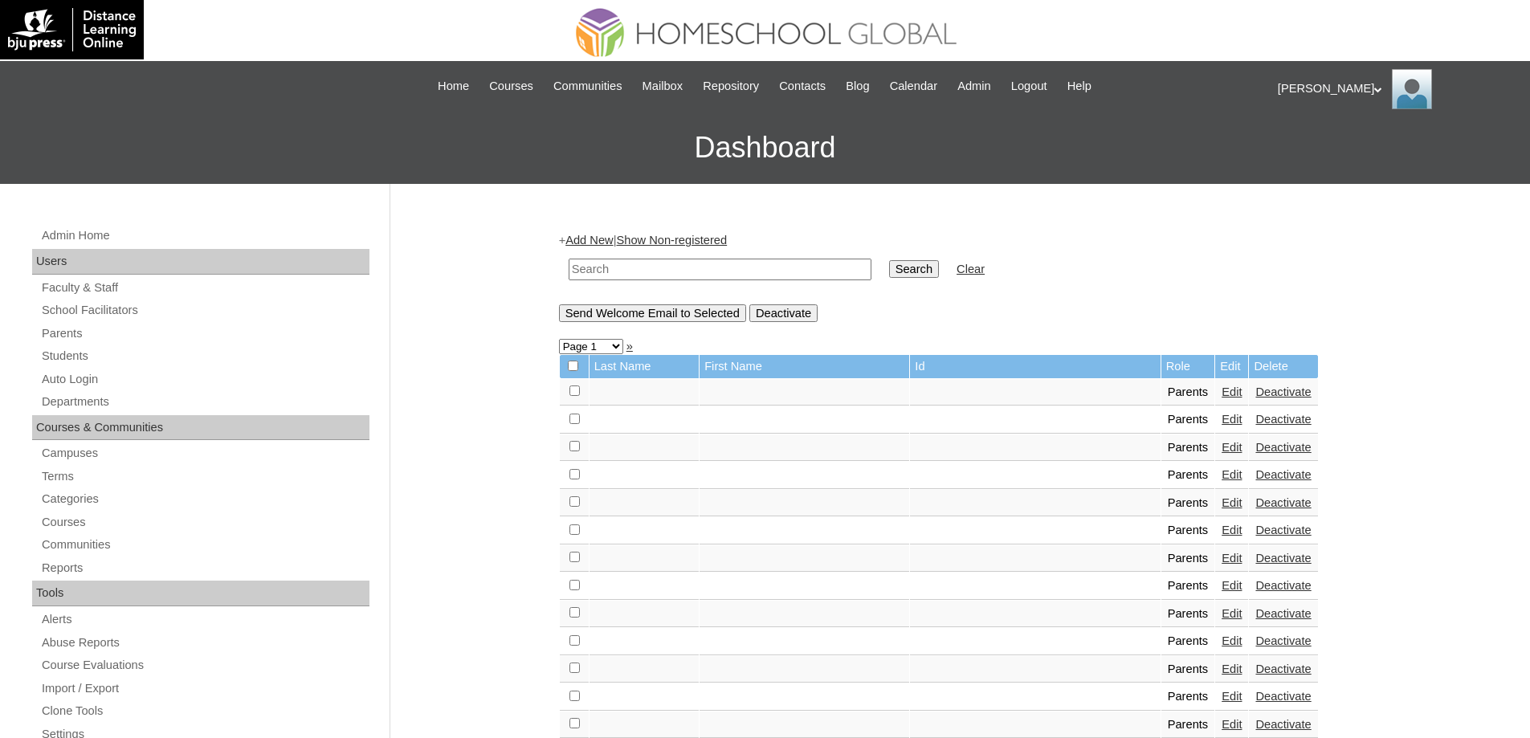
click at [739, 272] on input "text" at bounding box center [719, 270] width 303 height 22
paste input "MHS00329-TECHPH2025"
type input "MHS00329-TECHPH2025"
click at [890, 267] on table "MHS00329-TECHPH2025 Search Clear" at bounding box center [776, 269] width 435 height 41
click at [912, 267] on input "Search" at bounding box center [914, 269] width 50 height 18
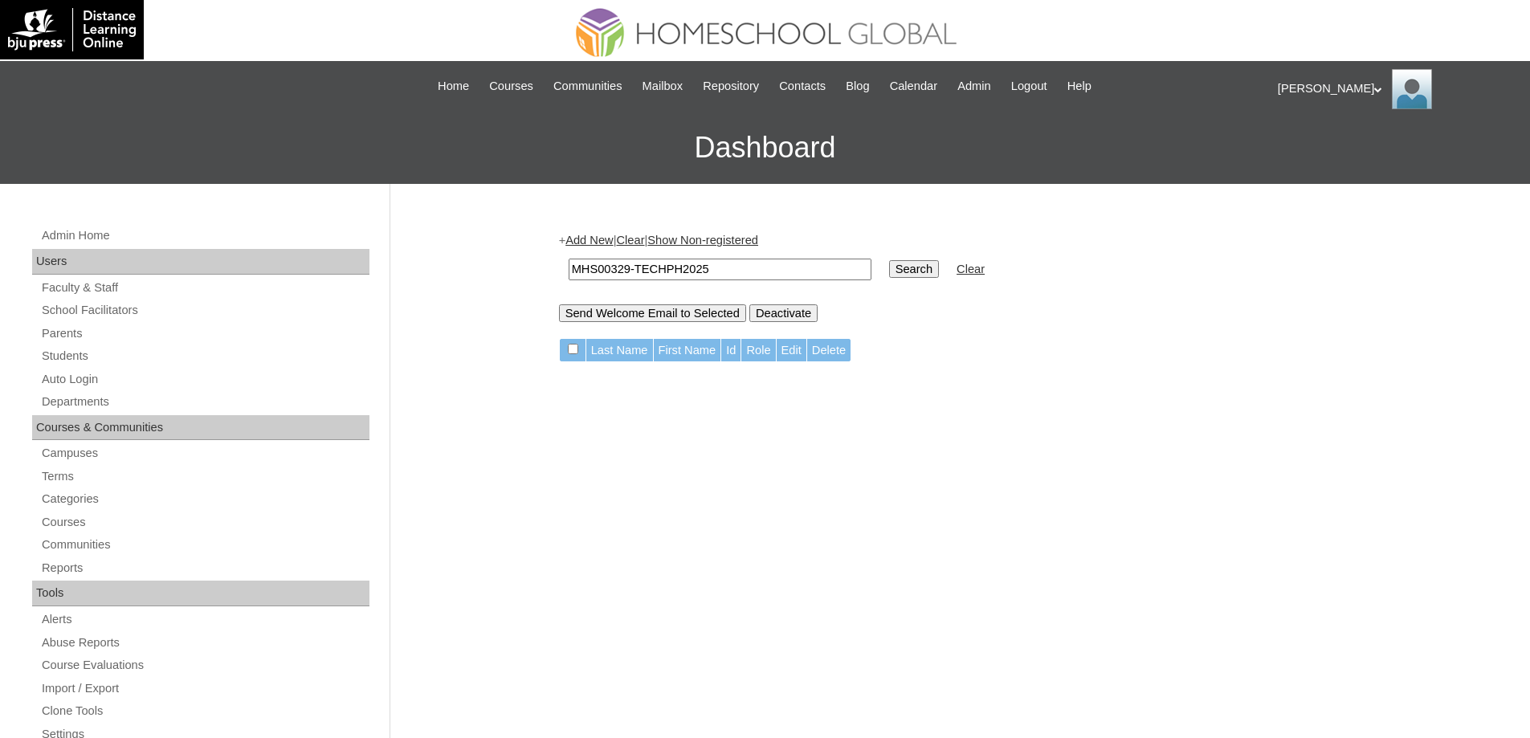
click at [596, 244] on link "Add New" at bounding box center [588, 240] width 47 height 13
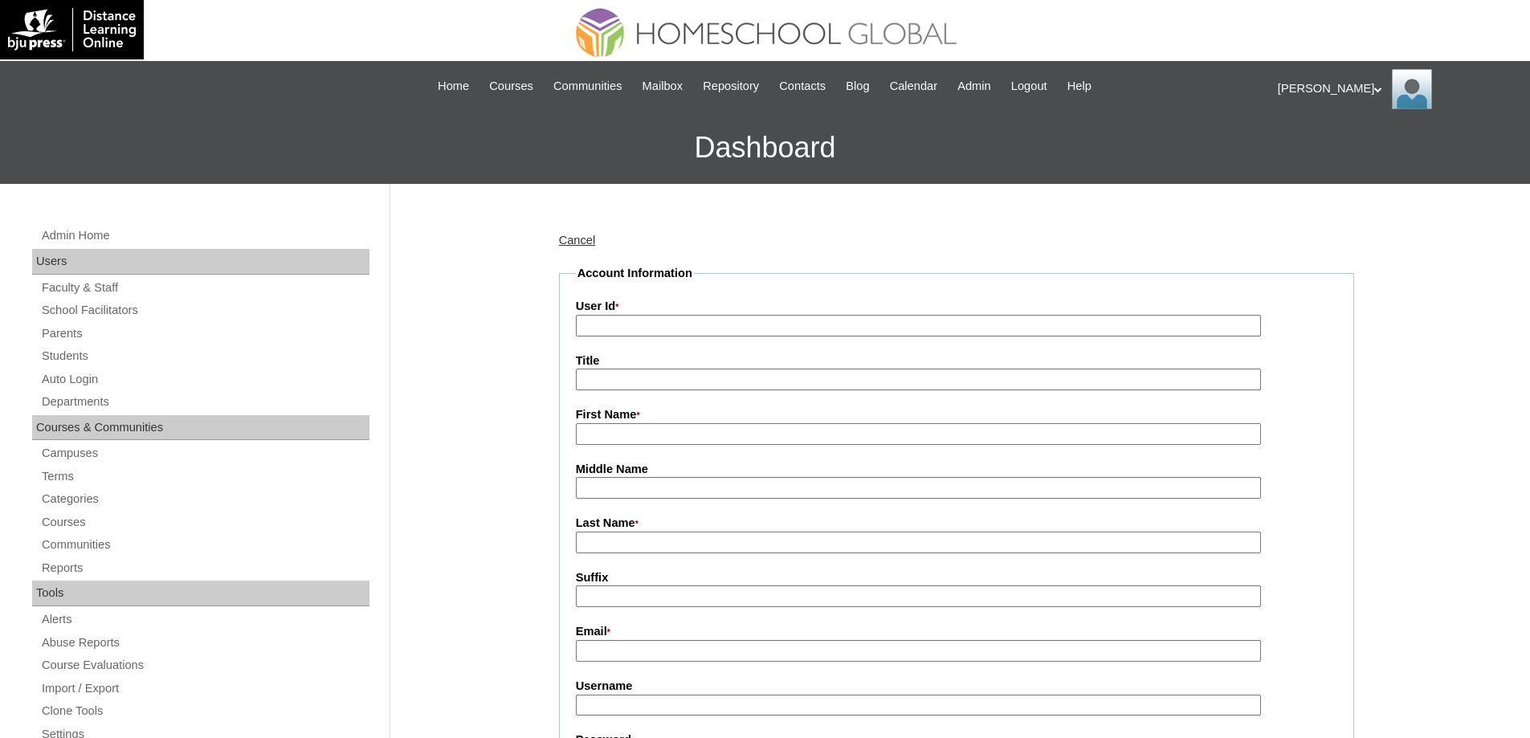
click at [664, 336] on input "User Id *" at bounding box center [918, 326] width 685 height 22
paste input "MHS00329-TECHPH2025"
type input "MHS00329-TECHPH2025"
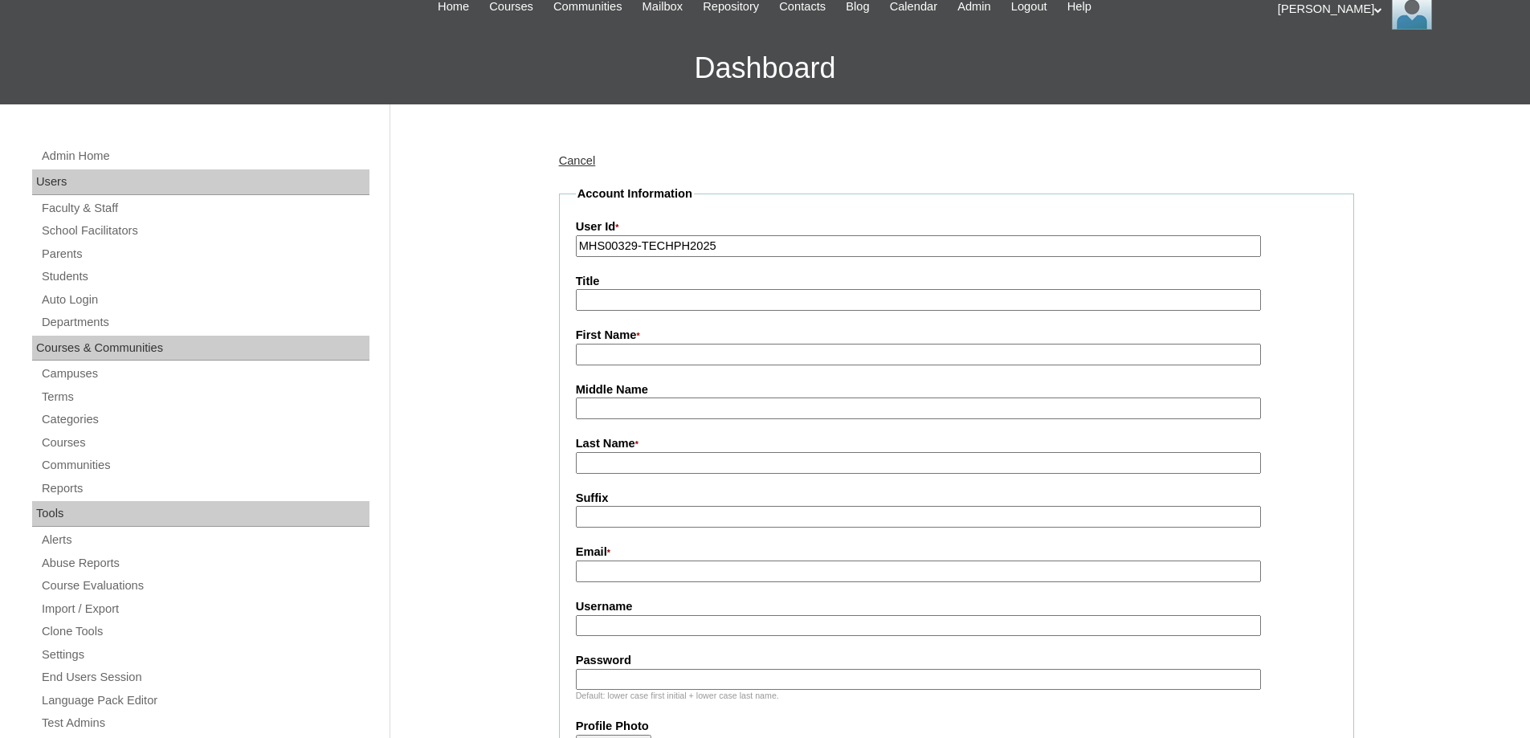
scroll to position [321, 0]
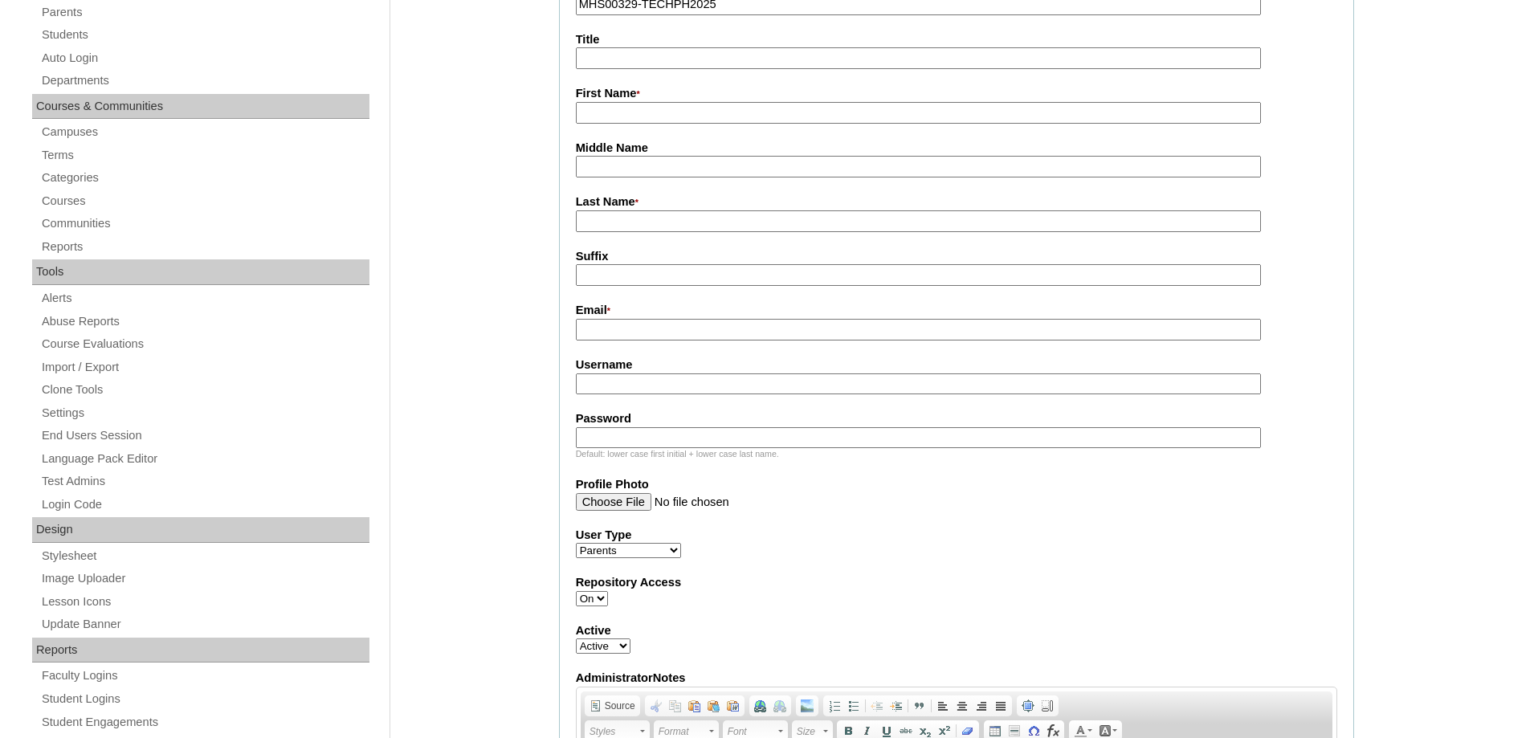
click at [608, 128] on fieldset "Account Information User Id * MHS00329-TECHPH2025 Title First Name * Middle Nam…" at bounding box center [956, 454] width 795 height 1021
drag, startPoint x: 603, startPoint y: 110, endPoint x: 590, endPoint y: 88, distance: 25.9
click at [603, 108] on input "First Name *" at bounding box center [918, 113] width 685 height 22
paste input "Liam Zachariah"
type input "Liam Zachariah"
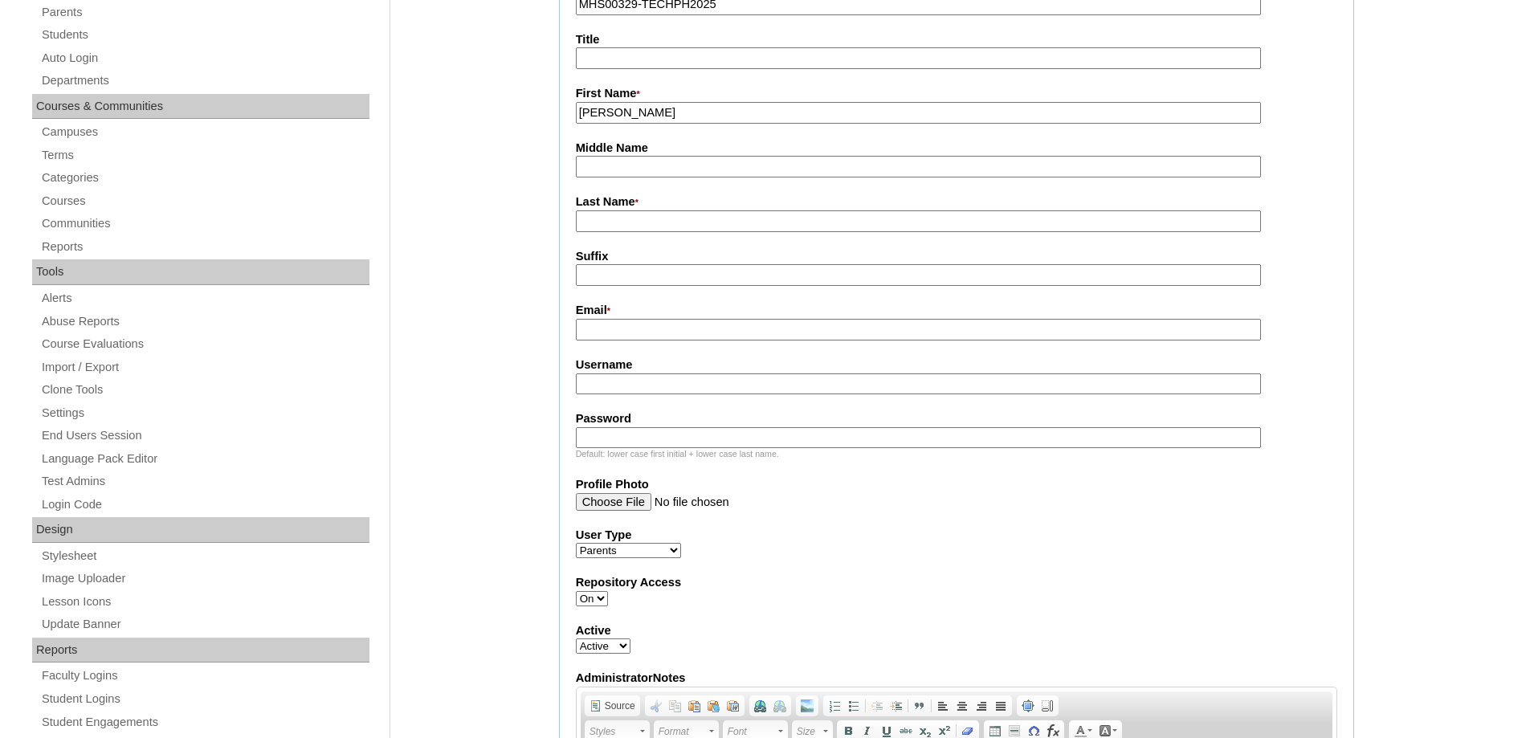
click at [638, 158] on input "Middle Name" at bounding box center [918, 167] width 685 height 22
paste input "Valerio"
type input "Valerio"
click at [636, 223] on input "Last Name *" at bounding box center [918, 221] width 685 height 22
paste input "Elopre"
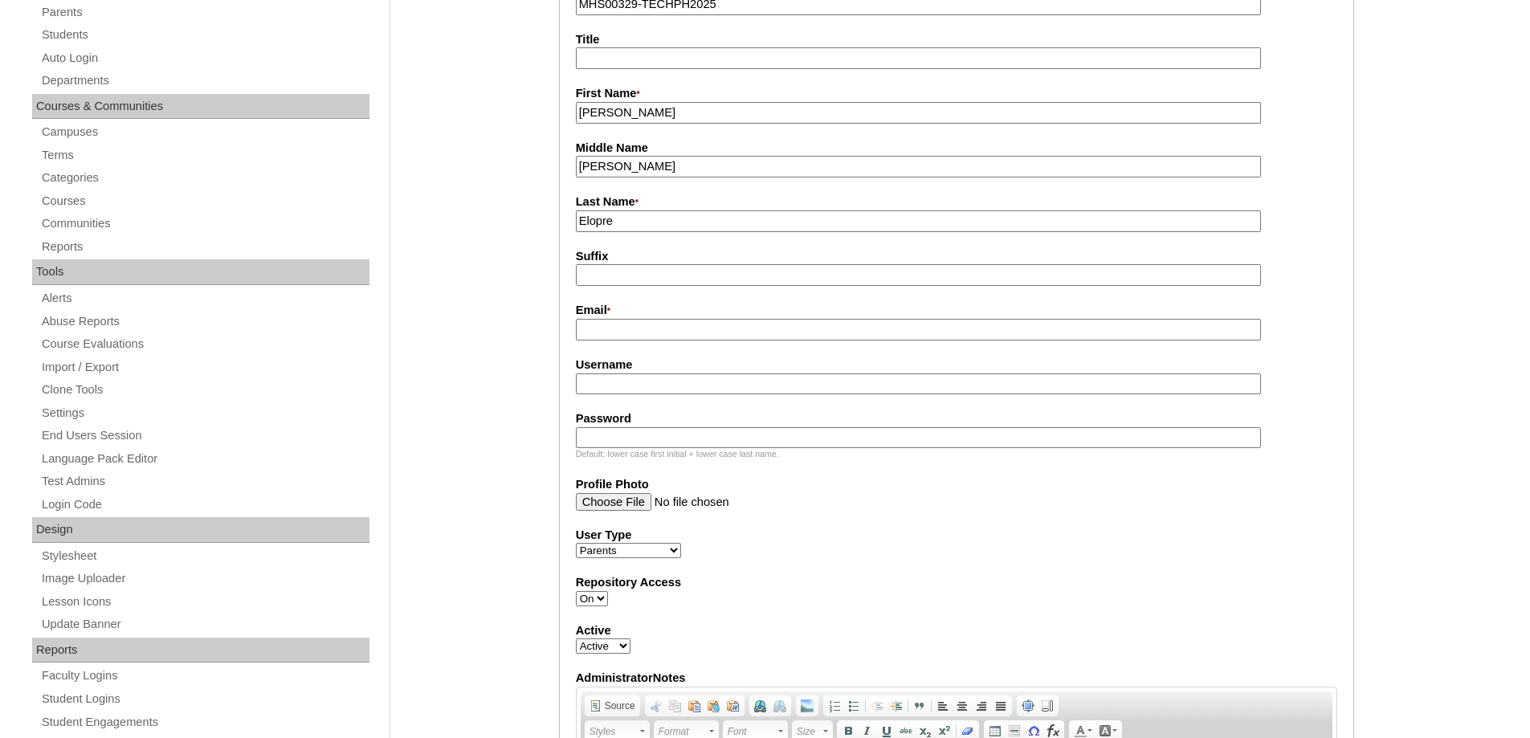
type input "Elopre"
drag, startPoint x: 547, startPoint y: 283, endPoint x: 593, endPoint y: 311, distance: 54.4
click at [609, 312] on label "Email *" at bounding box center [956, 311] width 761 height 18
click at [609, 319] on input "Email *" at bounding box center [918, 330] width 685 height 22
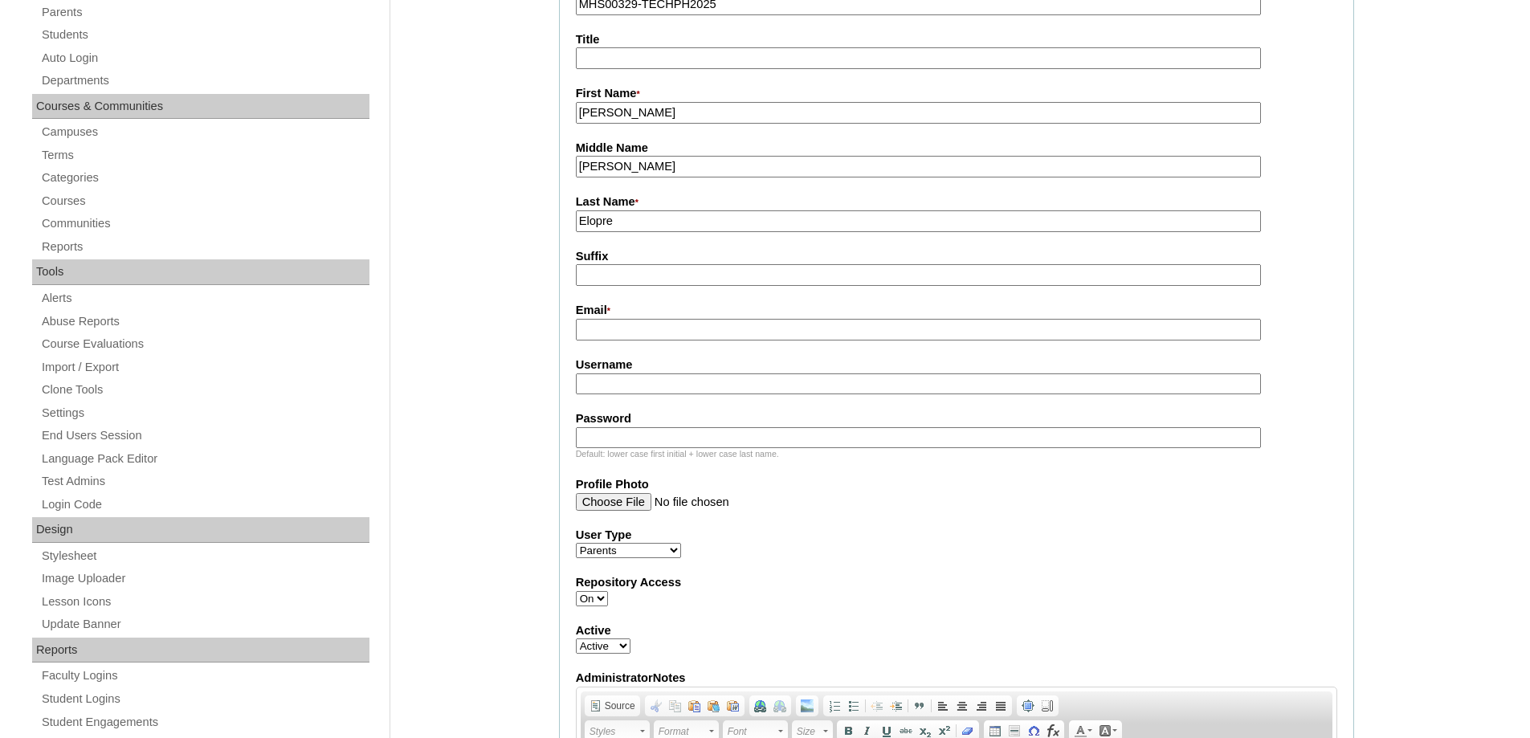
drag, startPoint x: 610, startPoint y: 328, endPoint x: 592, endPoint y: 245, distance: 85.5
click at [610, 328] on input "Email *" at bounding box center [918, 330] width 685 height 22
paste input "valeriosarah01@gmail.com"
type input "valeriosarah01@gmail.com"
click at [636, 386] on input "Username" at bounding box center [918, 384] width 685 height 22
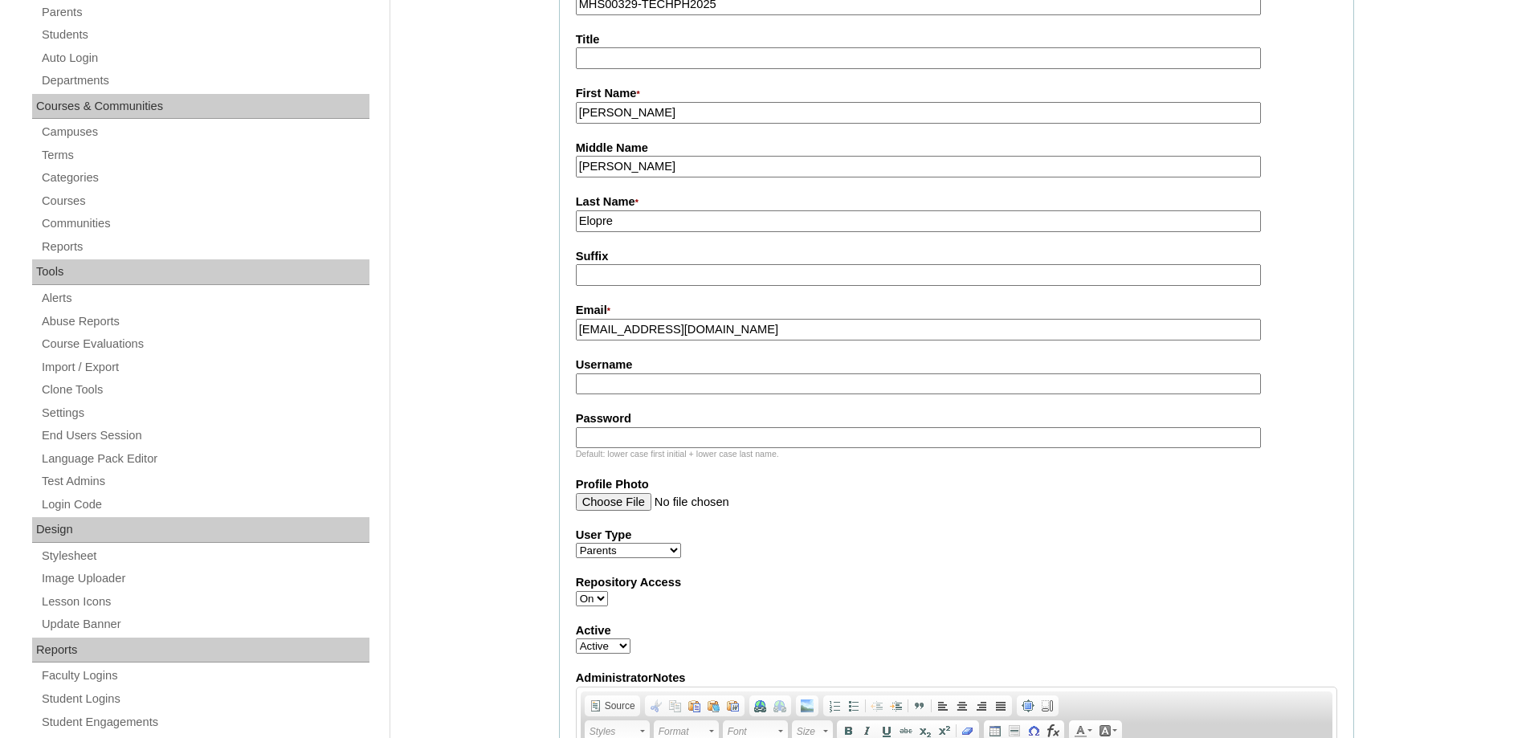
paste input "liamzachariahelopre"
type input "liamzachariahelopre"
click at [671, 445] on input "Password" at bounding box center [918, 438] width 685 height 22
paste input "250007042"
type input "250007042"
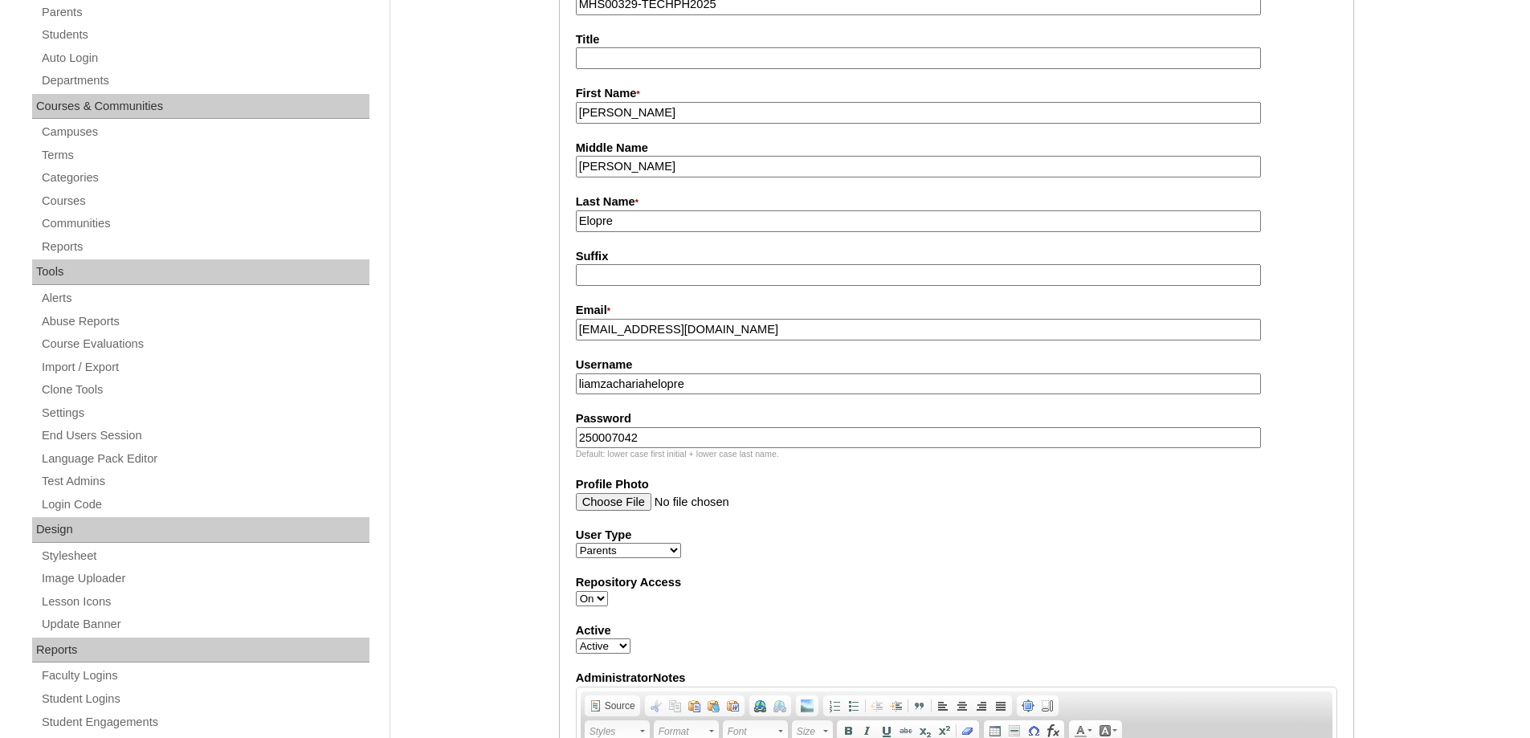
drag, startPoint x: 914, startPoint y: 581, endPoint x: 689, endPoint y: 578, distance: 224.9
click at [912, 581] on label "Repository Access" at bounding box center [956, 582] width 761 height 17
click at [608, 591] on select "On Off" at bounding box center [592, 598] width 32 height 15
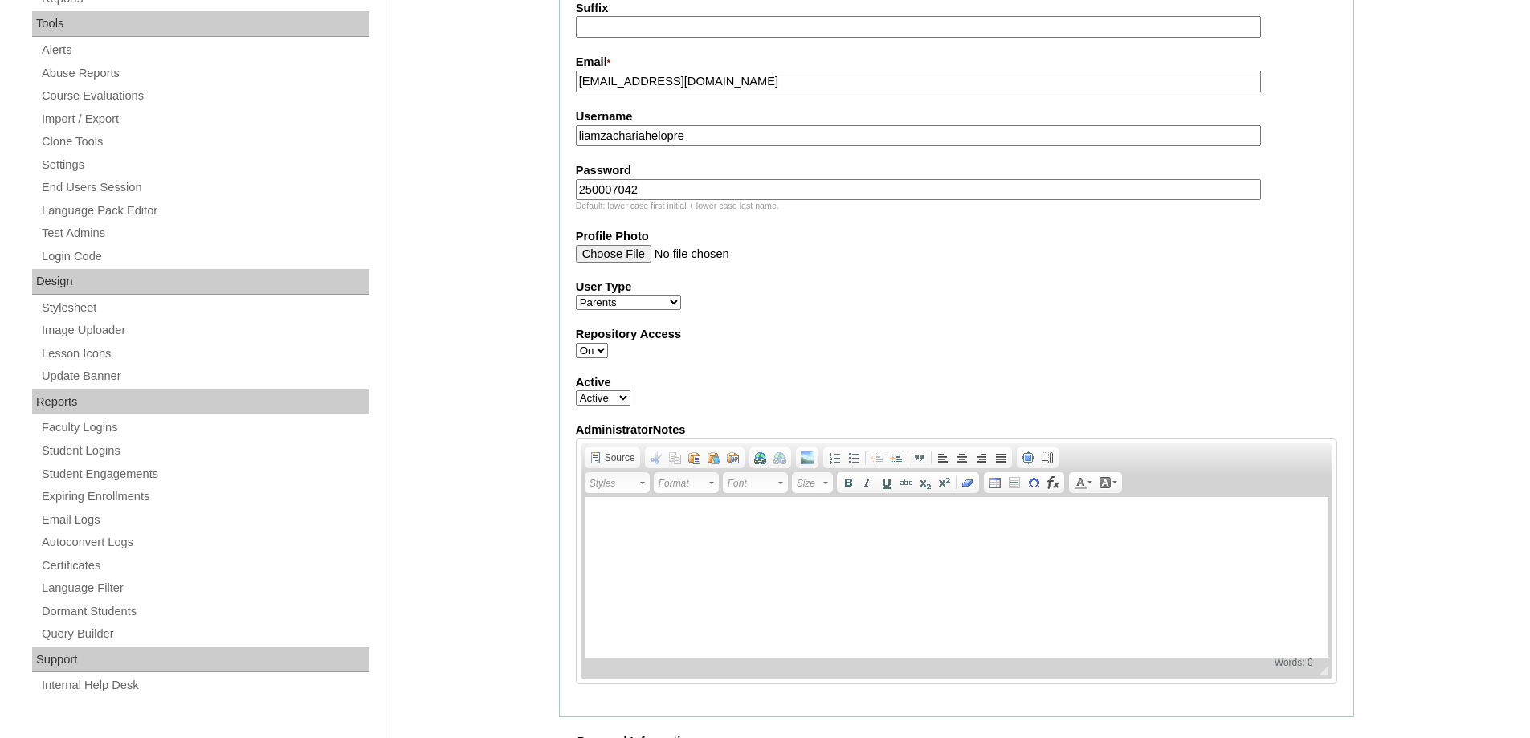
scroll to position [562, 0]
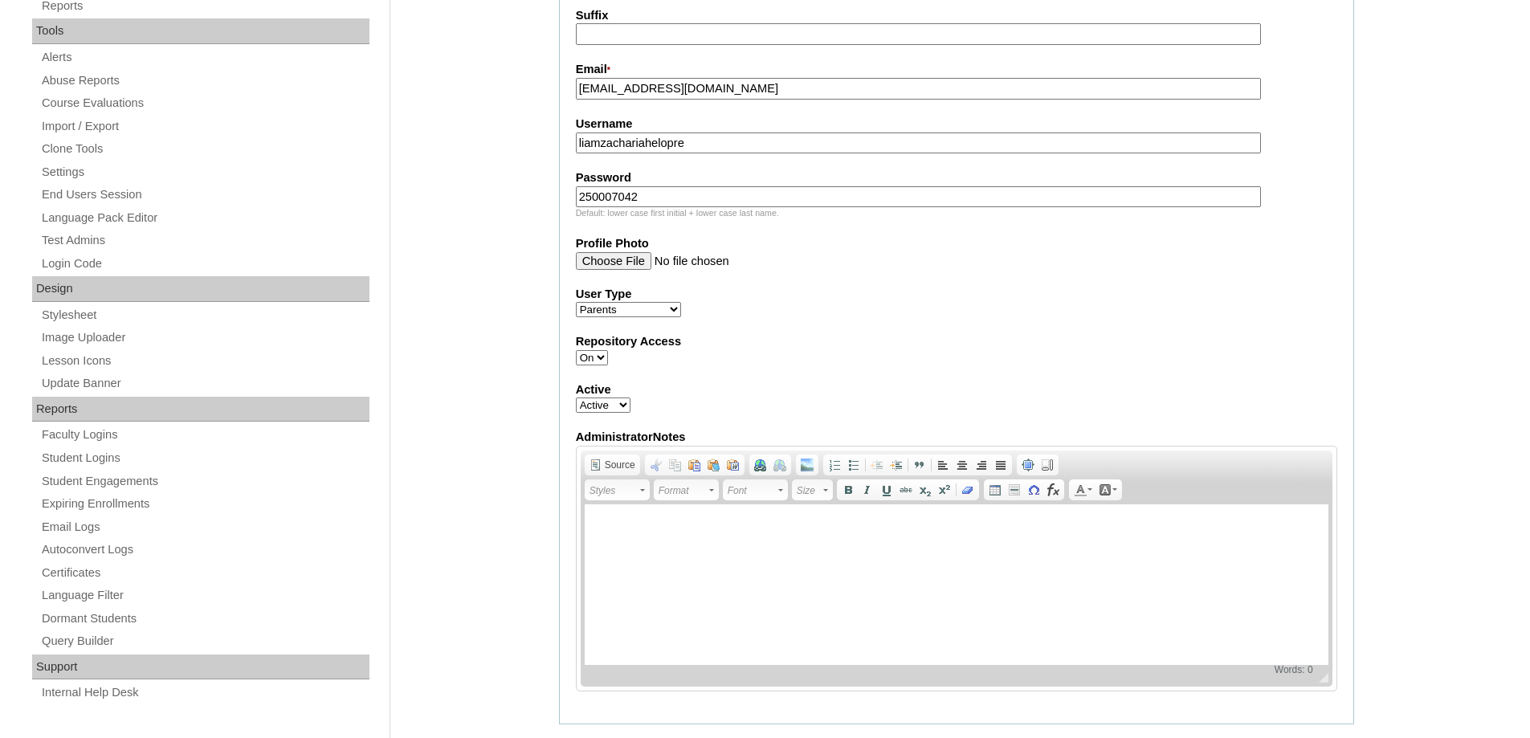
click at [622, 307] on select "Faculty Staff Student Parents School Facilitators" at bounding box center [628, 309] width 105 height 15
click at [789, 309] on div "User Type Faculty Staff Student Parents School Facilitators" at bounding box center [956, 302] width 761 height 32
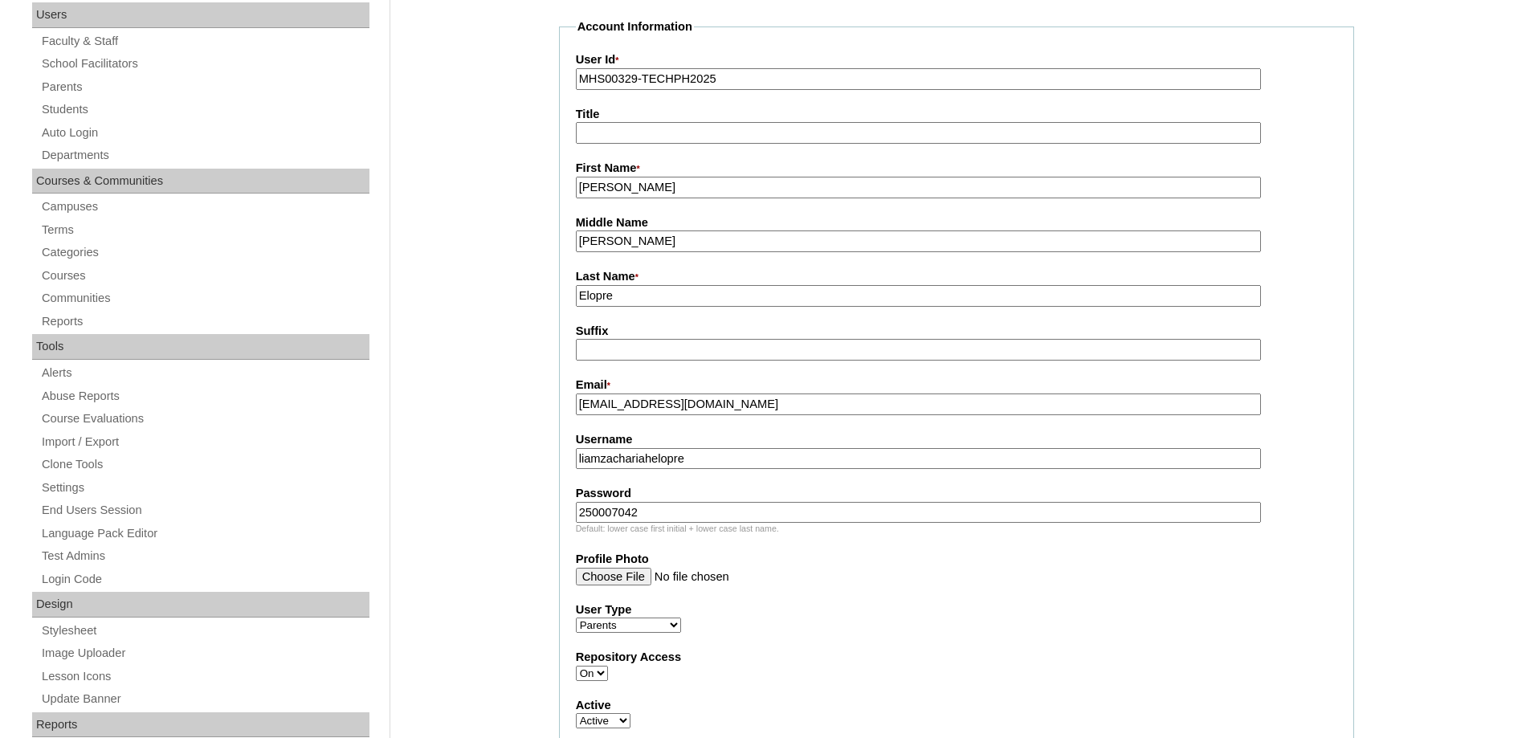
scroll to position [161, 0]
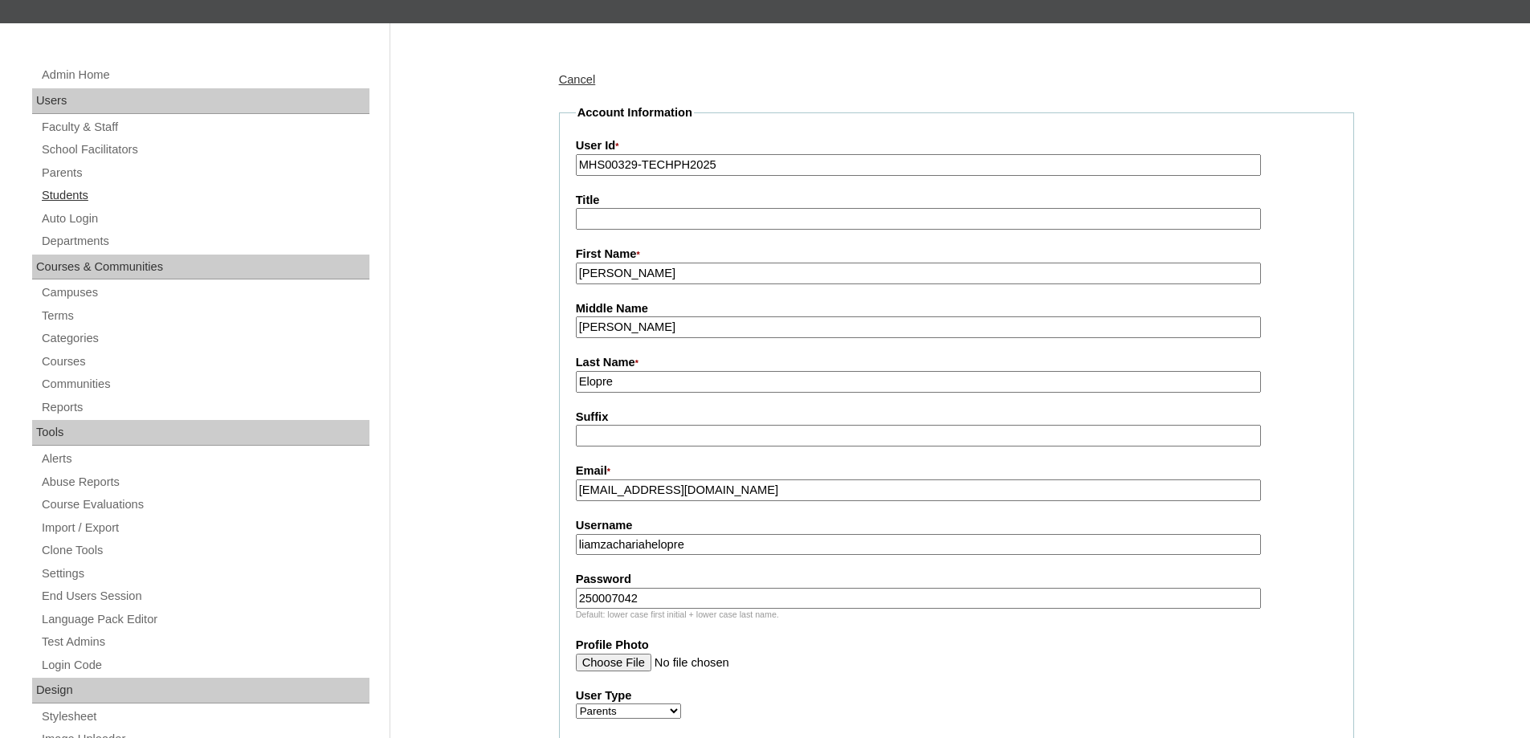
click at [99, 196] on link "Students" at bounding box center [204, 195] width 329 height 20
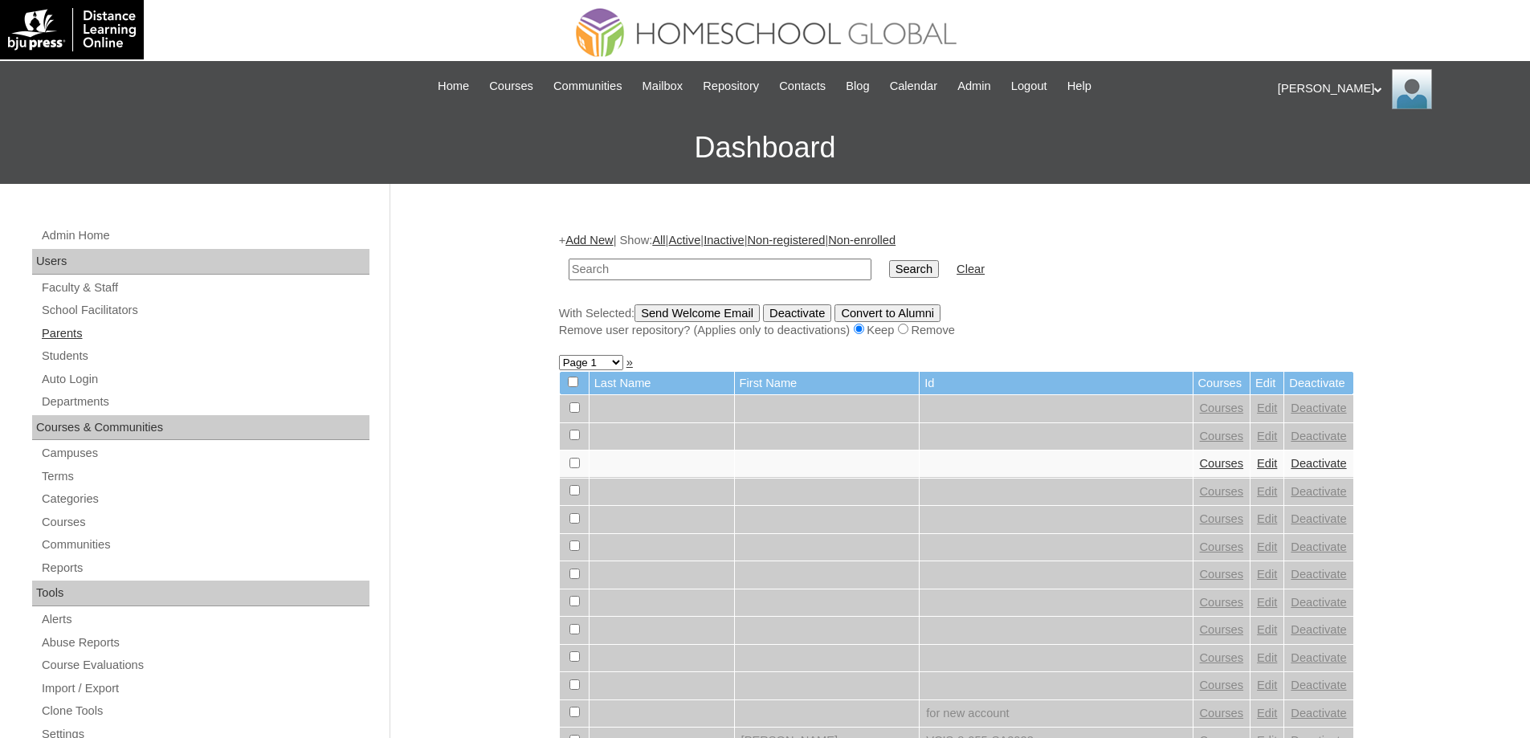
click at [81, 332] on link "Parents" at bounding box center [204, 334] width 329 height 20
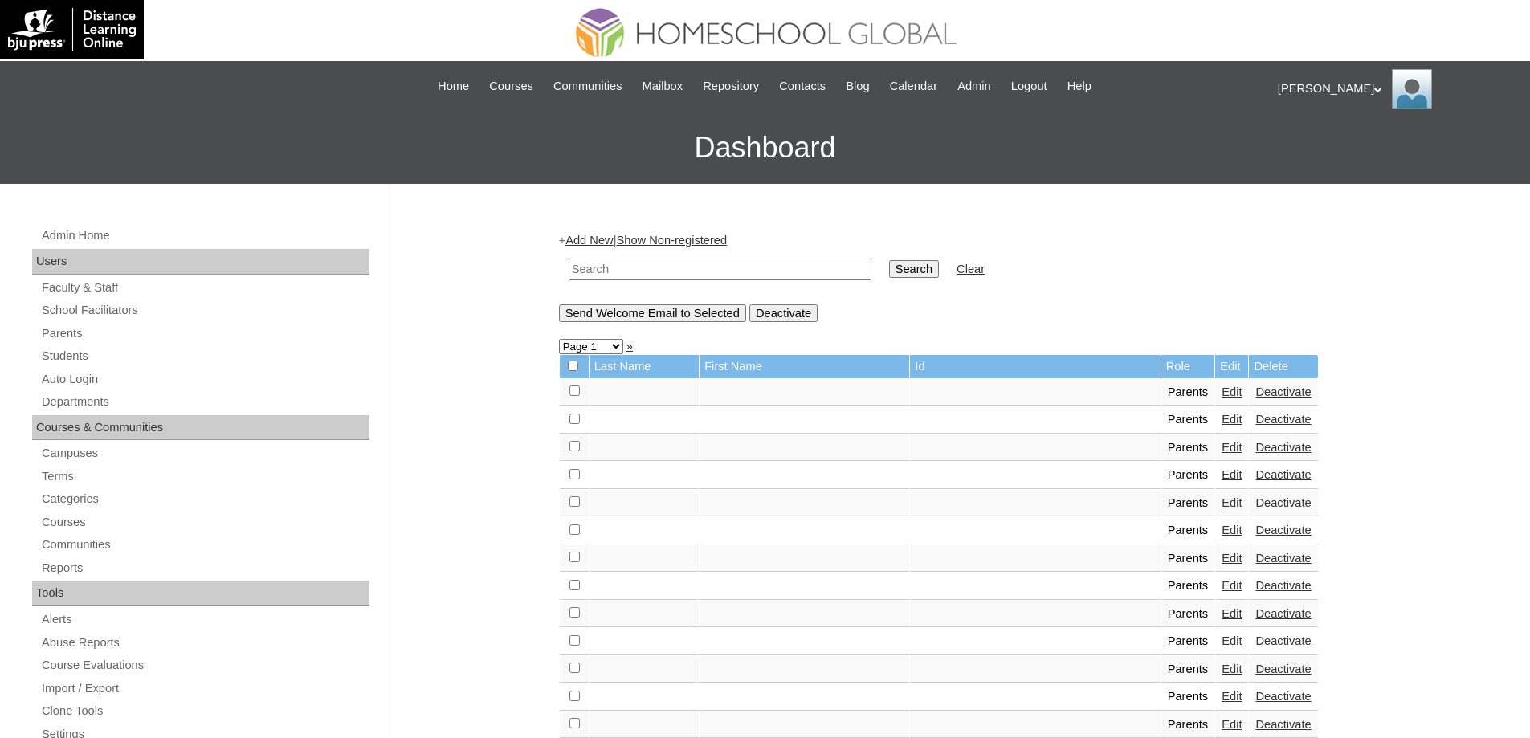
drag, startPoint x: 0, startPoint y: 0, endPoint x: 763, endPoint y: 273, distance: 810.2
click at [688, 270] on input "text" at bounding box center [719, 270] width 303 height 22
paste input "MHP0226-TECHPH2025"
type input "MHP0226-TECHPH2025"
click at [907, 271] on input "Search" at bounding box center [914, 269] width 50 height 18
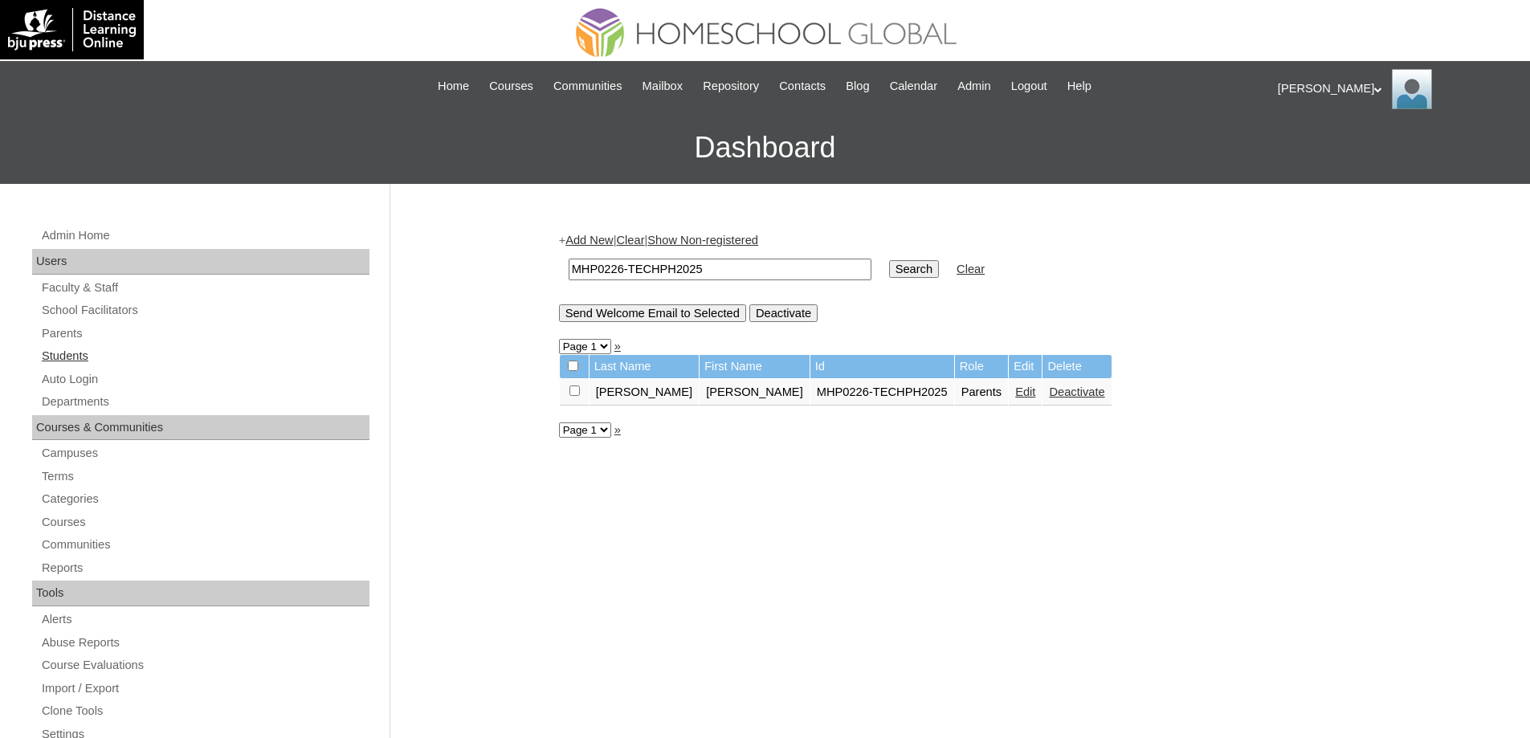
click at [199, 352] on link "Students" at bounding box center [204, 356] width 329 height 20
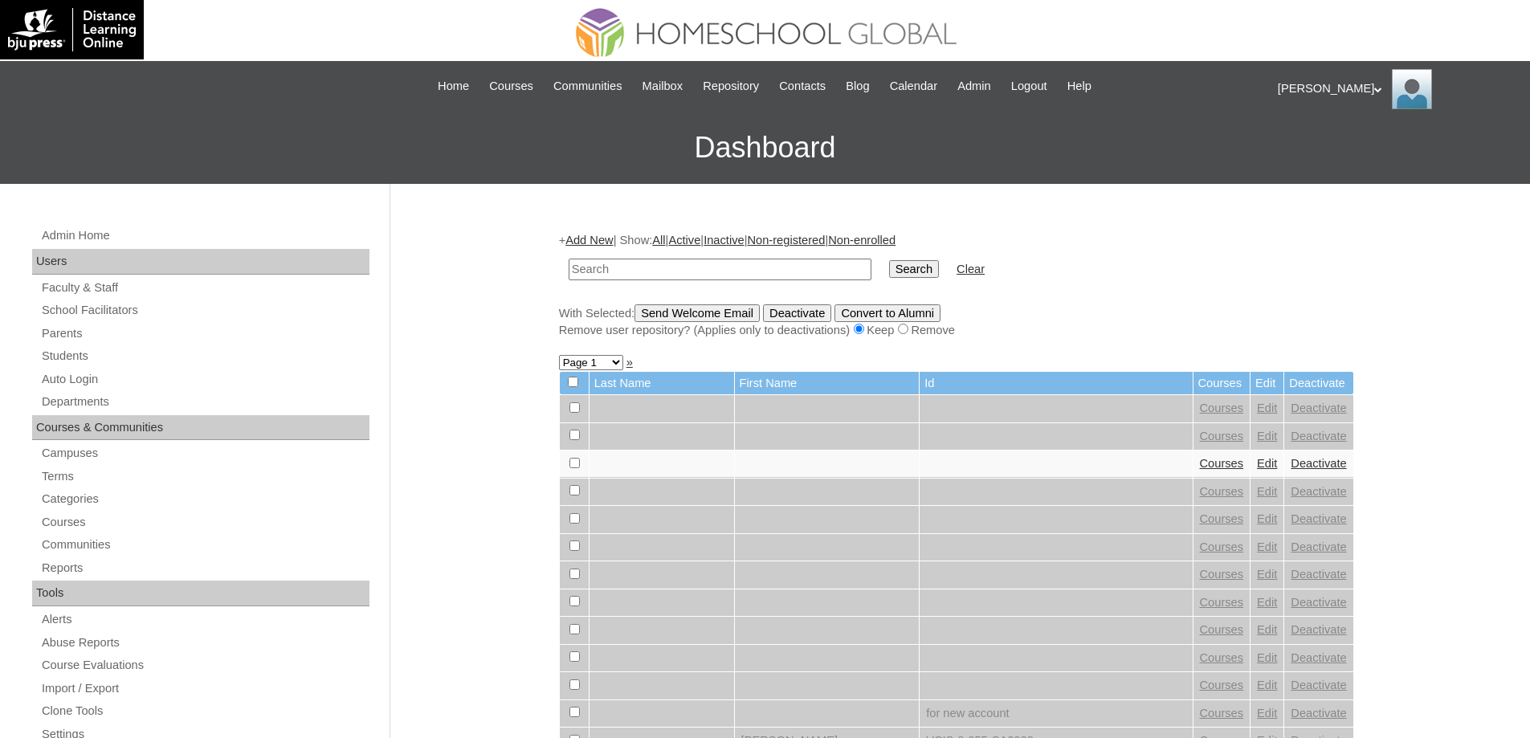
click at [670, 279] on input "text" at bounding box center [719, 270] width 303 height 22
paste input "MHS00329-TECHPH2025"
type input "MHS00329-TECHPH2025"
click at [924, 264] on input "Search" at bounding box center [914, 269] width 50 height 18
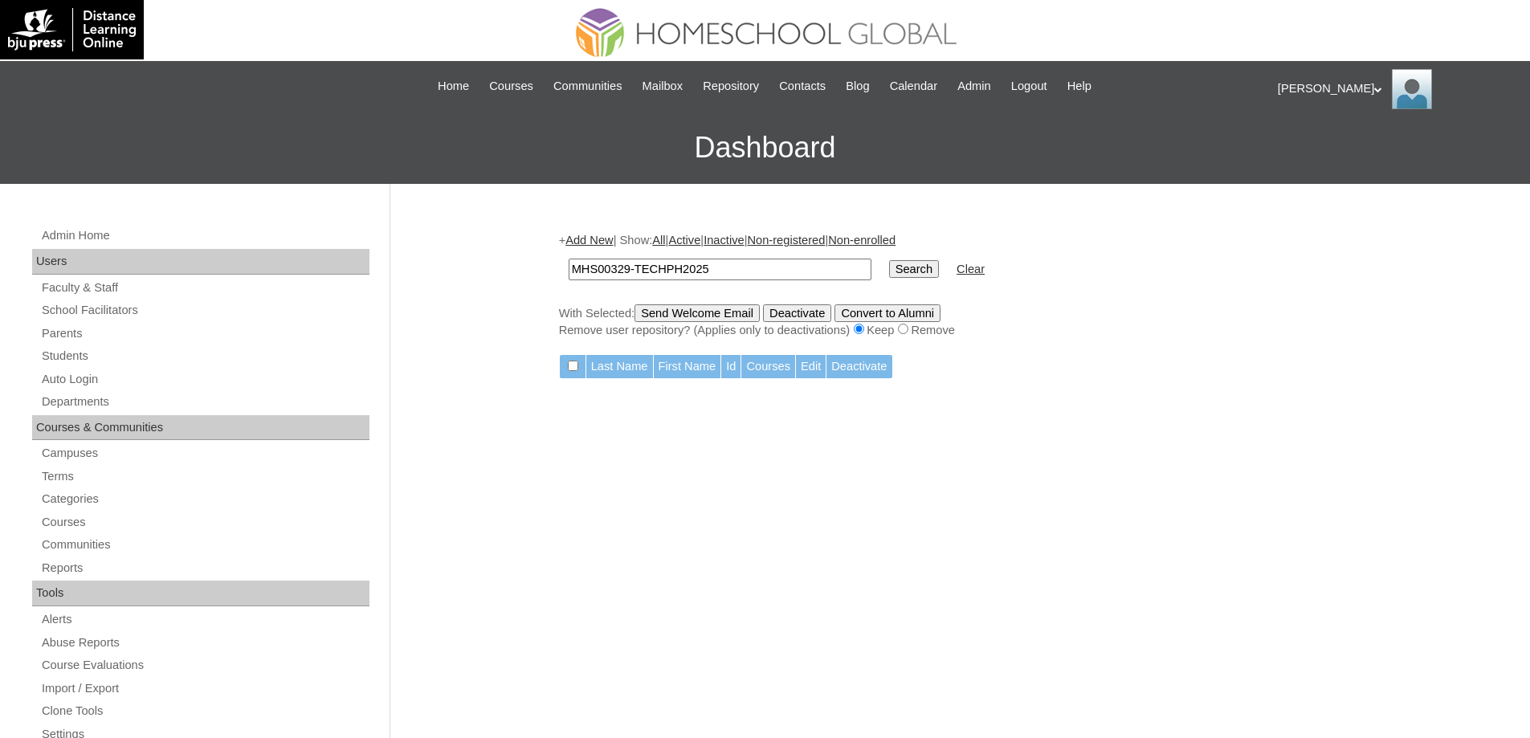
click at [607, 241] on link "Add New" at bounding box center [588, 240] width 47 height 13
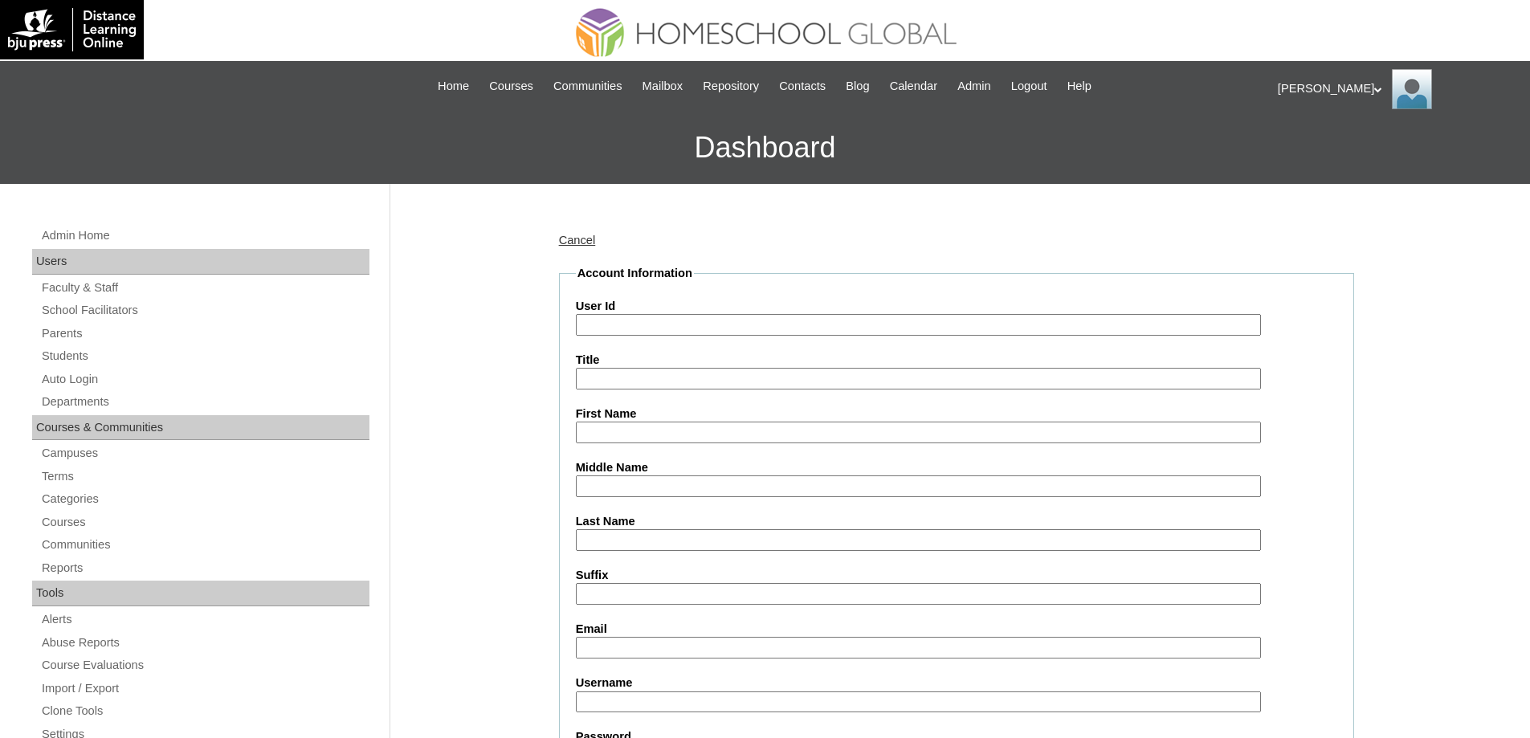
click at [605, 325] on input "User Id" at bounding box center [918, 325] width 685 height 22
paste input "MHS00329-TECHPH2025"
type input "MHS00329-TECHPH2025"
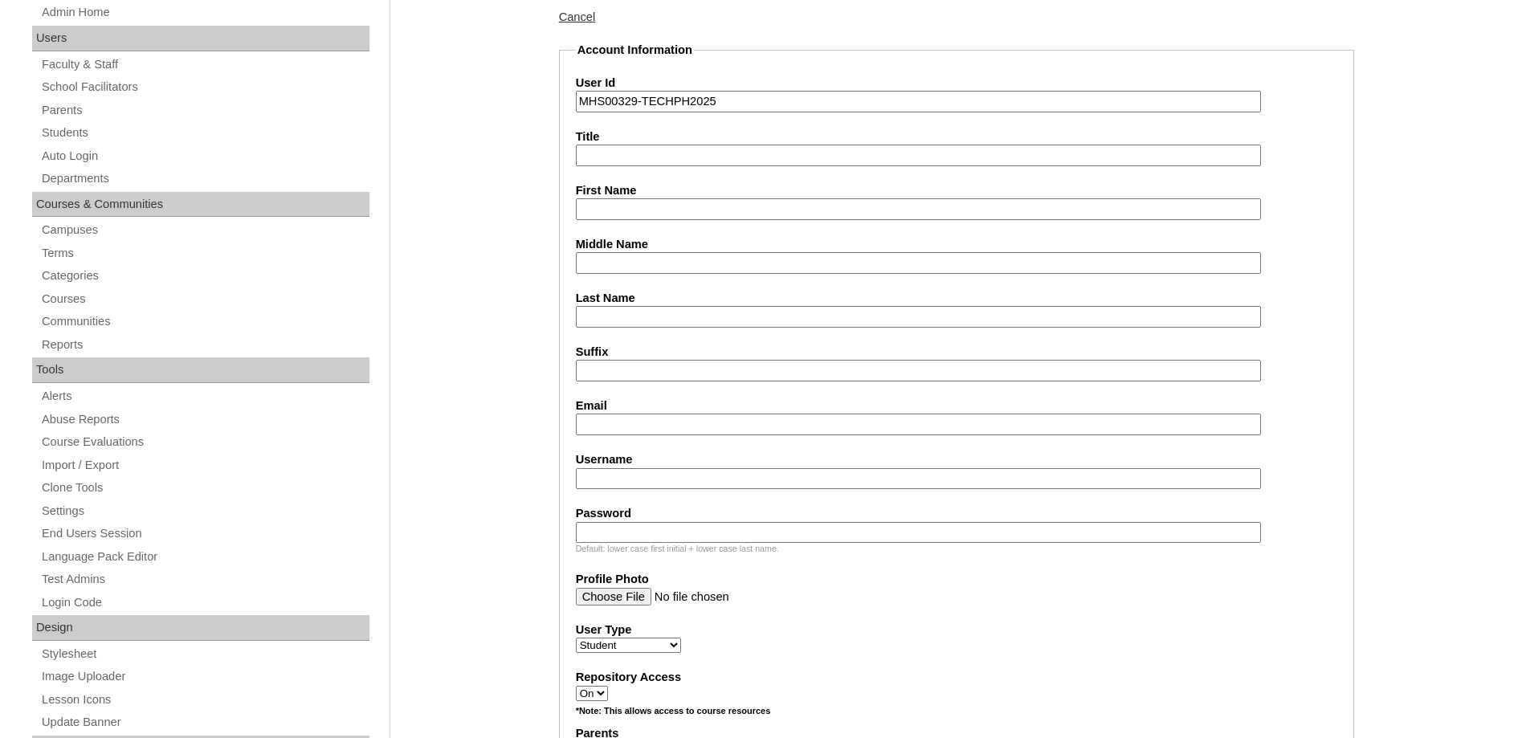
scroll to position [241, 0]
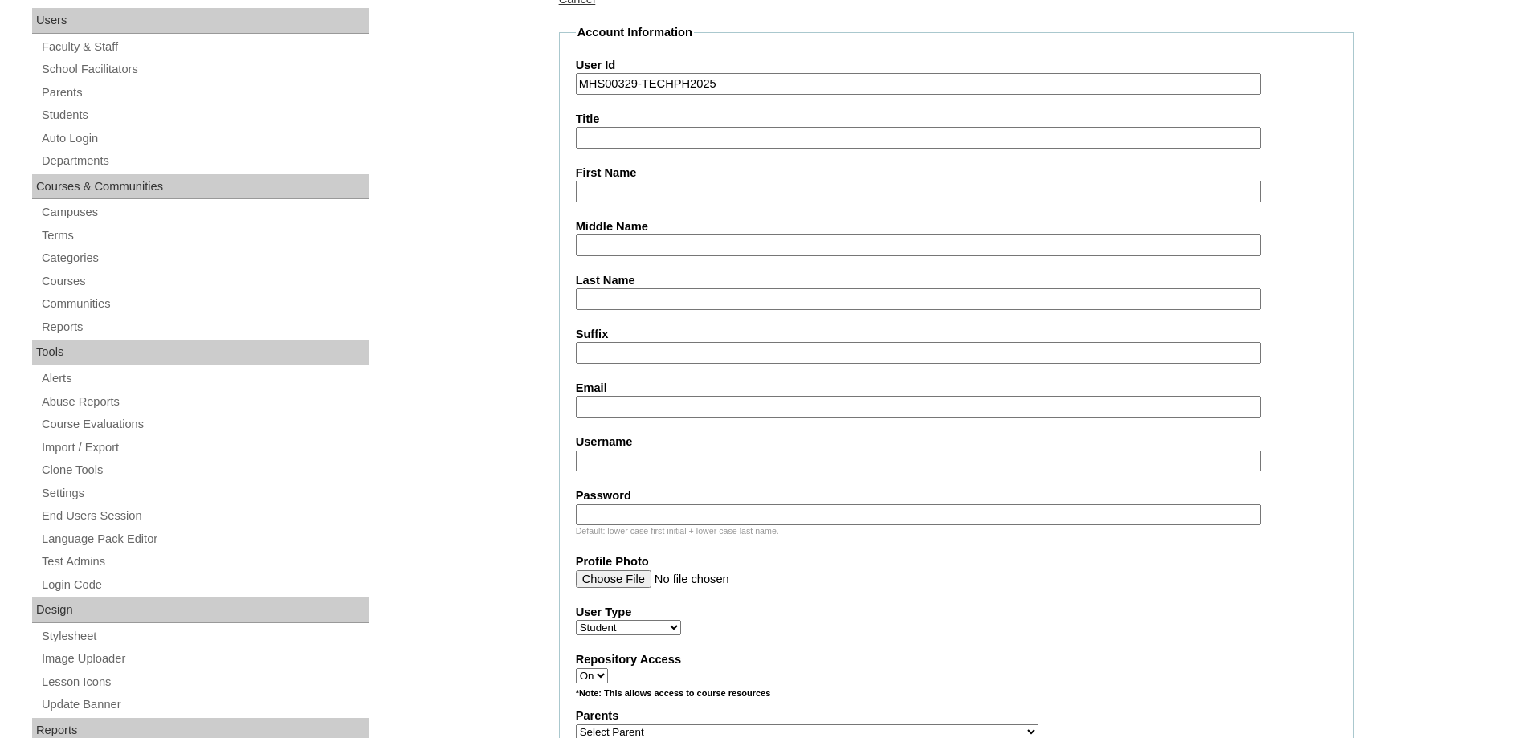
drag, startPoint x: 627, startPoint y: 198, endPoint x: 615, endPoint y: 175, distance: 25.5
click at [627, 198] on input "First Name" at bounding box center [918, 192] width 685 height 22
paste input "Liam Zachariah"
type input "Liam Zachariah"
click at [625, 252] on input "Middle Name" at bounding box center [918, 245] width 685 height 22
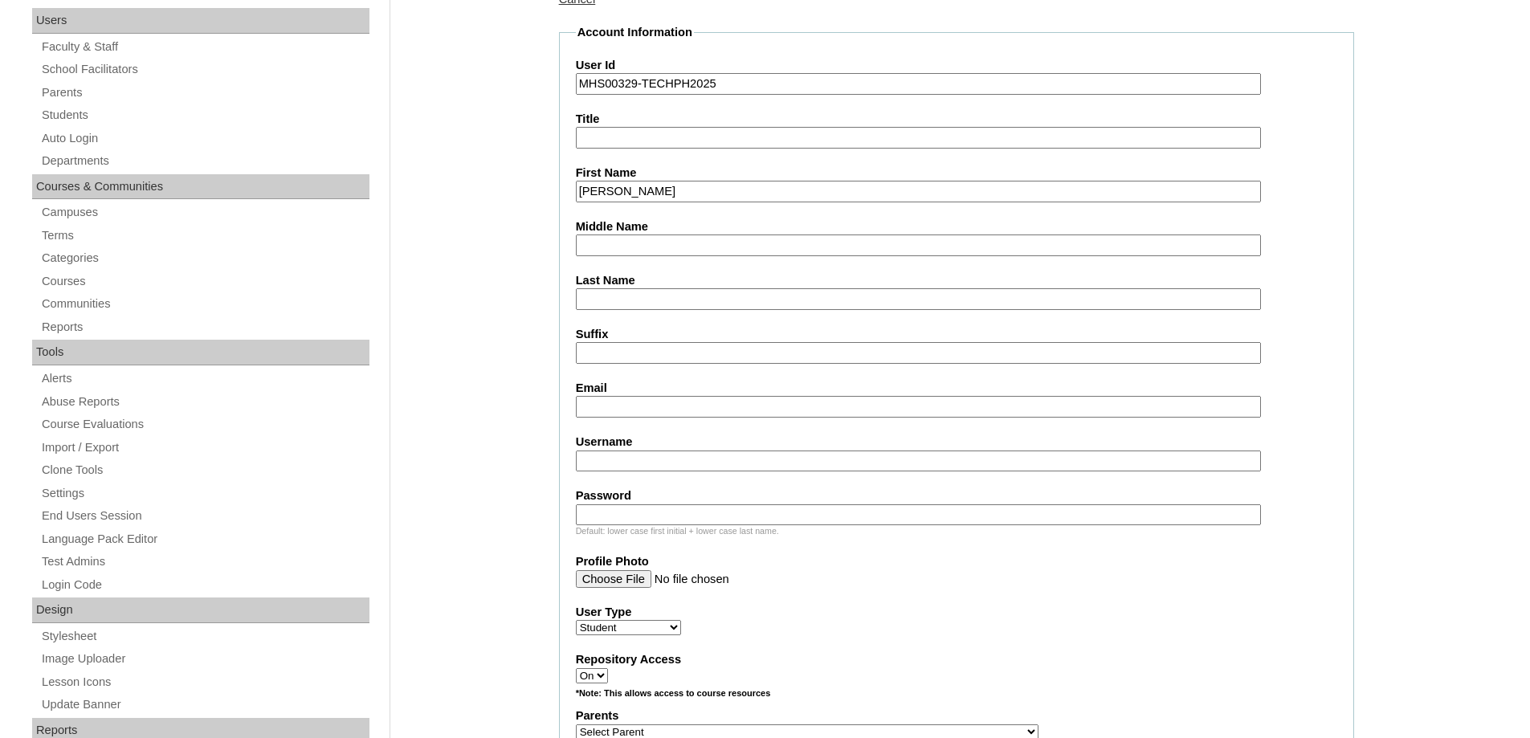
paste input "Valerio"
type input "Valerio"
click at [619, 296] on input "Last Name" at bounding box center [918, 299] width 685 height 22
paste input "Elopre"
type input "Elopre"
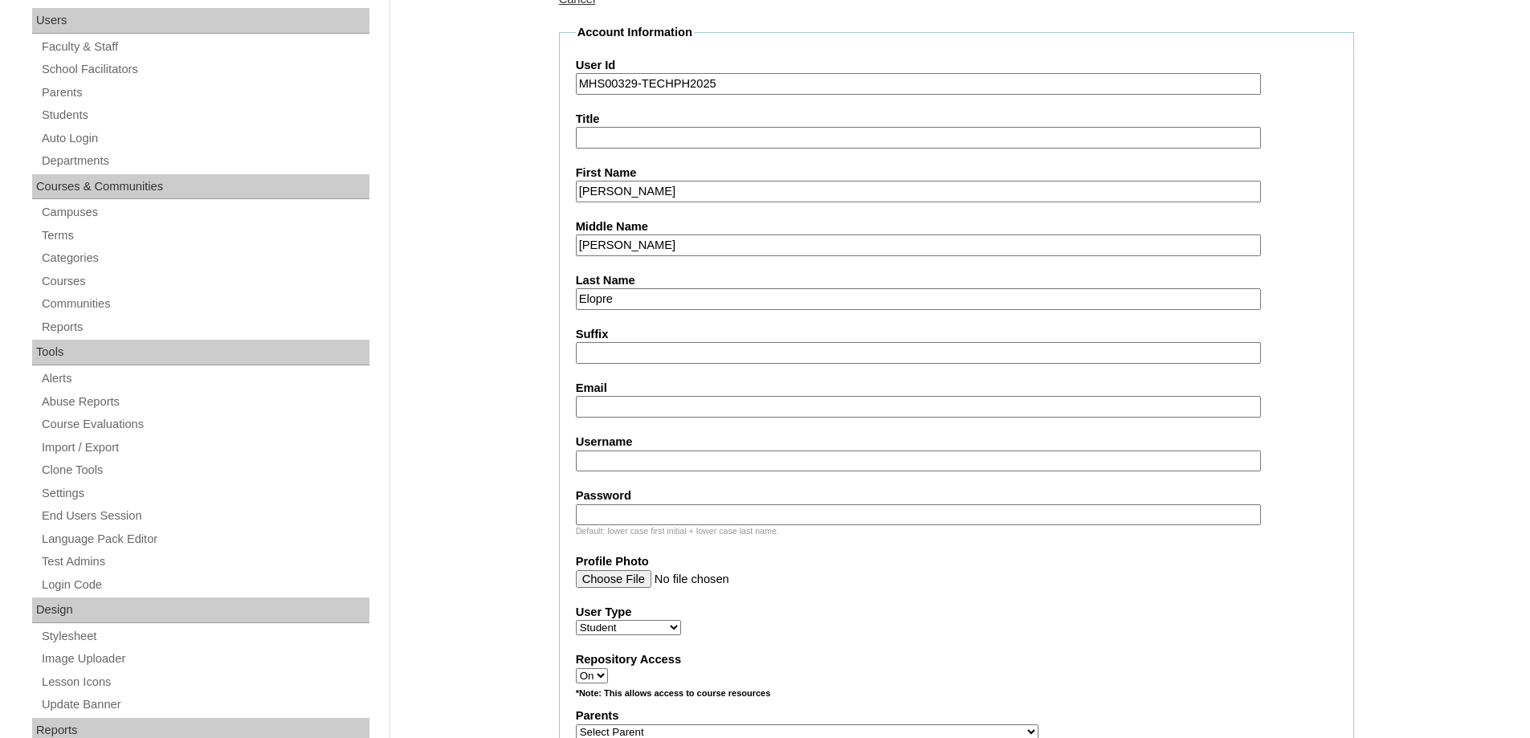
drag, startPoint x: 493, startPoint y: 336, endPoint x: 536, endPoint y: 360, distance: 48.9
click at [610, 393] on label "Email" at bounding box center [956, 388] width 761 height 17
click at [610, 396] on input "Email" at bounding box center [918, 407] width 685 height 22
click at [611, 403] on input "Email" at bounding box center [918, 407] width 685 height 22
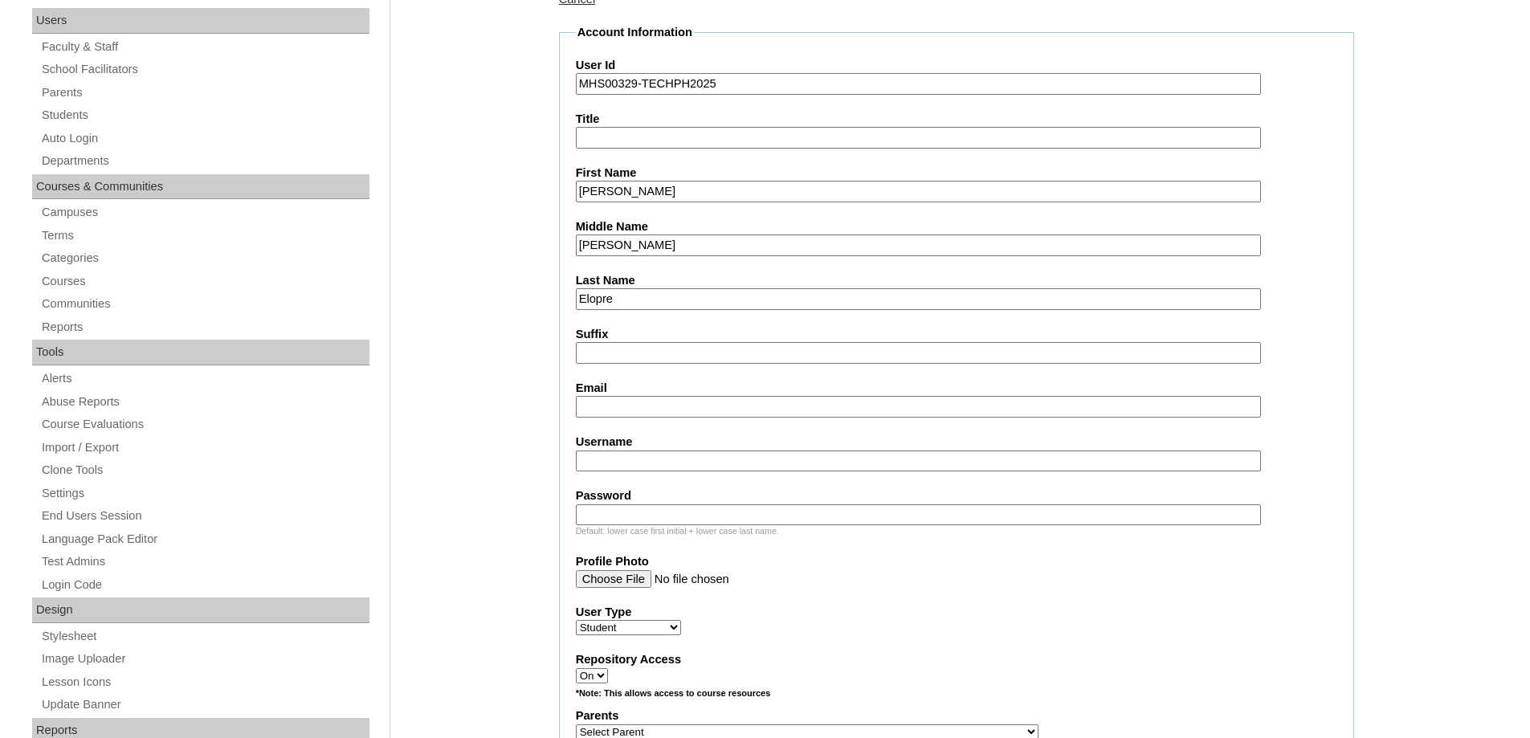
paste input "valeriosarah01@gmail.com"
type input "valeriosarah01@gmail.com"
drag, startPoint x: 613, startPoint y: 455, endPoint x: 613, endPoint y: 258, distance: 197.5
click at [613, 454] on input "Username" at bounding box center [918, 461] width 685 height 22
paste input "liamzachariahelopre"
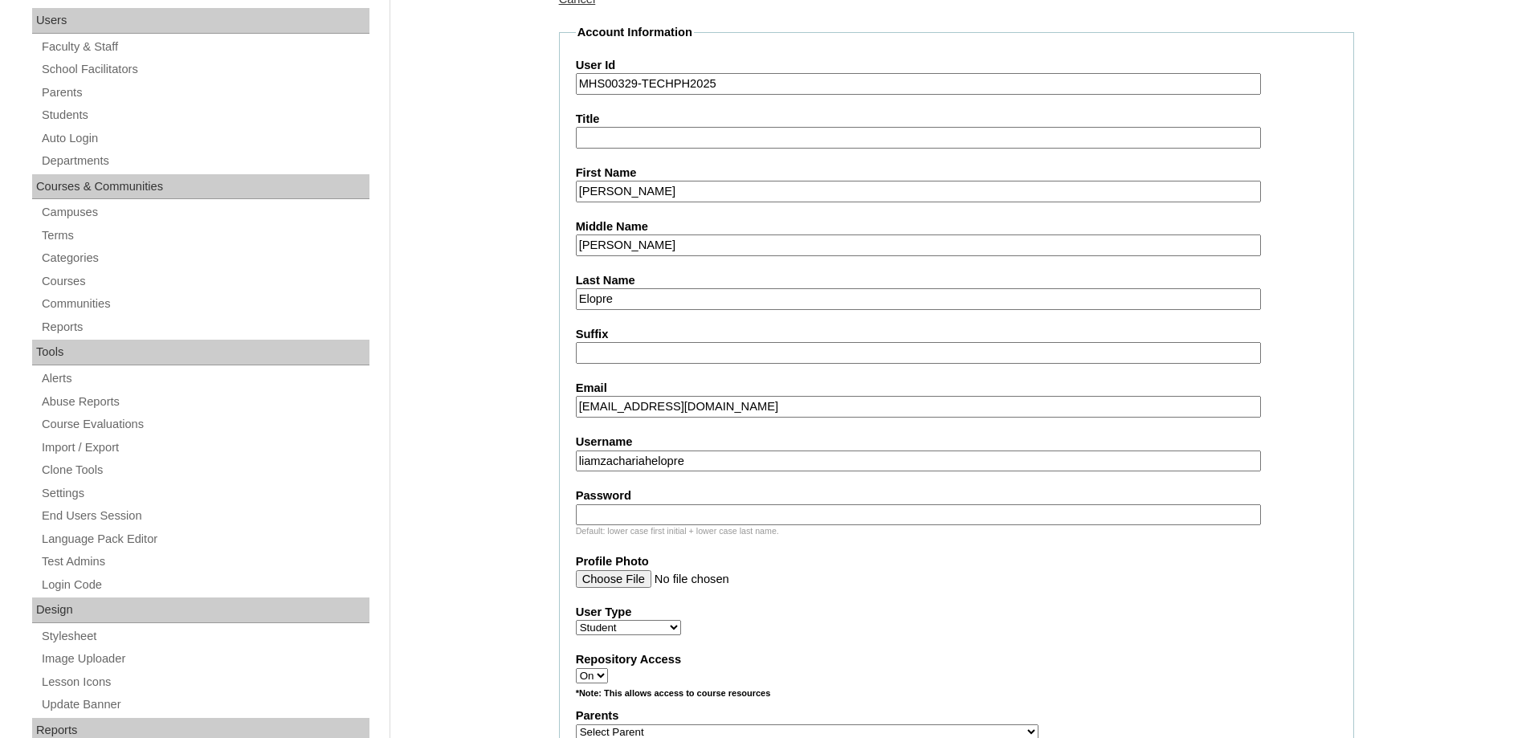
type input "liamzachariahelopre"
click at [707, 521] on input "Password" at bounding box center [918, 515] width 685 height 22
paste input "250007042"
type input "250007042"
click at [972, 607] on label "User Type" at bounding box center [956, 612] width 761 height 17
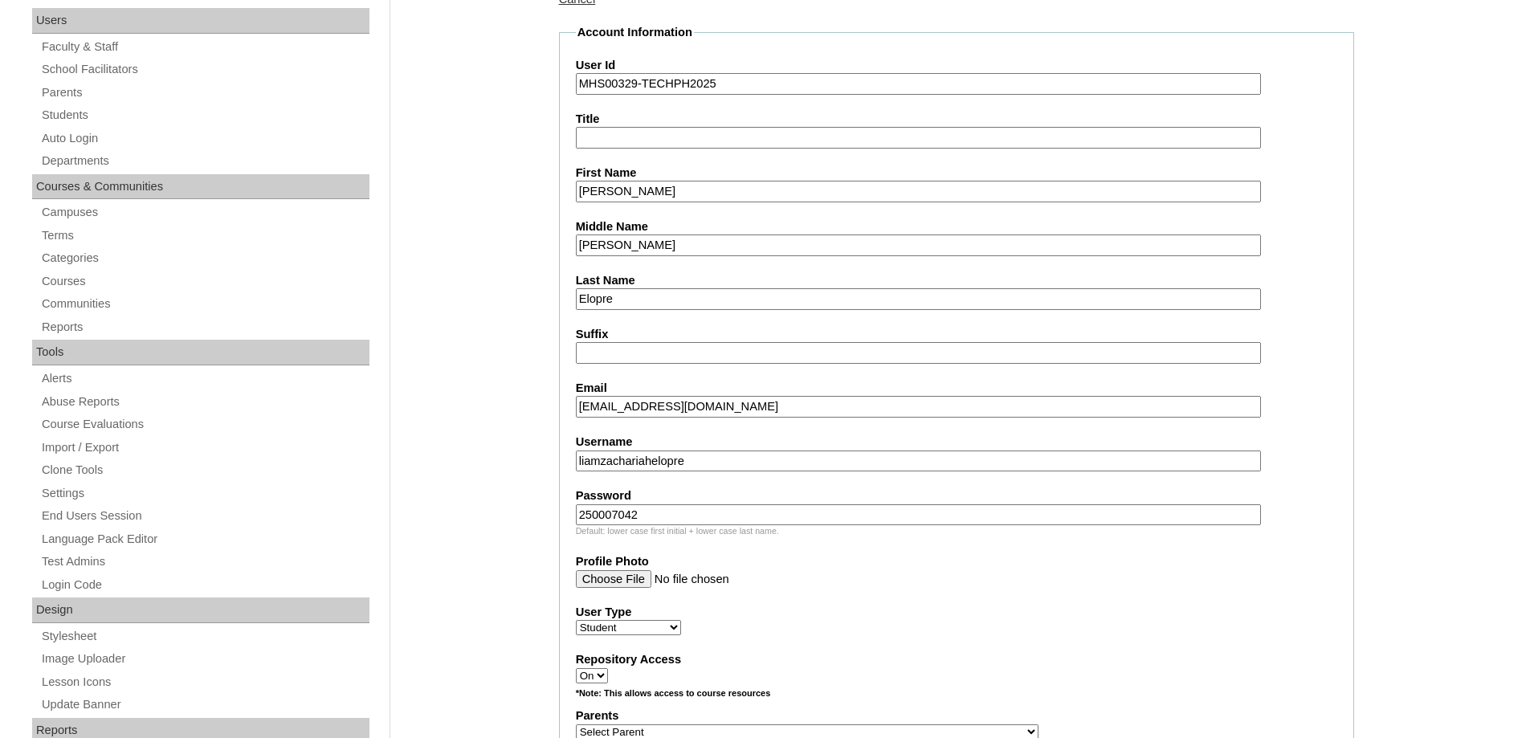
click at [681, 620] on select "Faculty Staff Student Parents School Facilitators" at bounding box center [628, 627] width 105 height 15
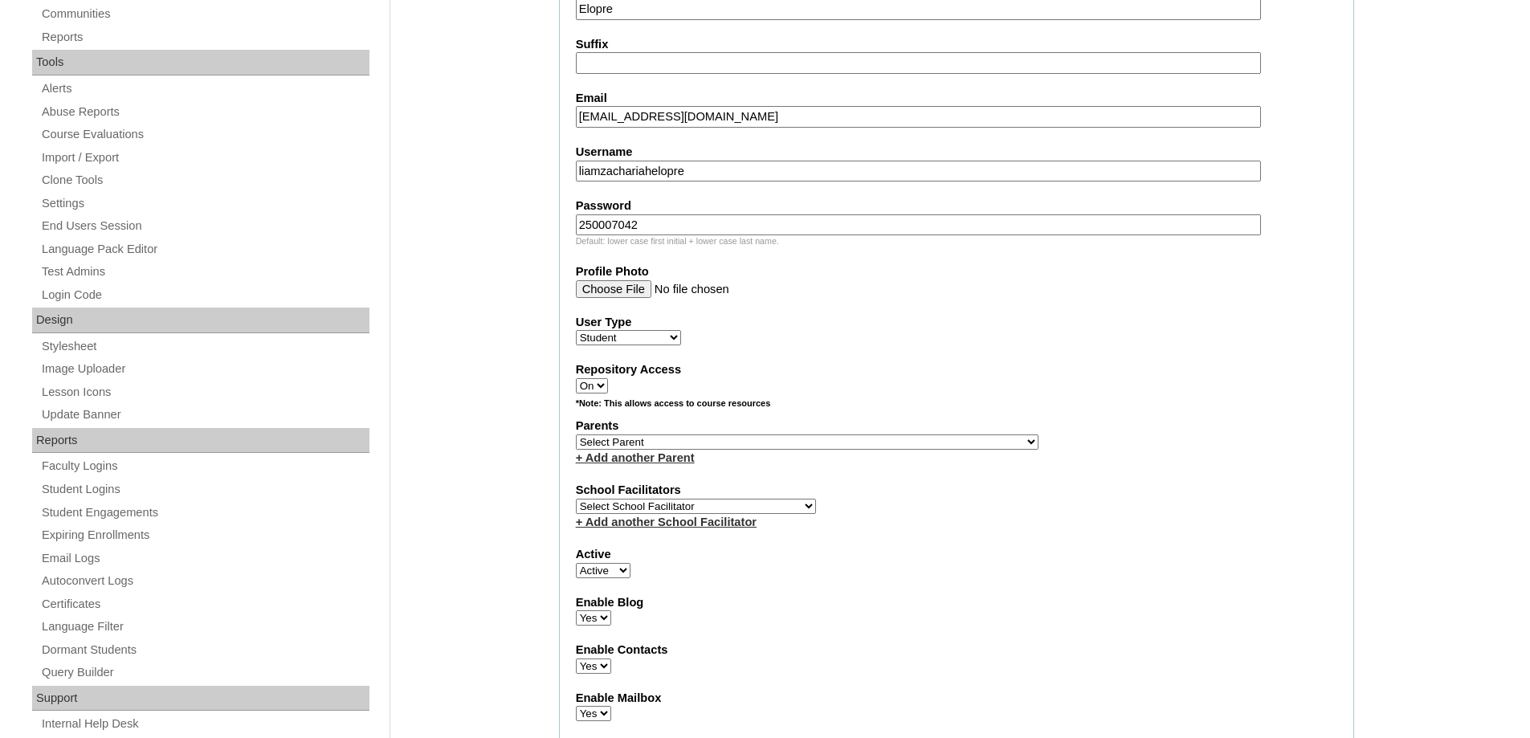
scroll to position [562, 0]
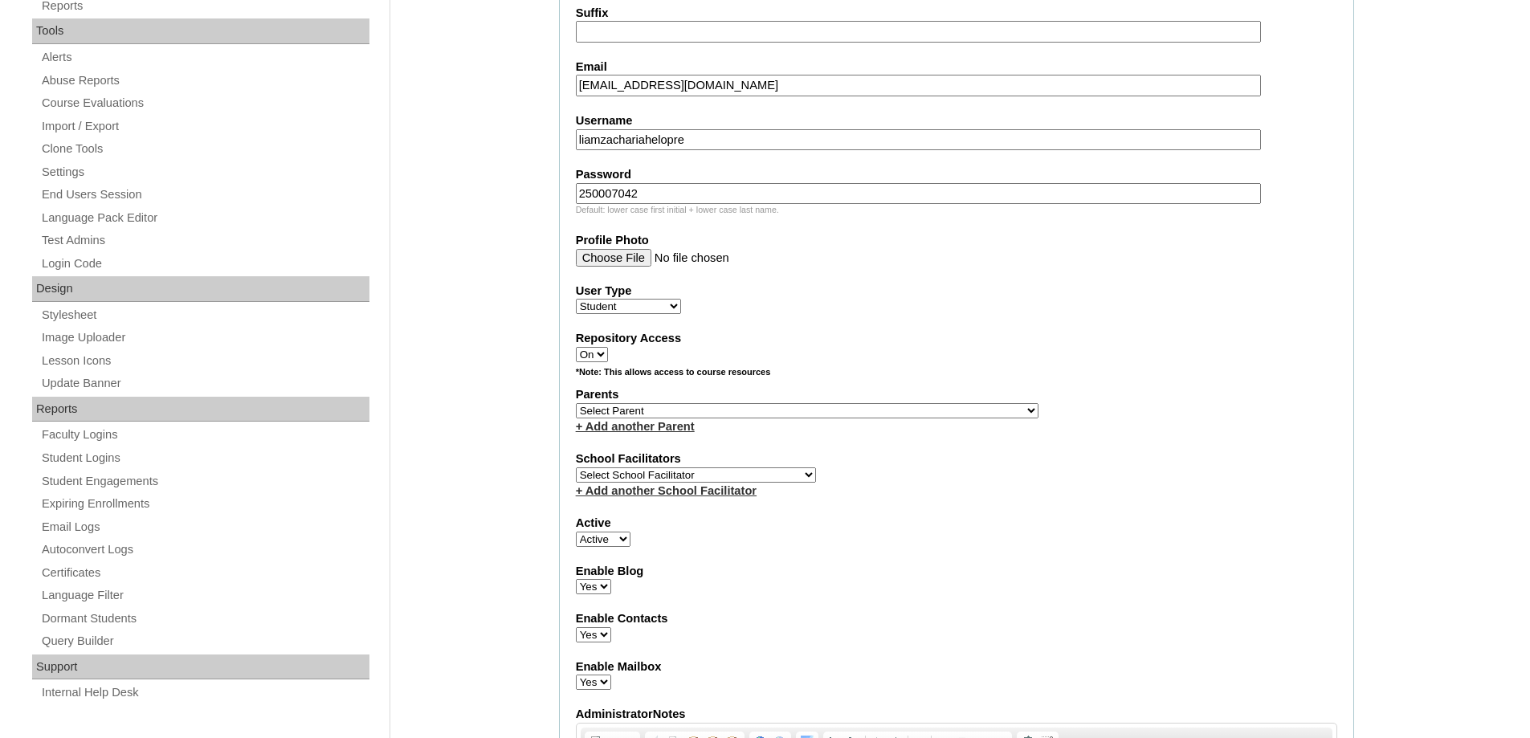
click at [659, 403] on select "Select Parent , , , , , , , , , , , , , , , , , , , , , , , , , , , , , , , , ,…" at bounding box center [807, 410] width 463 height 15
select select "44089"
click at [576, 403] on select "Select Parent , , , , , , , , , , , , , , , , , , , , , , , , , , , , , , , , ,…" at bounding box center [807, 410] width 463 height 15
click at [1003, 398] on label "Parents" at bounding box center [956, 394] width 761 height 17
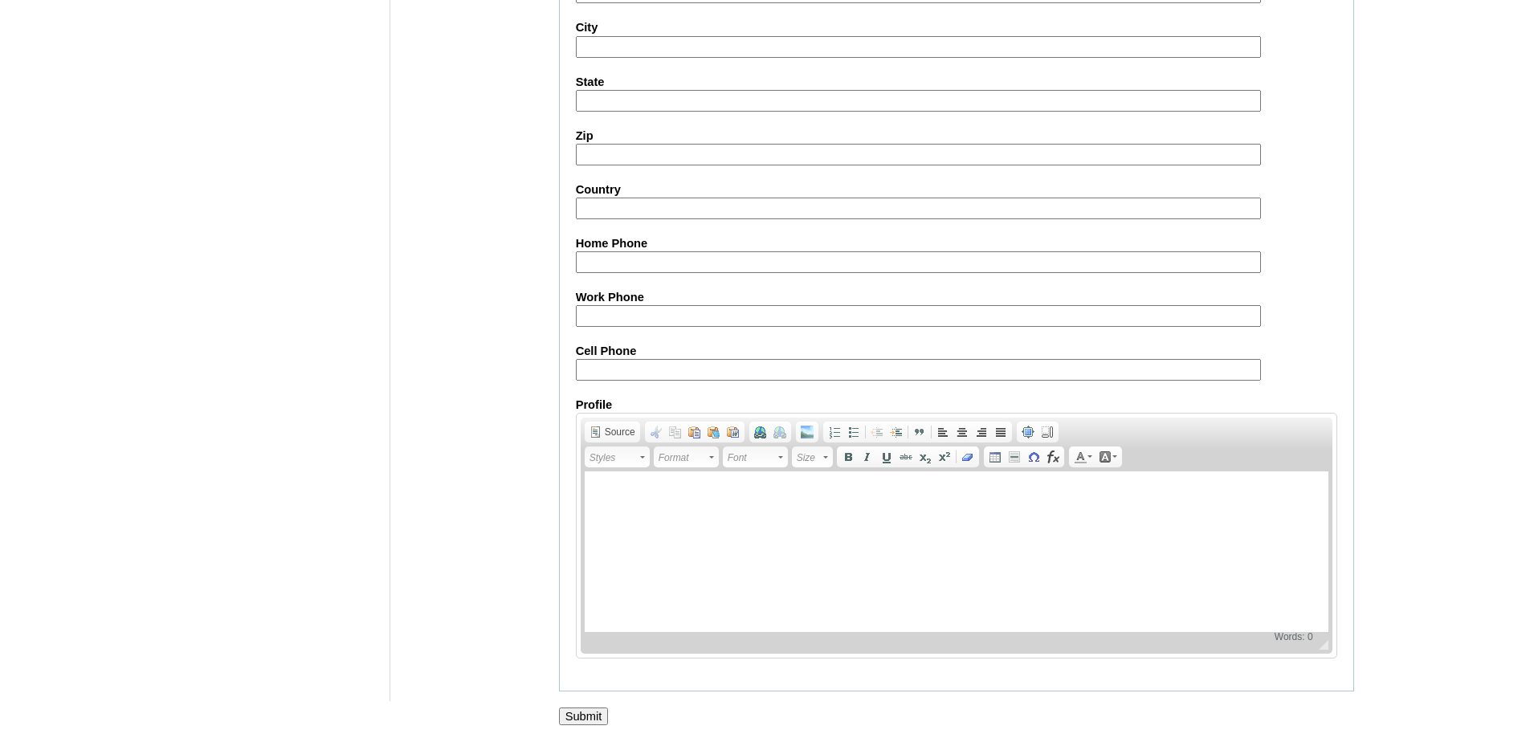
scroll to position [1705, 0]
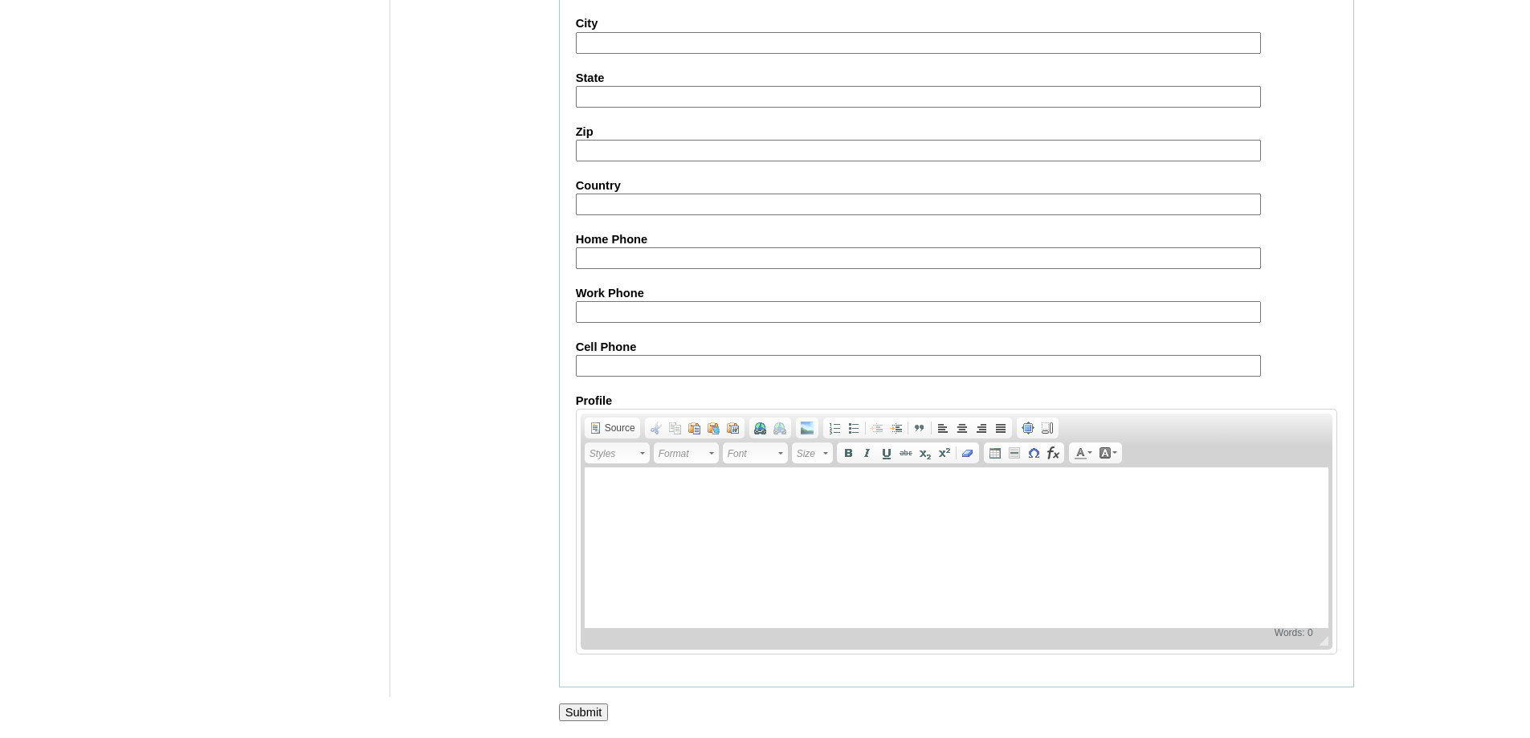
click at [595, 707] on input "Submit" at bounding box center [584, 712] width 50 height 18
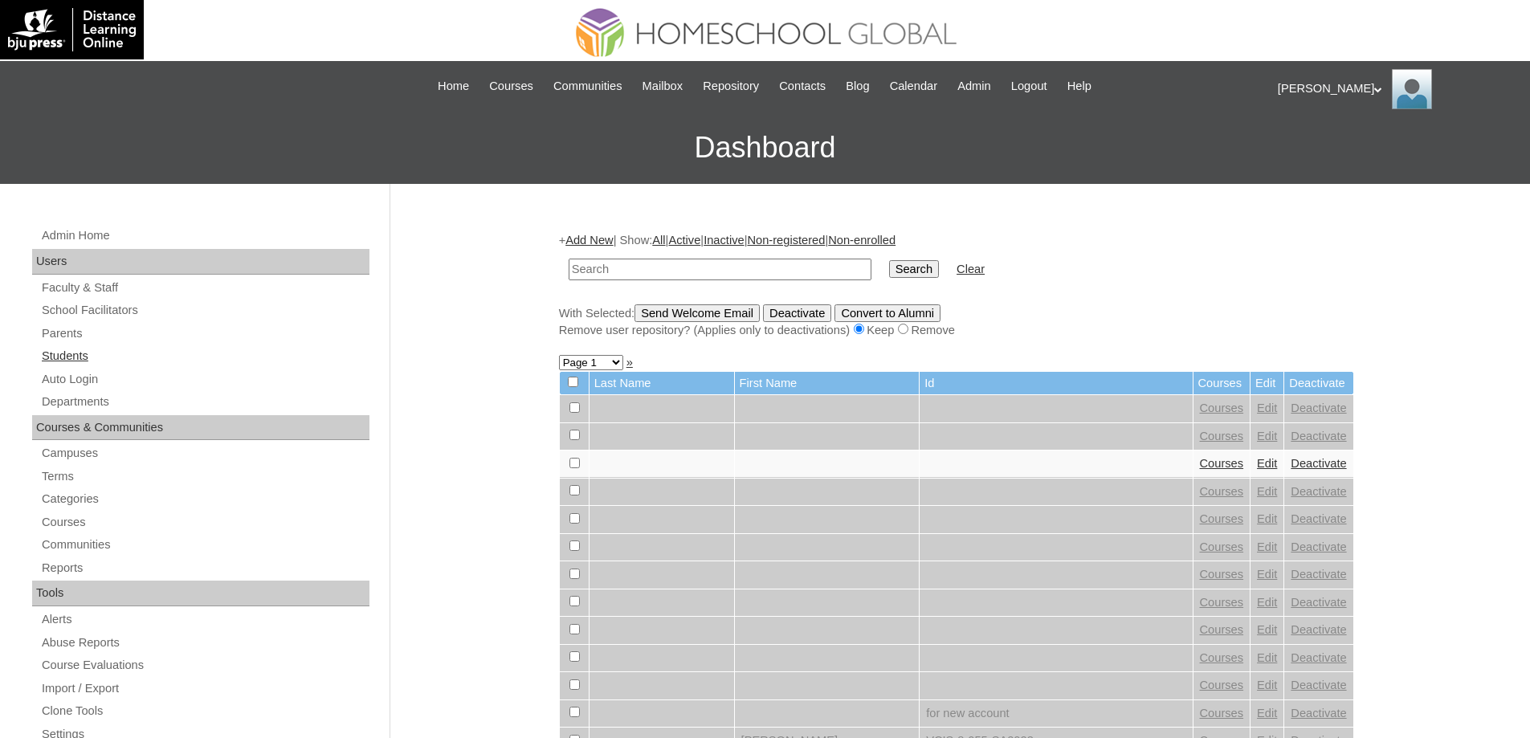
click at [124, 353] on link "Students" at bounding box center [204, 356] width 329 height 20
click at [747, 272] on input "text" at bounding box center [719, 270] width 303 height 22
paste input "MHS00329-TECHPH2025"
type input "MHS00329-TECHPH2025"
click at [929, 266] on input "Search" at bounding box center [914, 269] width 50 height 18
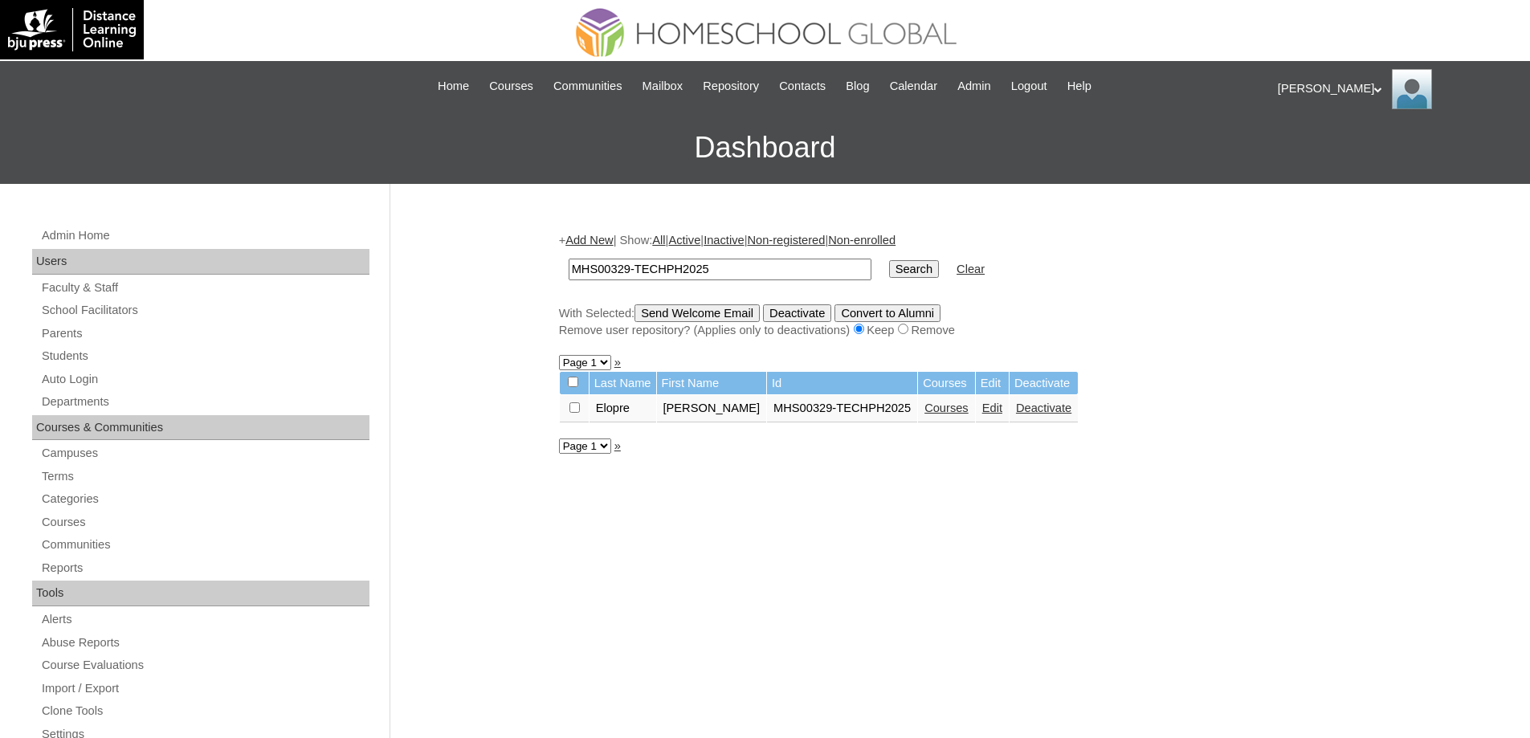
click at [962, 413] on link "Courses" at bounding box center [946, 407] width 44 height 13
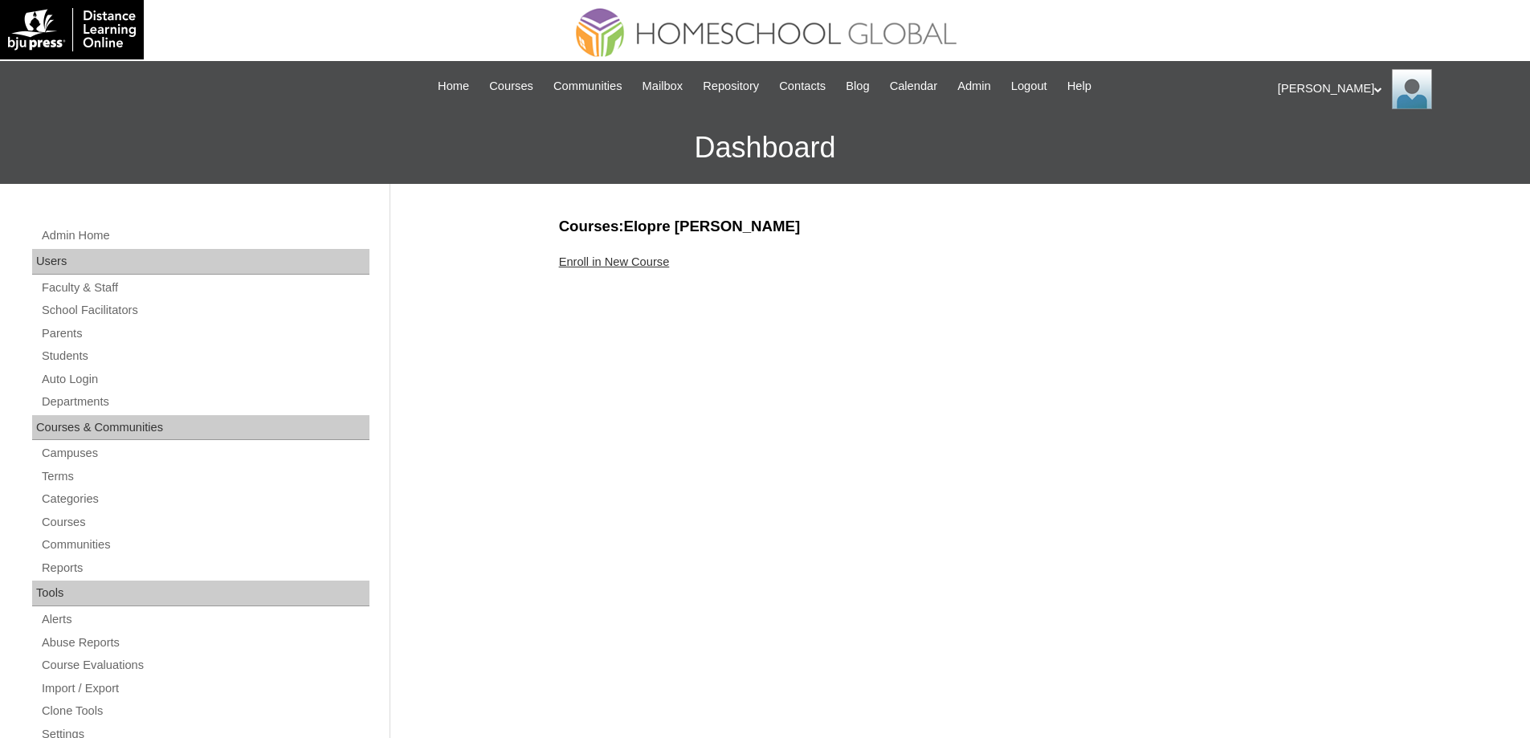
drag, startPoint x: 690, startPoint y: 285, endPoint x: 676, endPoint y: 277, distance: 15.8
click at [662, 262] on link "Enroll in New Course" at bounding box center [614, 261] width 111 height 13
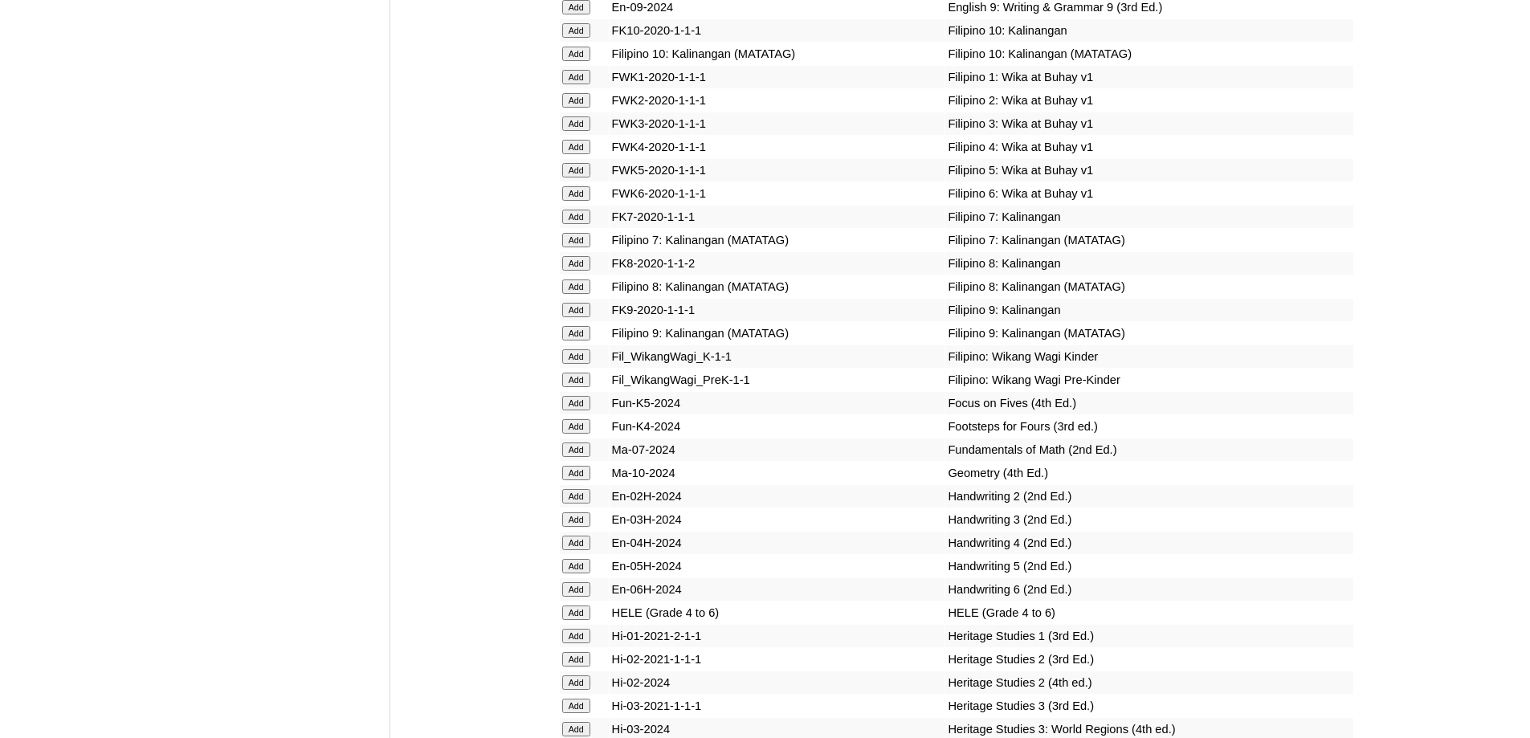
scroll to position [5312, 0]
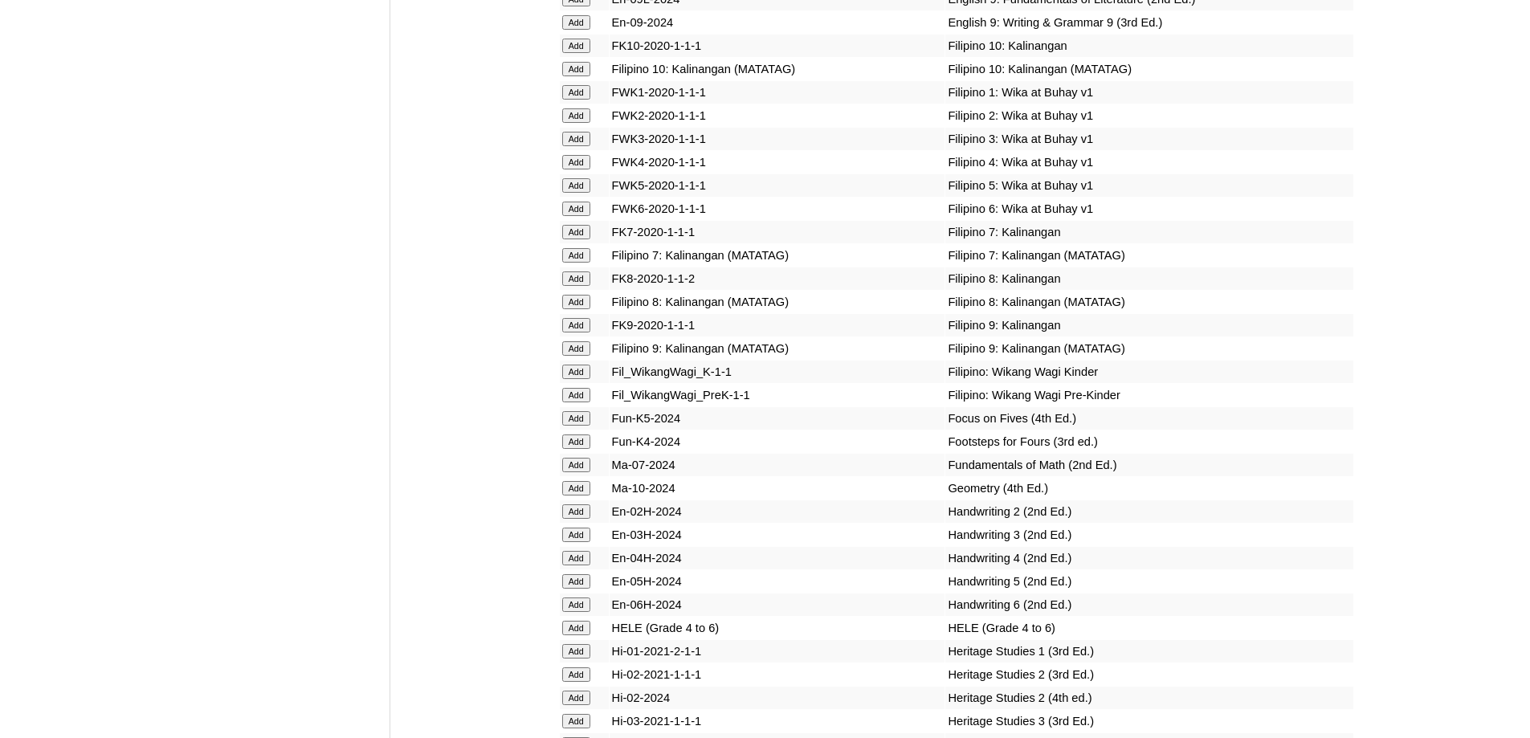
click at [581, 379] on input "Add" at bounding box center [576, 372] width 28 height 14
click at [576, 426] on input "Add" at bounding box center [576, 418] width 28 height 14
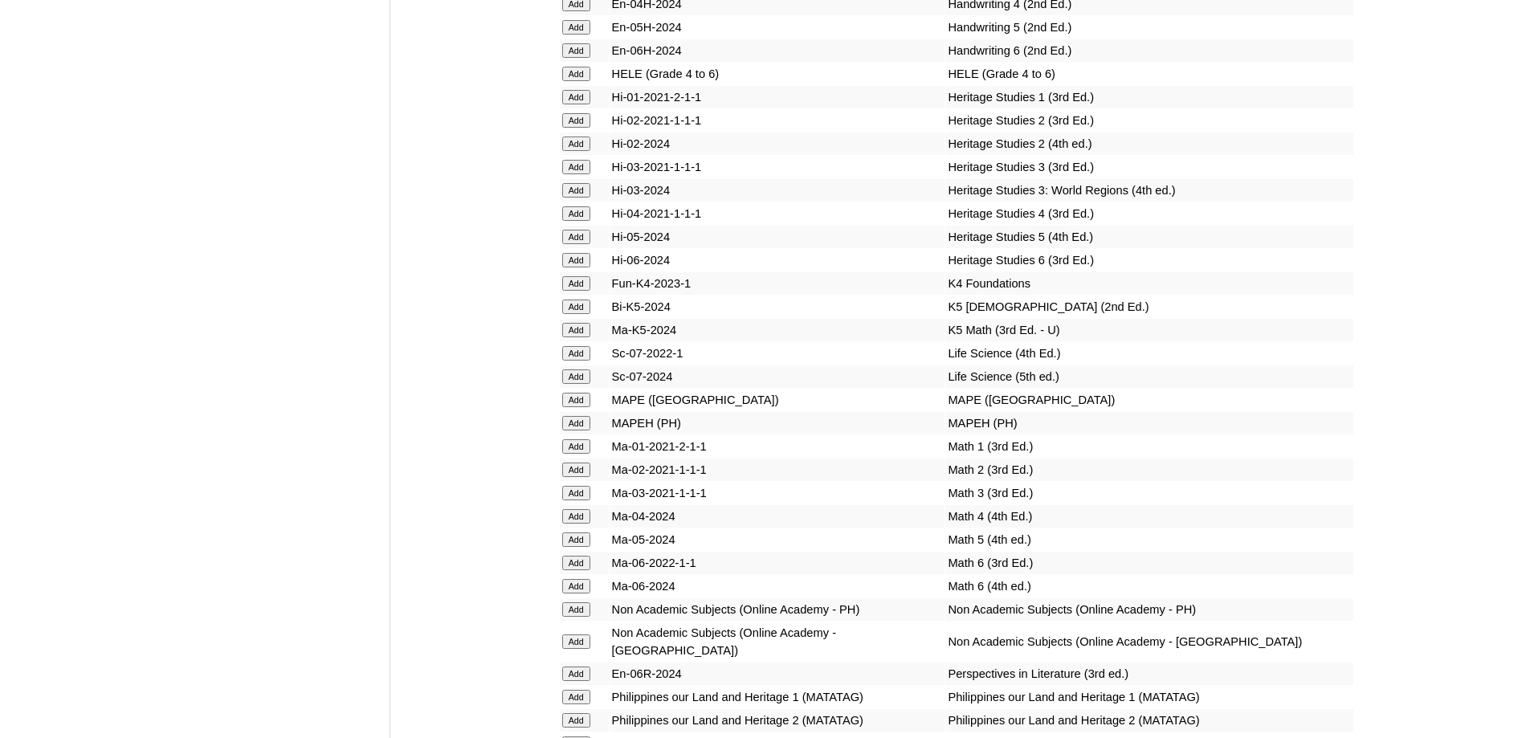
scroll to position [5874, 0]
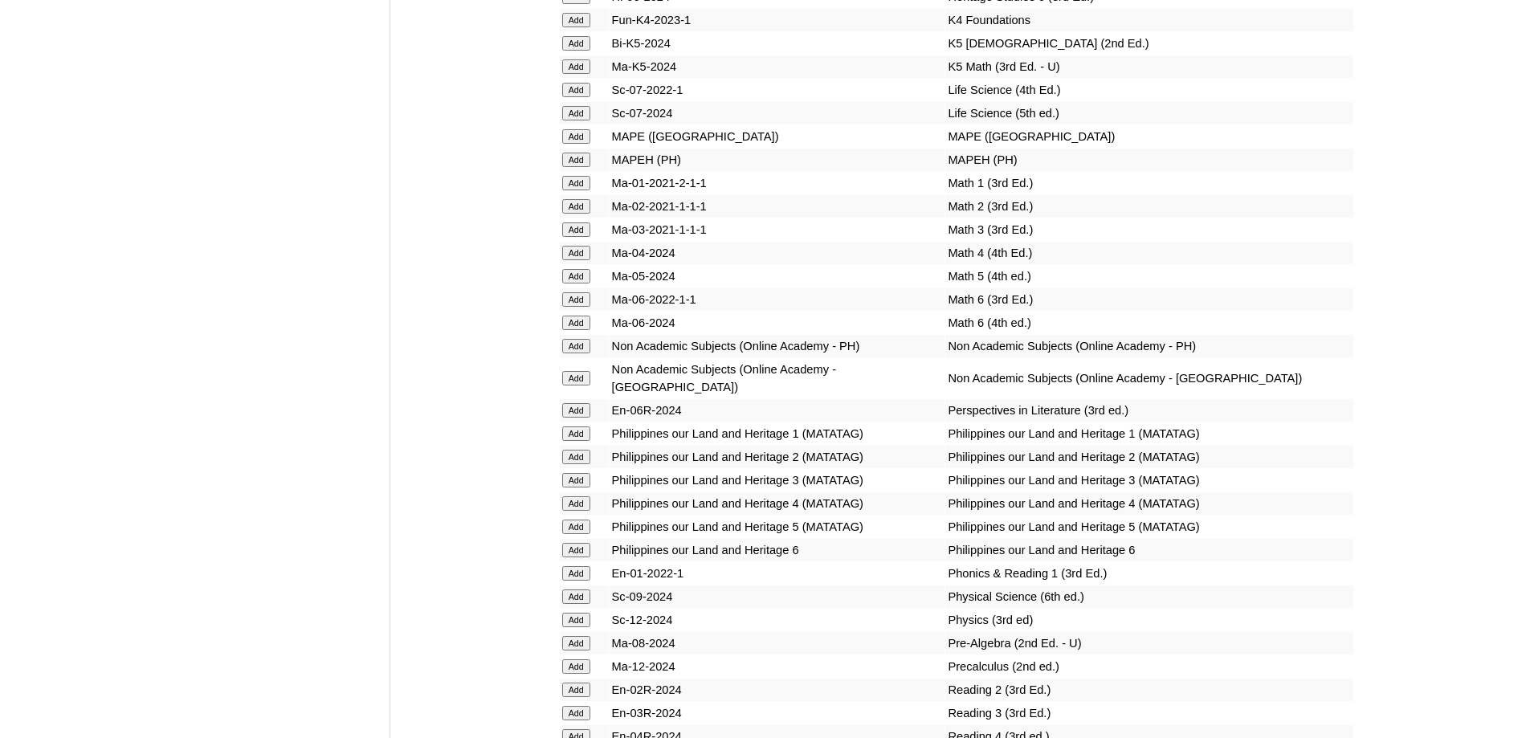
scroll to position [6225, 0]
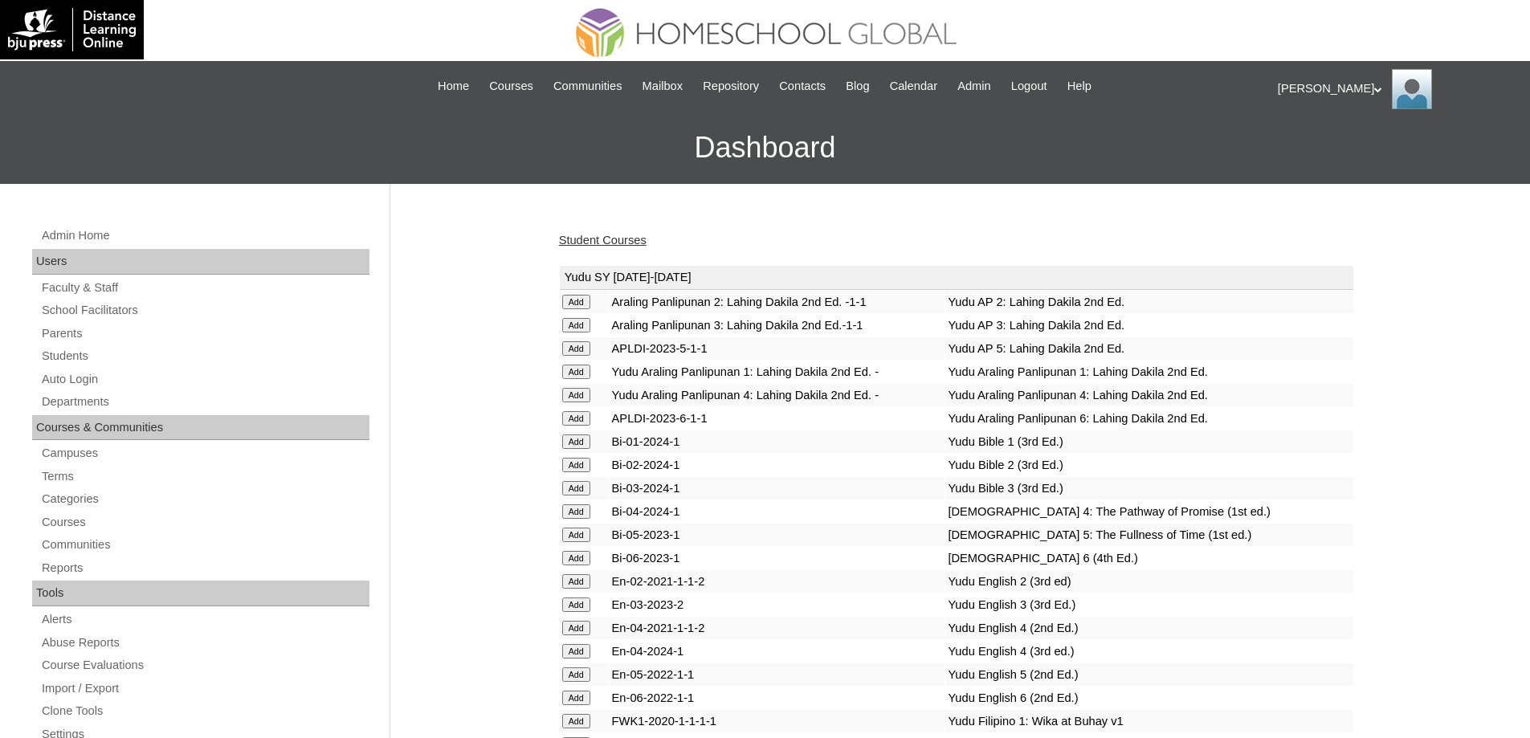
click at [605, 244] on link "Student Courses" at bounding box center [603, 240] width 88 height 13
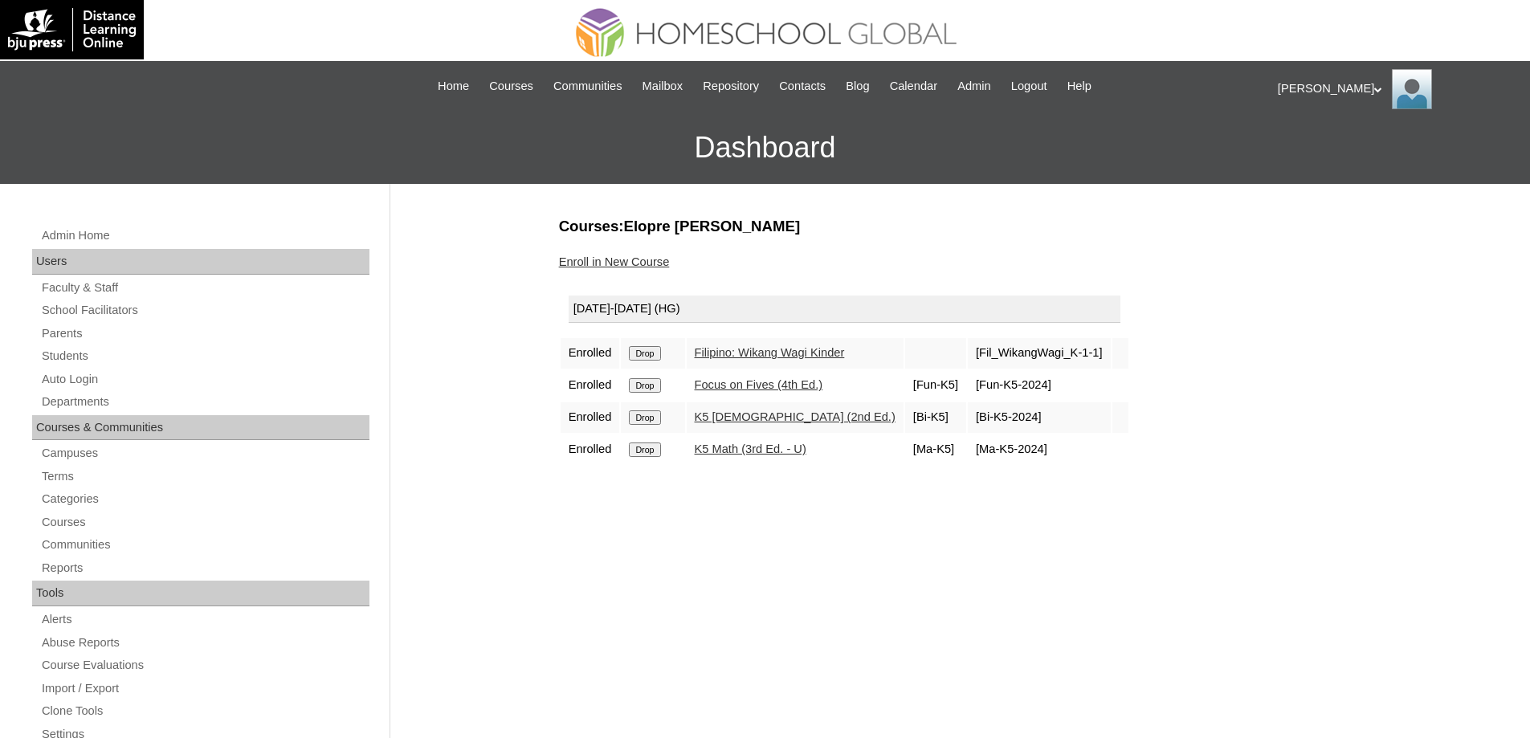
click at [640, 350] on input "Drop" at bounding box center [644, 353] width 31 height 14
click at [658, 357] on input "Drop" at bounding box center [644, 353] width 31 height 14
click at [862, 61] on div "|N|Staff|| Skip to Main Content Skip to Sub Navigation Home Courses Communities…" at bounding box center [764, 86] width 1009 height 51
click at [650, 353] on input "Drop" at bounding box center [644, 353] width 31 height 14
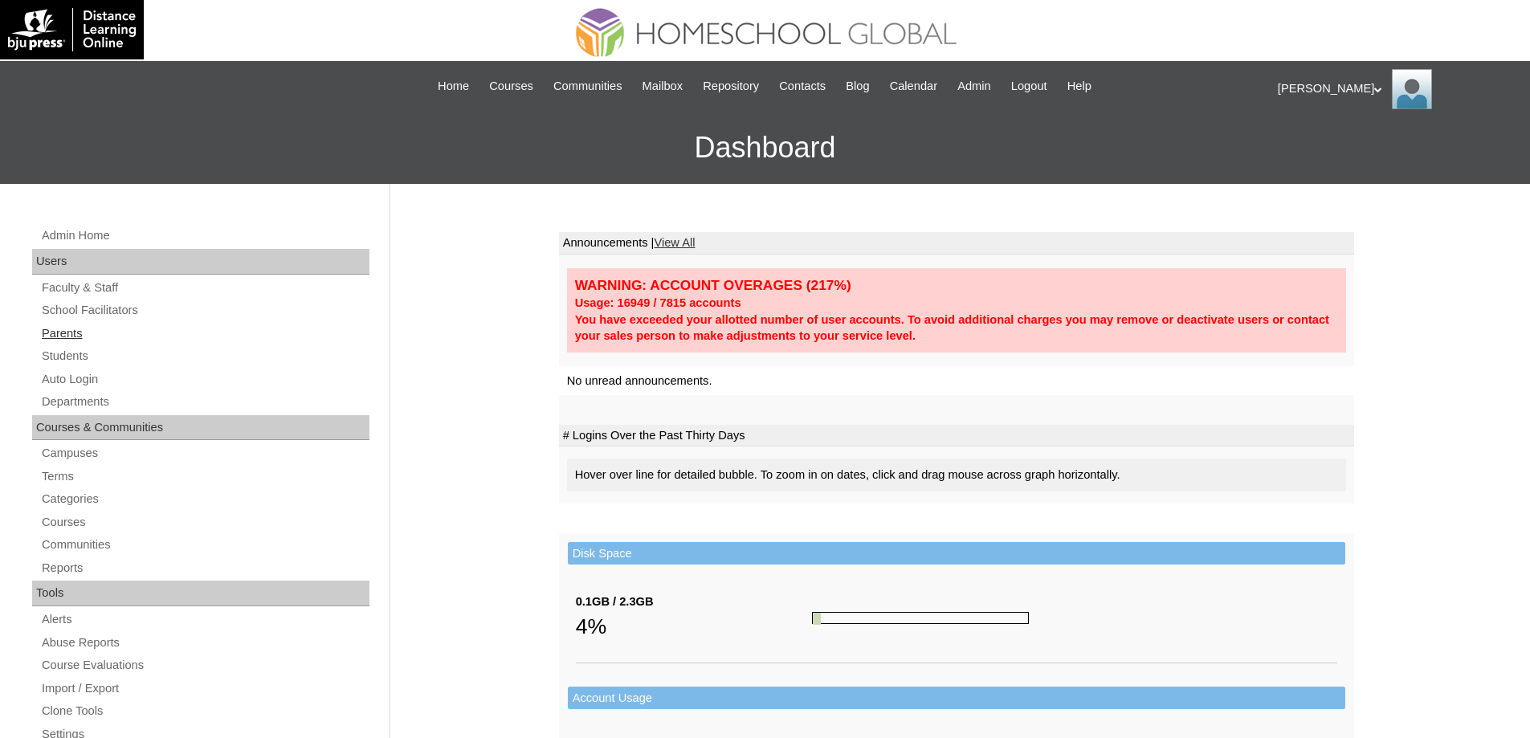
click at [117, 330] on link "Parents" at bounding box center [204, 334] width 329 height 20
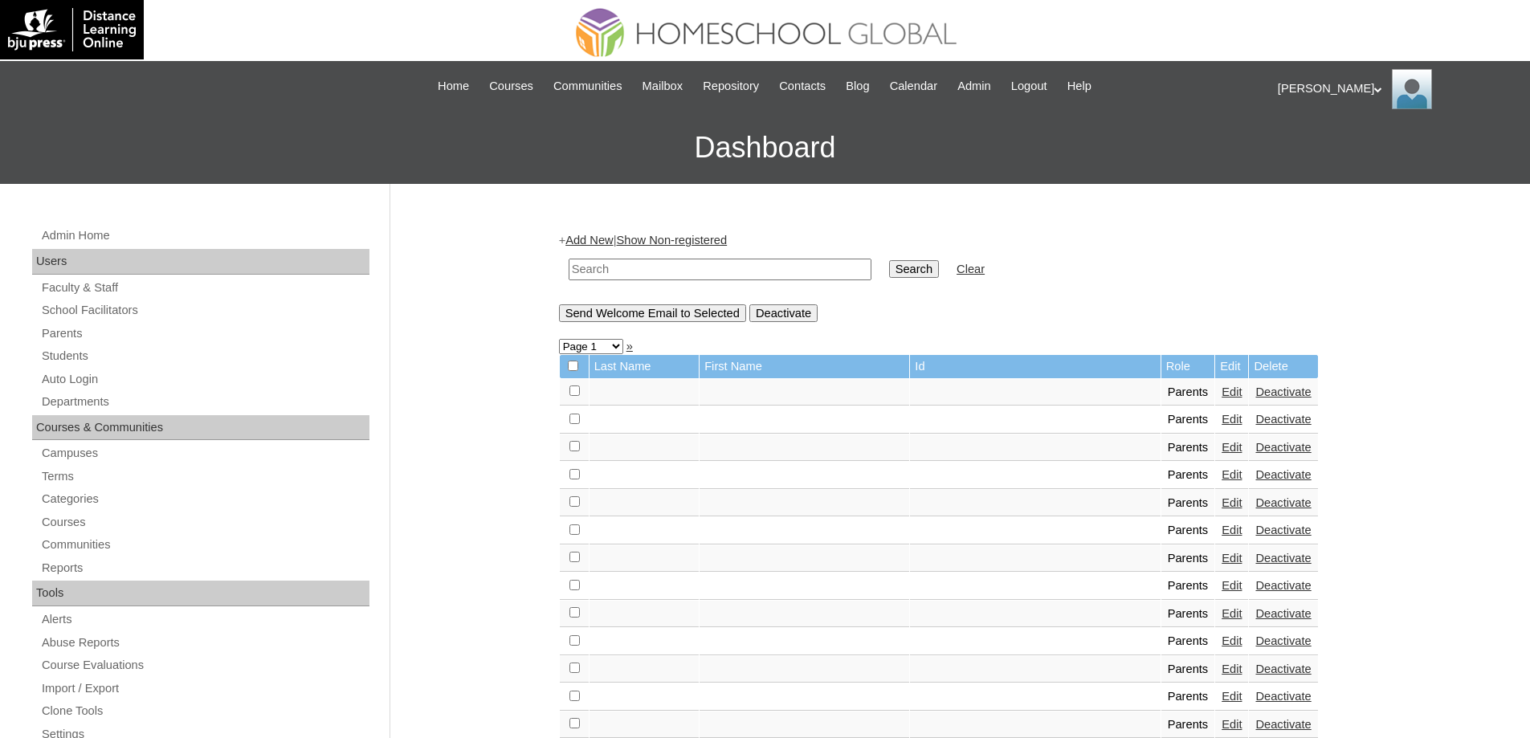
click at [640, 279] on input "text" at bounding box center [719, 270] width 303 height 22
paste input "MHP00196-TECHPH2022"
type input "MHP00196-TECHPH2022"
click at [897, 271] on td "Search" at bounding box center [914, 270] width 66 height 38
click at [910, 271] on input "Search" at bounding box center [914, 269] width 50 height 18
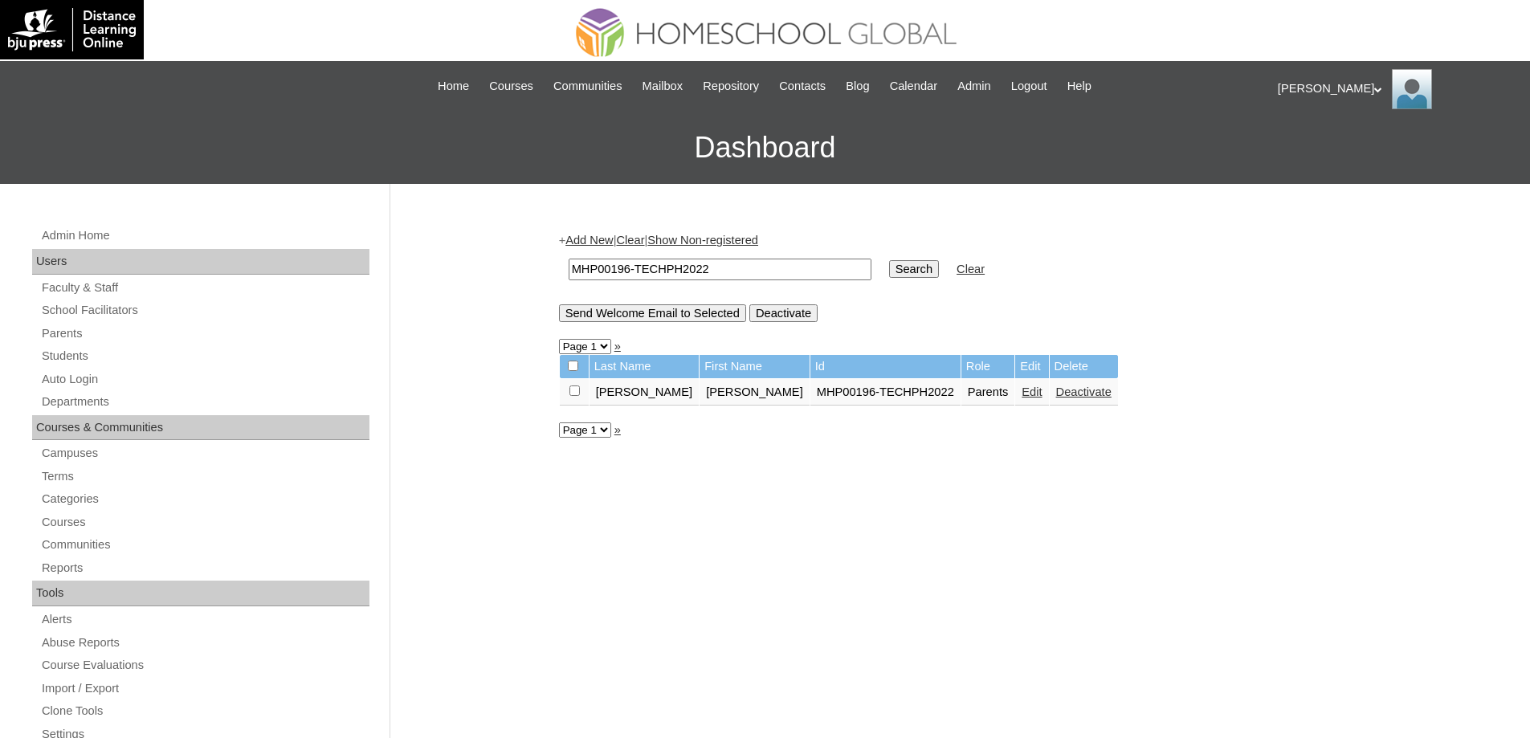
click at [1021, 396] on link "Edit" at bounding box center [1031, 391] width 20 height 13
